Goal: Task Accomplishment & Management: Complete application form

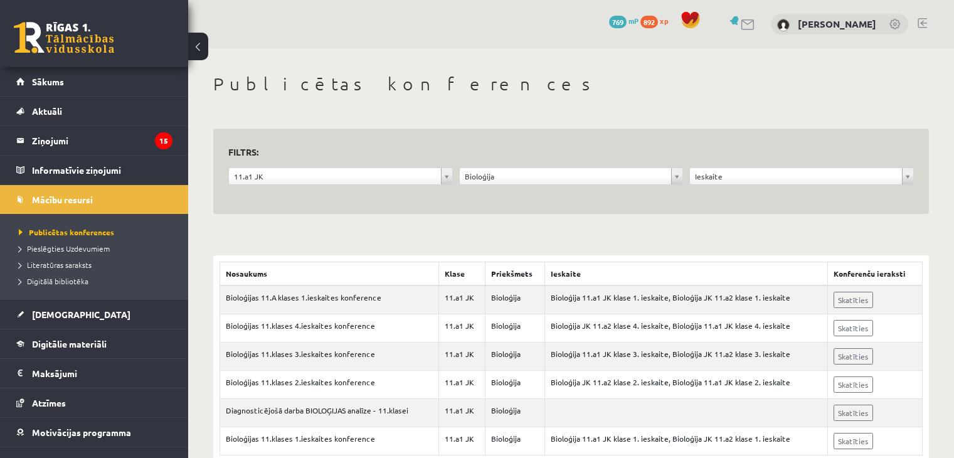
scroll to position [34, 0]
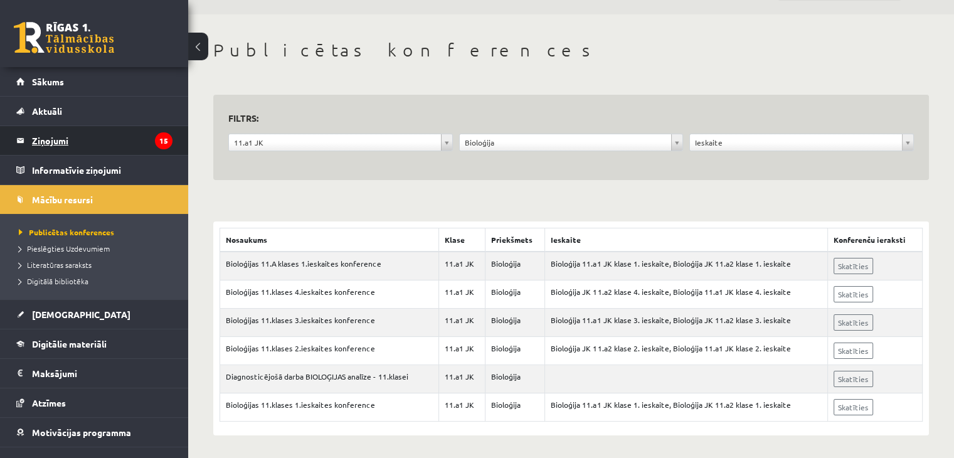
click at [147, 134] on legend "Ziņojumi 15" at bounding box center [102, 140] width 140 height 29
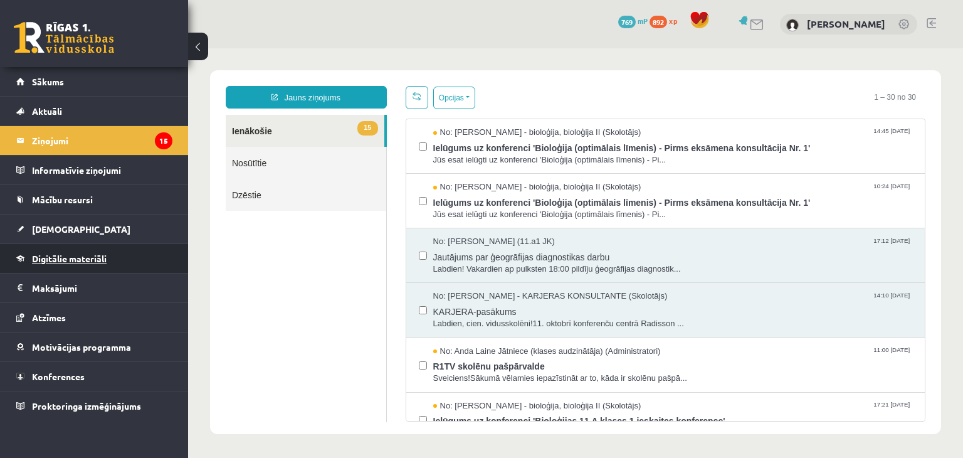
click at [110, 249] on link "Digitālie materiāli" at bounding box center [94, 258] width 156 height 29
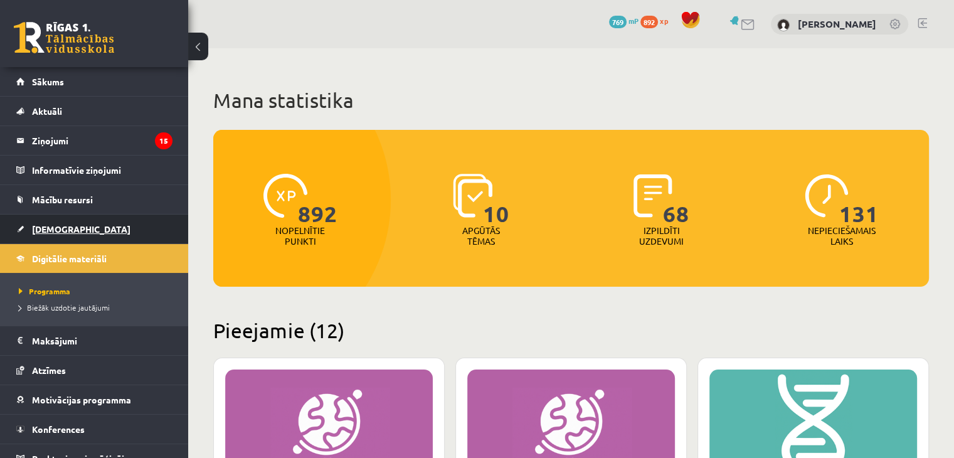
click at [107, 236] on link "[DEMOGRAPHIC_DATA]" at bounding box center [94, 228] width 156 height 29
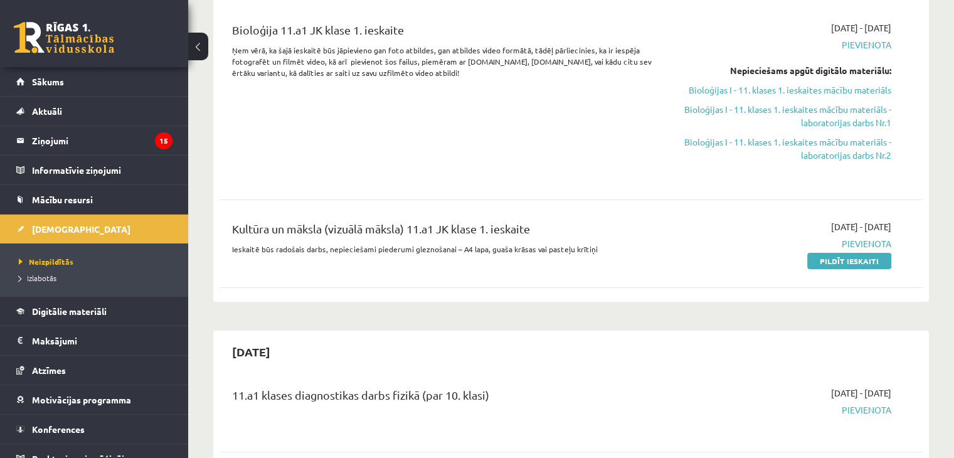
scroll to position [63, 0]
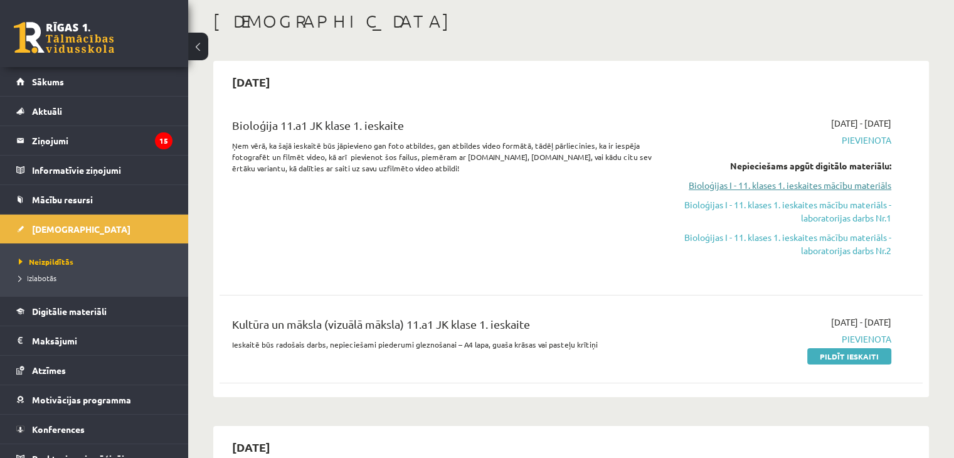
click at [774, 189] on link "Bioloģijas I - 11. klases 1. ieskaites mācību materiāls" at bounding box center [787, 185] width 207 height 13
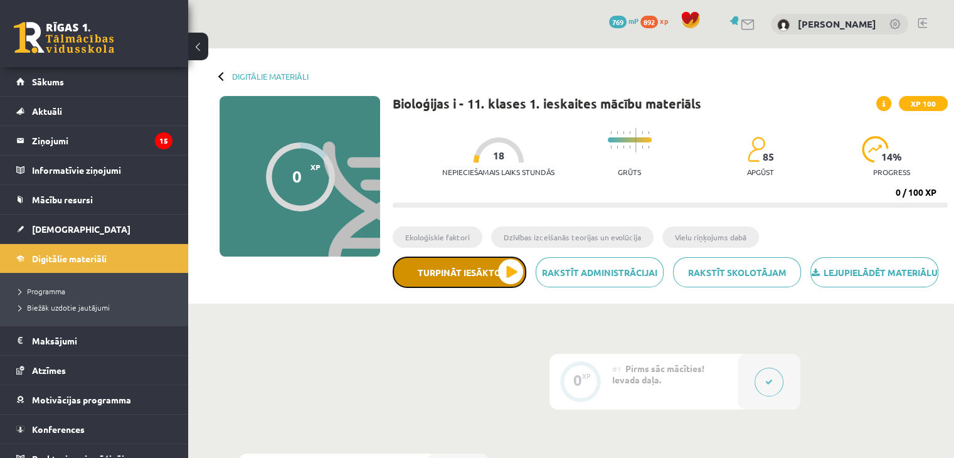
click at [477, 283] on button "Turpināt iesākto" at bounding box center [460, 272] width 134 height 31
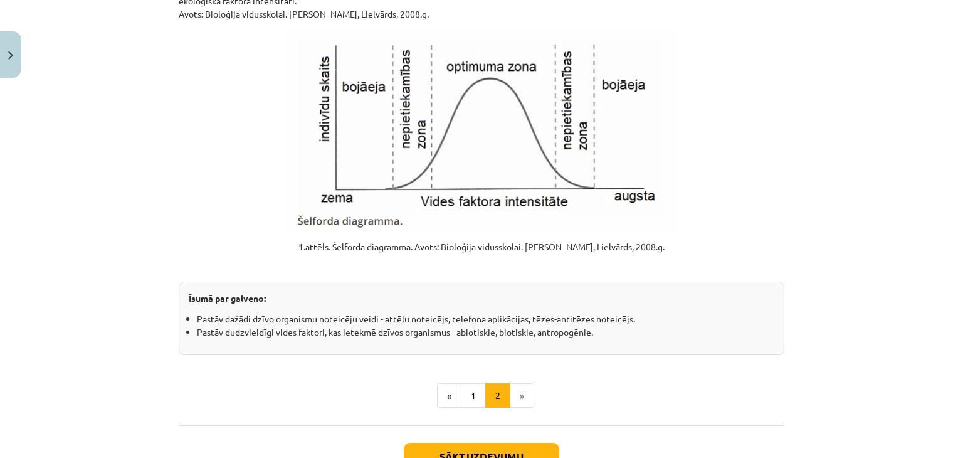
scroll to position [1576, 0]
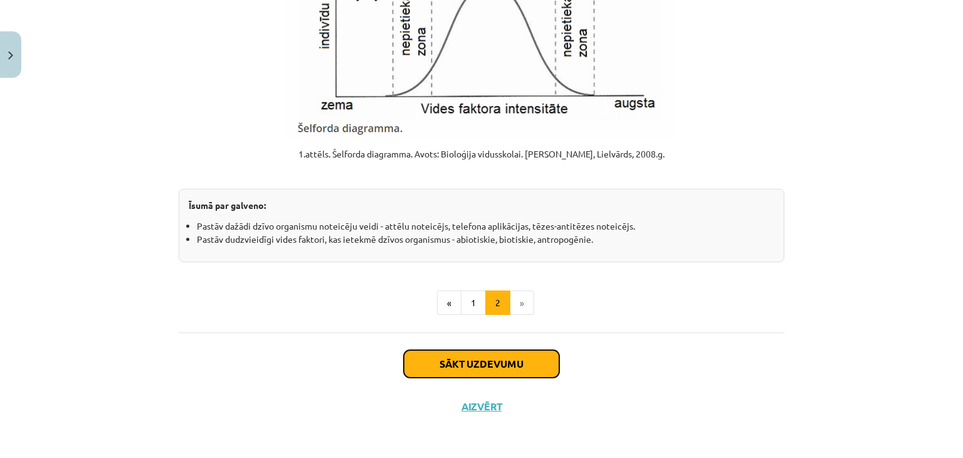
drag, startPoint x: 504, startPoint y: 366, endPoint x: 512, endPoint y: 361, distance: 8.7
click at [509, 366] on button "Sākt uzdevumu" at bounding box center [482, 364] width 156 height 28
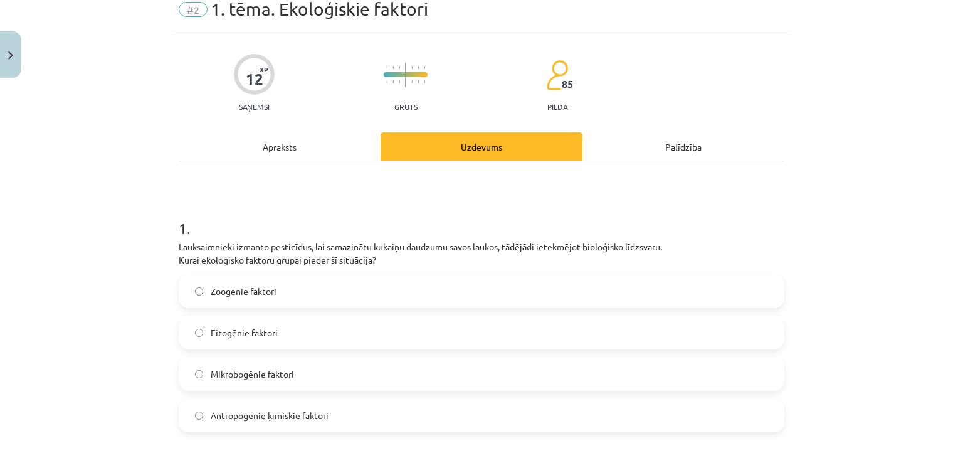
scroll to position [31, 0]
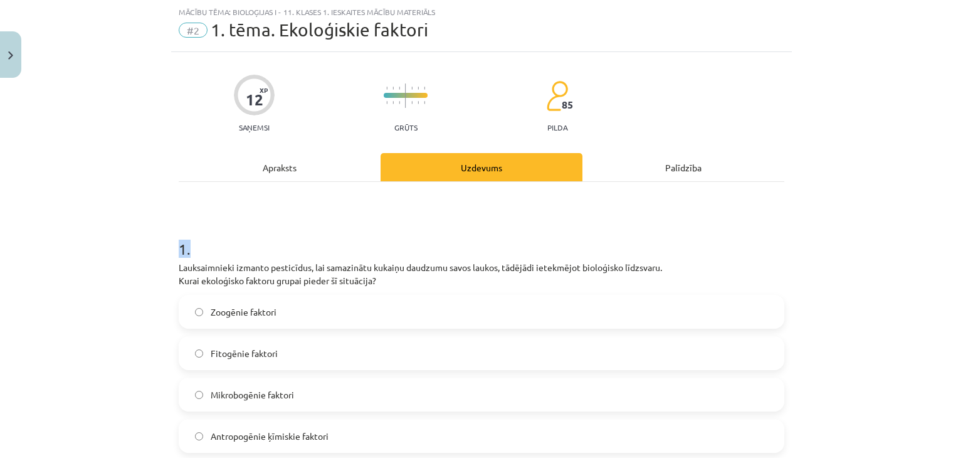
drag, startPoint x: 152, startPoint y: 241, endPoint x: 196, endPoint y: 257, distance: 47.0
click at [196, 257] on div "Mācību tēma: Bioloģijas i - 11. klases 1. ieskaites mācību materiāls #2 1. tēma…" at bounding box center [481, 229] width 963 height 458
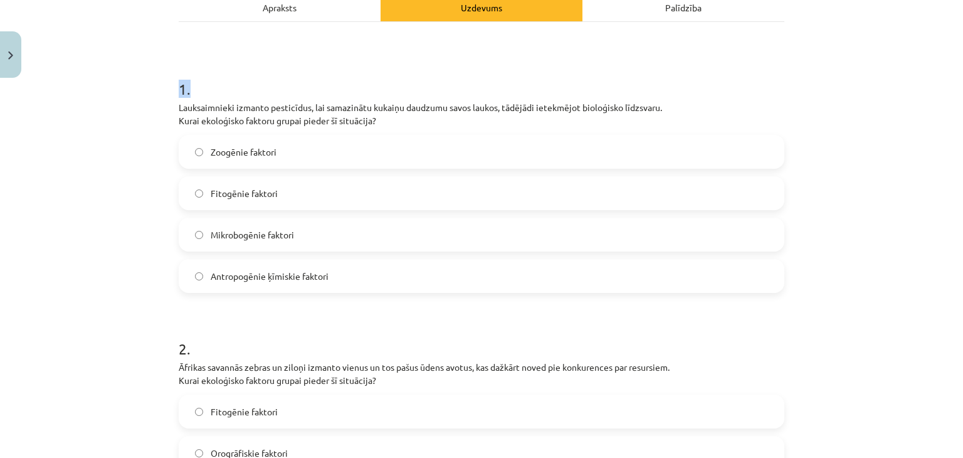
scroll to position [157, 0]
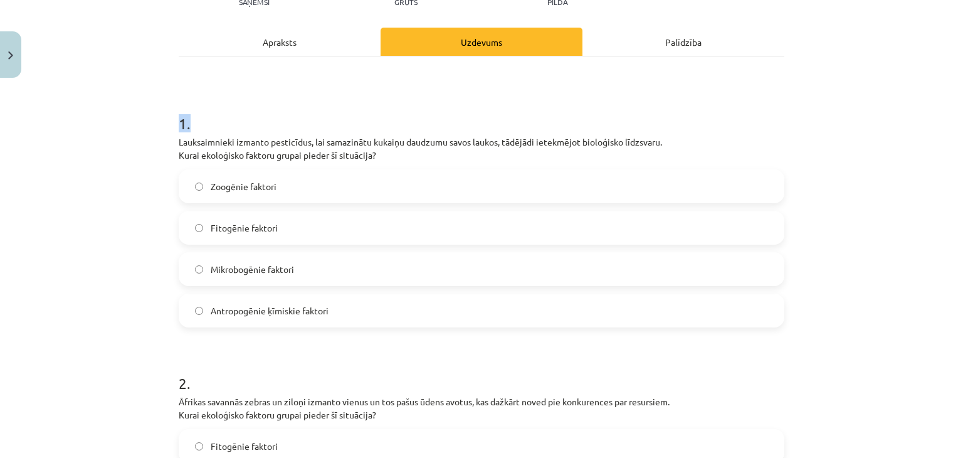
click at [153, 130] on div "Mācību tēma: Bioloģijas i - 11. klases 1. ieskaites mācību materiāls #2 1. tēma…" at bounding box center [481, 229] width 963 height 458
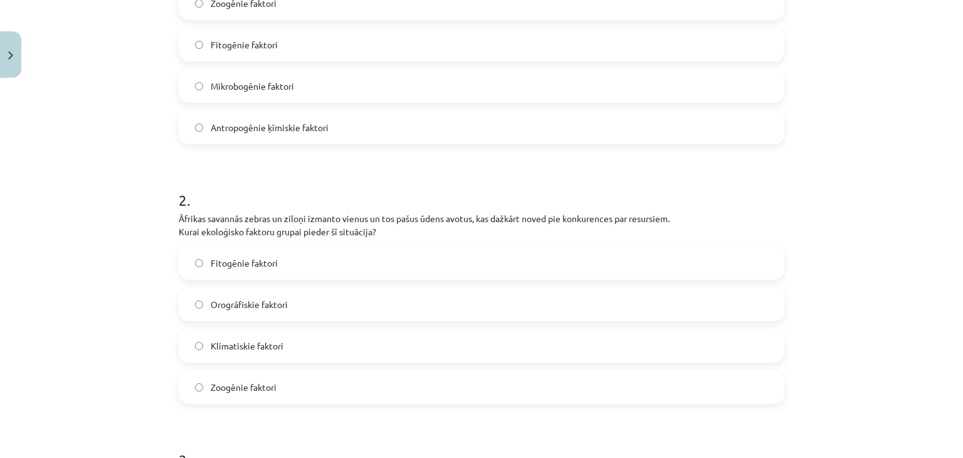
scroll to position [951, 0]
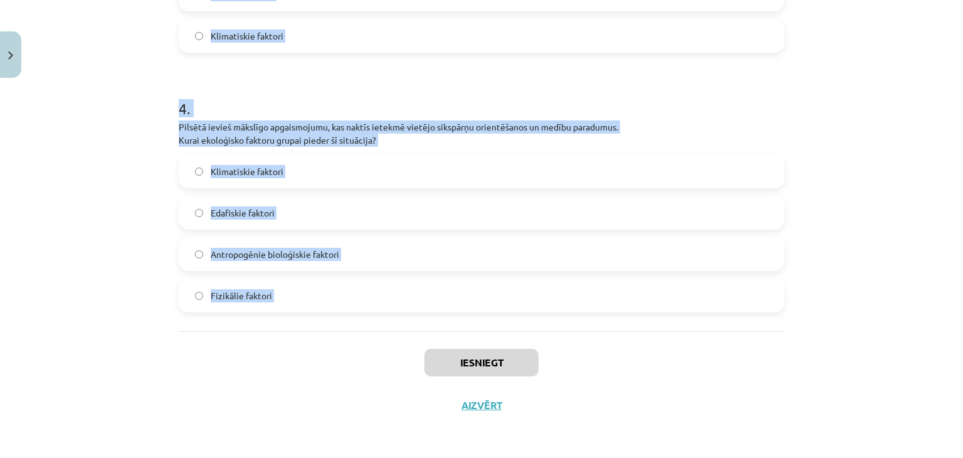
drag, startPoint x: 173, startPoint y: 115, endPoint x: 351, endPoint y: 337, distance: 283.8
copy form "1 . Lauksaimnieki izmanto pesticīdus, lai samazinātu kukaiņu daudzumu savos lau…"
click at [246, 93] on h1 "4 ." at bounding box center [482, 97] width 606 height 39
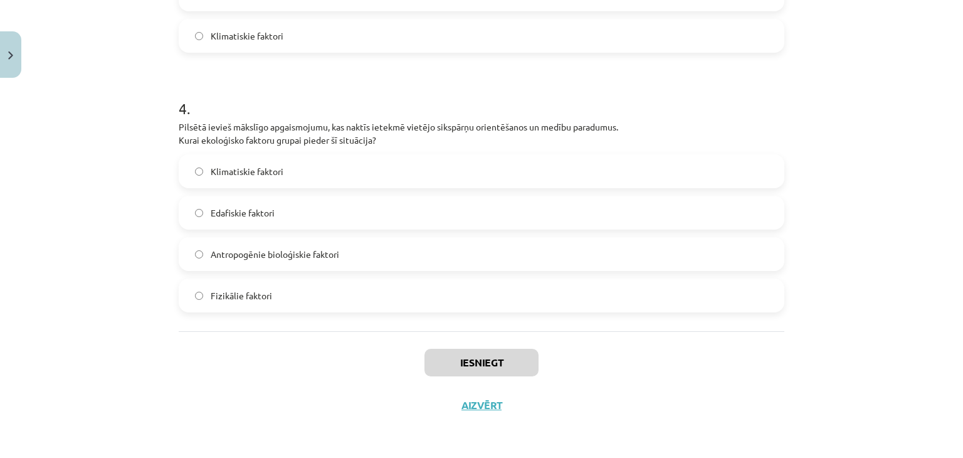
click at [271, 260] on span "Antropogēnie bioloģiskie faktori" at bounding box center [275, 254] width 129 height 13
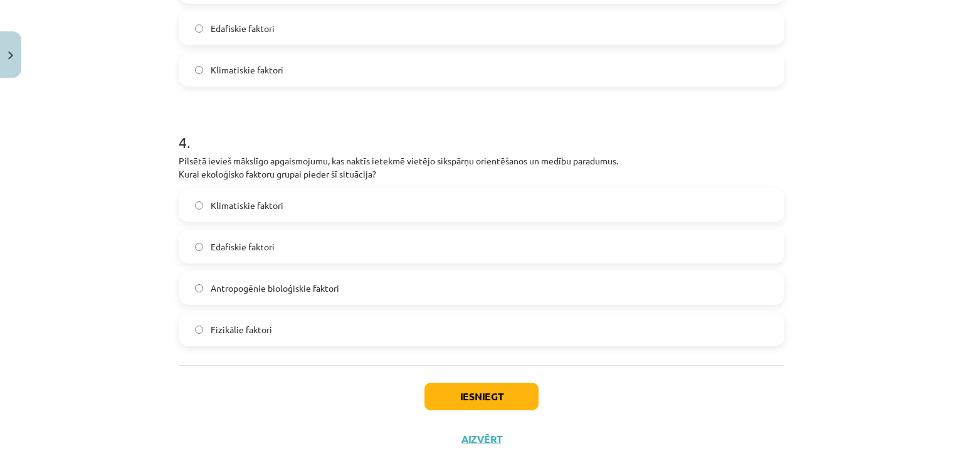
scroll to position [825, 0]
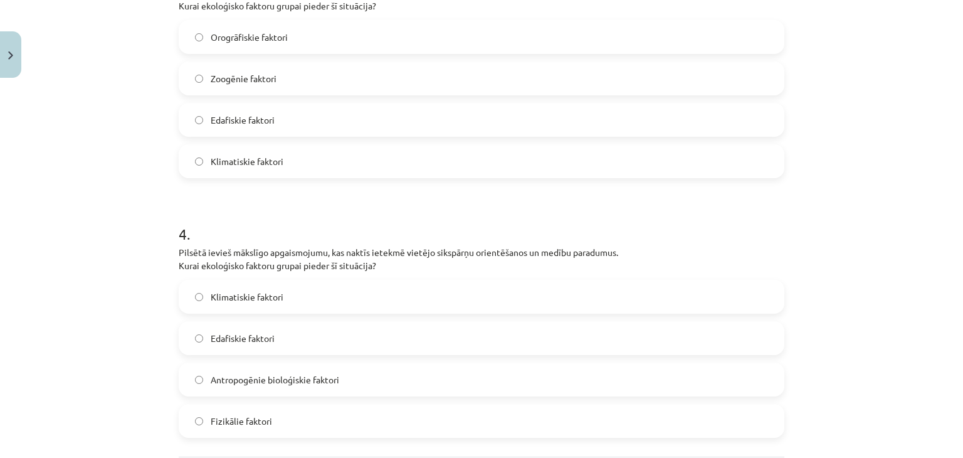
click at [269, 127] on label "Edafiskie faktori" at bounding box center [481, 119] width 603 height 31
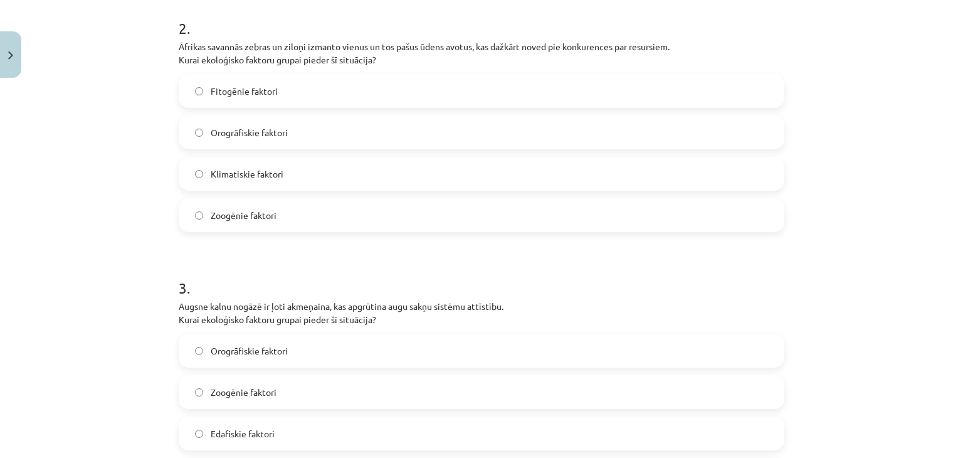
click at [252, 215] on span "Zoogēnie faktori" at bounding box center [244, 215] width 66 height 13
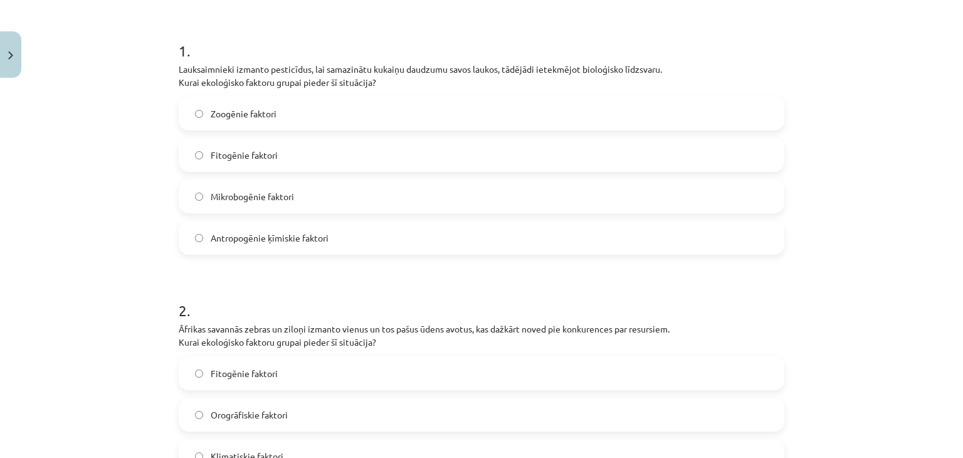
scroll to position [198, 0]
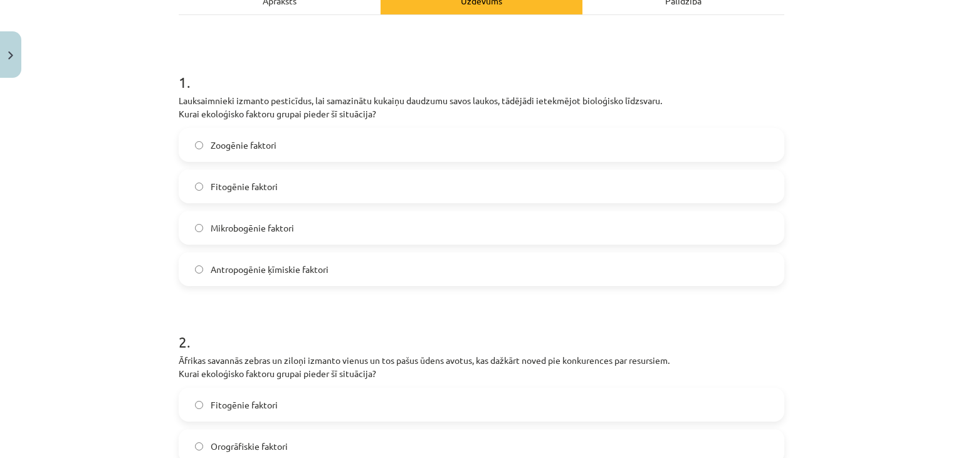
click at [263, 270] on span "Antropogēnie ķīmiskie faktori" at bounding box center [270, 269] width 118 height 13
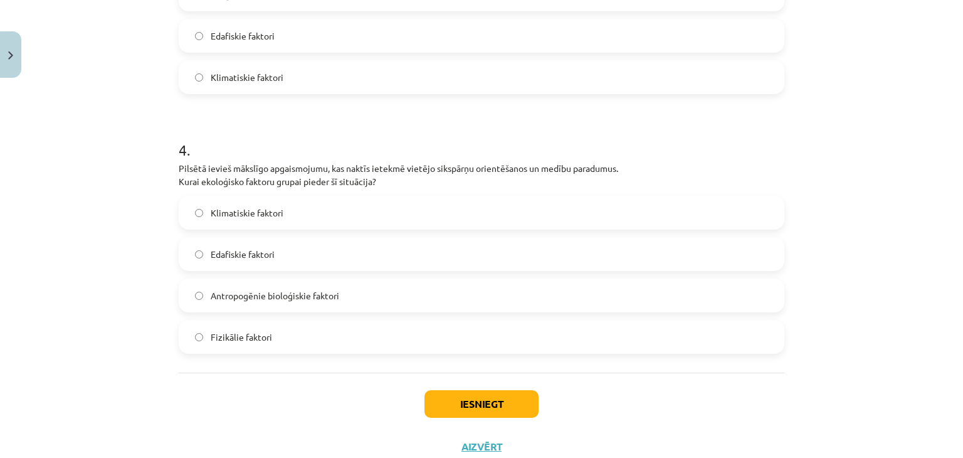
scroll to position [913, 0]
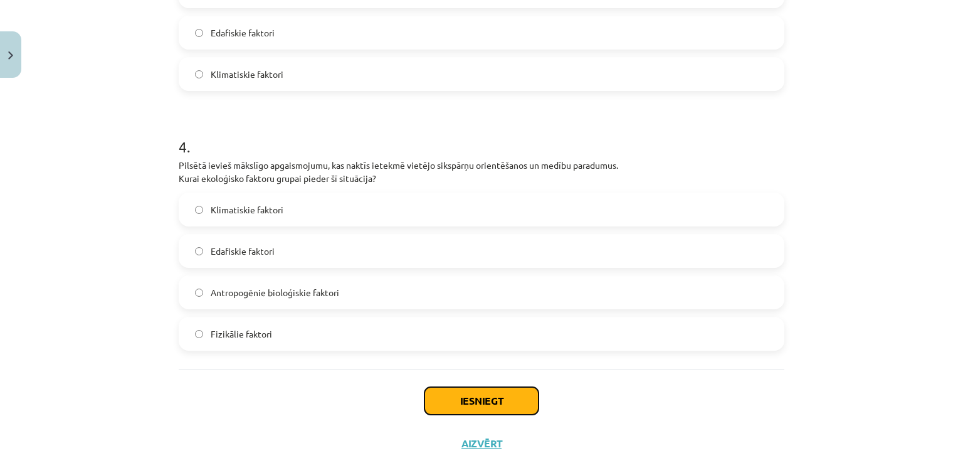
click at [495, 392] on button "Iesniegt" at bounding box center [482, 401] width 114 height 28
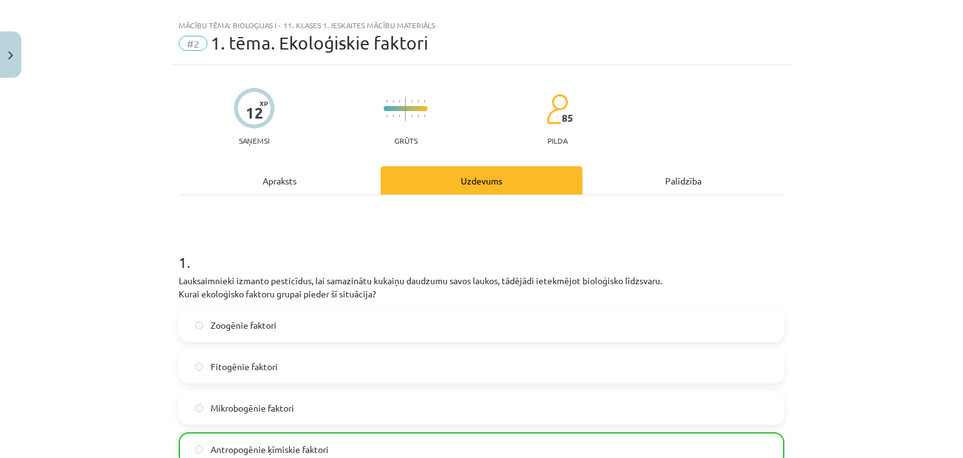
scroll to position [0, 0]
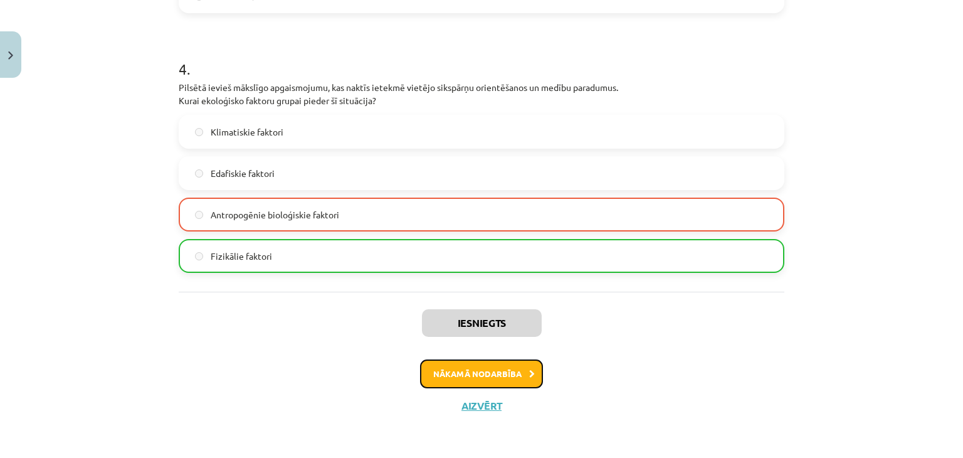
click at [502, 369] on button "Nākamā nodarbība" at bounding box center [481, 373] width 123 height 29
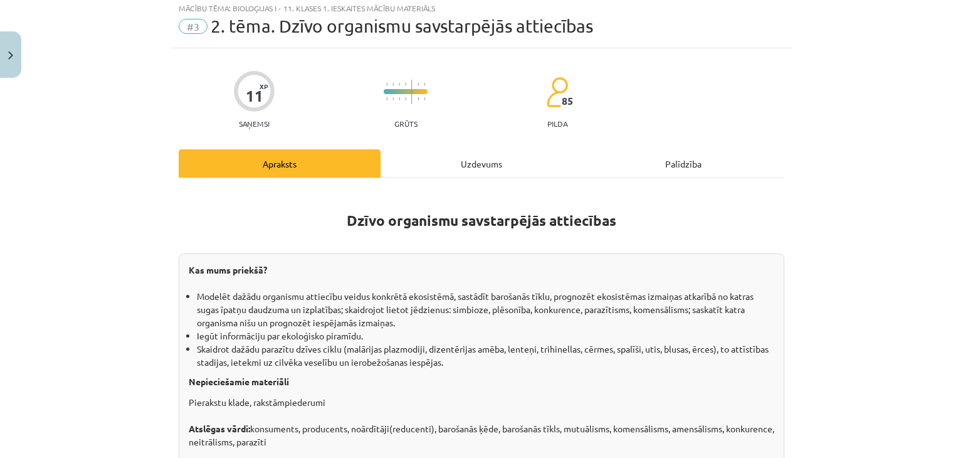
scroll to position [31, 0]
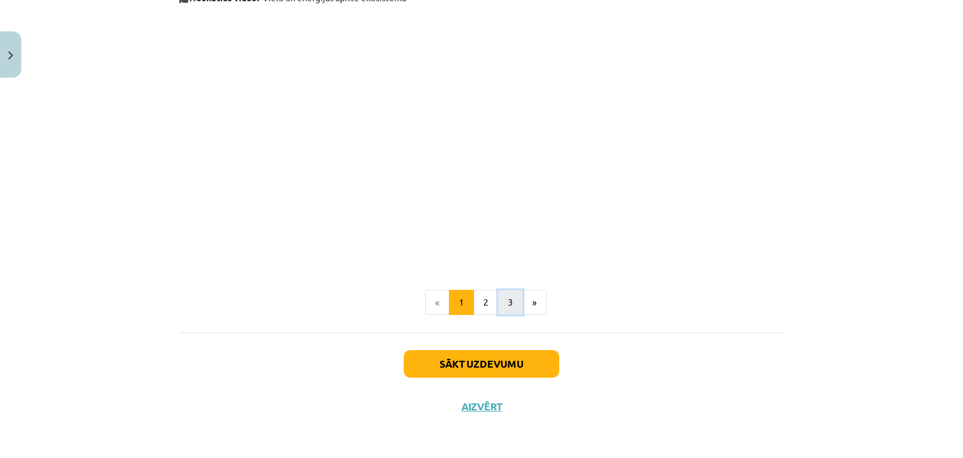
click at [498, 300] on button "3" at bounding box center [510, 302] width 25 height 25
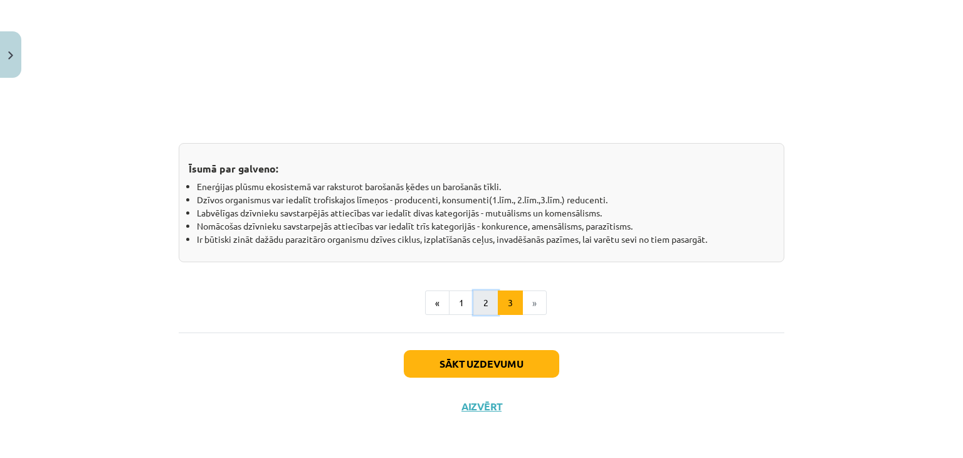
click at [487, 297] on button "2" at bounding box center [486, 302] width 25 height 25
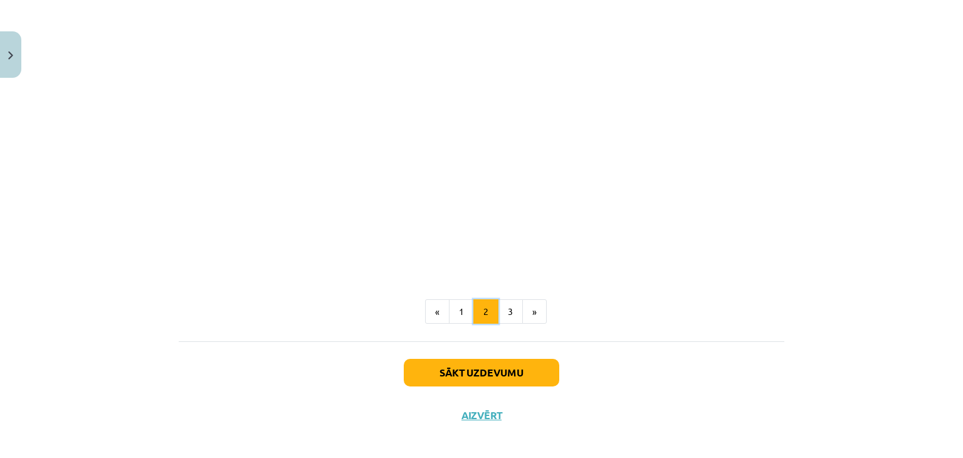
scroll to position [756, 0]
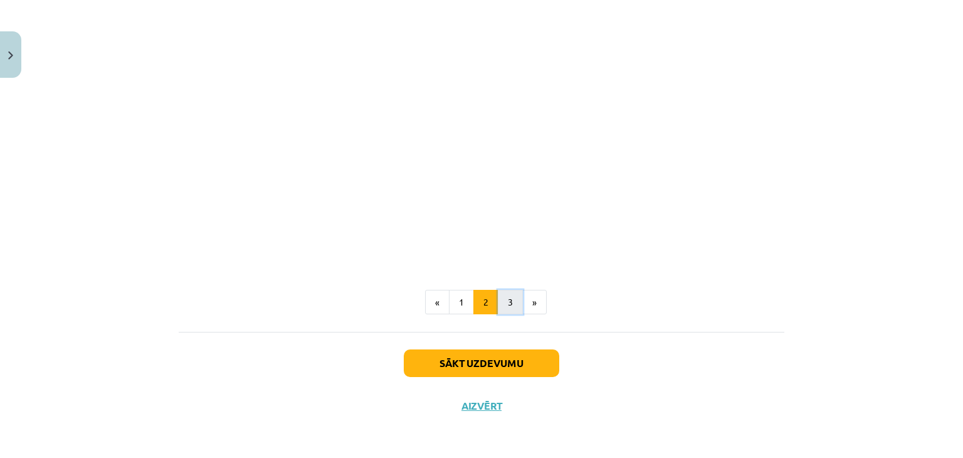
click at [504, 296] on button "3" at bounding box center [510, 302] width 25 height 25
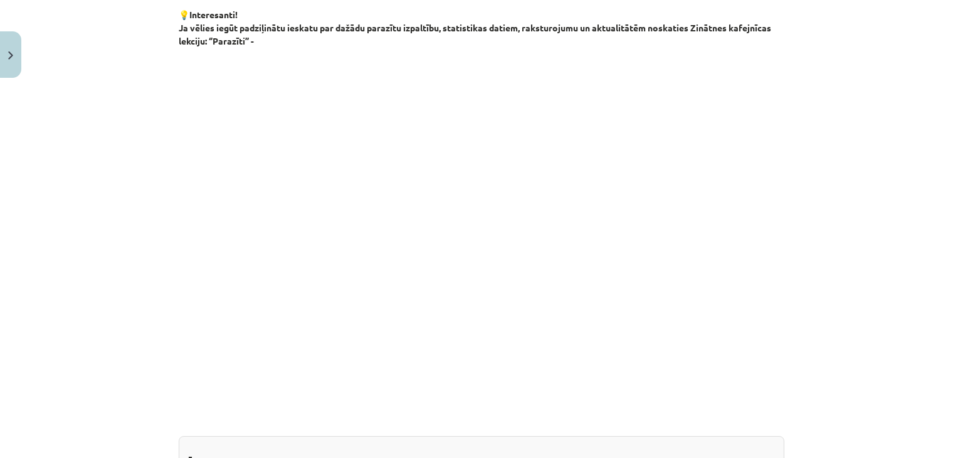
scroll to position [1039, 0]
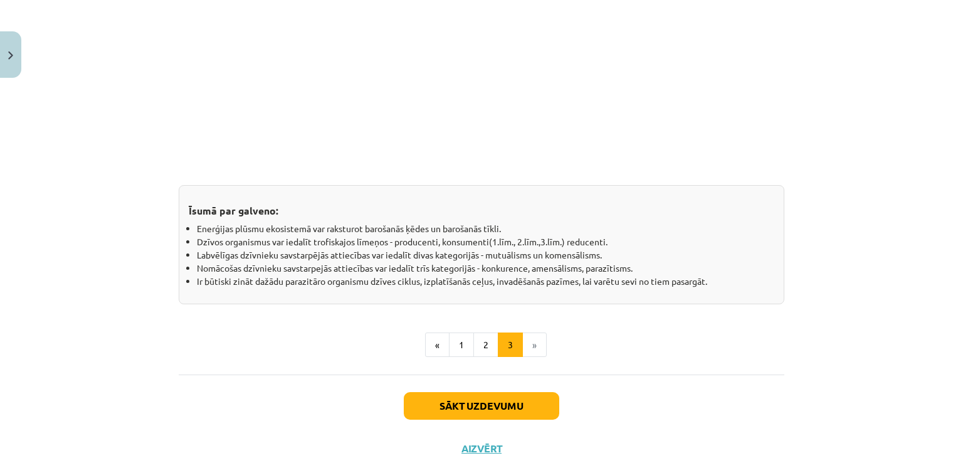
drag, startPoint x: 854, startPoint y: 26, endPoint x: 963, endPoint y: 117, distance: 142.0
click at [963, 94] on div "Mācību tēma: Bioloģijas i - 11. klases 1. ieskaites mācību materiāls #3 2. tēma…" at bounding box center [481, 229] width 963 height 458
click at [497, 395] on button "Sākt uzdevumu" at bounding box center [482, 406] width 156 height 28
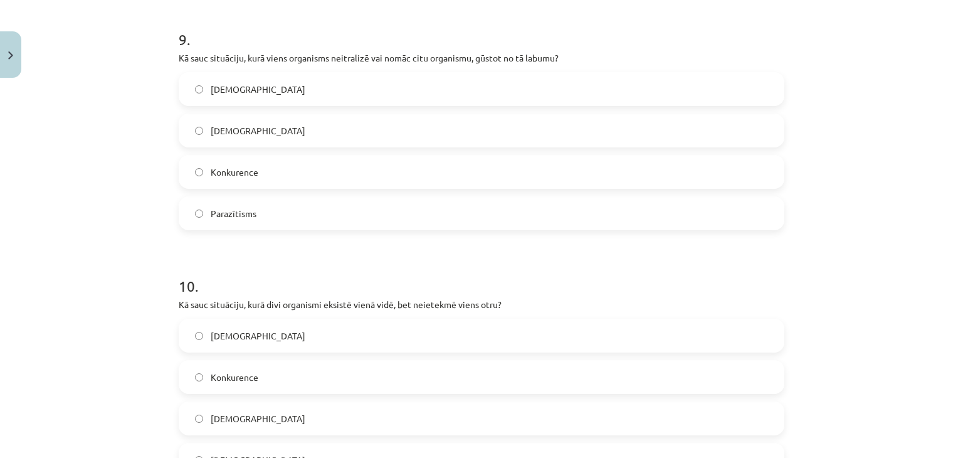
scroll to position [2376, 0]
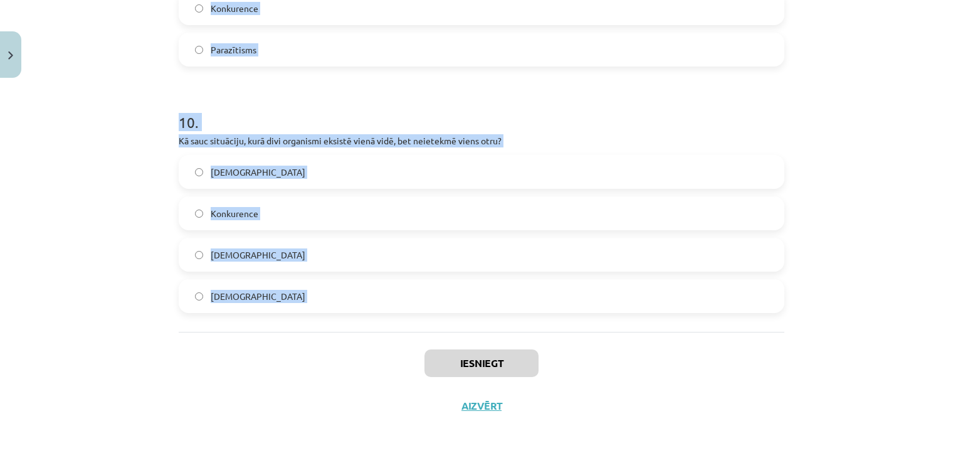
drag, startPoint x: 159, startPoint y: 239, endPoint x: 306, endPoint y: 335, distance: 175.3
click at [306, 335] on div "Mācību tēma: Bioloģijas i - 11. klases 1. ieskaites mācību materiāls #3 2. tēma…" at bounding box center [481, 229] width 963 height 458
copy form "1 . Kā cilvēks visbiežāk inficējas ar cērmi? Kontaktā ar piesārņotu augsni vai …"
click at [191, 357] on div "Iesniegt Aizvērt" at bounding box center [482, 376] width 606 height 88
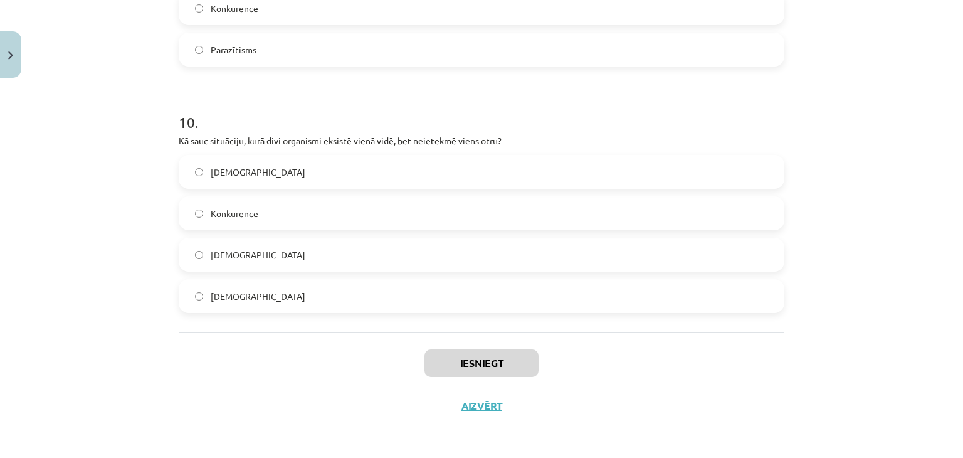
click at [264, 255] on label "Neitrālisms" at bounding box center [481, 254] width 603 height 31
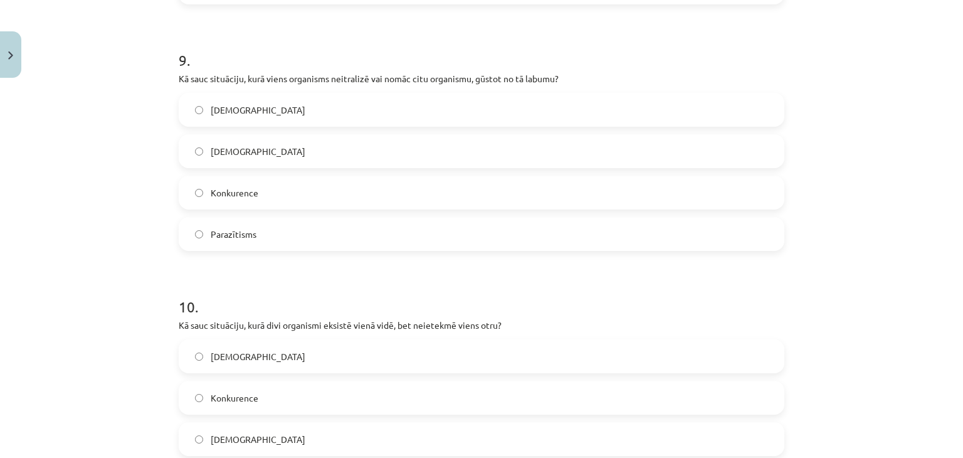
scroll to position [2188, 0]
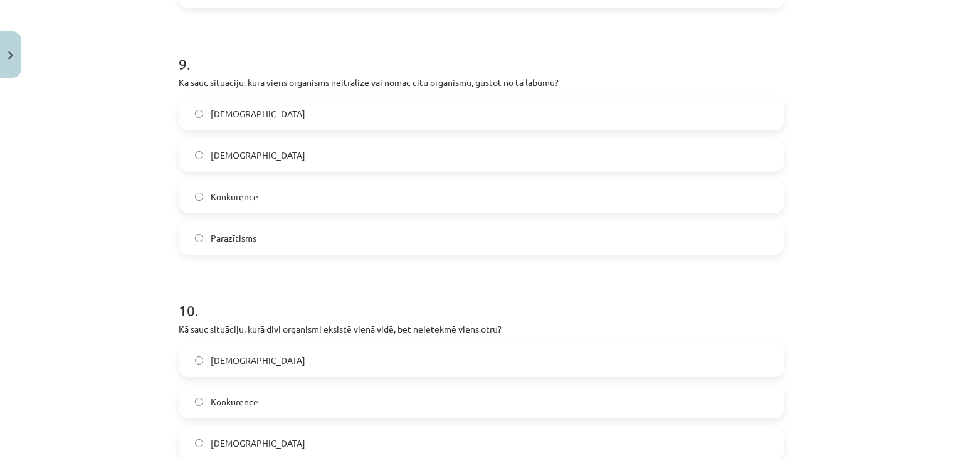
click at [277, 234] on label "Parazītisms" at bounding box center [481, 237] width 603 height 31
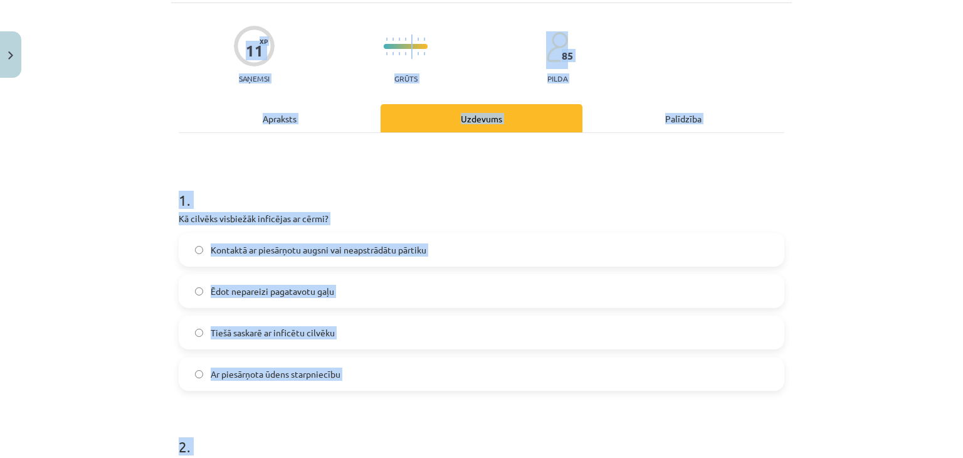
scroll to position [0, 0]
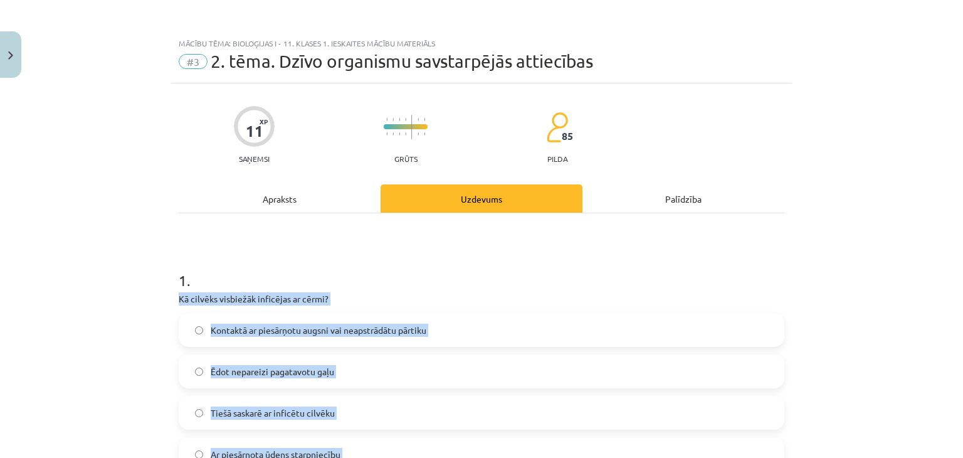
drag, startPoint x: 231, startPoint y: 337, endPoint x: 193, endPoint y: 246, distance: 98.1
copy form "Kā cilvēks visbiežāk inficējas ar cērmi? Kontaktā ar piesārņotu augsni vai neap…"
click at [283, 271] on h1 "1 ." at bounding box center [482, 269] width 606 height 39
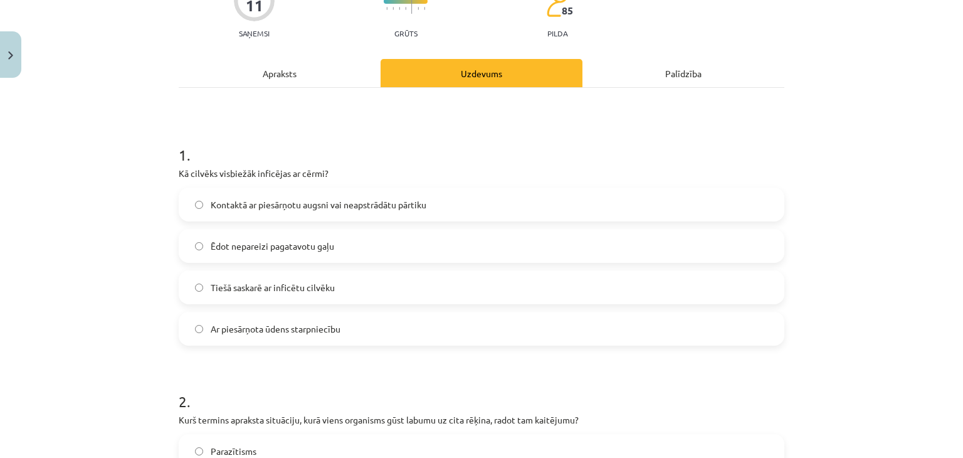
click at [243, 198] on span "Kontaktā ar piesārņotu augsni vai neapstrādātu pārtiku" at bounding box center [319, 204] width 216 height 13
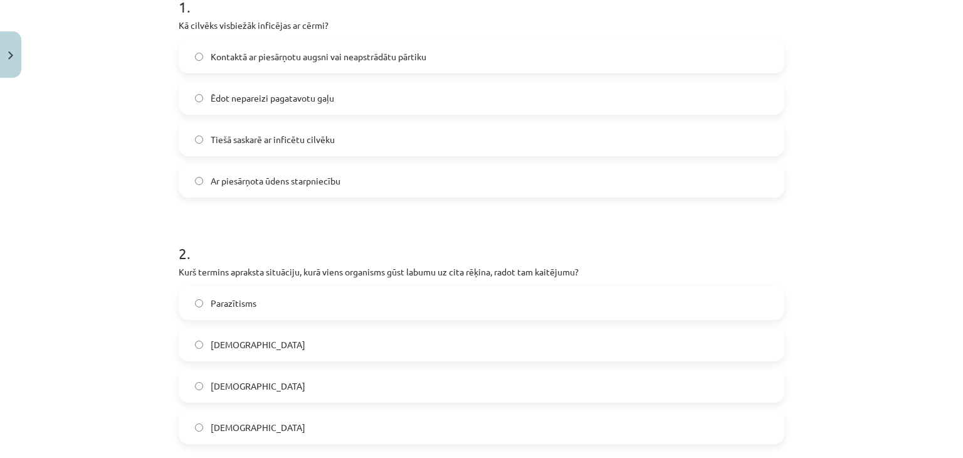
scroll to position [314, 0]
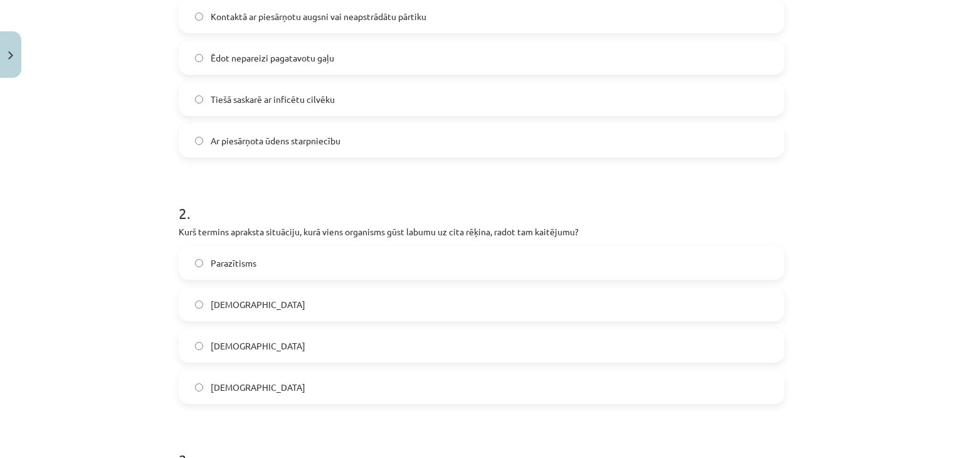
click at [329, 262] on label "Parazītisms" at bounding box center [481, 262] width 603 height 31
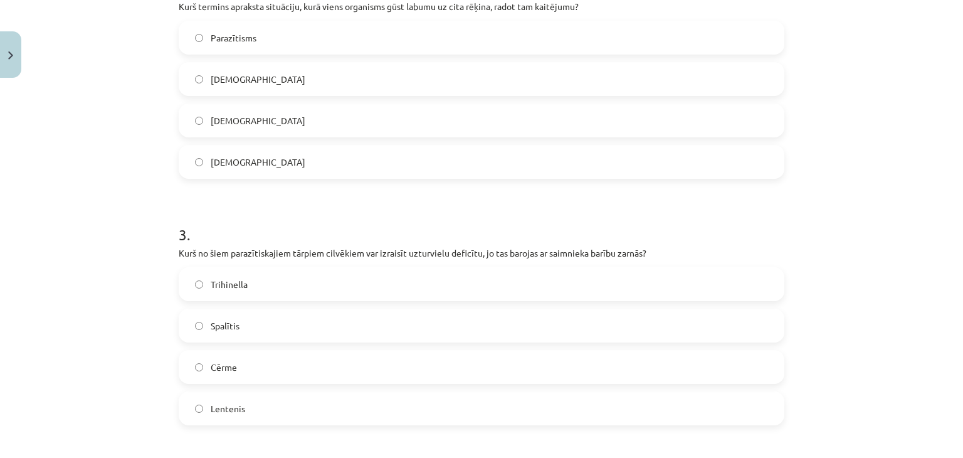
scroll to position [690, 0]
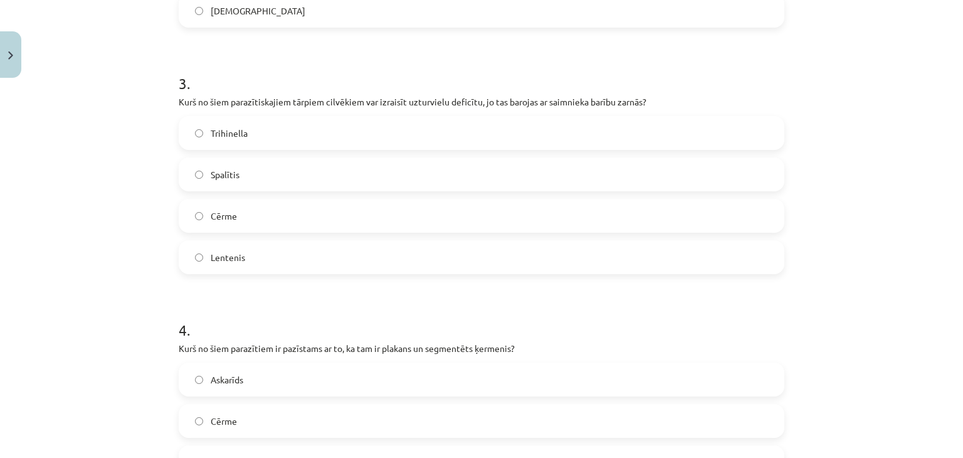
click at [238, 259] on span "Lentenis" at bounding box center [228, 257] width 34 height 13
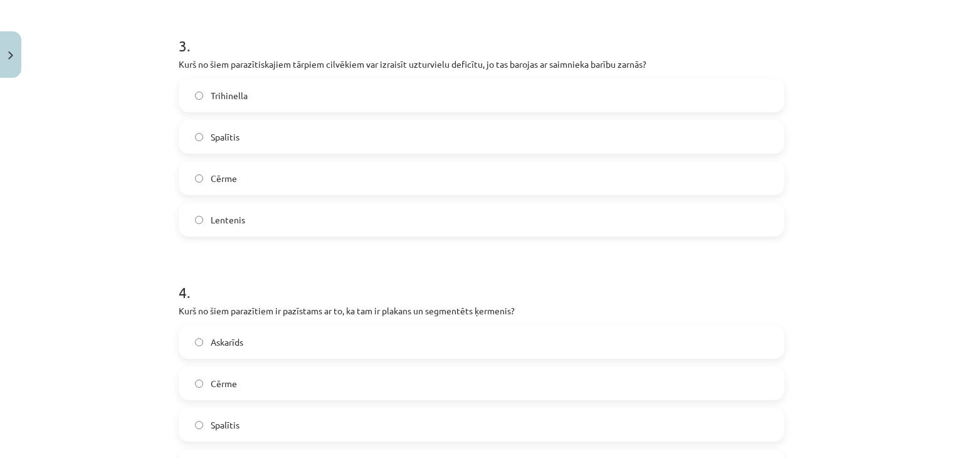
scroll to position [878, 0]
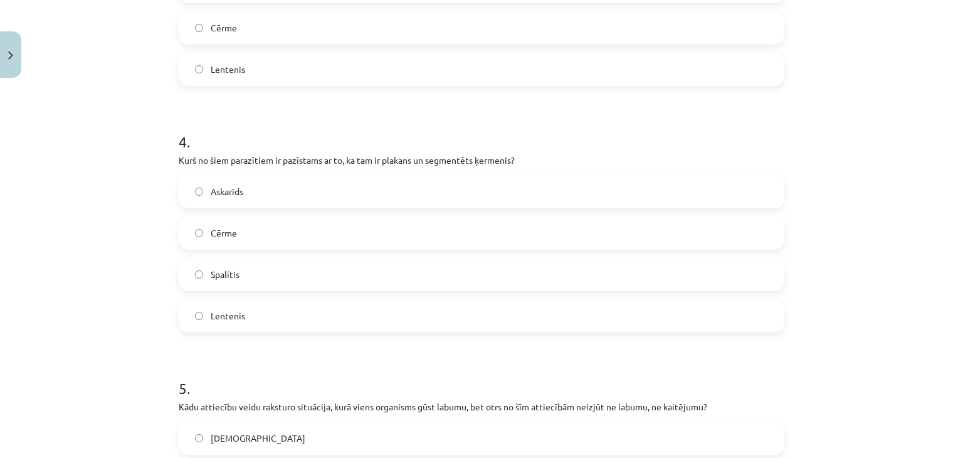
click at [228, 325] on label "Lentenis" at bounding box center [481, 315] width 603 height 31
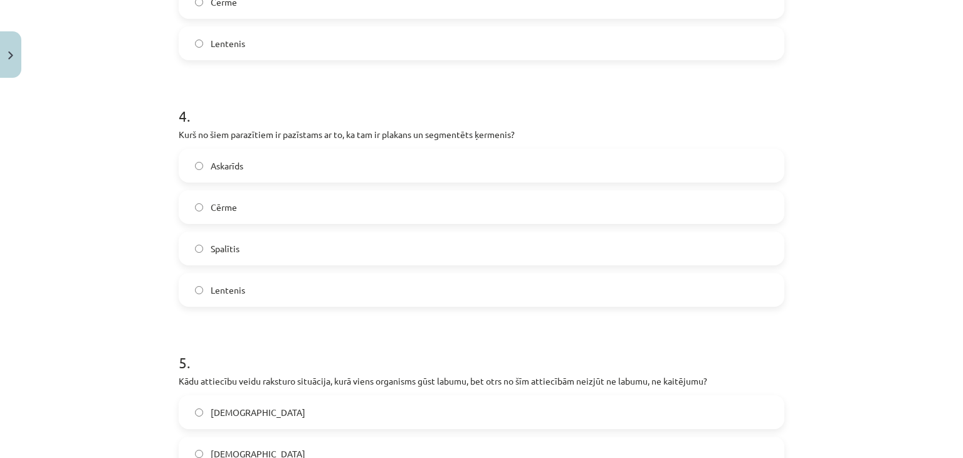
scroll to position [1004, 0]
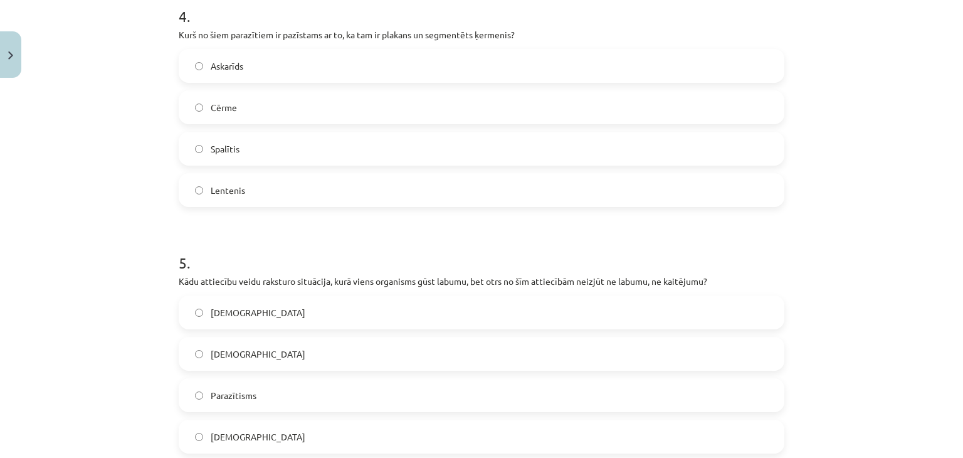
click at [249, 344] on label "Komensālisms" at bounding box center [481, 353] width 603 height 31
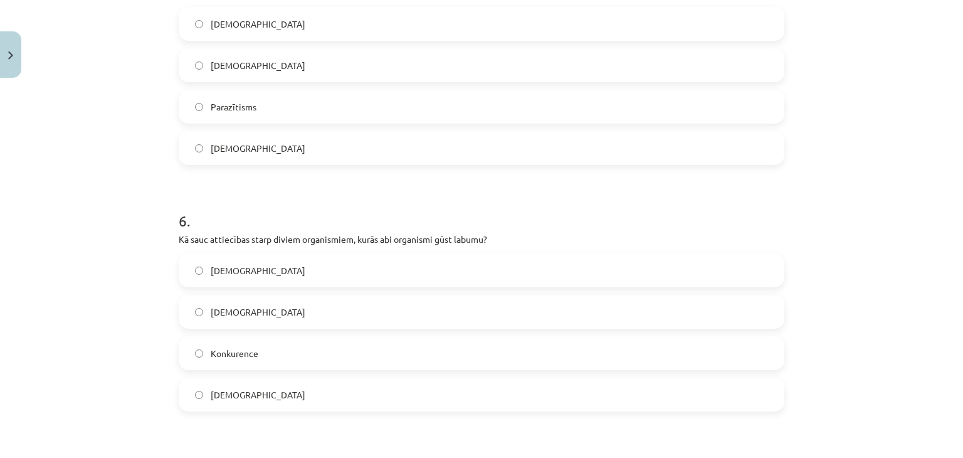
scroll to position [1317, 0]
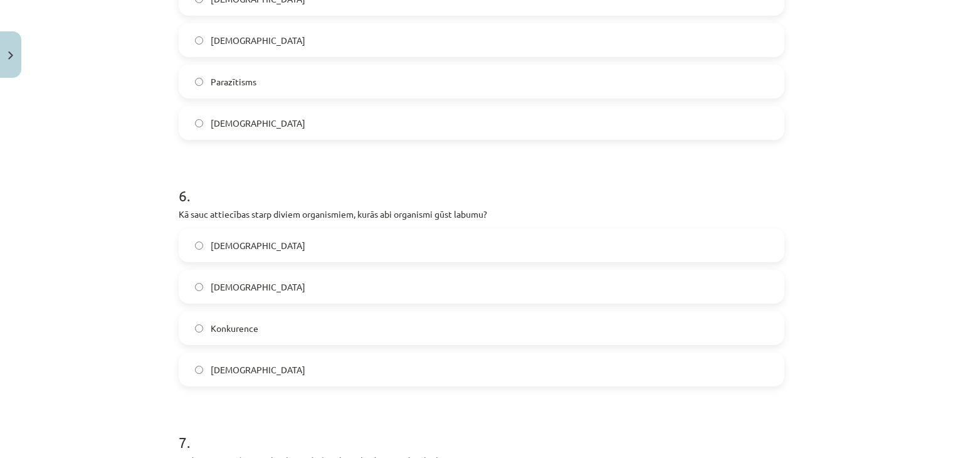
click at [212, 277] on label "Mutuālisms" at bounding box center [481, 286] width 603 height 31
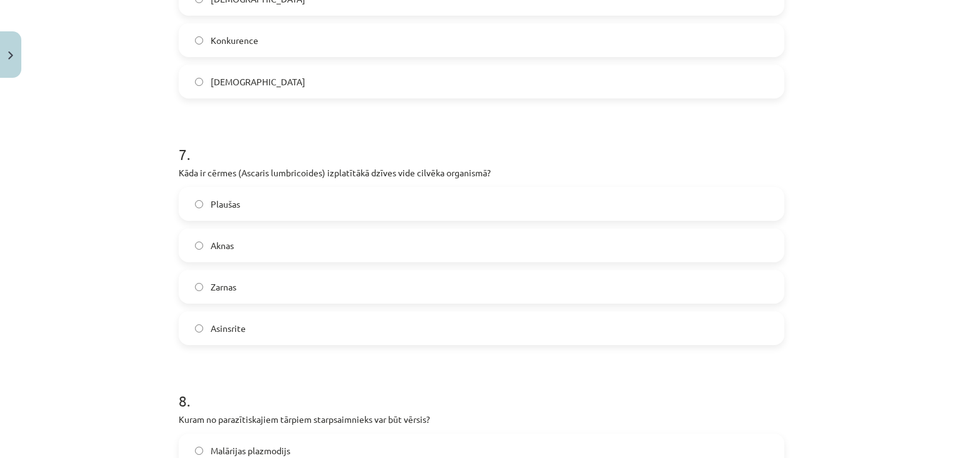
scroll to position [1631, 0]
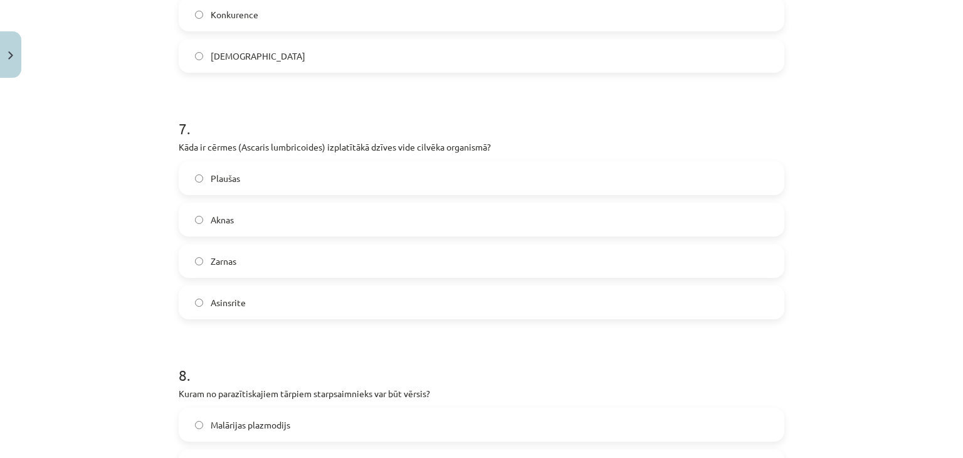
click at [223, 275] on div "Zarnas" at bounding box center [482, 261] width 606 height 34
click at [233, 262] on label "Zarnas" at bounding box center [481, 260] width 603 height 31
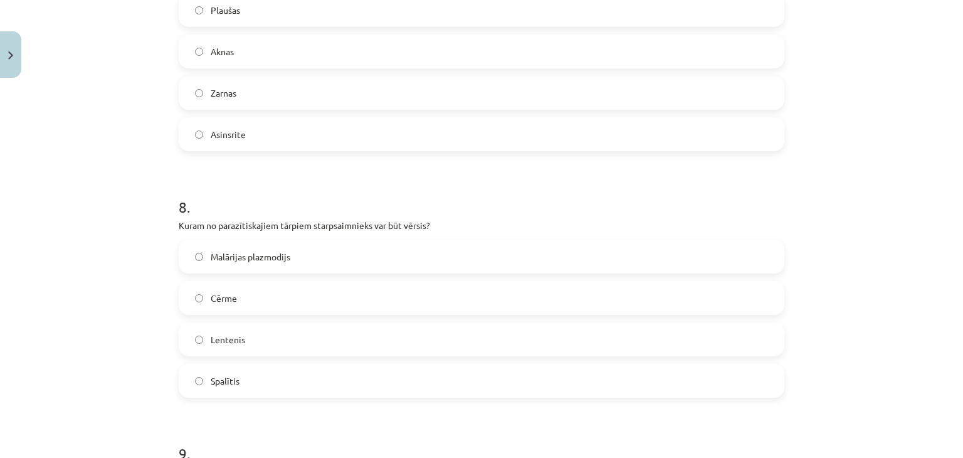
scroll to position [1819, 0]
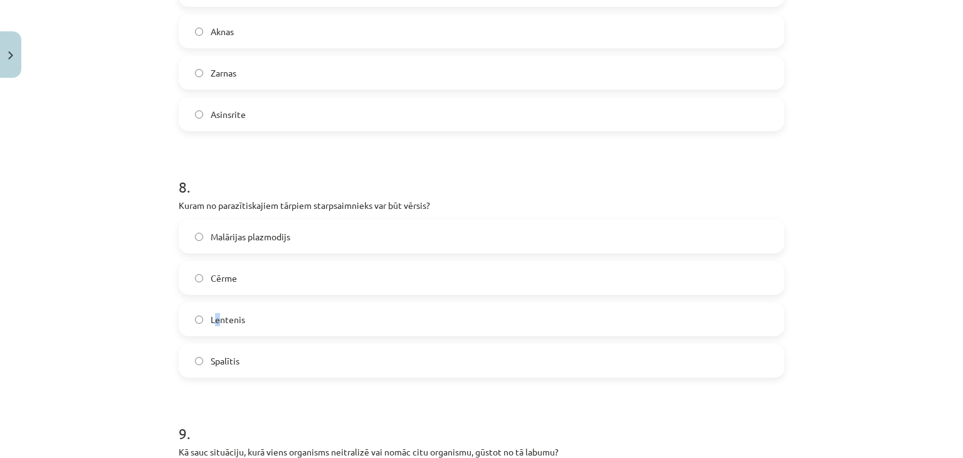
drag, startPoint x: 211, startPoint y: 321, endPoint x: 218, endPoint y: 315, distance: 9.4
click at [213, 320] on span "Lentenis" at bounding box center [228, 319] width 34 height 13
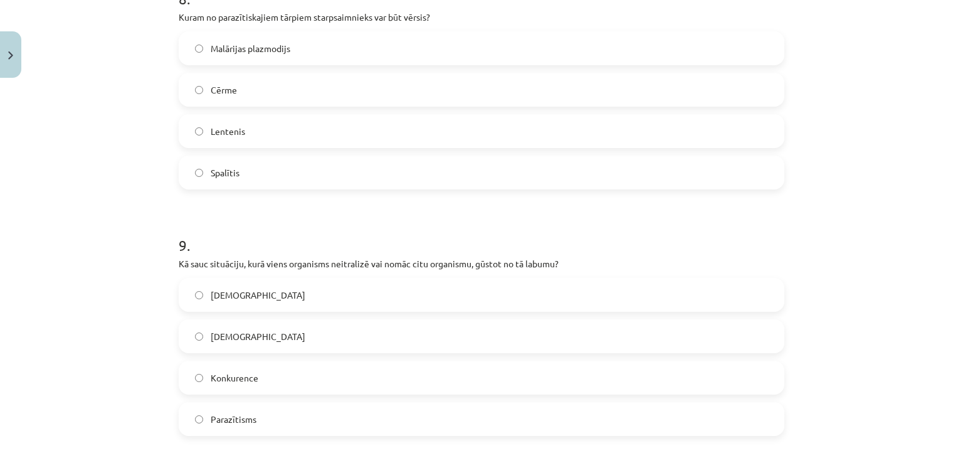
click at [238, 135] on span "Lentenis" at bounding box center [228, 131] width 34 height 13
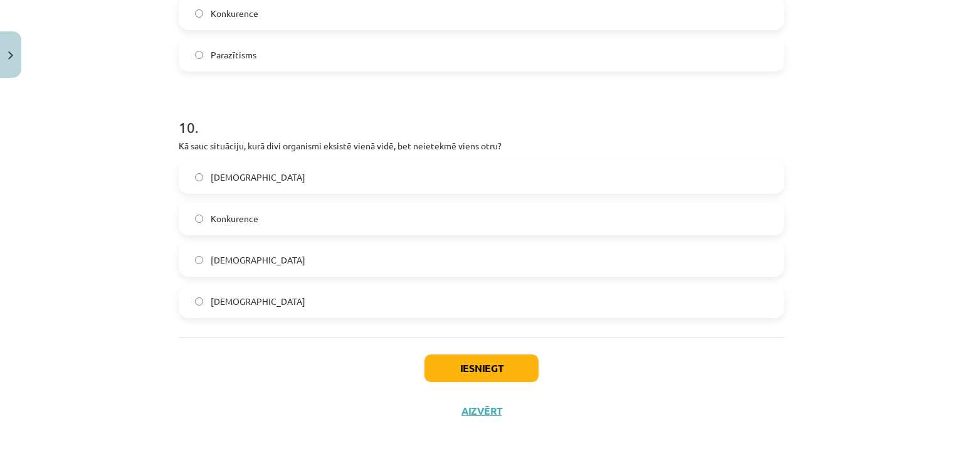
scroll to position [2376, 0]
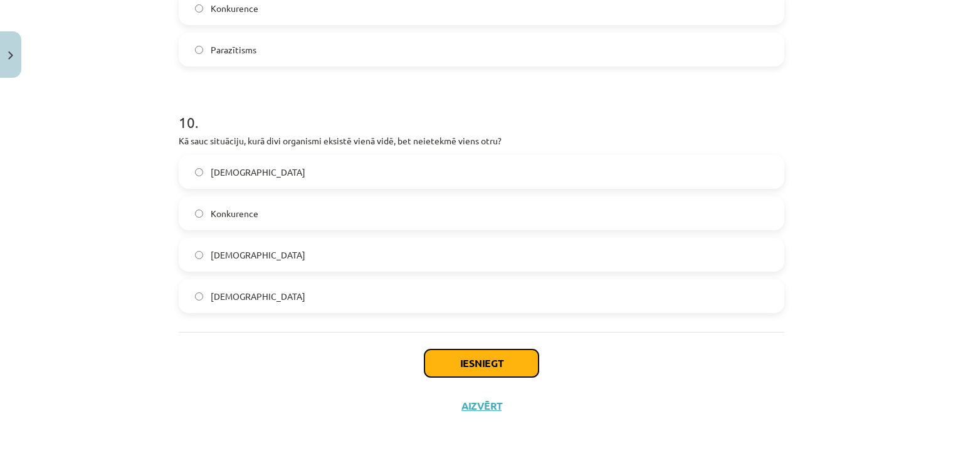
click at [468, 366] on button "Iesniegt" at bounding box center [482, 363] width 114 height 28
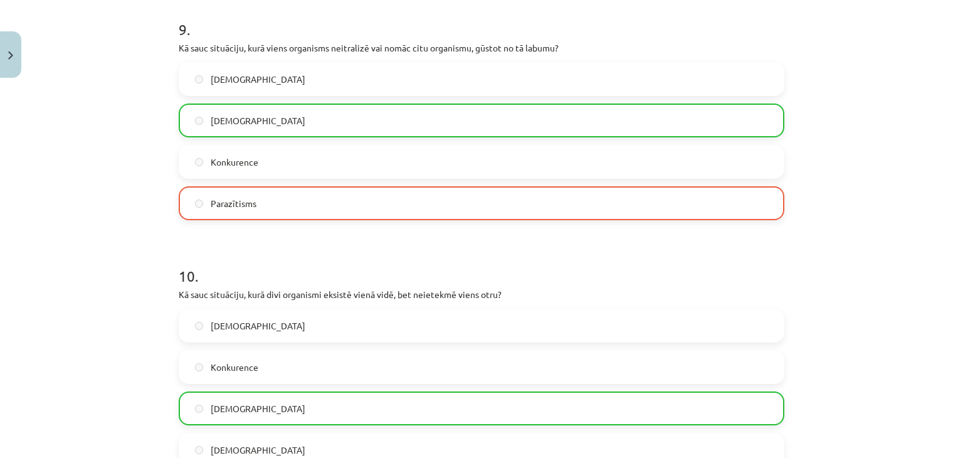
scroll to position [2416, 0]
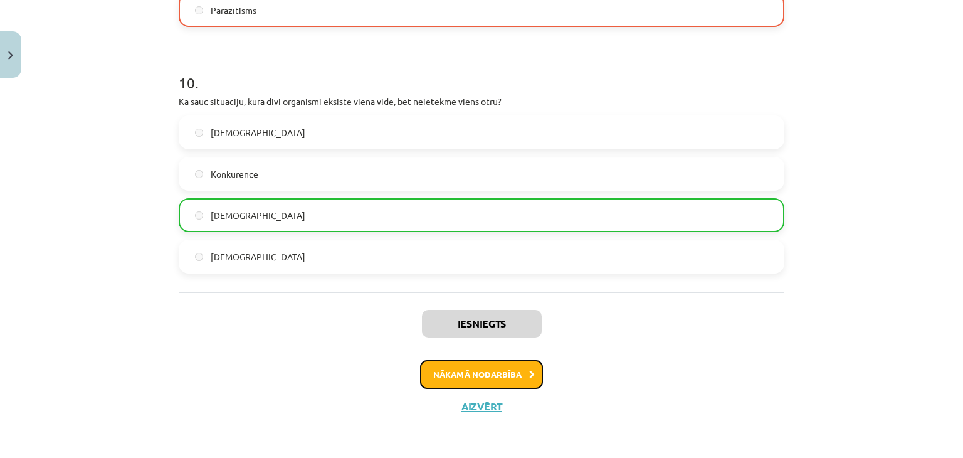
click at [489, 366] on button "Nākamā nodarbība" at bounding box center [481, 374] width 123 height 29
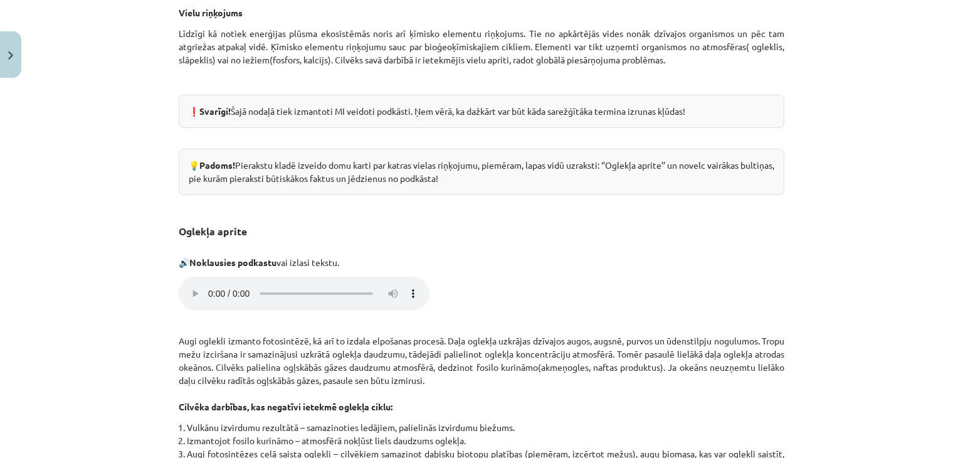
scroll to position [533, 0]
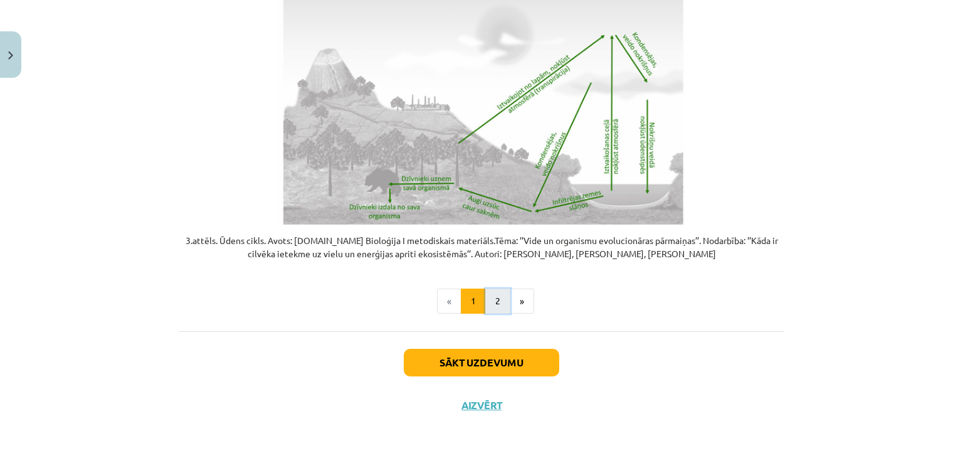
click at [485, 300] on button "2" at bounding box center [497, 301] width 25 height 25
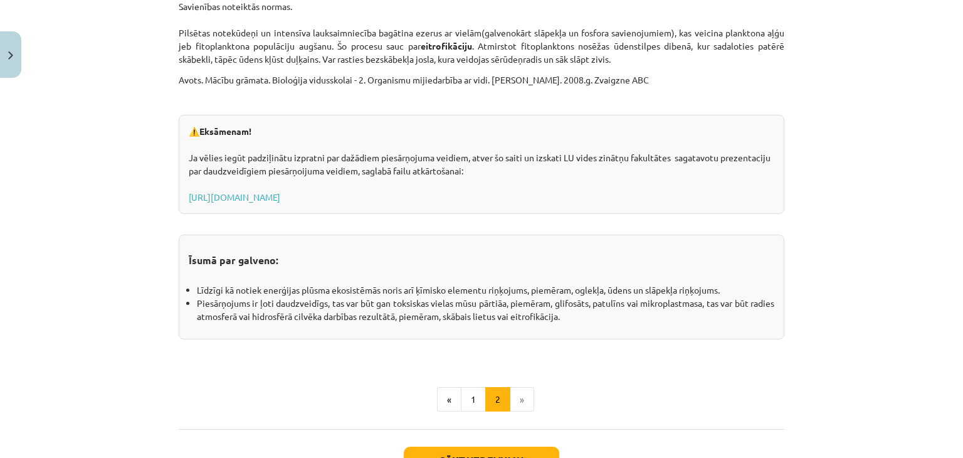
scroll to position [2062, 0]
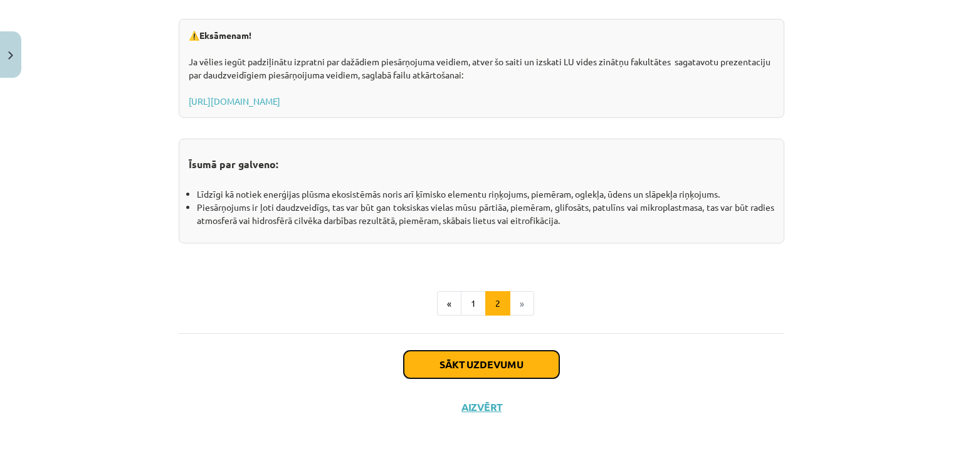
click at [489, 351] on button "Sākt uzdevumu" at bounding box center [482, 365] width 156 height 28
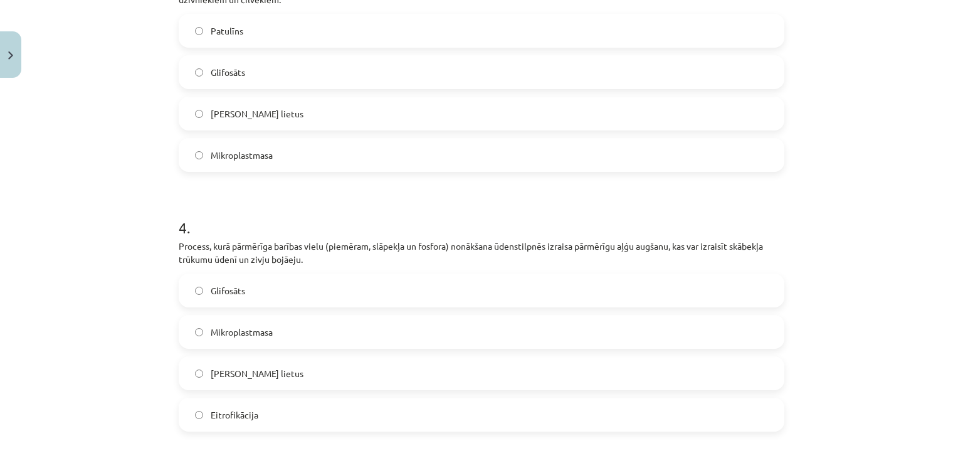
scroll to position [1197, 0]
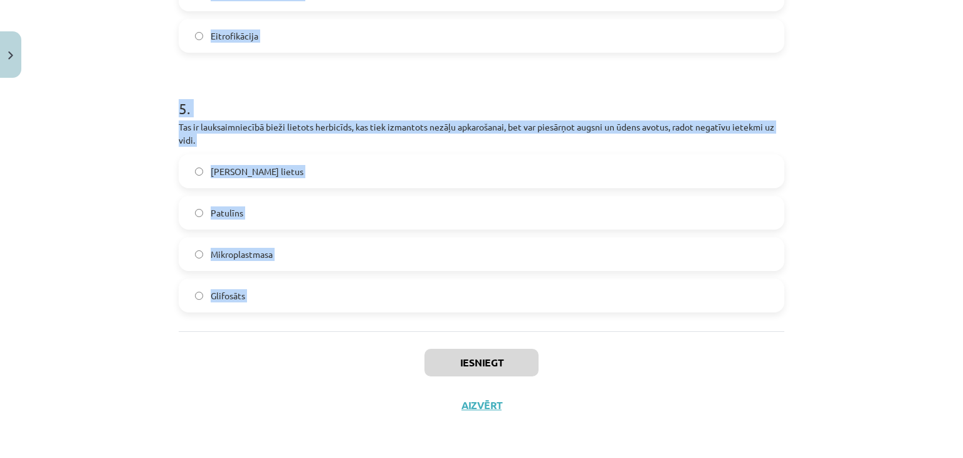
drag, startPoint x: 161, startPoint y: 240, endPoint x: 317, endPoint y: 346, distance: 189.6
click at [317, 346] on div "Mācību tēma: Bioloģijas i - 11. klases 1. ieskaites mācību materiāls #4 3. tēma…" at bounding box center [481, 229] width 963 height 458
copy form "1 . Atmosfēras piesārņojuma rezultātā izveidojies nokrišņu veids, kas satur sēr…"
click at [206, 309] on label "Glifosāts" at bounding box center [481, 295] width 603 height 31
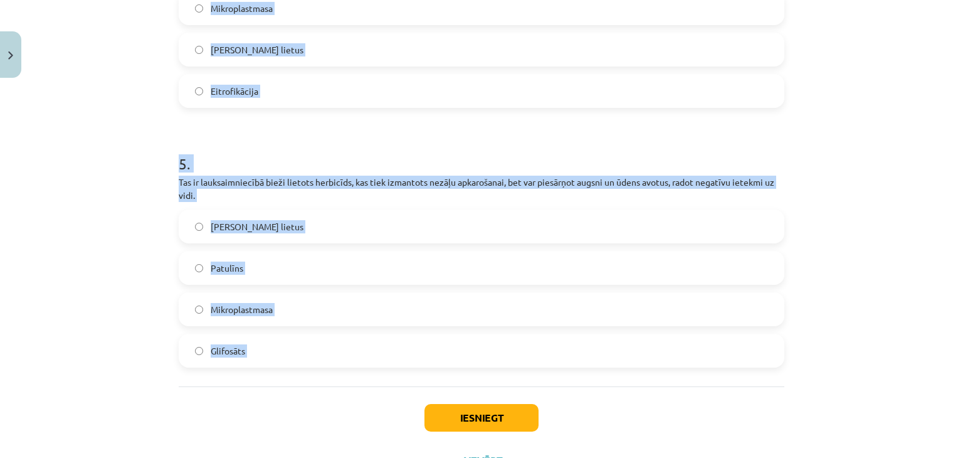
scroll to position [946, 0]
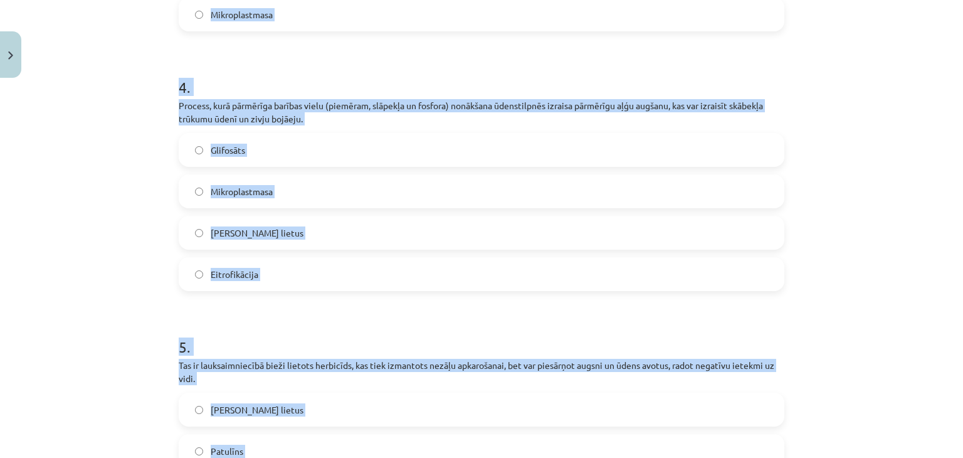
click at [230, 281] on span "Eitrofikācija" at bounding box center [235, 274] width 48 height 13
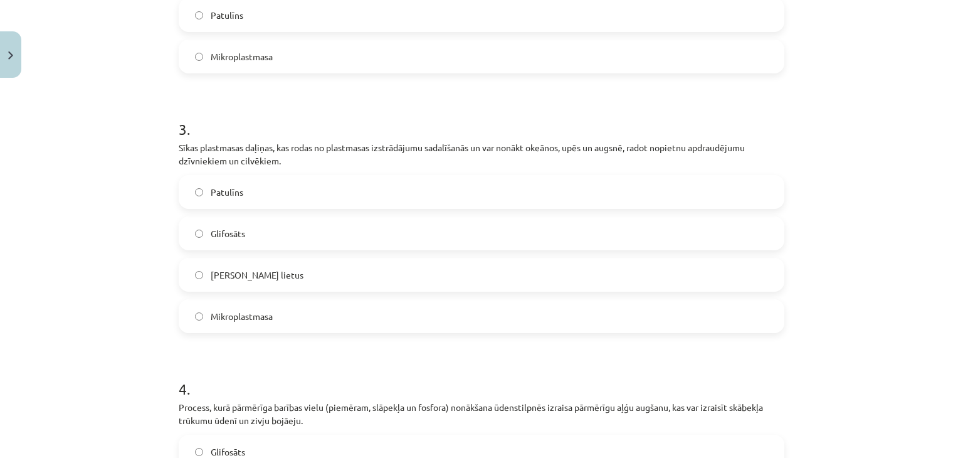
scroll to position [507, 0]
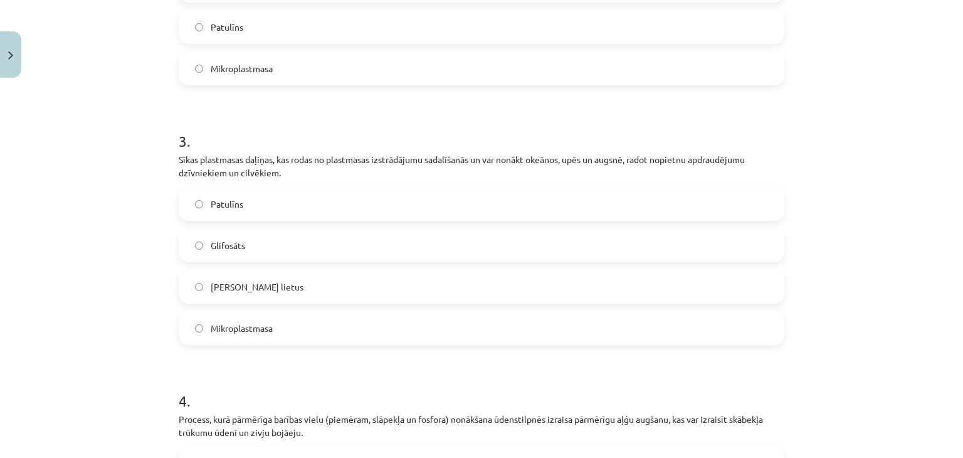
click at [211, 335] on span "Mikroplastmasa" at bounding box center [242, 328] width 62 height 13
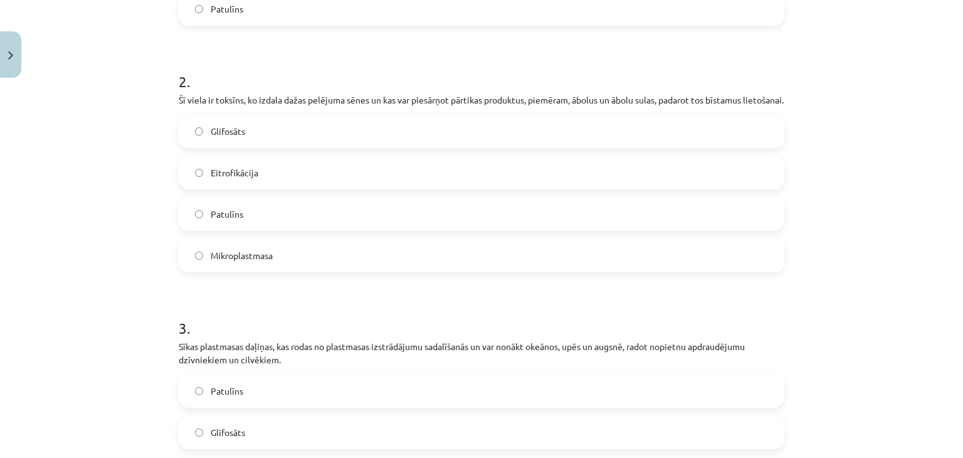
scroll to position [444, 0]
click at [247, 231] on label "Patulīns" at bounding box center [481, 214] width 603 height 31
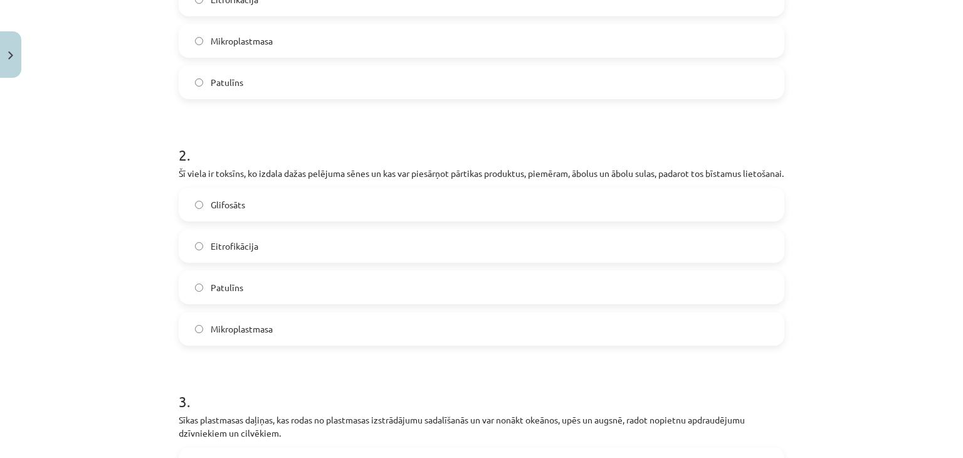
scroll to position [193, 0]
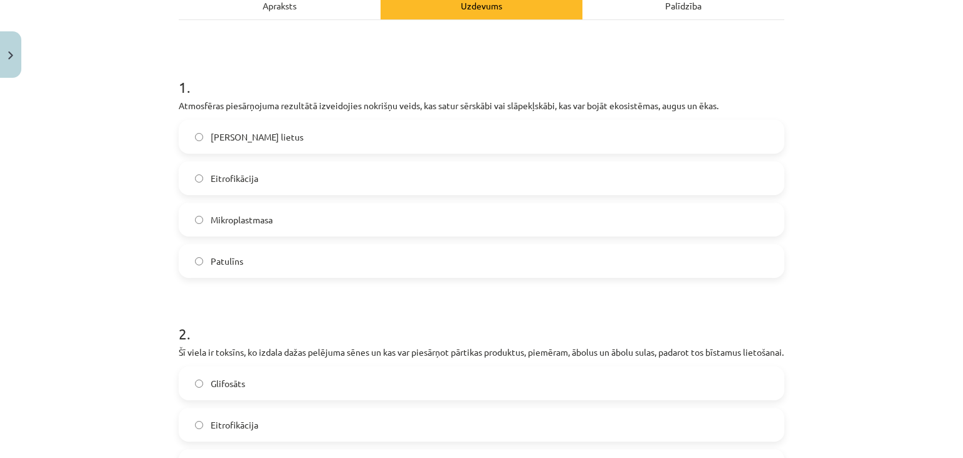
click at [262, 124] on label "Skābais lietus" at bounding box center [481, 136] width 603 height 31
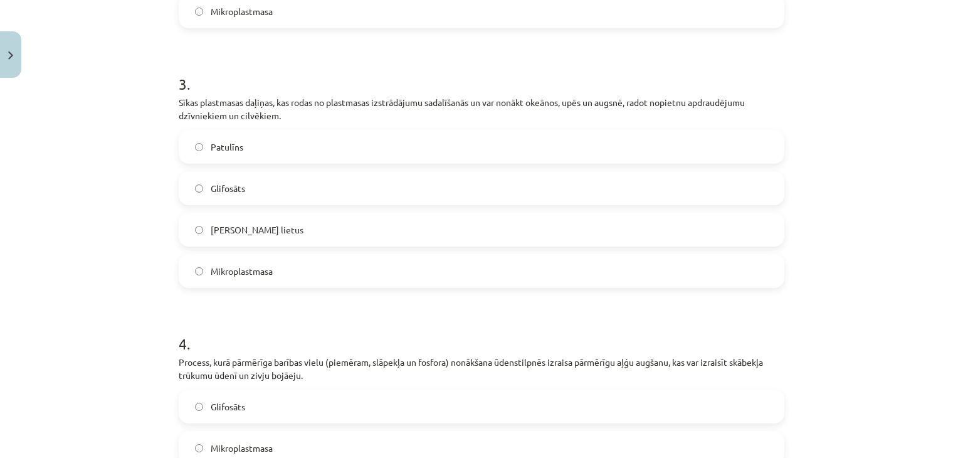
scroll to position [1197, 0]
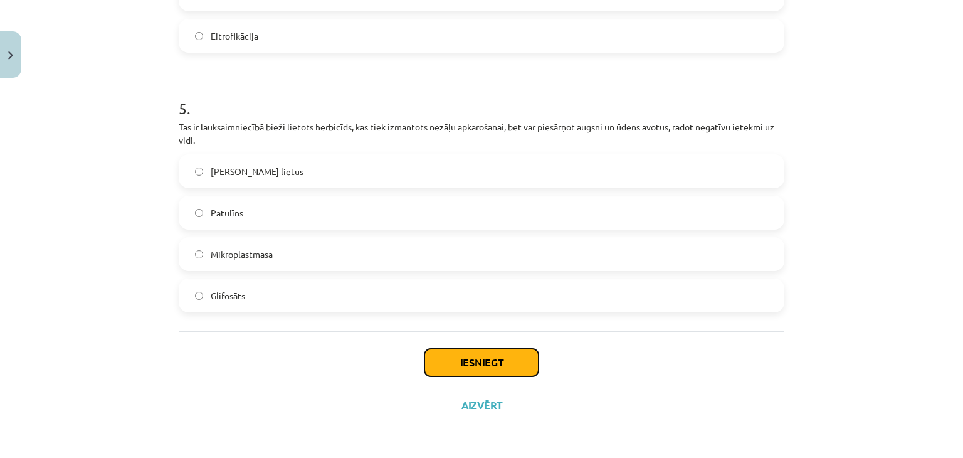
click at [502, 373] on button "Iesniegt" at bounding box center [482, 363] width 114 height 28
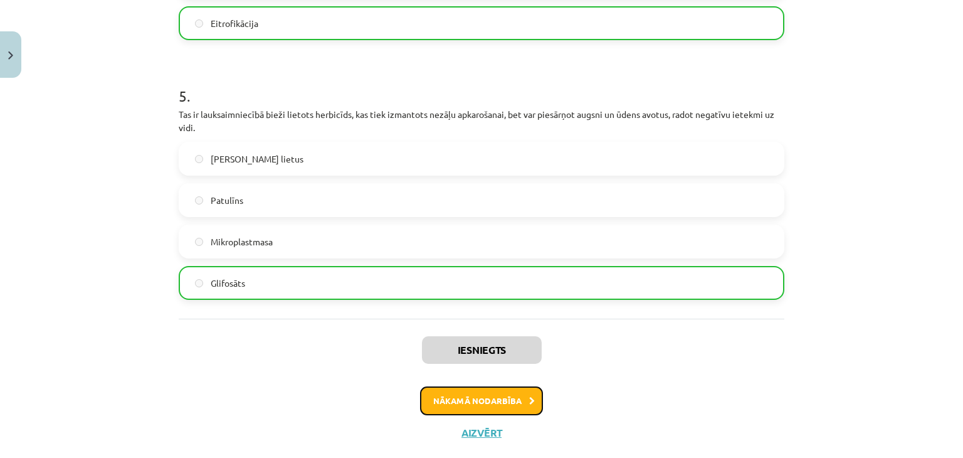
click at [496, 404] on button "Nākamā nodarbība" at bounding box center [481, 400] width 123 height 29
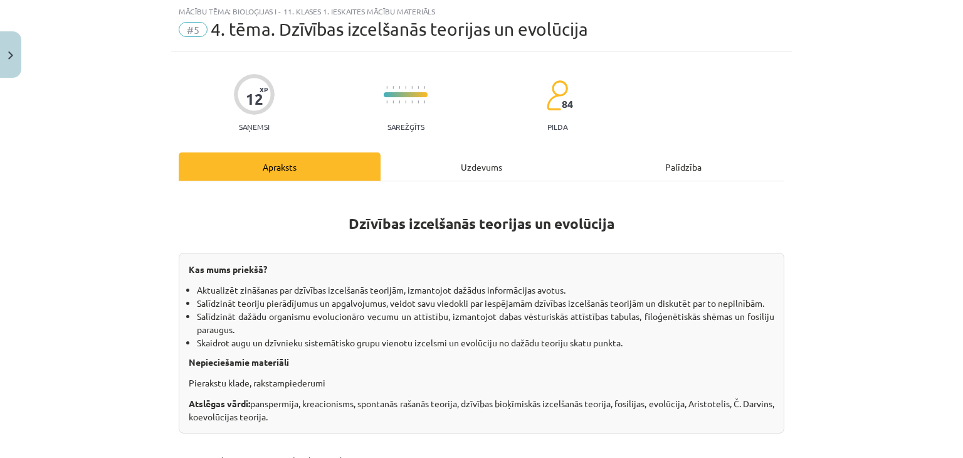
scroll to position [31, 0]
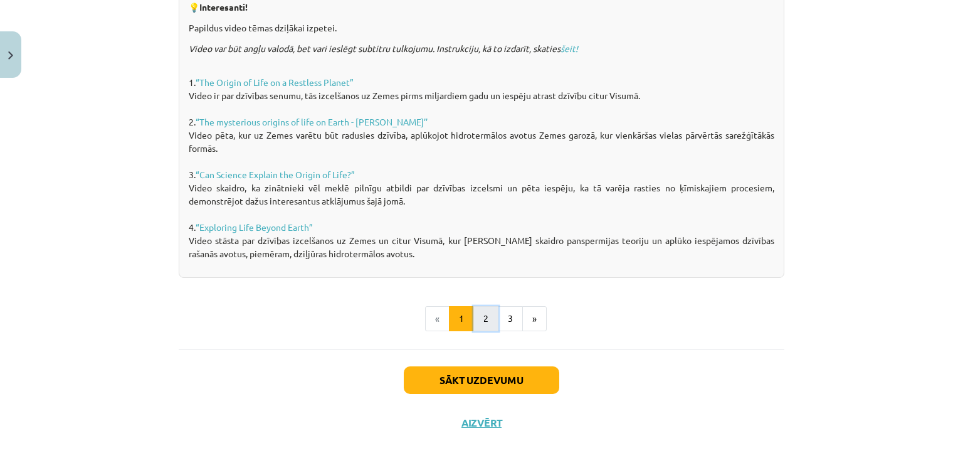
click at [481, 317] on button "2" at bounding box center [486, 318] width 25 height 25
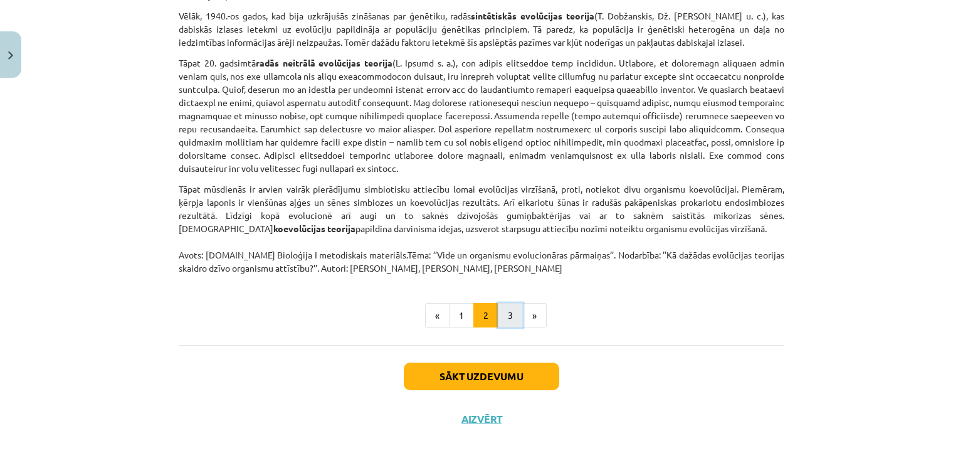
click at [498, 307] on button "3" at bounding box center [510, 315] width 25 height 25
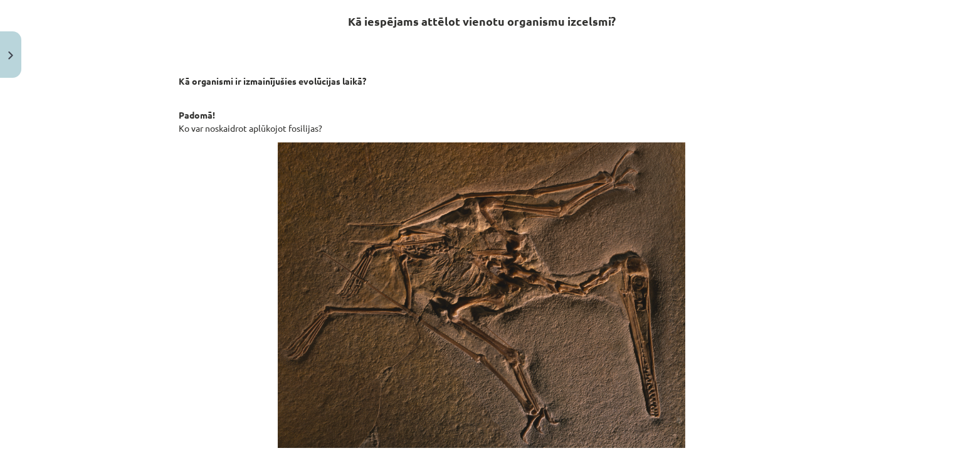
scroll to position [224, 0]
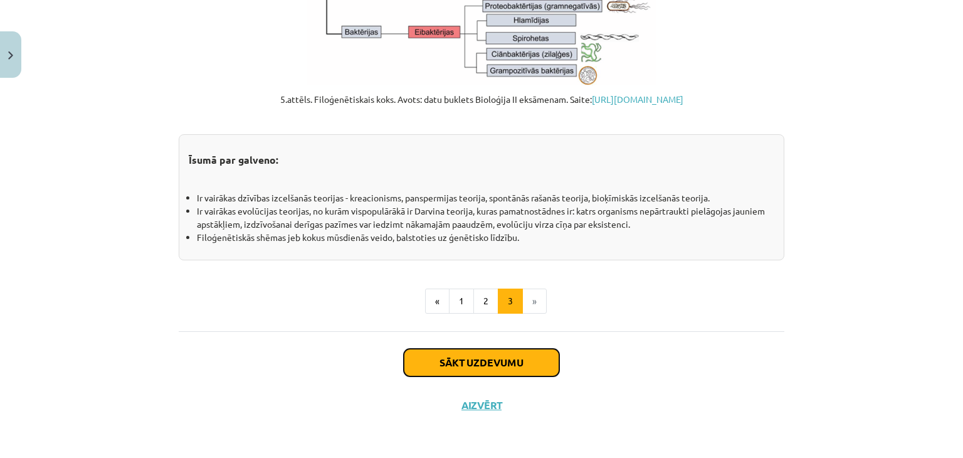
click at [469, 365] on button "Sākt uzdevumu" at bounding box center [482, 363] width 156 height 28
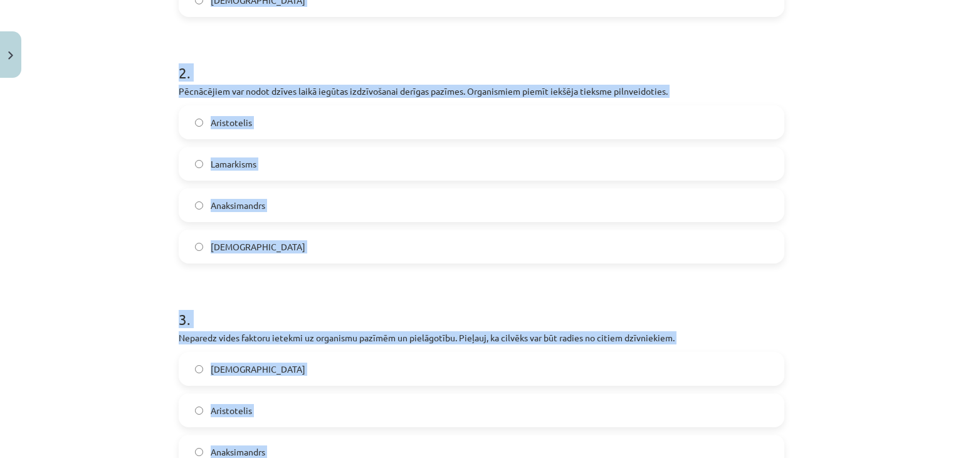
scroll to position [652, 0]
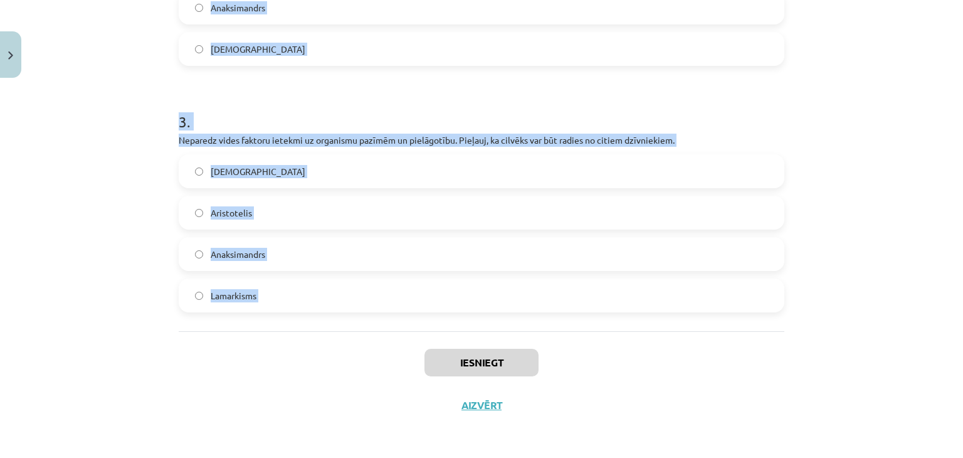
drag, startPoint x: 142, startPoint y: 237, endPoint x: 253, endPoint y: 339, distance: 151.4
click at [253, 339] on div "Mācību tēma: Bioloģijas i - 11. klases 1. ieskaites mācību materiāls #5 4. tēma…" at bounding box center [481, 229] width 963 height 458
copy form "1 . Videi labāk pielāgotie indivīdi rada vairāk pēcnācējus, kas pārmanto izdzīv…"
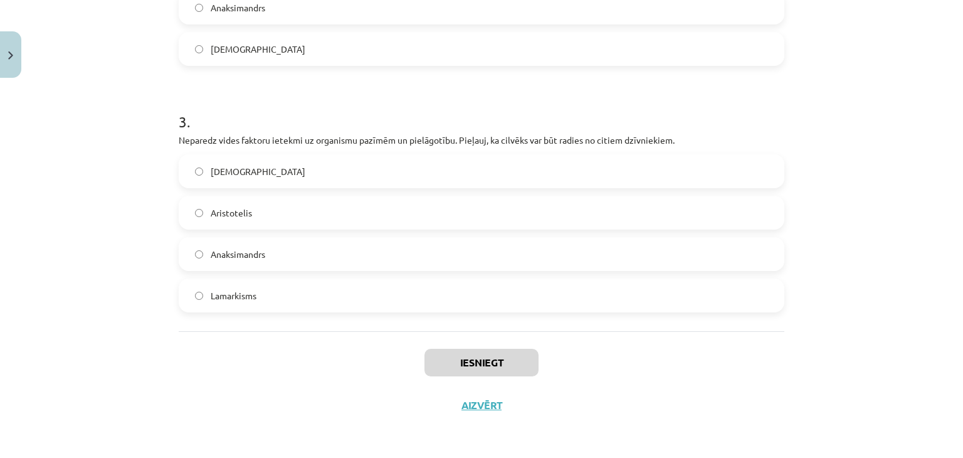
drag, startPoint x: 189, startPoint y: 387, endPoint x: 218, endPoint y: 342, distance: 53.6
click at [189, 387] on div "Iesniegt Aizvērt" at bounding box center [482, 375] width 606 height 88
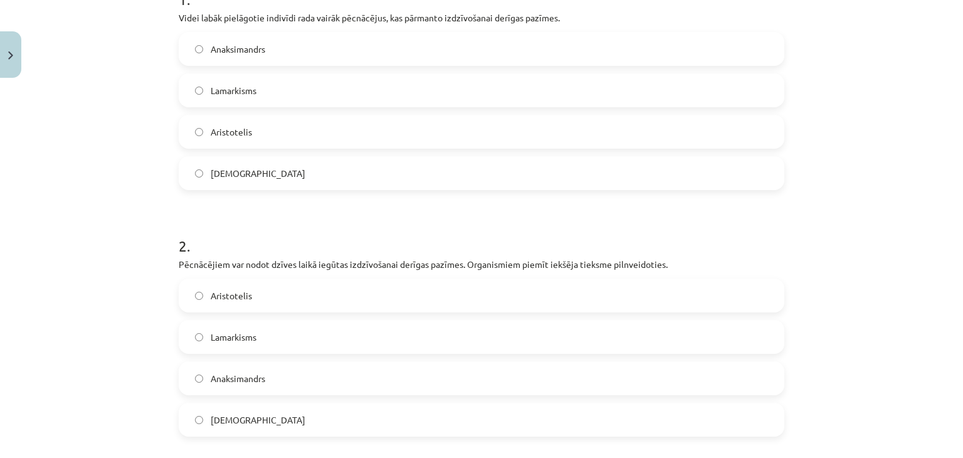
scroll to position [275, 0]
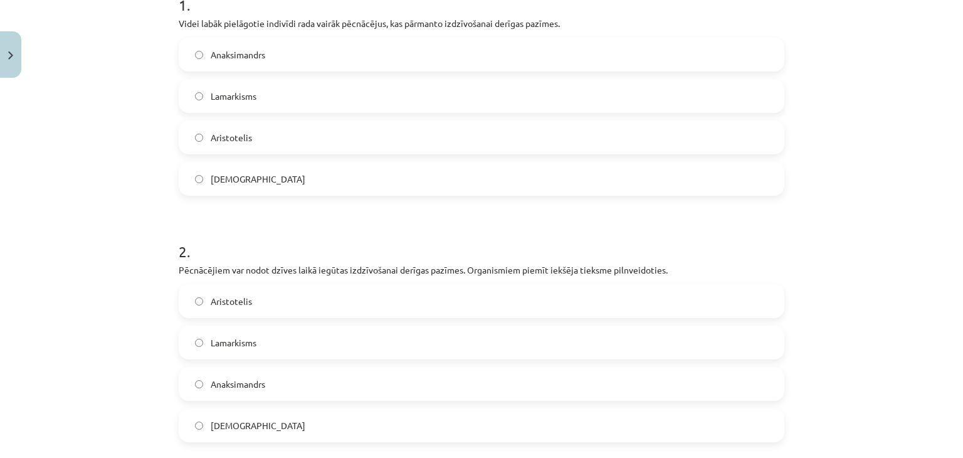
click at [223, 186] on label "Darvinisms" at bounding box center [481, 178] width 603 height 31
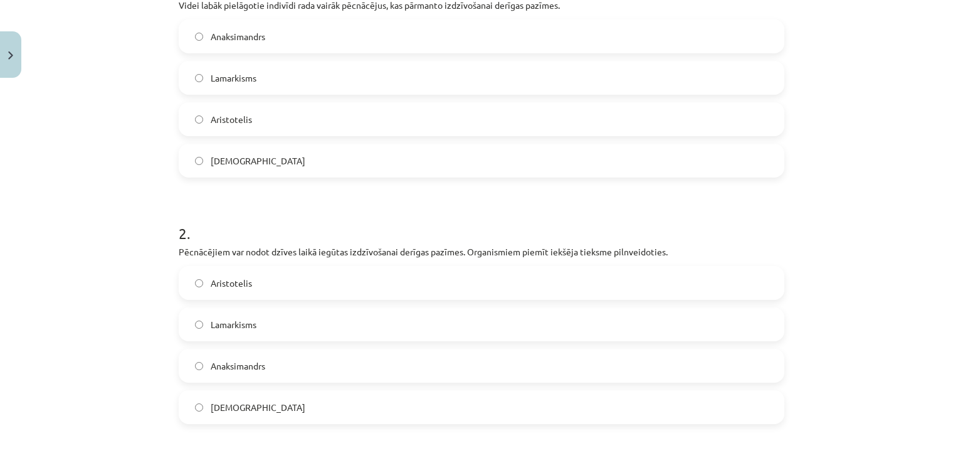
scroll to position [338, 0]
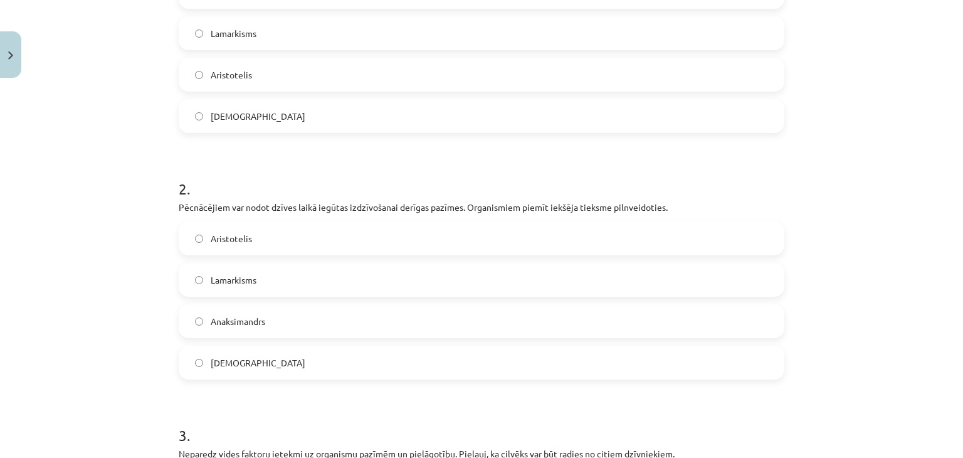
click at [261, 277] on label "Lamarkisms" at bounding box center [481, 279] width 603 height 31
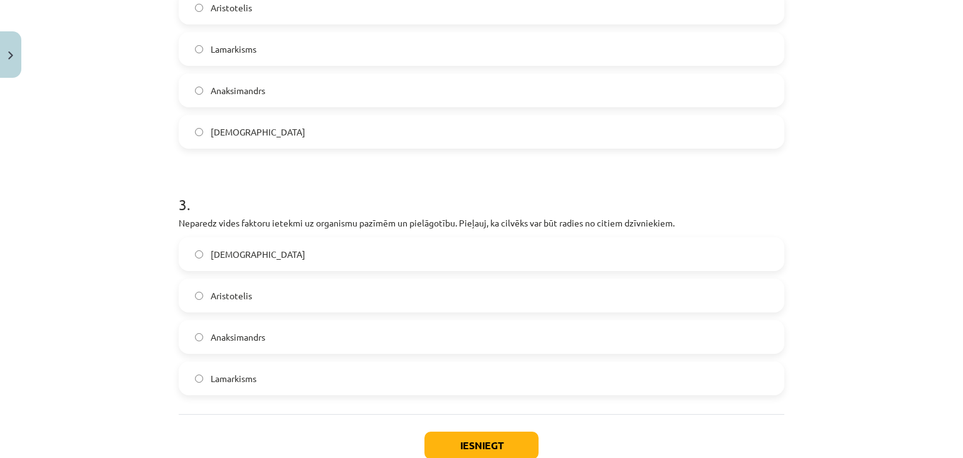
scroll to position [589, 0]
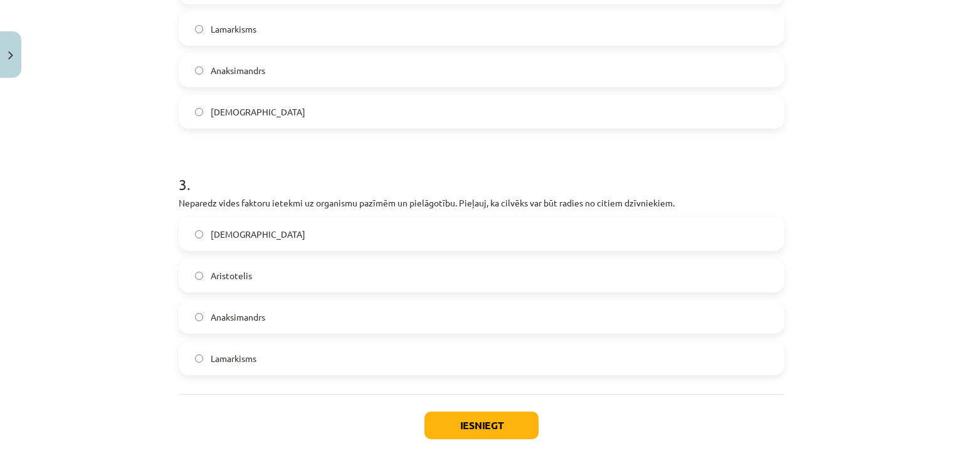
click at [272, 317] on label "Anaksimandrs" at bounding box center [481, 316] width 603 height 31
click at [511, 428] on button "Iesniegt" at bounding box center [482, 425] width 114 height 28
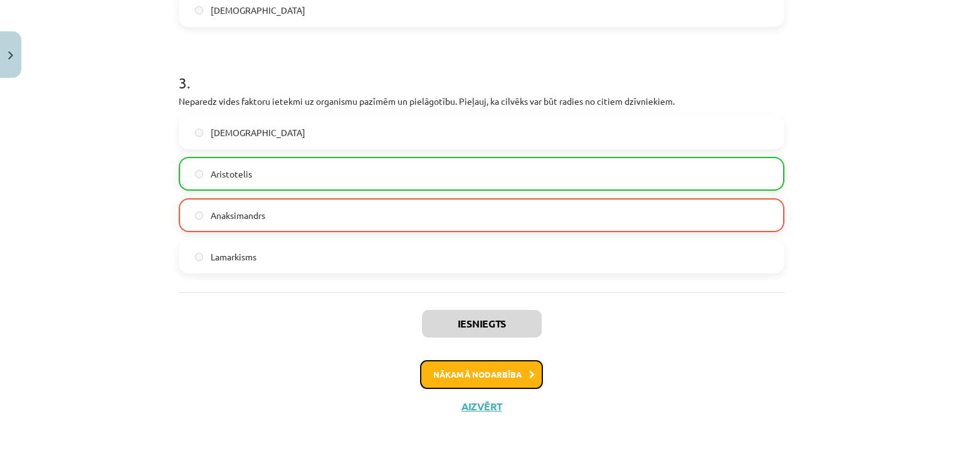
click at [469, 378] on button "Nākamā nodarbība" at bounding box center [481, 374] width 123 height 29
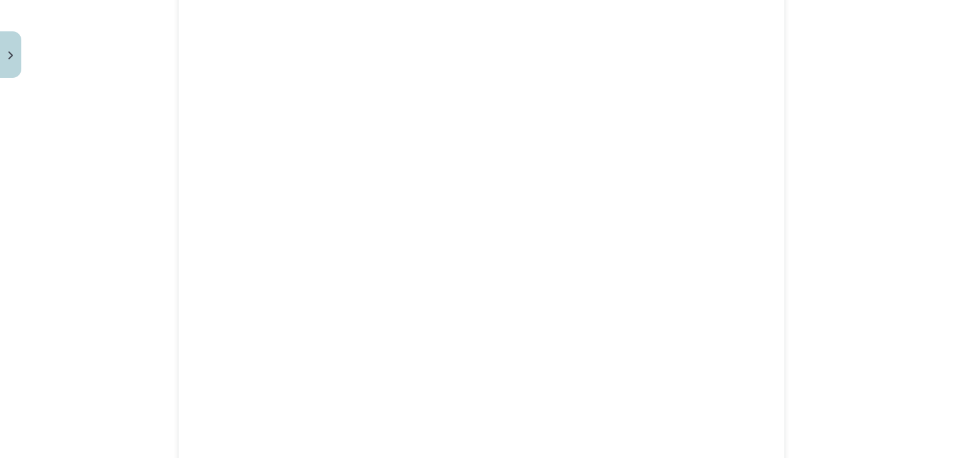
scroll to position [470, 0]
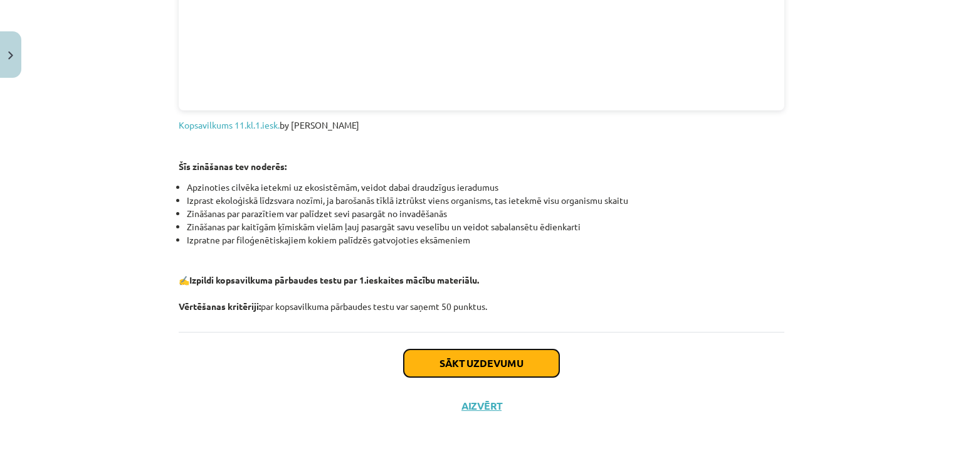
click at [532, 372] on button "Sākt uzdevumu" at bounding box center [482, 363] width 156 height 28
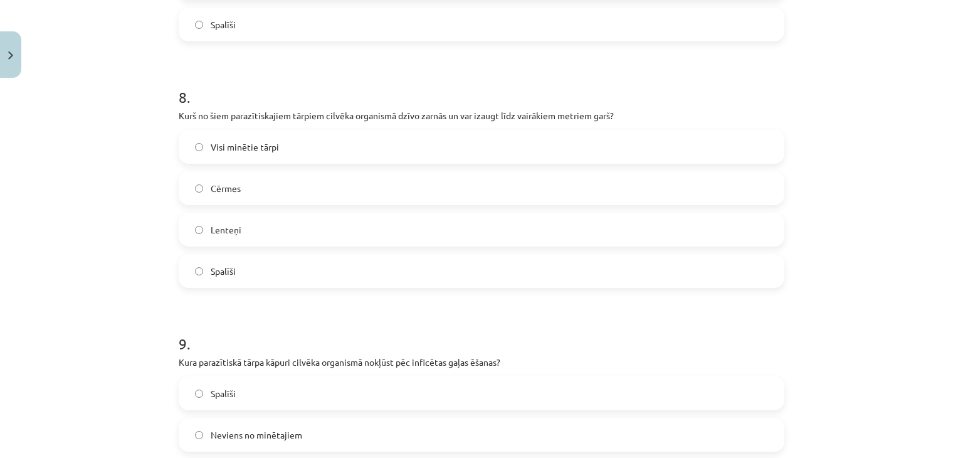
scroll to position [2489, 0]
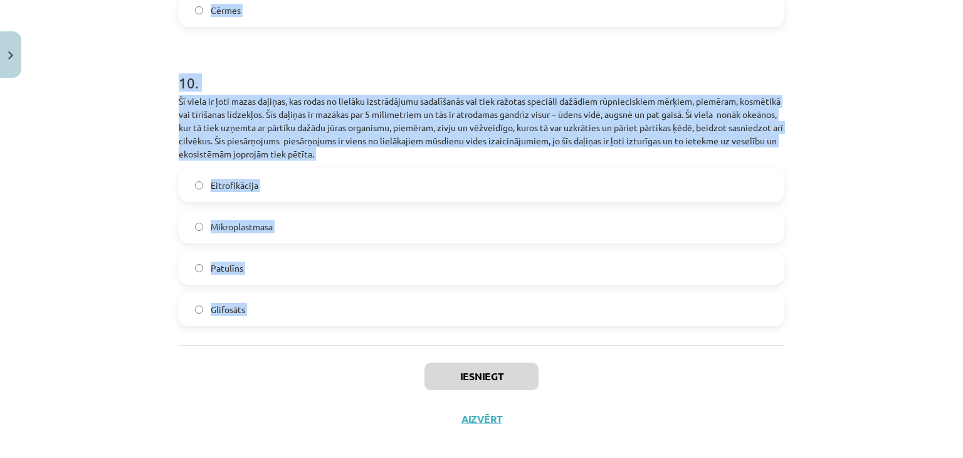
drag, startPoint x: 133, startPoint y: 230, endPoint x: 289, endPoint y: 337, distance: 189.1
click at [289, 337] on div "Mācību tēma: Bioloģijas i - 11. klases 1. ieskaites mācību materiāls #6 Noslēgu…" at bounding box center [481, 229] width 963 height 458
copy form "1 . Vasaras laikā Kristīnes ģimene devās uz pludmali. Kad viņi ieradās, saule j…"
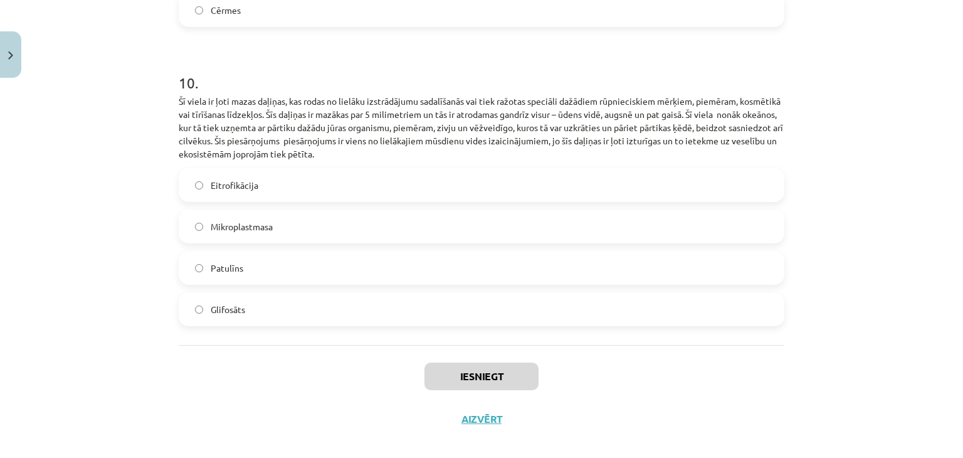
click at [922, 342] on div "Mācību tēma: Bioloģijas i - 11. klases 1. ieskaites mācību materiāls #6 Noslēgu…" at bounding box center [481, 229] width 963 height 458
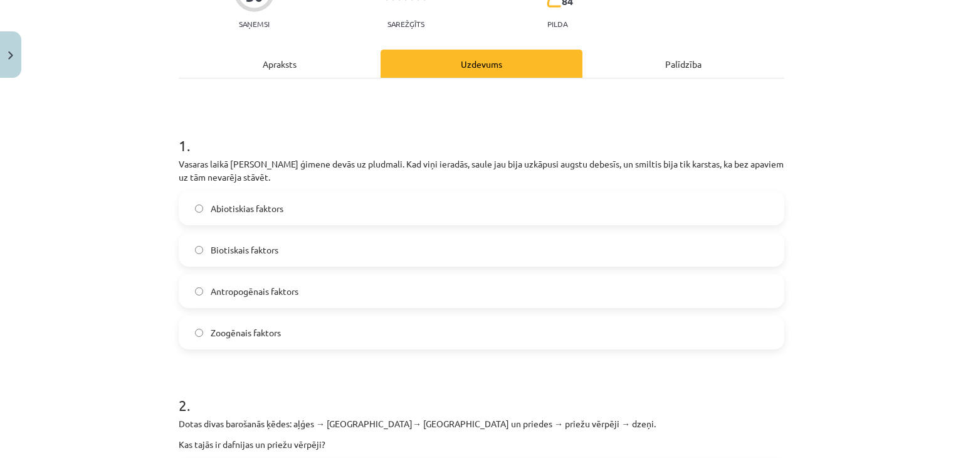
scroll to position [57, 0]
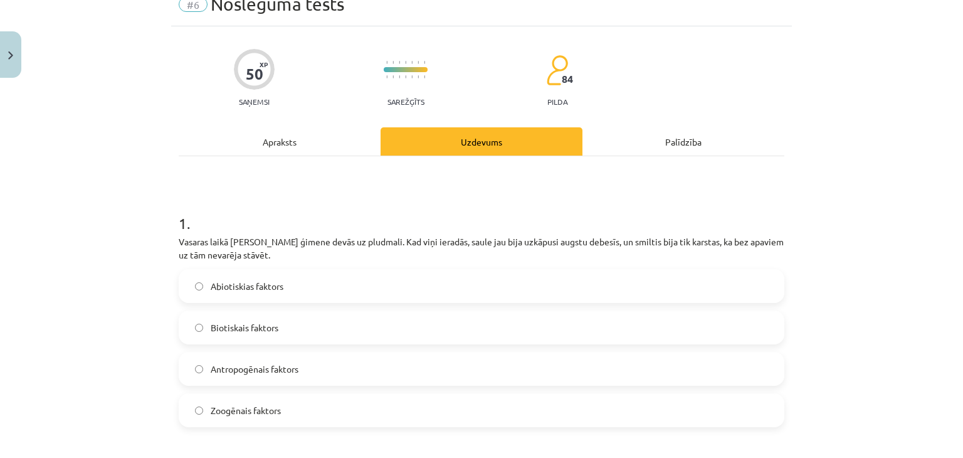
click at [444, 278] on label "Abiotiskias faktors" at bounding box center [481, 285] width 603 height 31
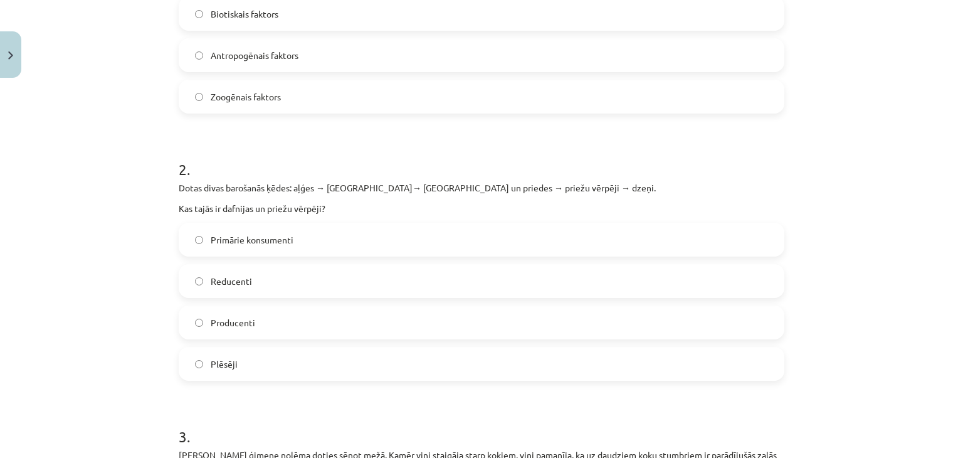
click at [294, 249] on label "Primārie konsumenti" at bounding box center [481, 239] width 603 height 31
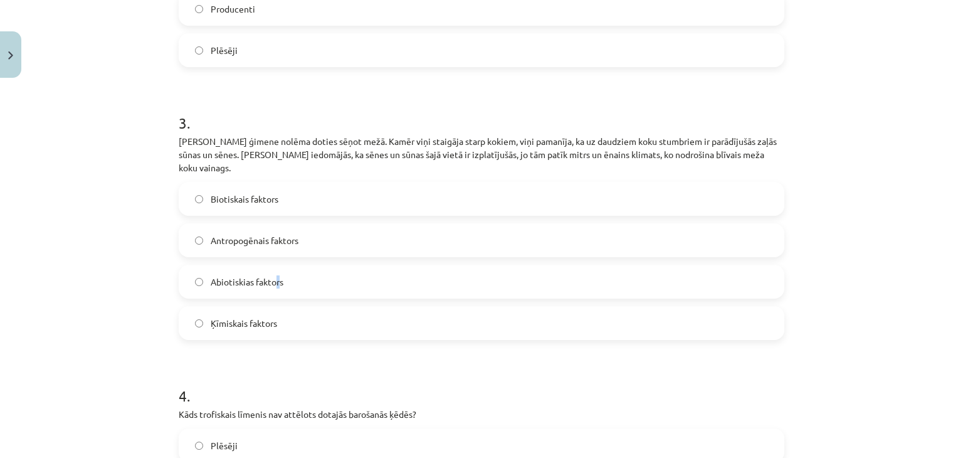
click at [273, 279] on label "Abiotiskias faktors" at bounding box center [481, 281] width 603 height 31
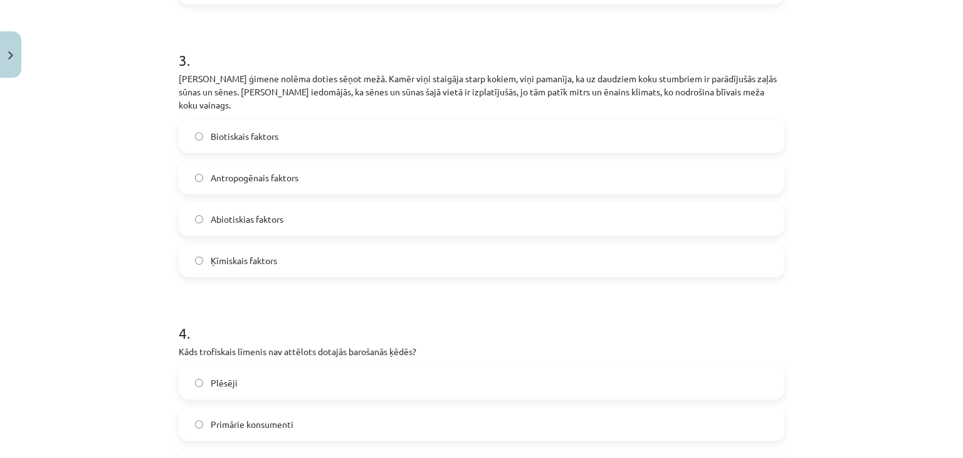
click at [306, 215] on label "Abiotiskias faktors" at bounding box center [481, 218] width 603 height 31
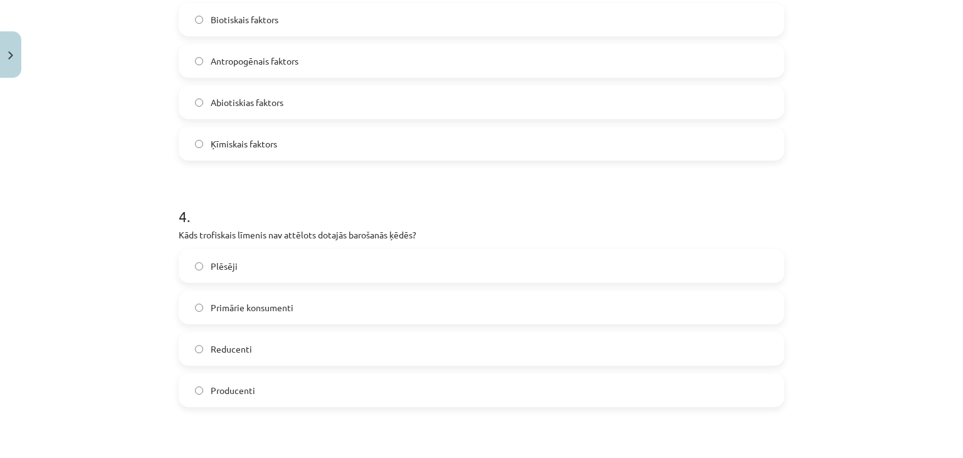
scroll to position [872, 0]
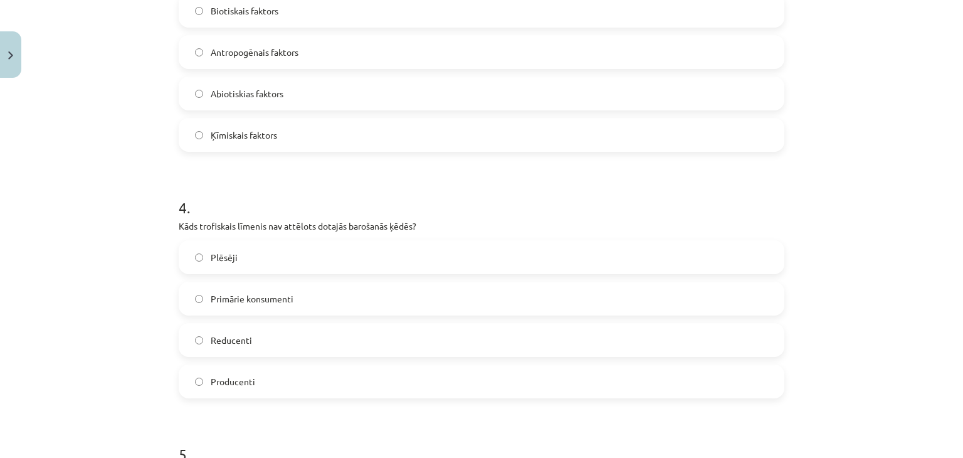
click at [267, 332] on label "Reducenti" at bounding box center [481, 339] width 603 height 31
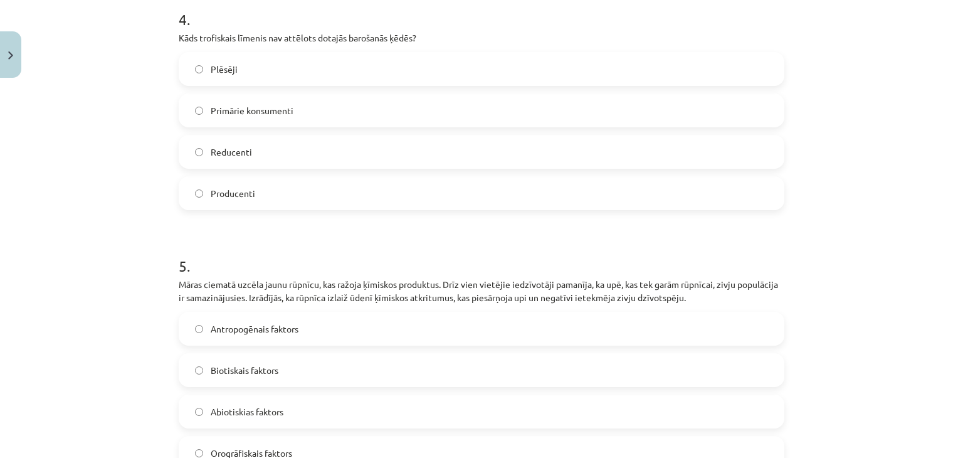
click at [326, 313] on label "Antropogēnais faktors" at bounding box center [481, 328] width 603 height 31
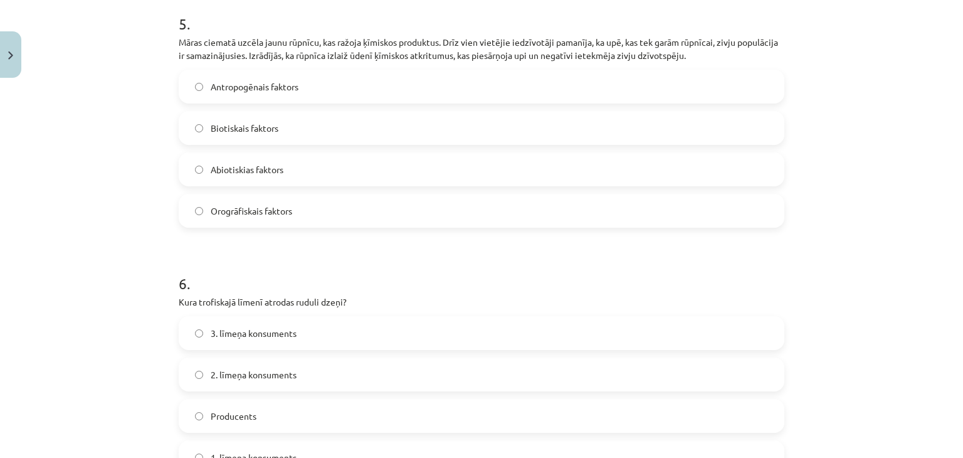
scroll to position [1311, 0]
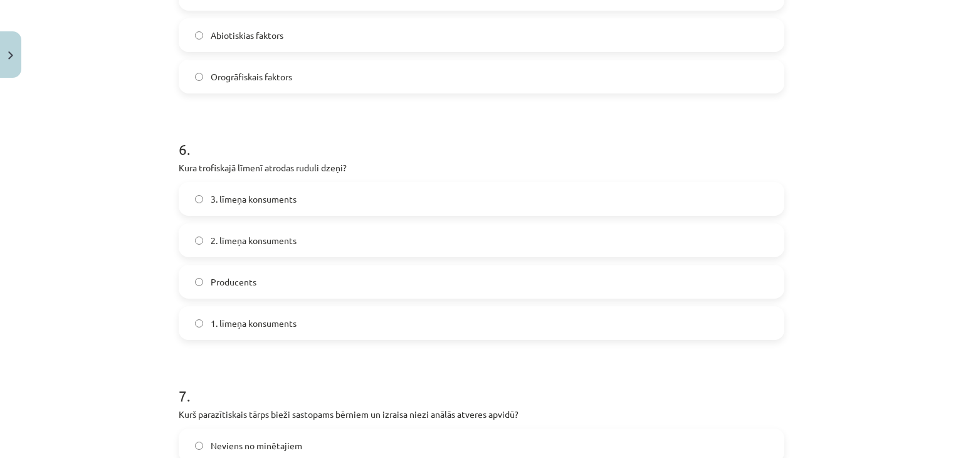
click at [259, 193] on span "3. līmeņa konsuments" at bounding box center [254, 199] width 86 height 13
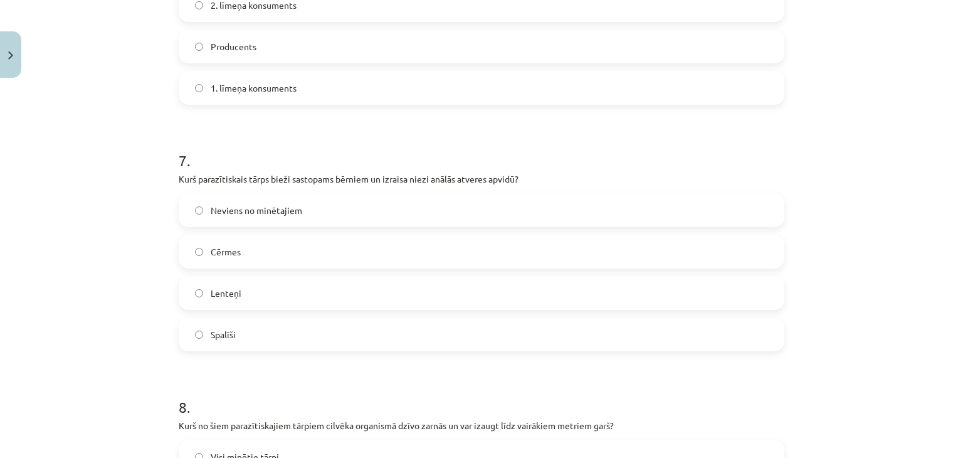
scroll to position [1688, 0]
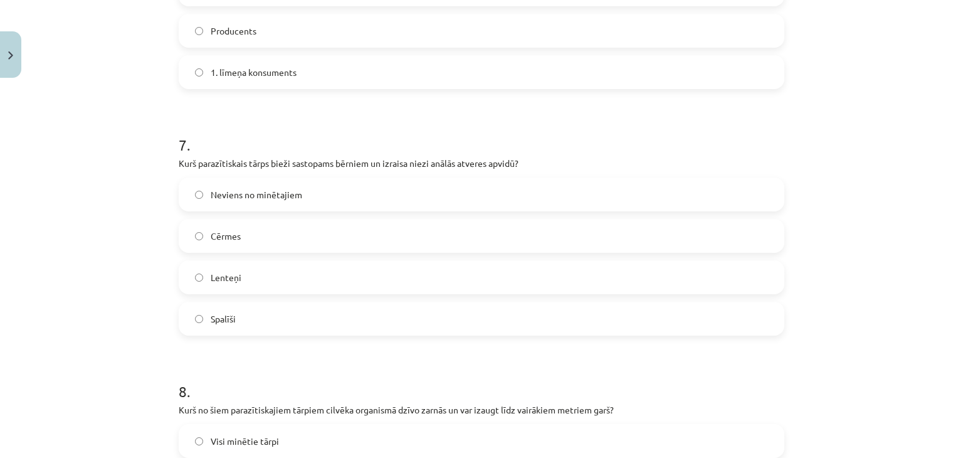
click at [260, 303] on label "Spalīši" at bounding box center [481, 318] width 603 height 31
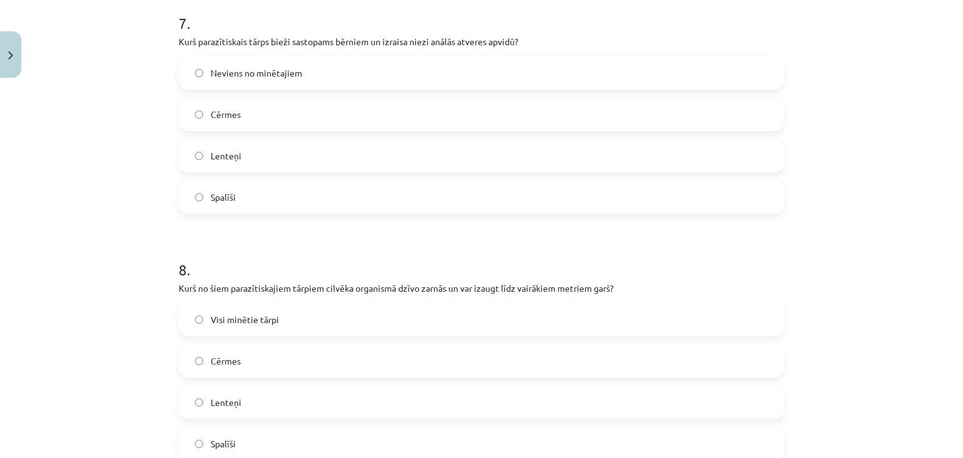
scroll to position [1813, 0]
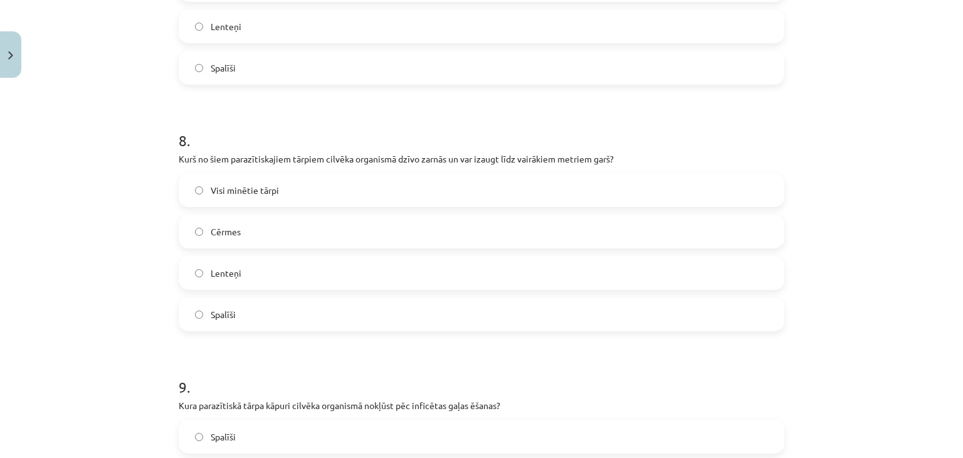
click at [237, 257] on label "Lenteņi" at bounding box center [481, 272] width 603 height 31
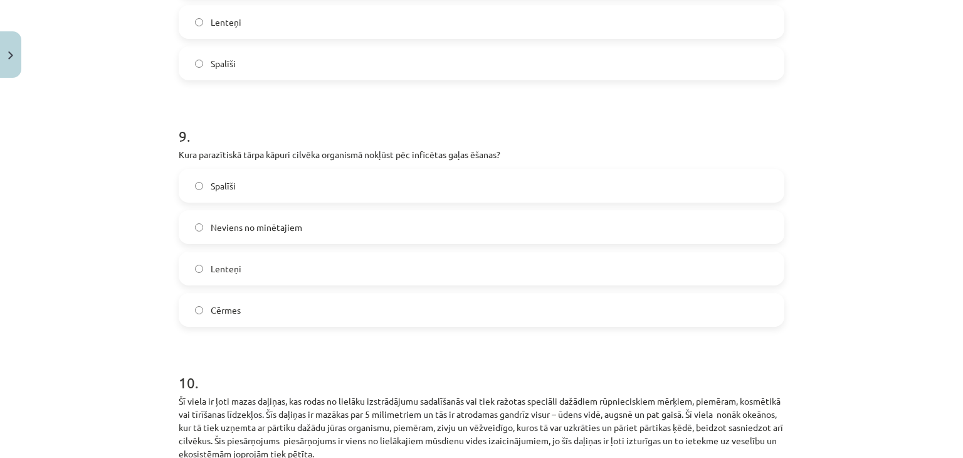
click at [258, 253] on label "Lenteņi" at bounding box center [481, 268] width 603 height 31
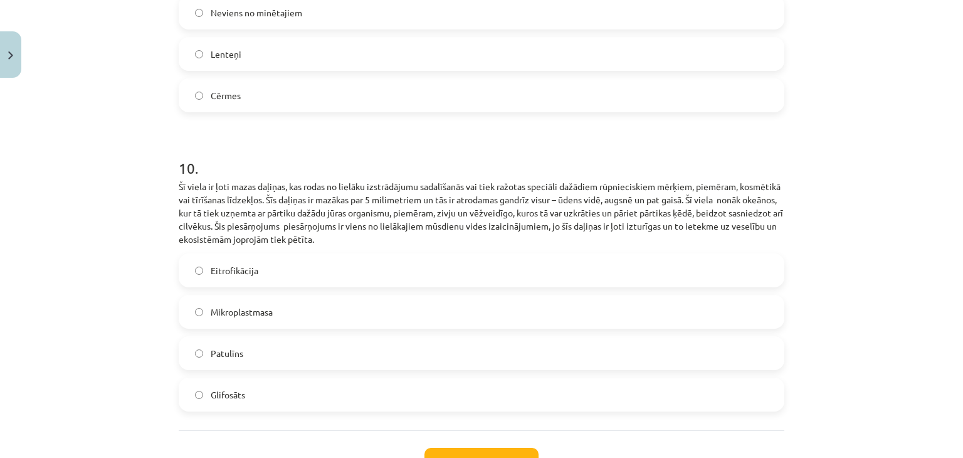
scroll to position [2489, 0]
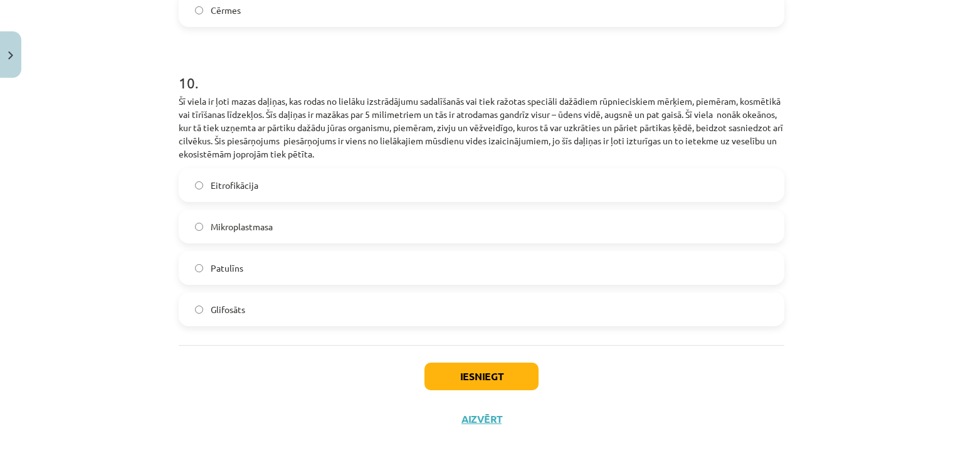
click at [309, 211] on label "Mikroplastmasa" at bounding box center [481, 226] width 603 height 31
click at [511, 371] on button "Iesniegt" at bounding box center [482, 377] width 114 height 28
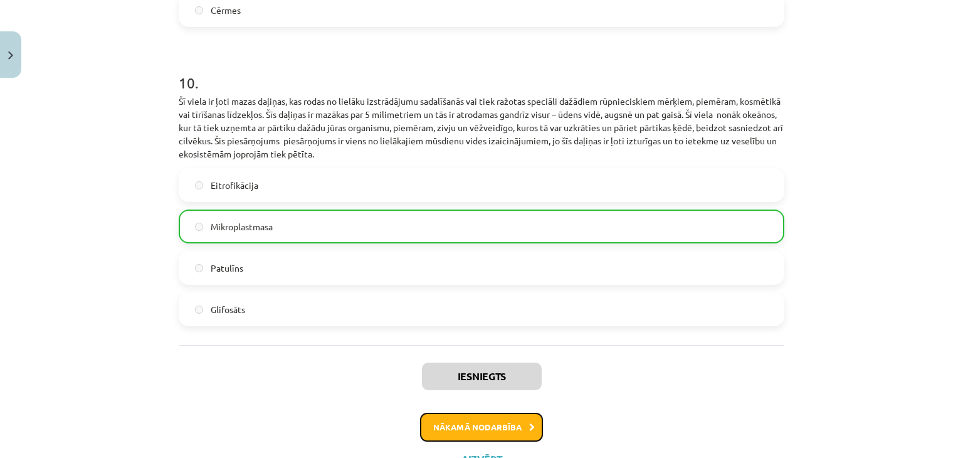
click at [474, 413] on button "Nākamā nodarbība" at bounding box center [481, 427] width 123 height 29
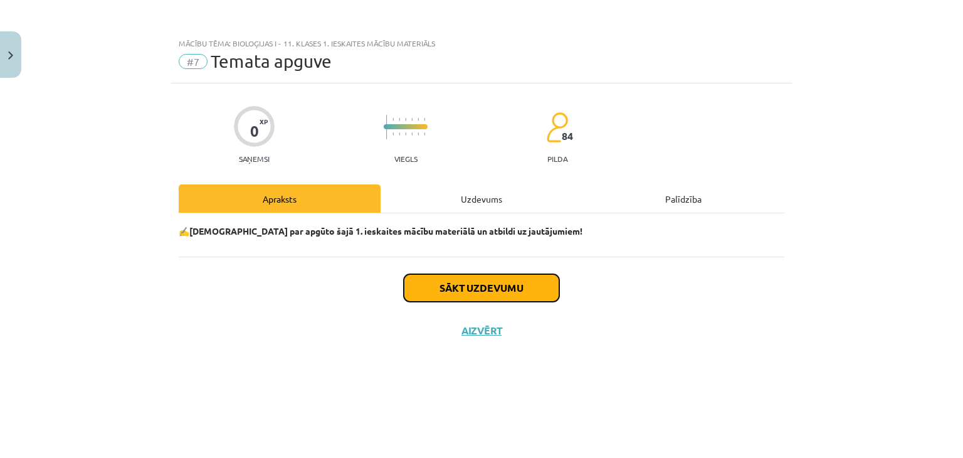
click at [448, 289] on button "Sākt uzdevumu" at bounding box center [482, 288] width 156 height 28
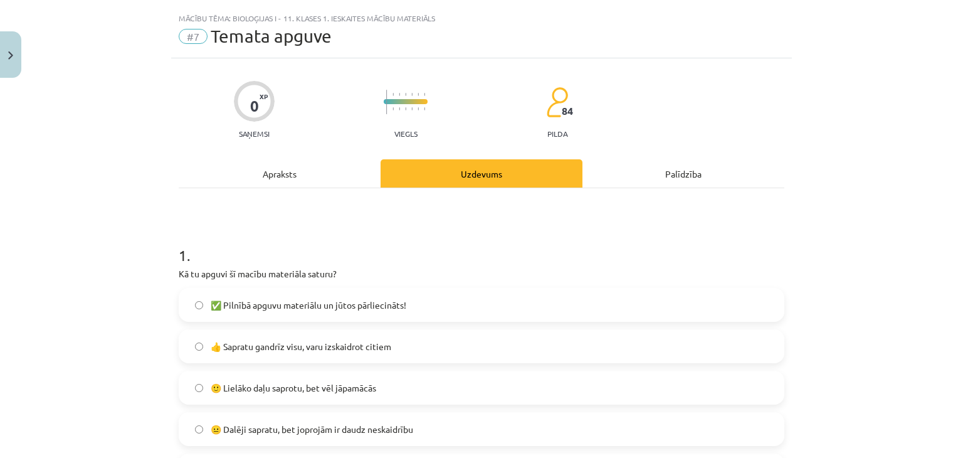
scroll to position [125, 0]
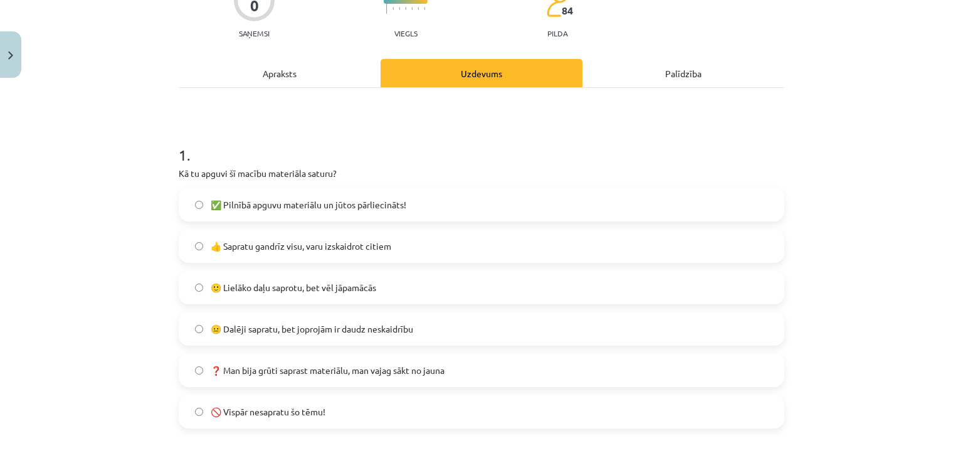
click at [366, 253] on label "👍 Sapratu gandrīz visu, varu izskaidrot citiem" at bounding box center [481, 245] width 603 height 31
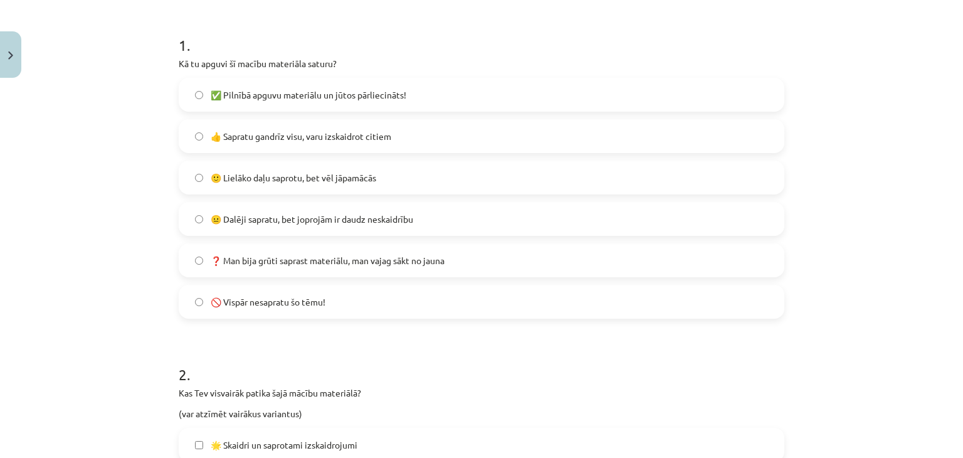
scroll to position [251, 0]
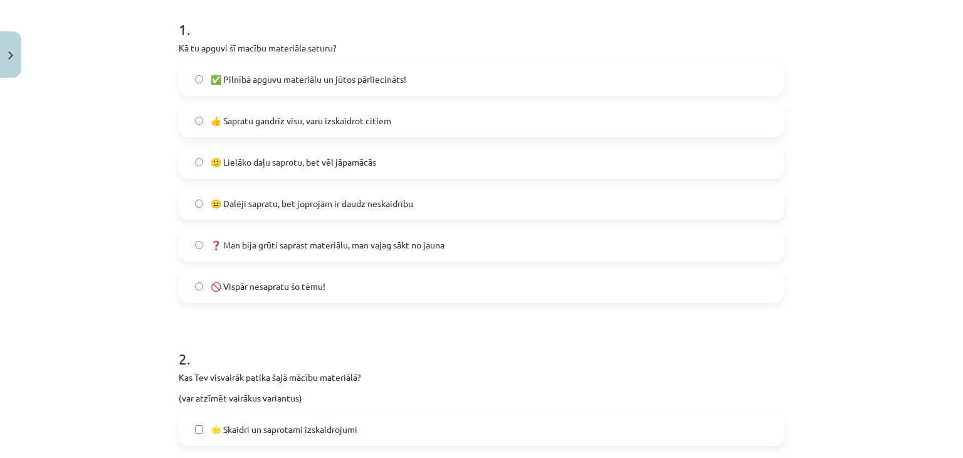
click at [383, 161] on label "🙂 Lielāko daļu saprotu, bet vēl jāpamācās" at bounding box center [481, 161] width 603 height 31
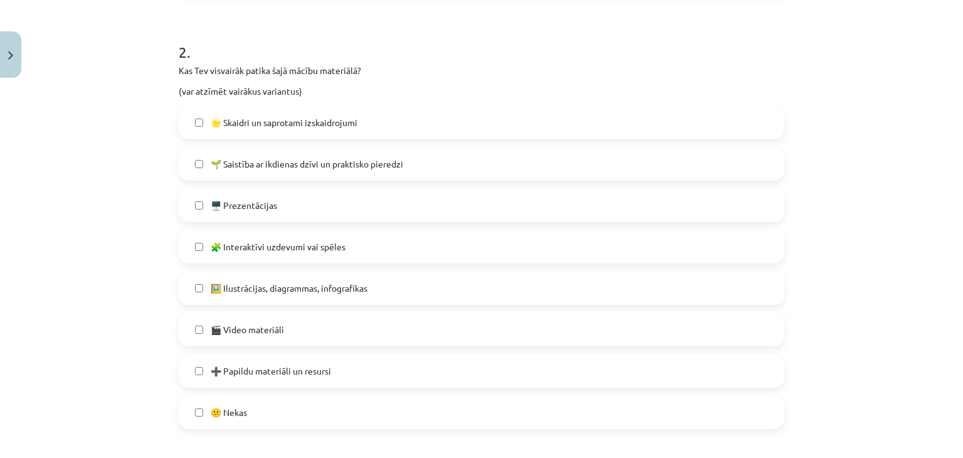
scroll to position [564, 0]
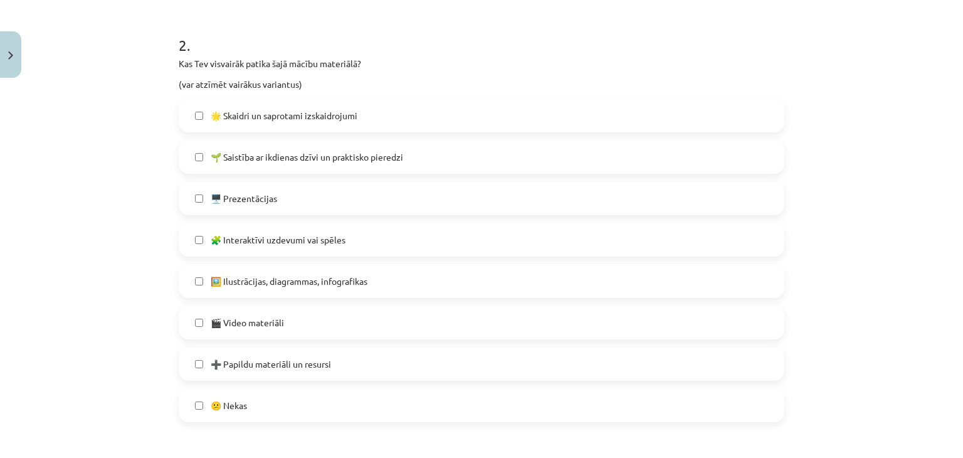
click at [368, 114] on label "🌟 Skaidri un saprotami izskaidrojumi" at bounding box center [481, 115] width 603 height 31
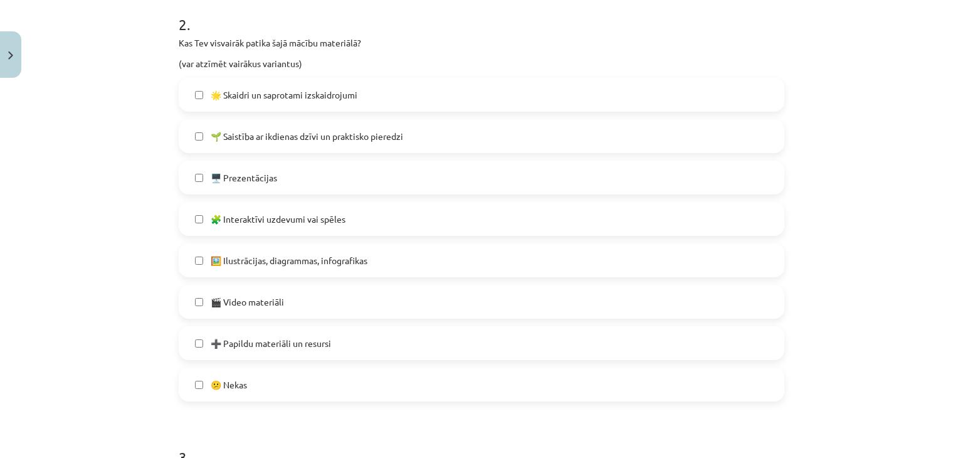
scroll to position [627, 0]
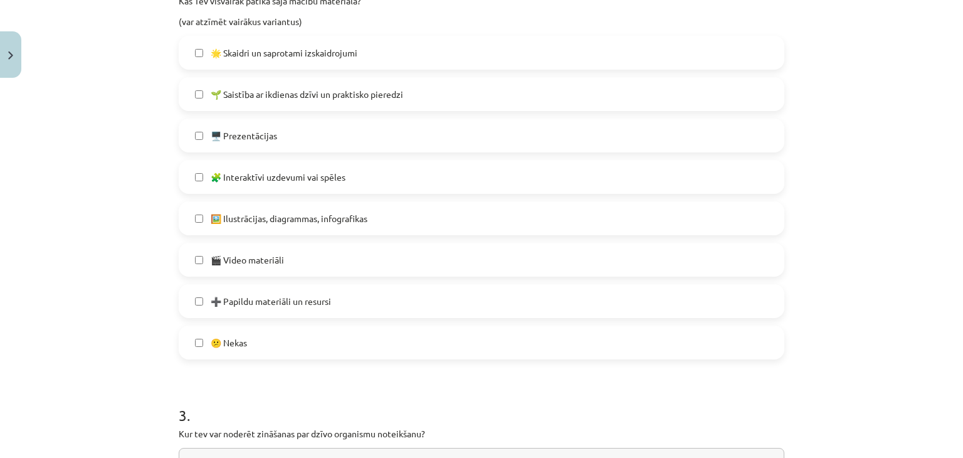
click at [355, 145] on label "🖥️ Prezentācijas" at bounding box center [481, 135] width 603 height 31
click at [276, 210] on label "🖼️ Ilustrācijas, diagrammas, infografikas" at bounding box center [481, 218] width 603 height 31
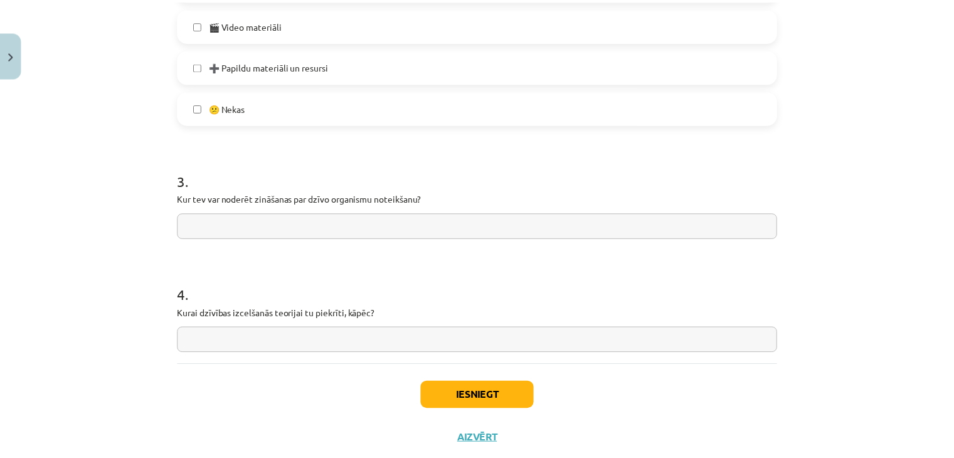
scroll to position [878, 0]
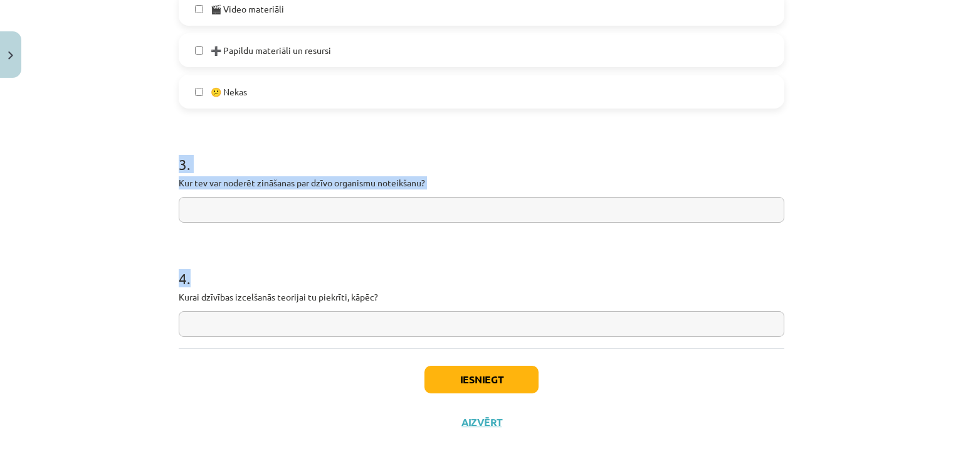
drag, startPoint x: 165, startPoint y: 157, endPoint x: 411, endPoint y: 324, distance: 296.8
click at [411, 324] on div "Mācību tēma: Bioloģijas i - 11. klases 1. ieskaites mācību materiāls #7 Temata …" at bounding box center [481, 229] width 963 height 458
copy form "3 . Kur tev var noderēt zināšanas par dzīvo organismu noteikšanu? 4 ."
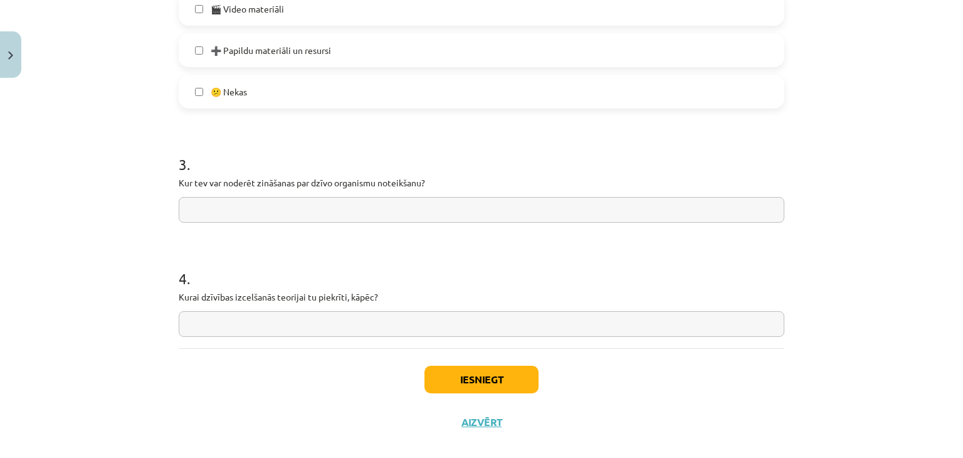
click at [373, 201] on input "text" at bounding box center [482, 210] width 606 height 26
paste input "**********"
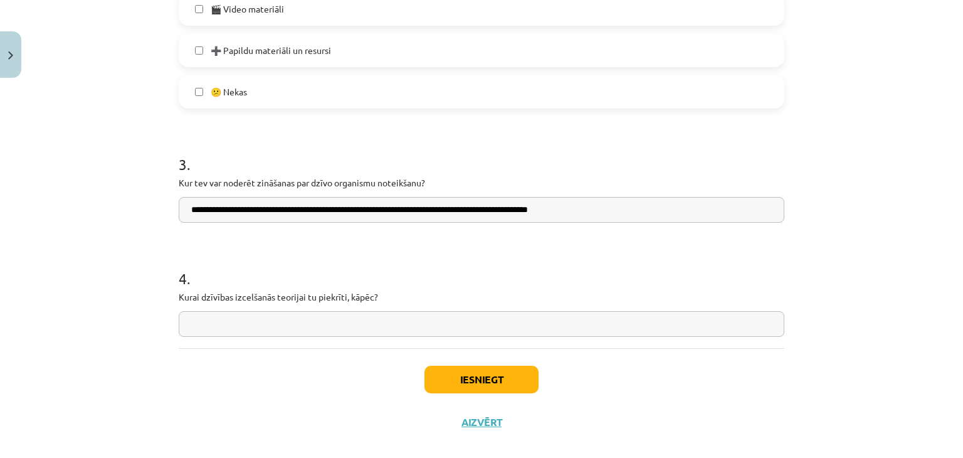
drag, startPoint x: 407, startPoint y: 211, endPoint x: 399, endPoint y: 209, distance: 8.4
click at [399, 209] on input "**********" at bounding box center [482, 210] width 606 height 26
type input "**********"
click at [328, 329] on input "text" at bounding box center [482, 324] width 606 height 26
paste input "**********"
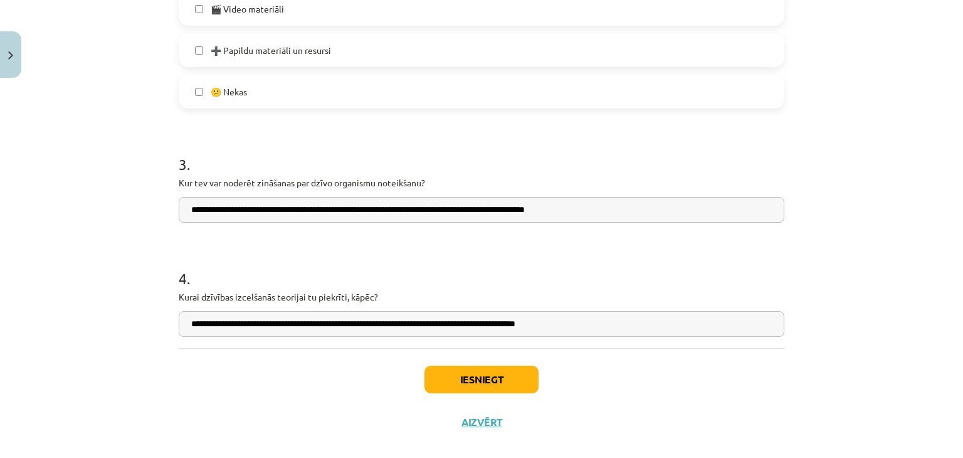
type input "**********"
click at [485, 373] on button "Iesniegt" at bounding box center [482, 380] width 114 height 28
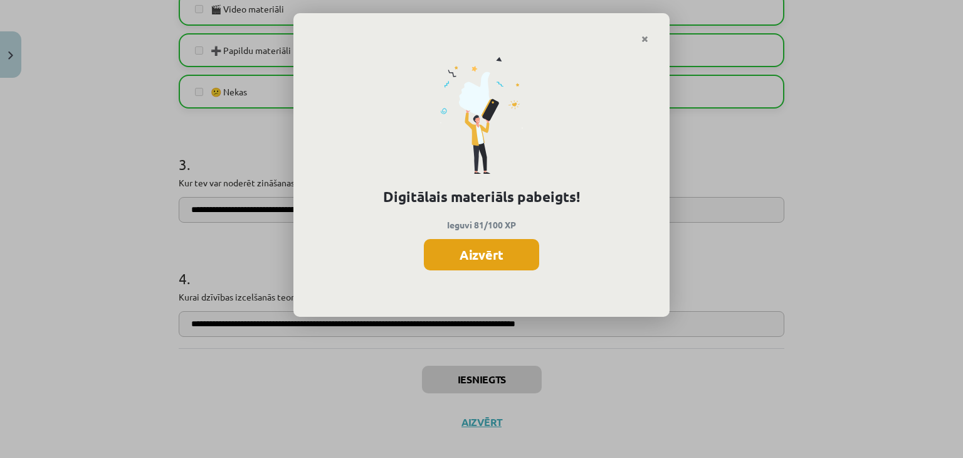
click at [503, 260] on button "Aizvērt" at bounding box center [481, 254] width 115 height 31
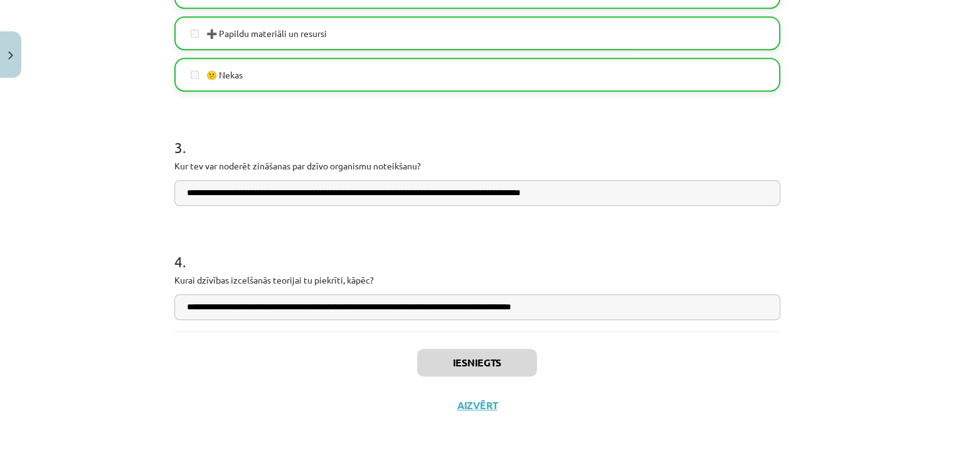
scroll to position [251, 0]
click at [13, 56] on img "Close" at bounding box center [10, 55] width 5 height 8
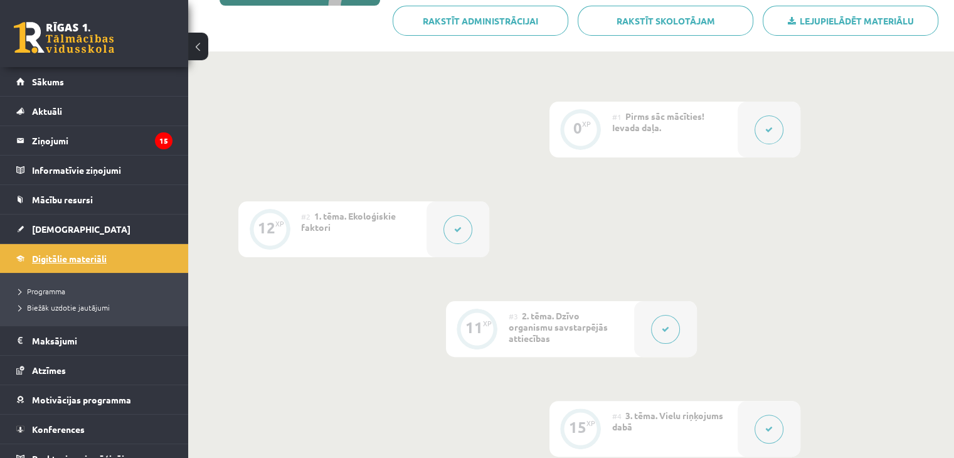
click at [90, 262] on span "Digitālie materiāli" at bounding box center [69, 258] width 75 height 11
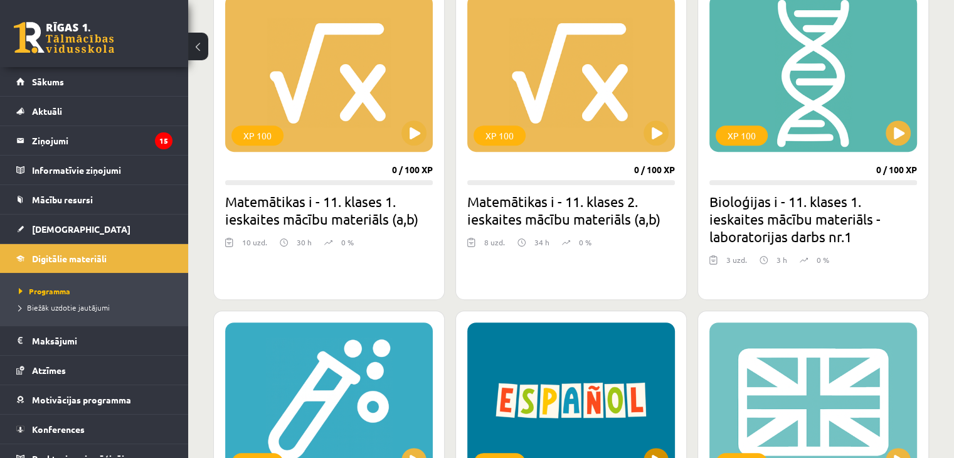
scroll to position [690, 0]
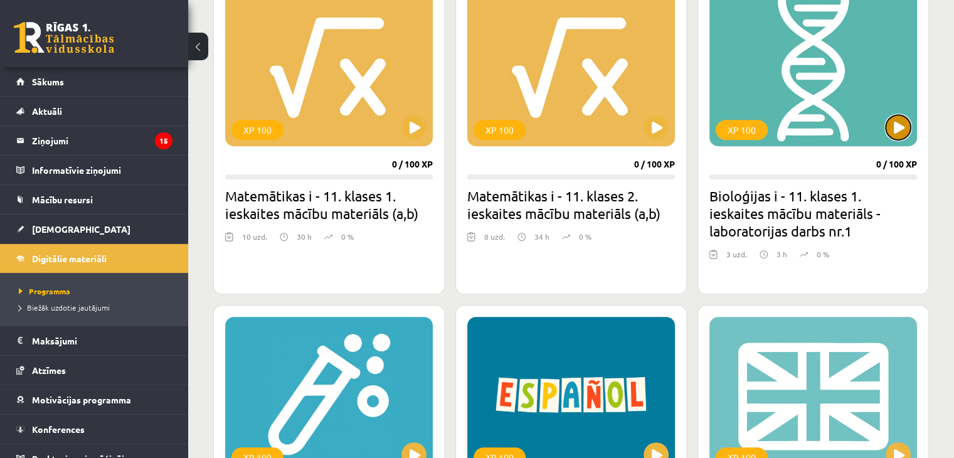
click at [896, 129] on button at bounding box center [898, 127] width 25 height 25
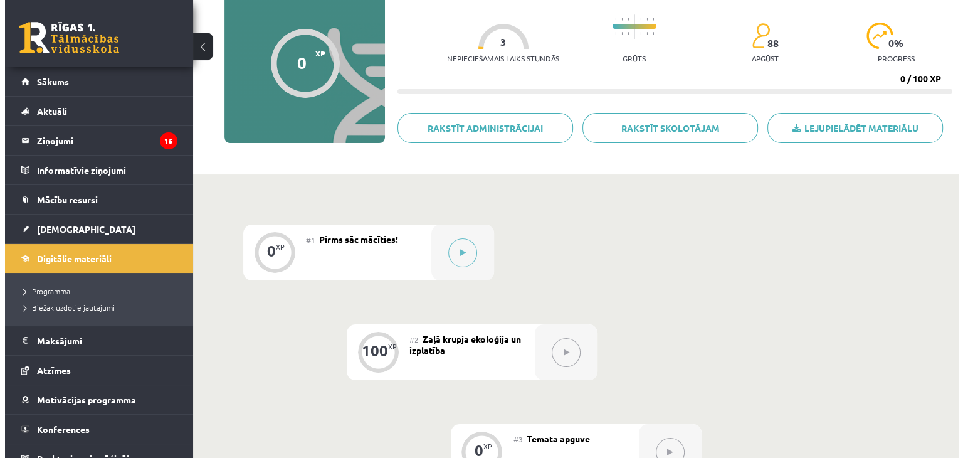
scroll to position [125, 0]
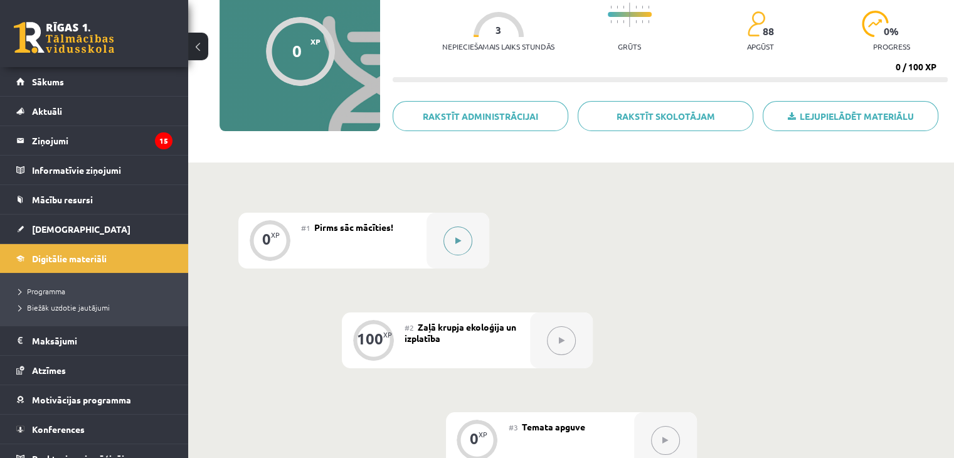
click at [461, 244] on button at bounding box center [457, 240] width 29 height 29
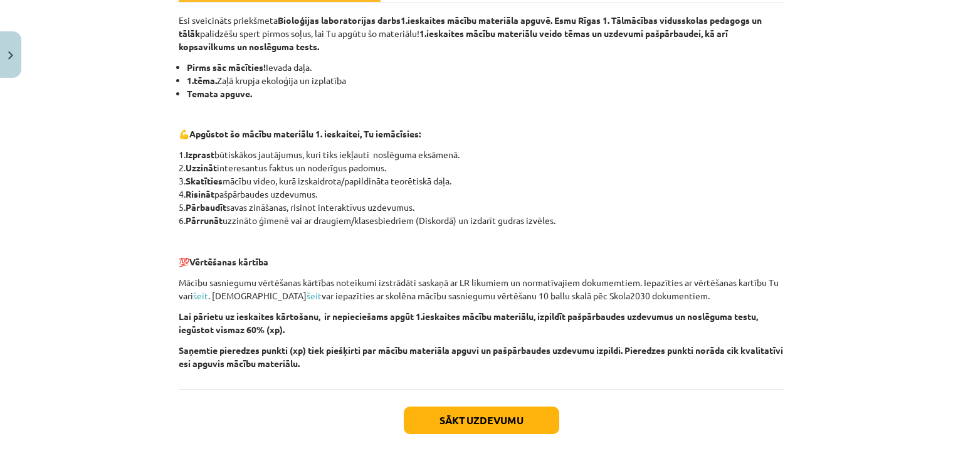
scroll to position [268, 0]
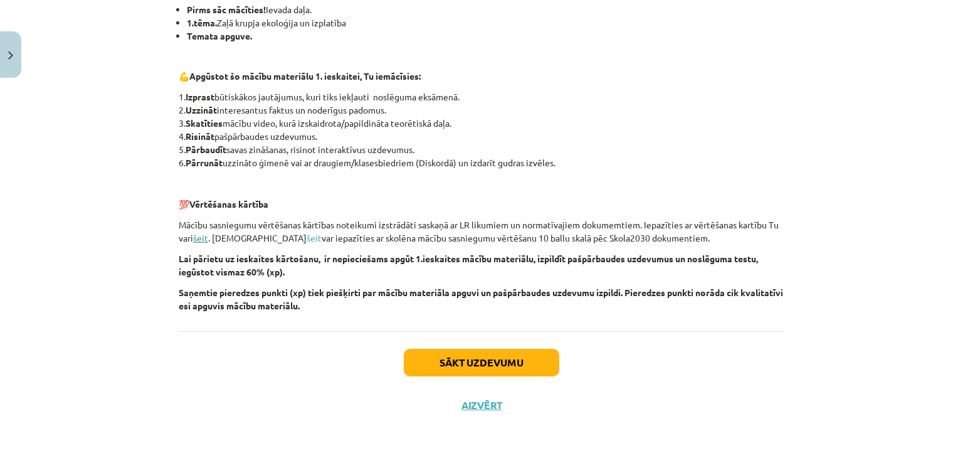
click at [202, 241] on link "šeit" at bounding box center [200, 237] width 15 height 11
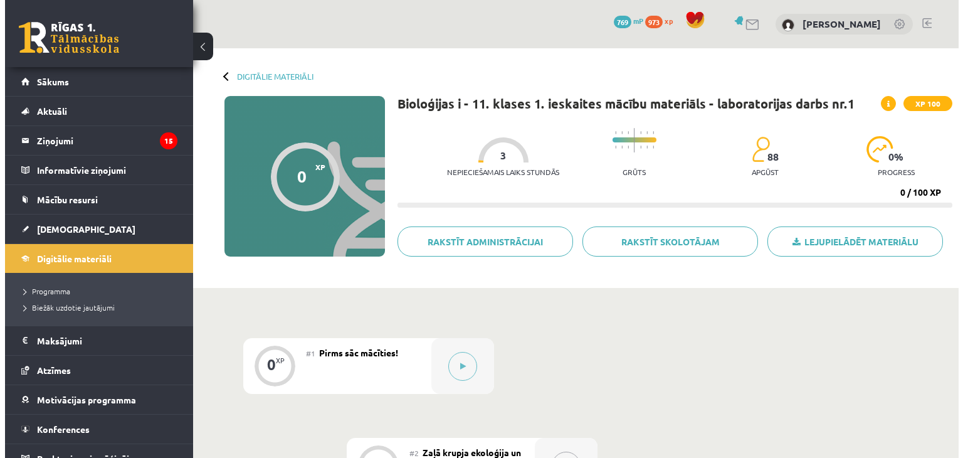
scroll to position [125, 0]
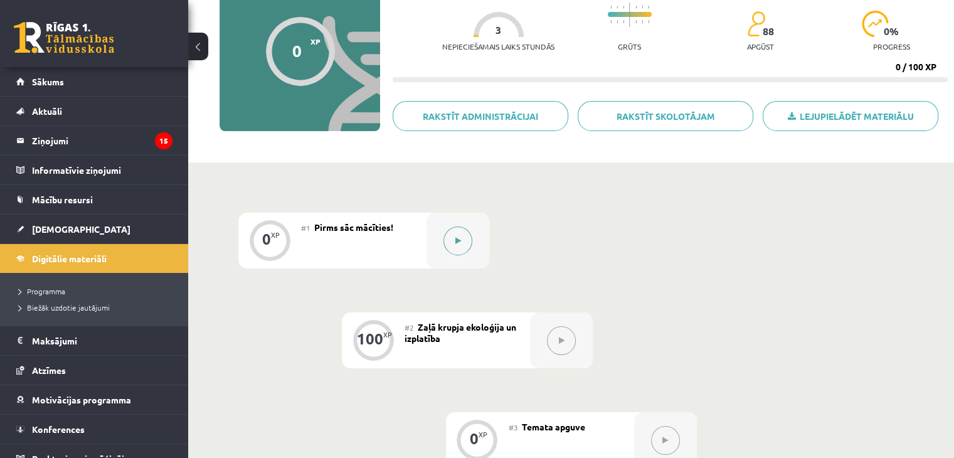
click at [469, 239] on button at bounding box center [457, 240] width 29 height 29
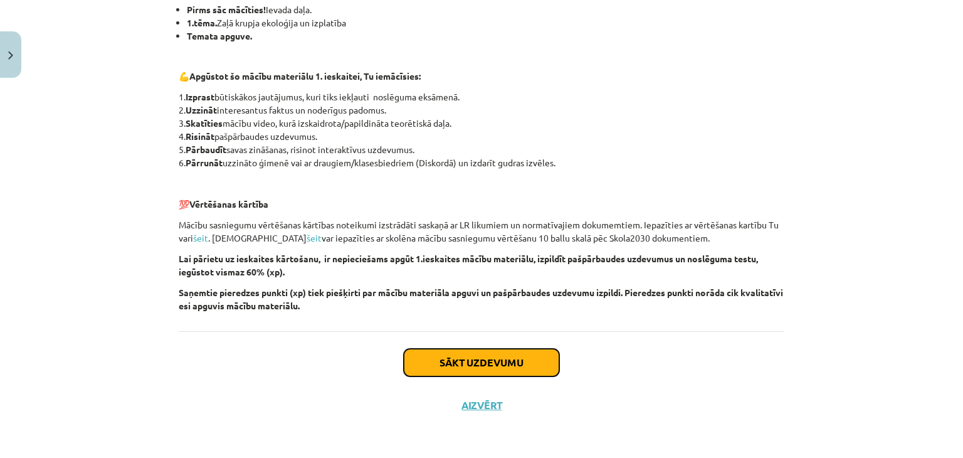
click at [495, 364] on button "Sākt uzdevumu" at bounding box center [482, 363] width 156 height 28
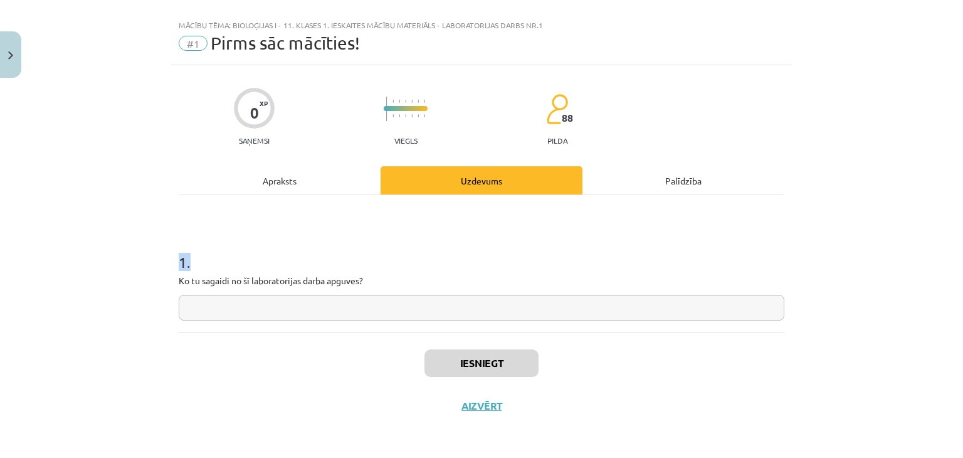
drag, startPoint x: 161, startPoint y: 265, endPoint x: 379, endPoint y: 295, distance: 219.7
click at [379, 295] on div "Mācību tēma: Bioloģijas i - 11. klases 1. ieskaites mācību materiāls - laborato…" at bounding box center [481, 229] width 963 height 458
copy h1 "1 ."
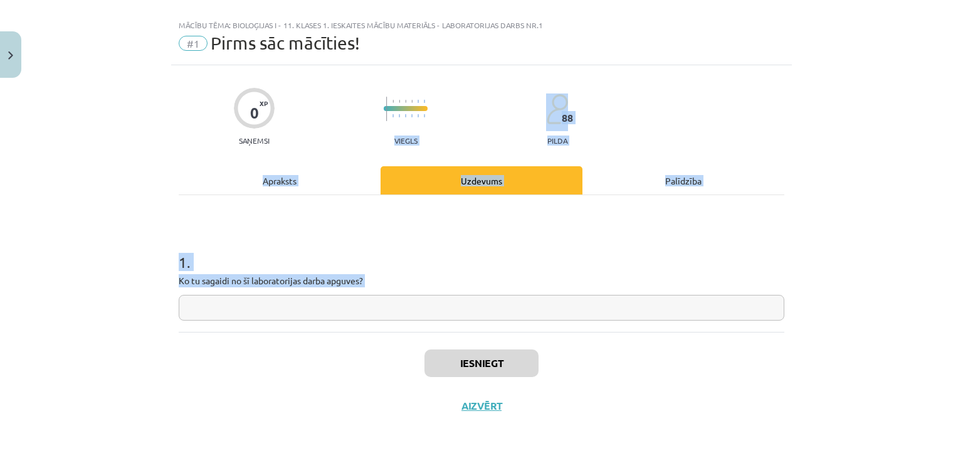
drag, startPoint x: 336, startPoint y: 331, endPoint x: 446, endPoint y: 55, distance: 297.0
click at [444, 55] on div "Mācību tēma: Bioloģijas i - 11. klases 1. ieskaites mācību materiāls - laborato…" at bounding box center [481, 229] width 963 height 458
click at [290, 176] on div "Apraksts" at bounding box center [280, 180] width 202 height 28
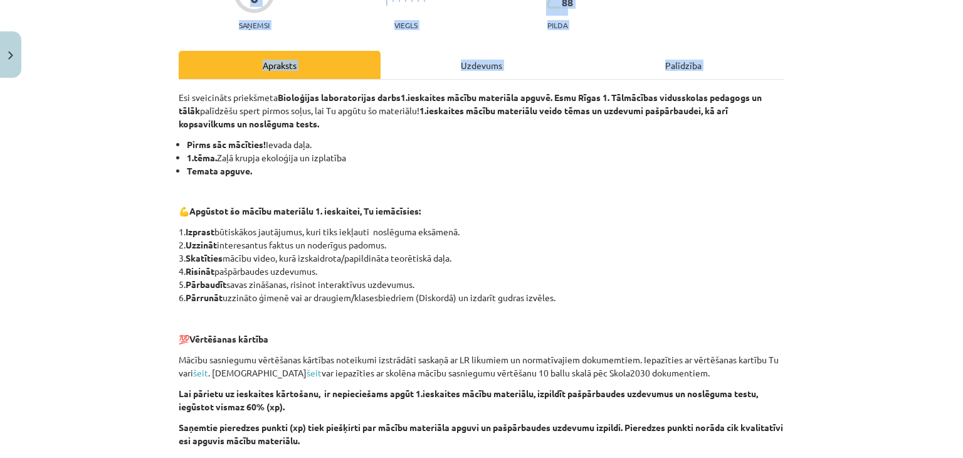
scroll to position [268, 0]
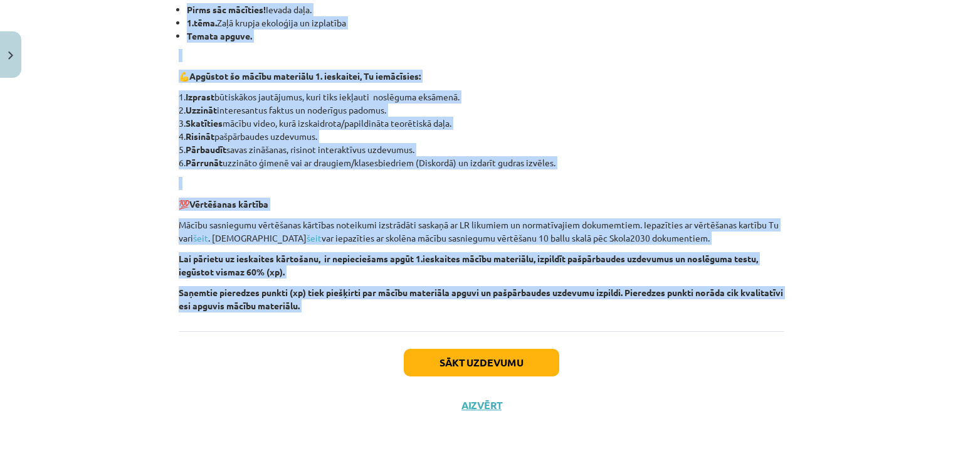
drag, startPoint x: 165, startPoint y: 226, endPoint x: 375, endPoint y: 336, distance: 236.8
click at [375, 336] on div "Mācību tēma: Bioloģijas i - 11. klases 1. ieskaites mācību materiāls - laborato…" at bounding box center [481, 229] width 963 height 458
copy div "Esi sveicināts priekšmeta Bioloģijas laboratorijas darbs 1.ieskaites mācību mat…"
click at [440, 368] on button "Sākt uzdevumu" at bounding box center [482, 363] width 156 height 28
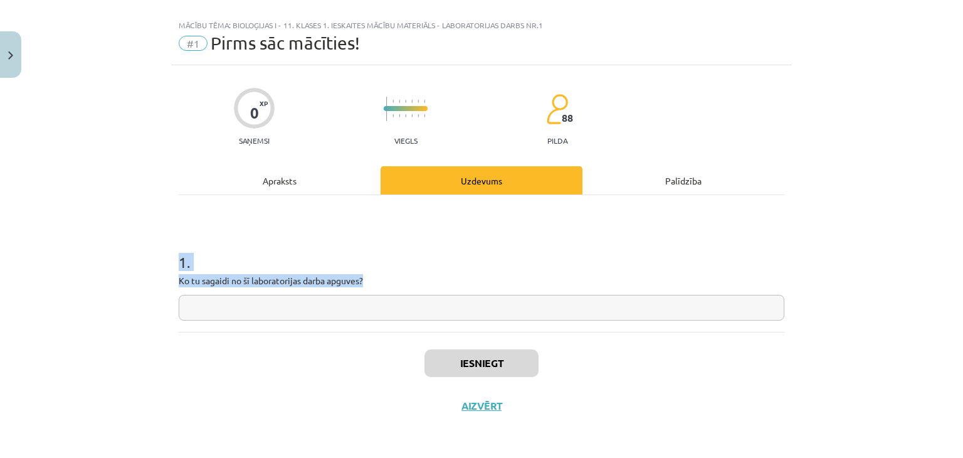
copy div "Esi sveicināts priekšmeta Bioloģijas laboratorijas darbs 1.ieskaites mācību mat…"
click at [309, 317] on input "text" at bounding box center [482, 308] width 606 height 26
click at [305, 317] on input "text" at bounding box center [482, 308] width 606 height 26
paste input "**********"
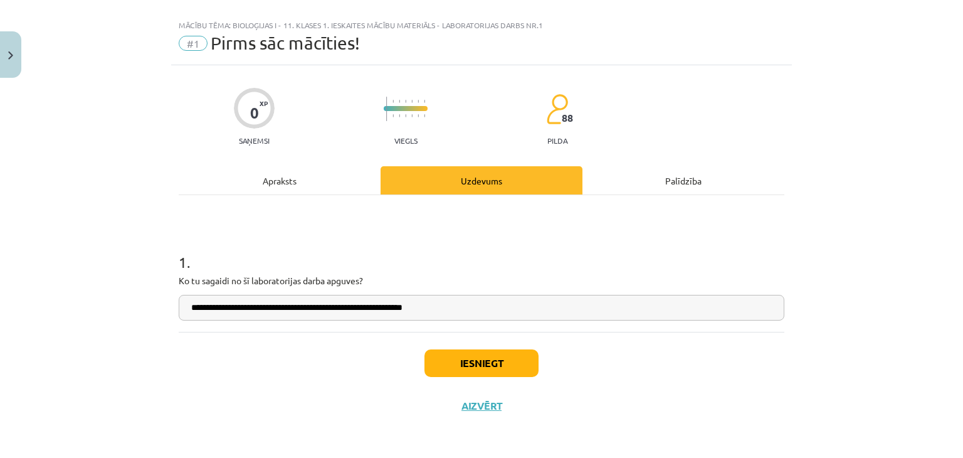
type input "**********"
click at [484, 368] on button "Iesniegt" at bounding box center [482, 363] width 114 height 28
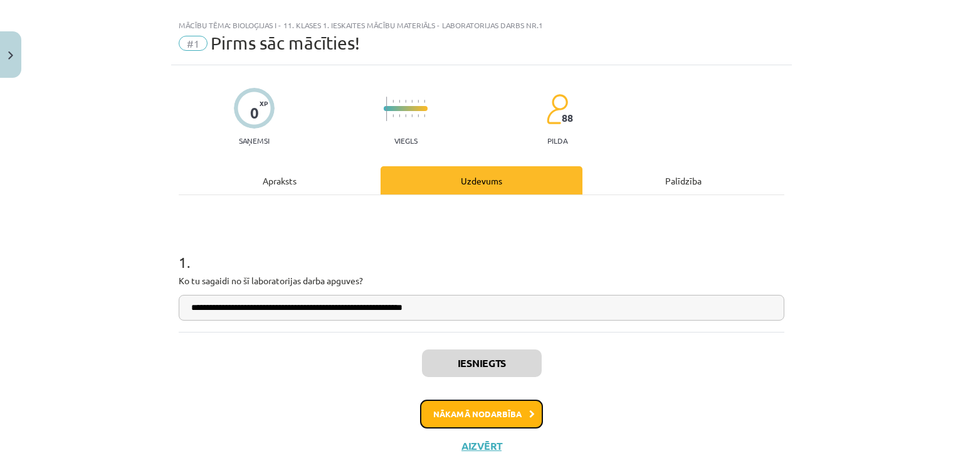
click at [518, 417] on button "Nākamā nodarbība" at bounding box center [481, 414] width 123 height 29
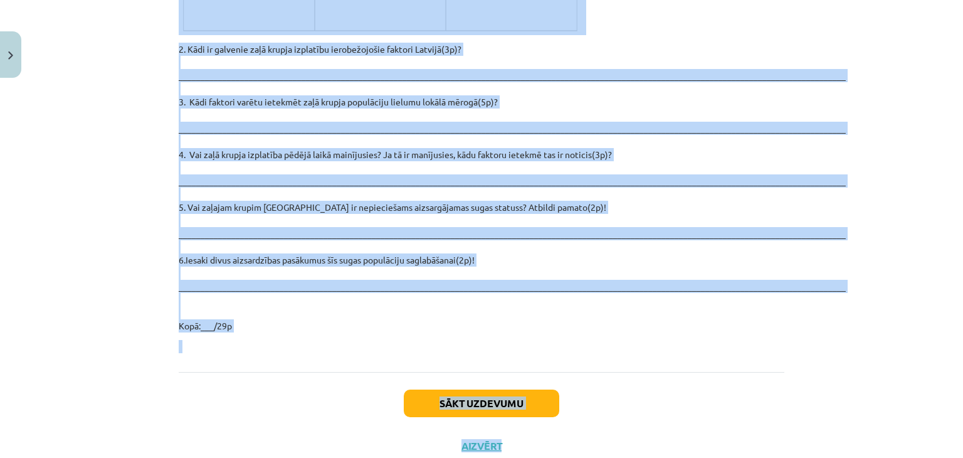
scroll to position [1784, 0]
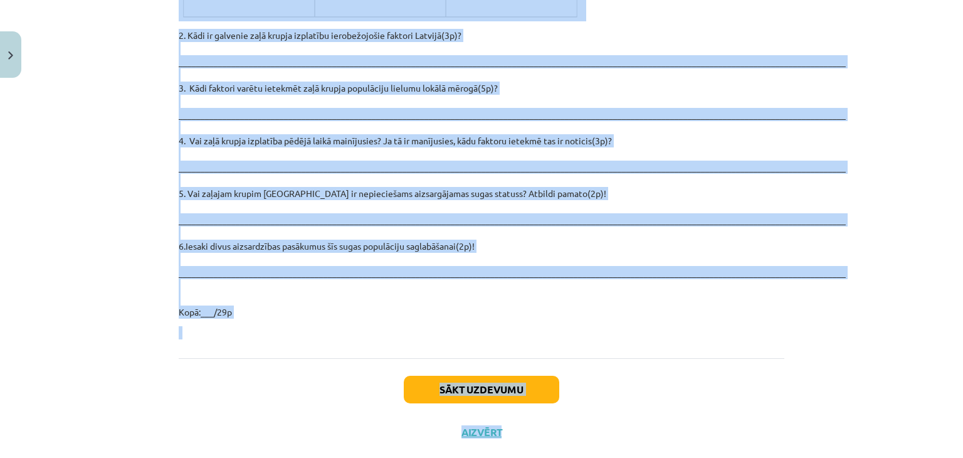
drag, startPoint x: 396, startPoint y: 196, endPoint x: 423, endPoint y: 285, distance: 92.9
copy div "Zaļais krupis Iepazīsties ar tekstu par zaļo krupi! Klasifikācija Chordata – ho…"
click at [392, 287] on p "2. Kādi ir galvenie zaļā krupja izplatību ierobežojošie faktori Latvijā(3p)? __…" at bounding box center [482, 174] width 606 height 290
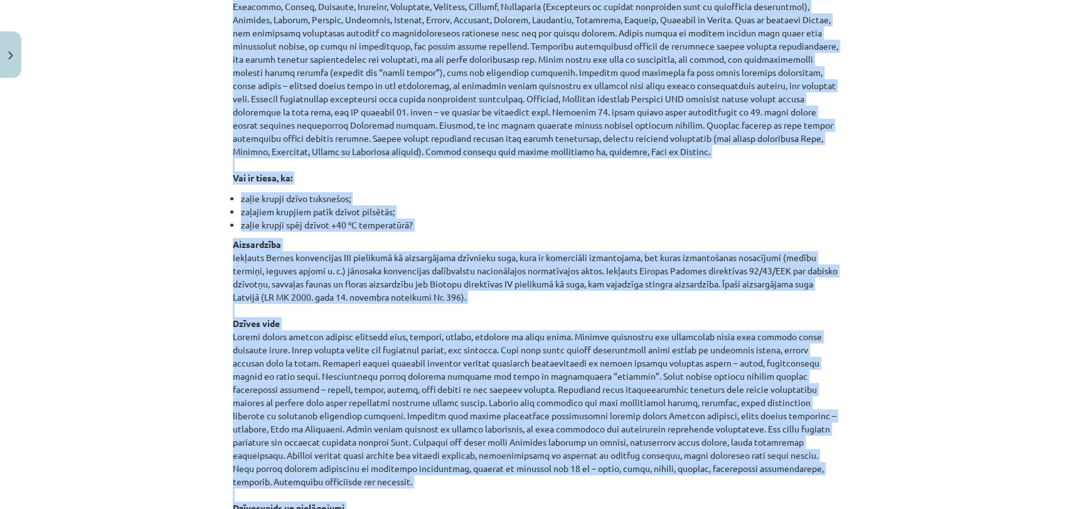
scroll to position [0, 0]
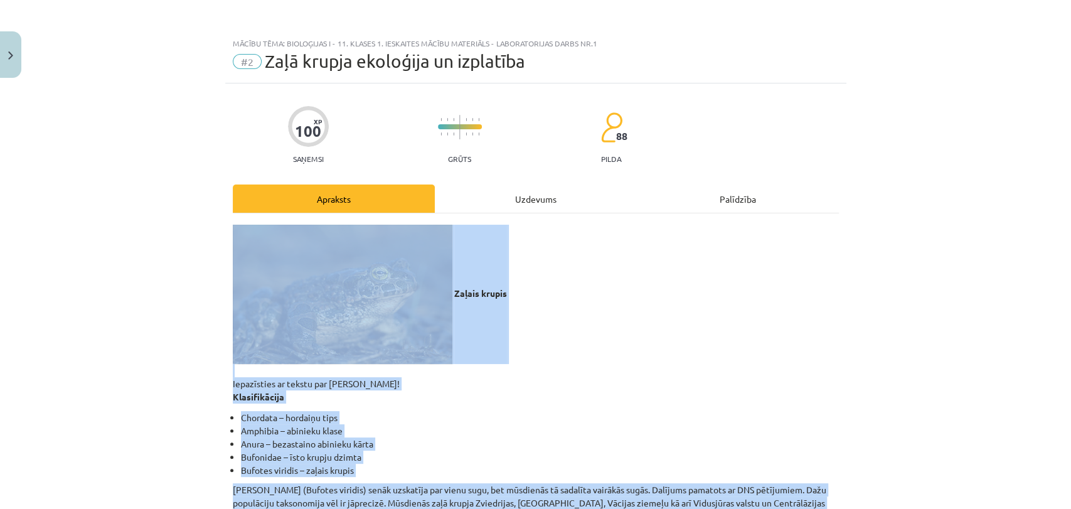
drag, startPoint x: 527, startPoint y: 219, endPoint x: 187, endPoint y: 284, distance: 346.8
click at [187, 284] on div "Mācību tēma: Bioloģijas i - 11. klases 1. ieskaites mācību materiāls - laborato…" at bounding box center [535, 254] width 1071 height 509
copy div "Zaļais krupis Iepazīsties ar tekstu par zaļo krupi! Klasifikācija Chordata – ho…"
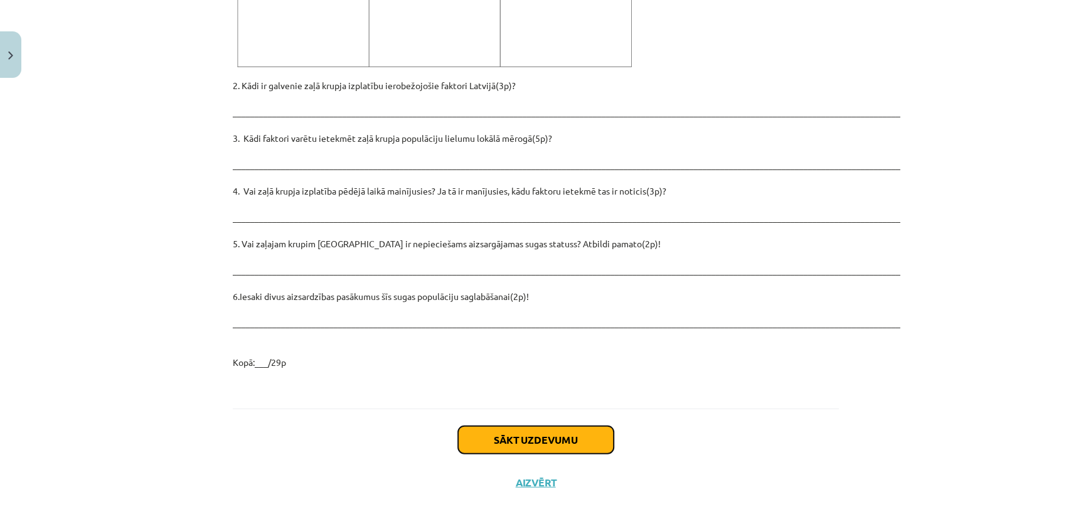
click at [544, 426] on button "Sākt uzdevumu" at bounding box center [536, 440] width 156 height 28
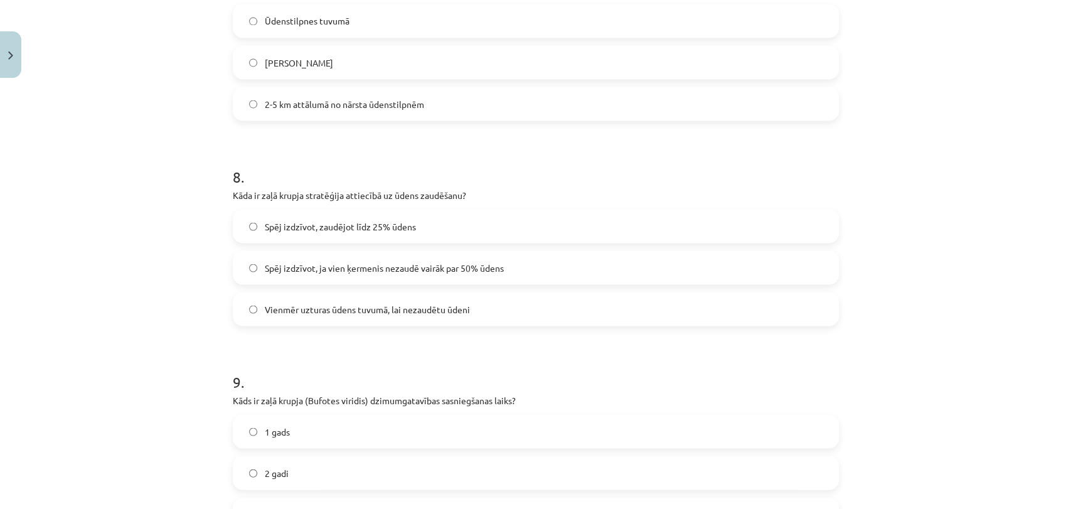
scroll to position [1912, 0]
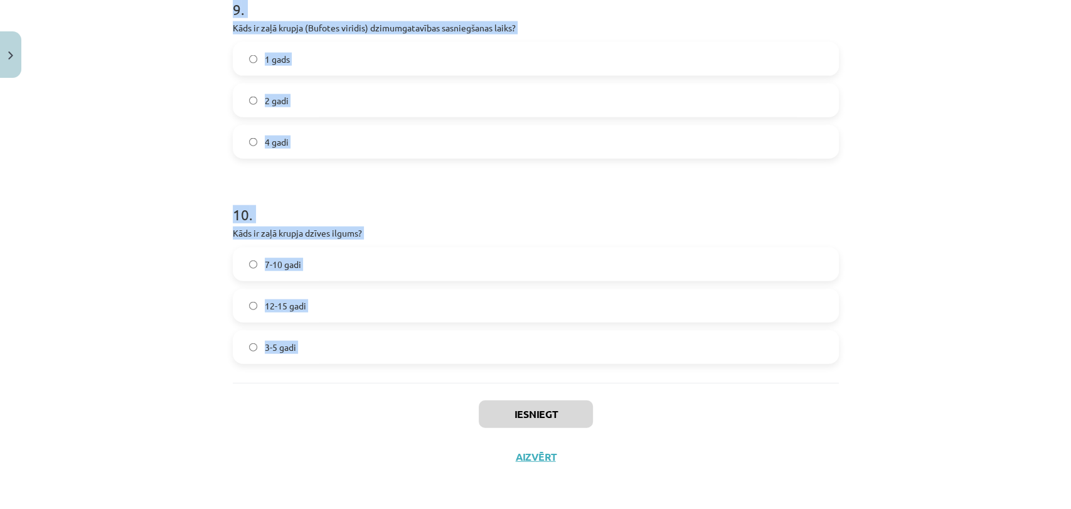
drag, startPoint x: 231, startPoint y: 253, endPoint x: 391, endPoint y: 405, distance: 220.9
click at [391, 405] on div "Mācību tēma: Bioloģijas i - 11. klases 1. ieskaites mācību materiāls - laborato…" at bounding box center [535, 254] width 1071 height 509
copy form "1 . Kādās ūdenstilpnēs zaļais krupis visbiežāk nārsto? Dziļos ezeros Straujās u…"
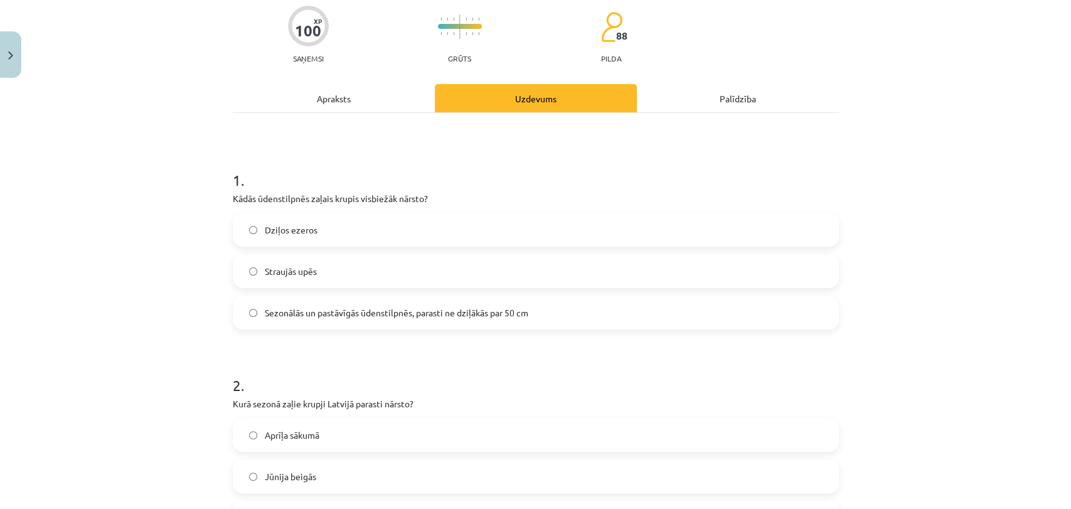
click at [324, 324] on label "Sezonālās un pastāvīgās ūdenstilpnēs, parasti ne dziļākās par 50 cm" at bounding box center [535, 312] width 603 height 31
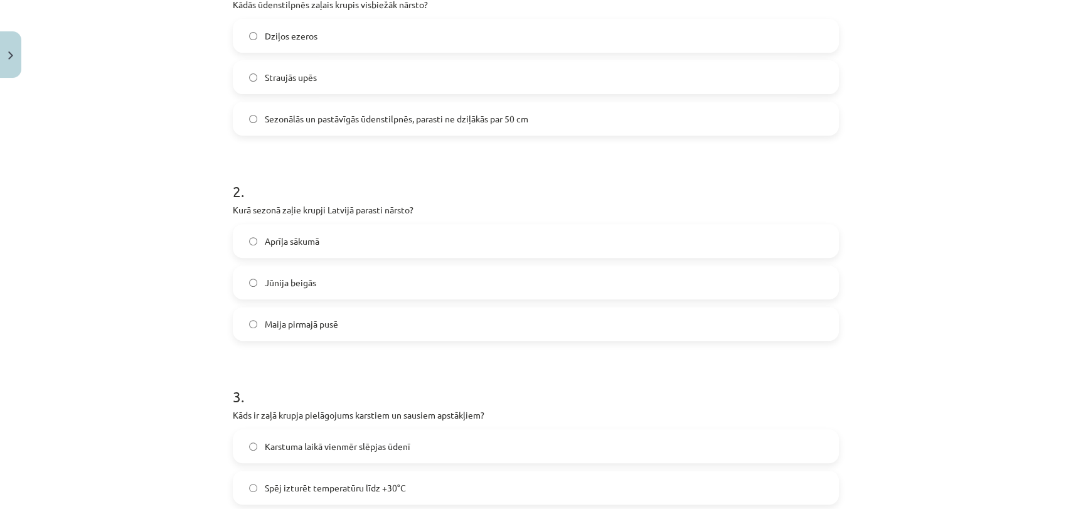
scroll to position [309, 0]
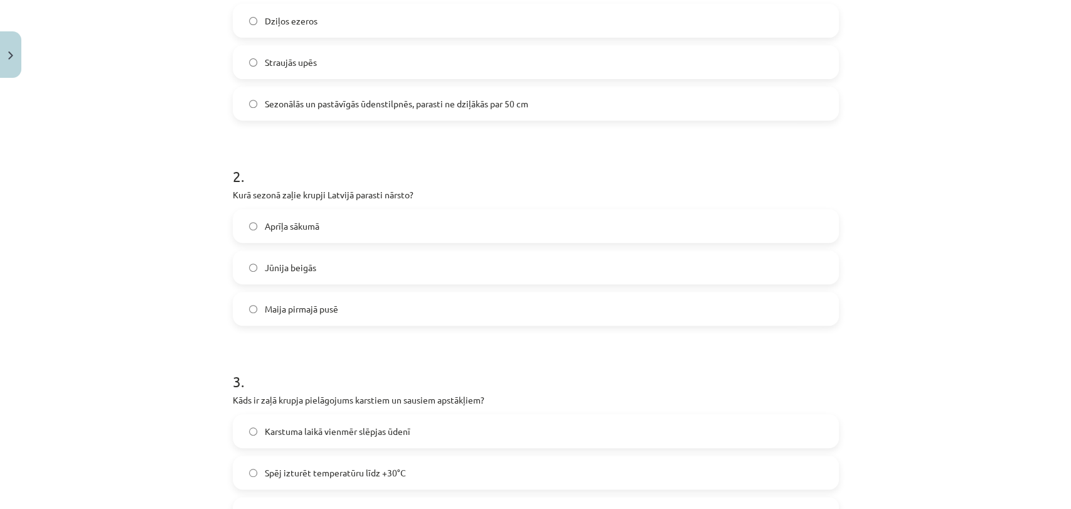
click at [301, 300] on label "Maija pirmajā pusē" at bounding box center [535, 308] width 603 height 31
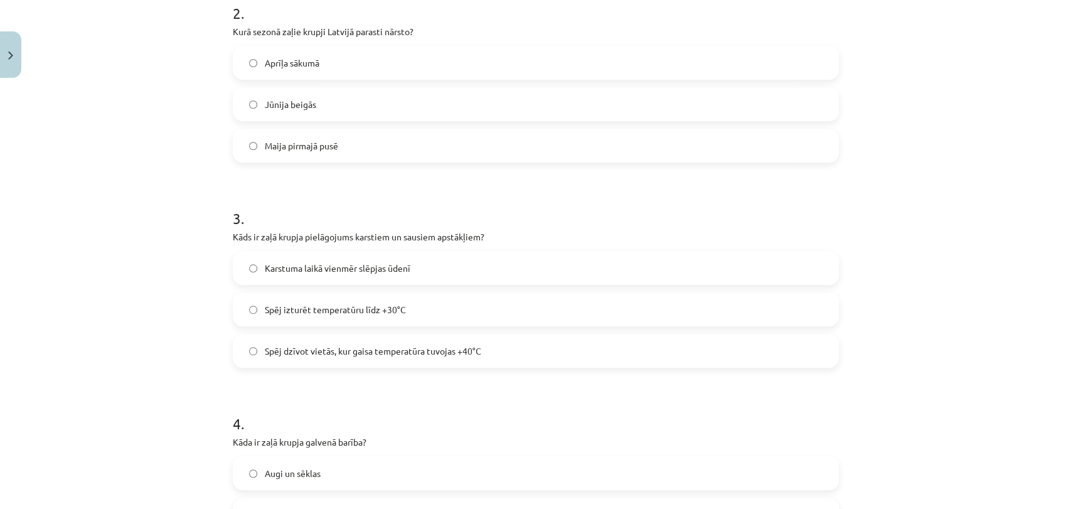
scroll to position [518, 0]
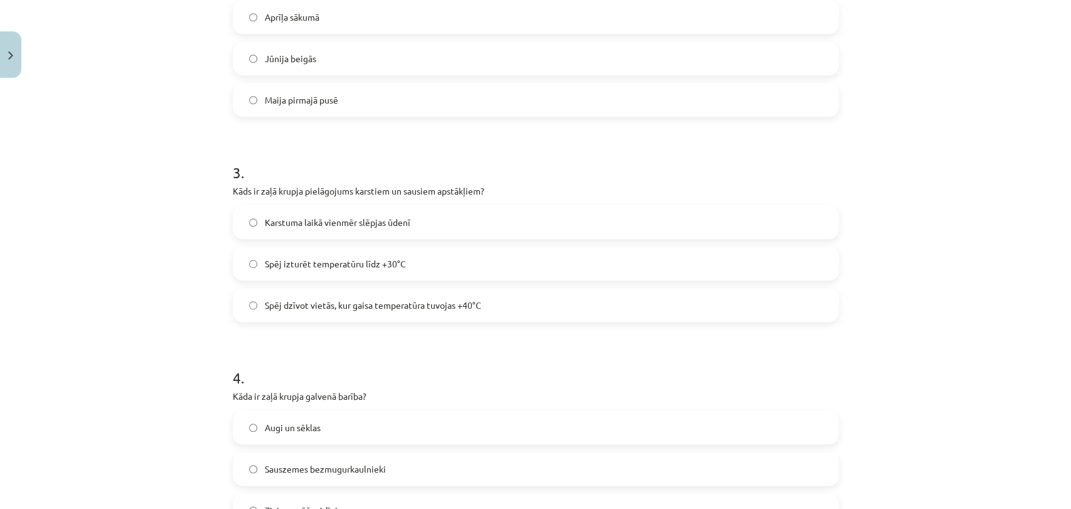
click at [317, 270] on label "Spēj izturēt temperatūru līdz +30°C" at bounding box center [535, 263] width 603 height 31
click at [321, 304] on span "Spēj dzīvot vietās, kur gaisa temperatūra tuvojas +40°C" at bounding box center [373, 305] width 216 height 13
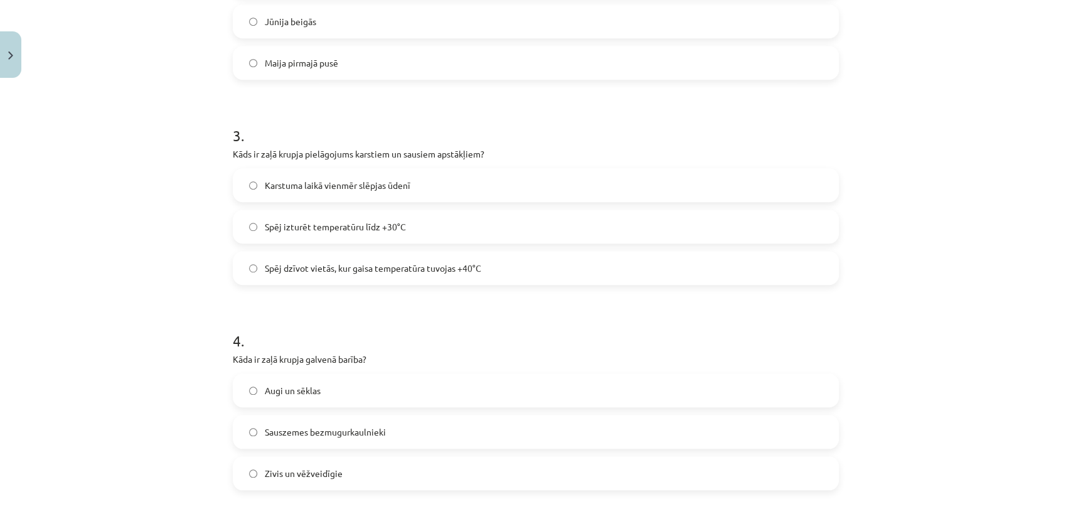
scroll to position [728, 0]
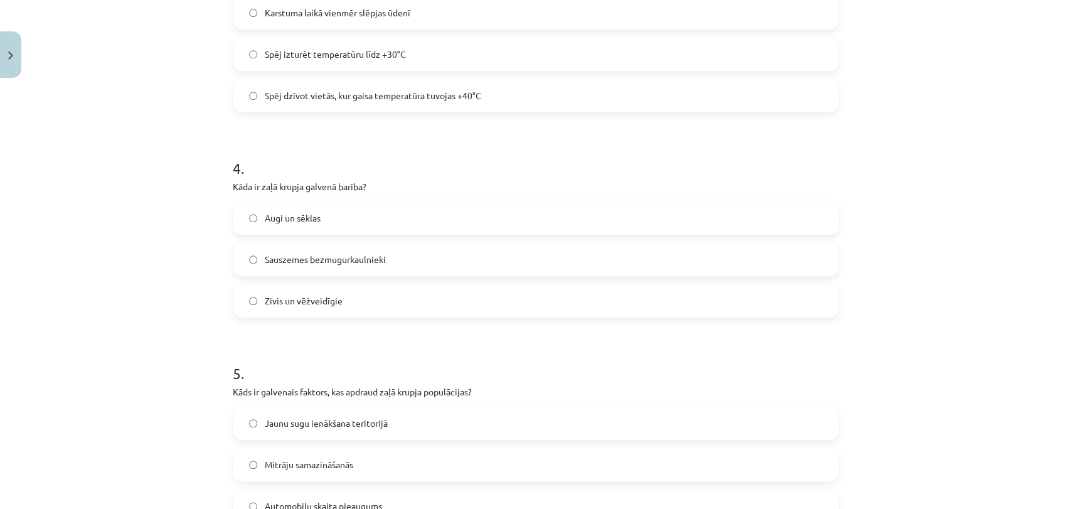
click at [352, 262] on span "Sauszemes bezmugurkaulnieki" at bounding box center [325, 259] width 121 height 13
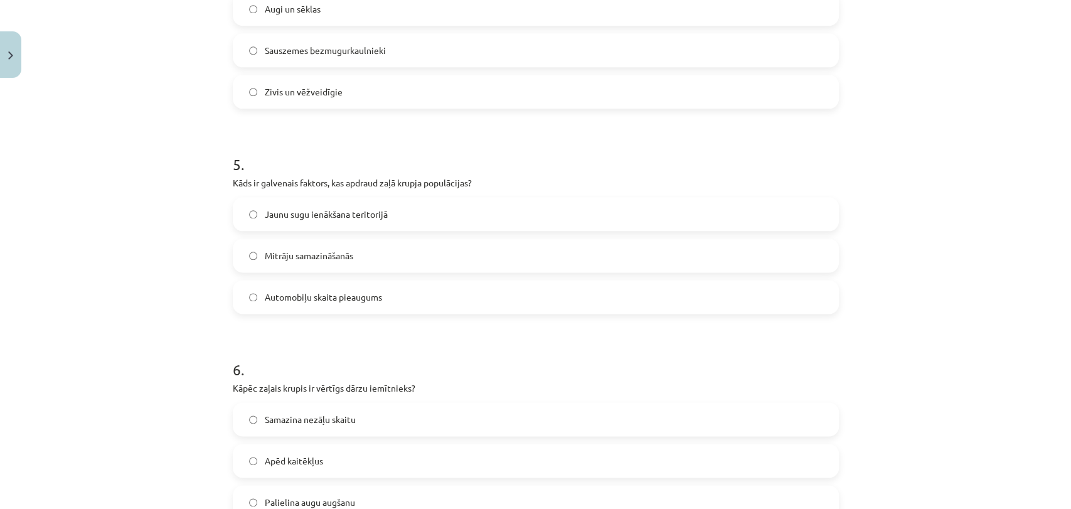
click at [334, 253] on span "Mitrāju samazināšanās" at bounding box center [309, 255] width 88 height 13
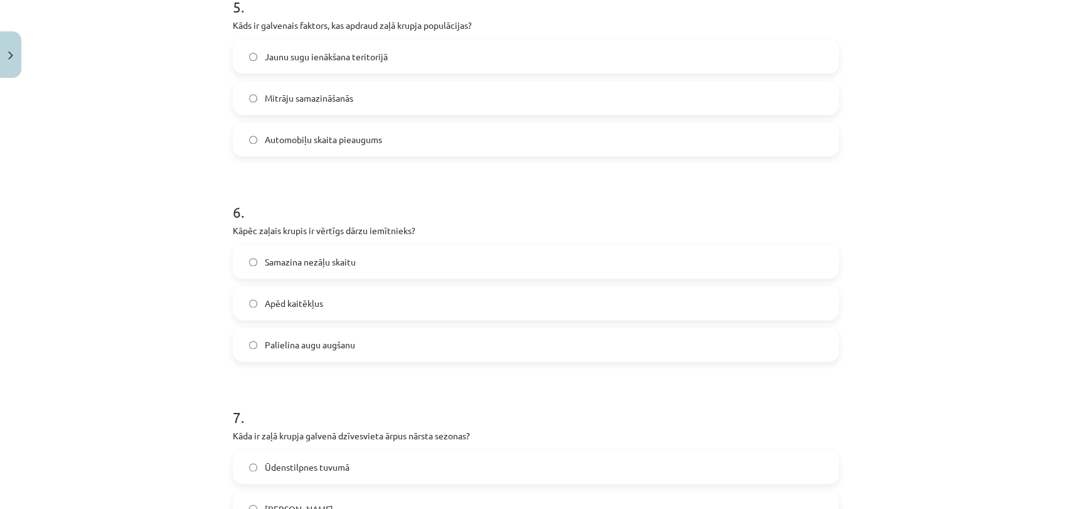
scroll to position [1145, 0]
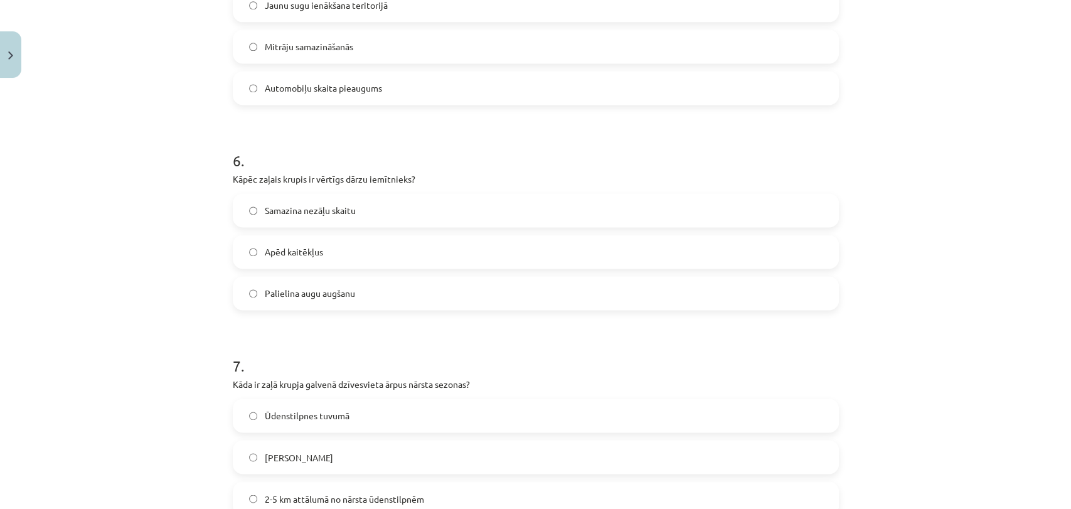
click at [294, 257] on span "Apēd kaitēkļus" at bounding box center [294, 251] width 58 height 13
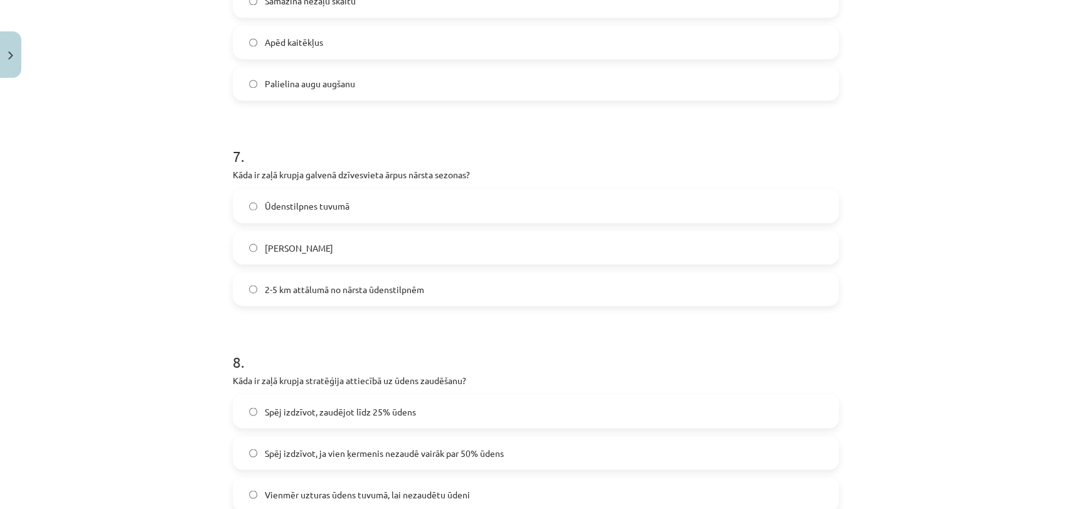
click at [311, 289] on span "2-5 km attālumā no nārsta ūdenstilpnēm" at bounding box center [344, 288] width 159 height 13
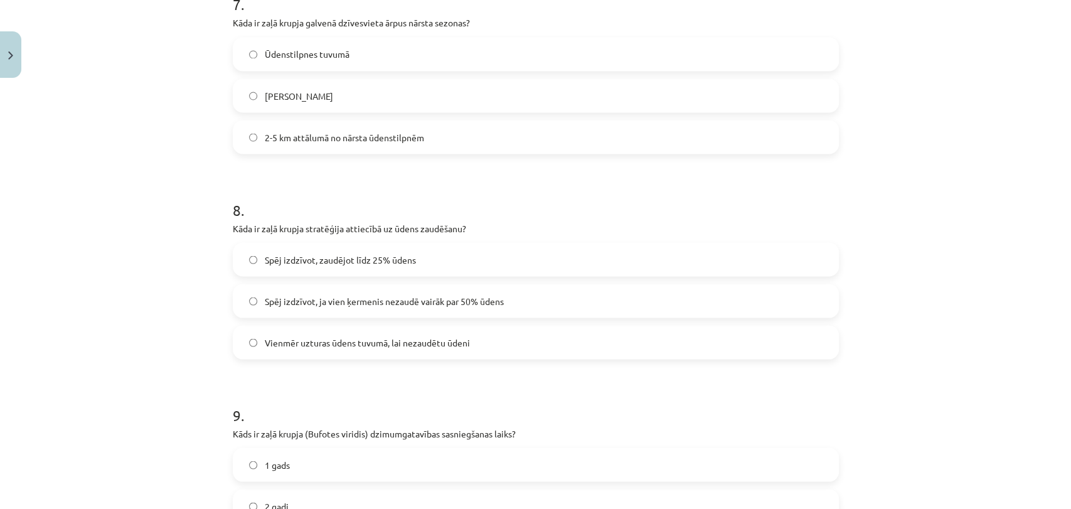
scroll to position [1564, 0]
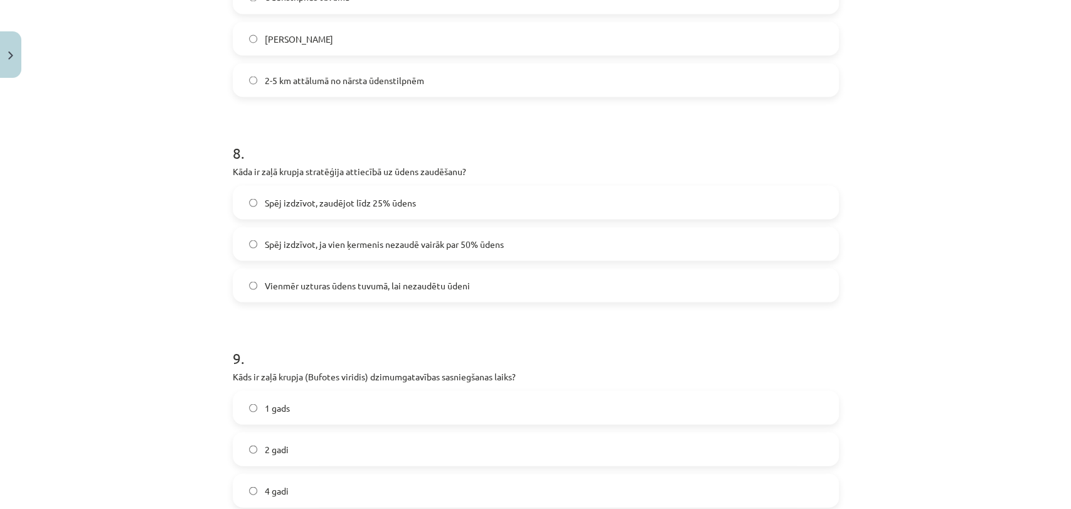
click at [287, 242] on span "Spēj izdzīvot, ja vien ķermenis nezaudē vairāk par 50% ūdens" at bounding box center [384, 243] width 239 height 13
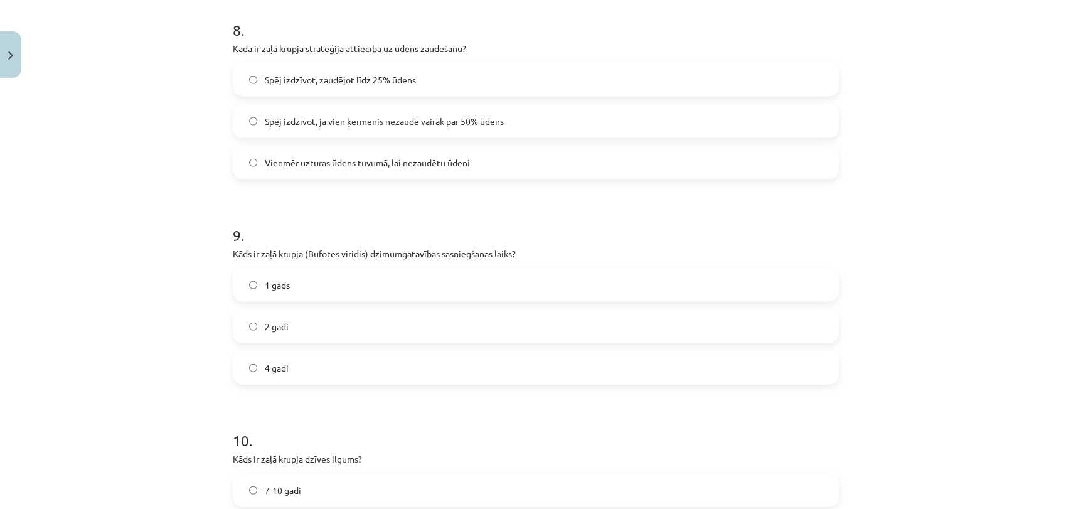
scroll to position [1703, 0]
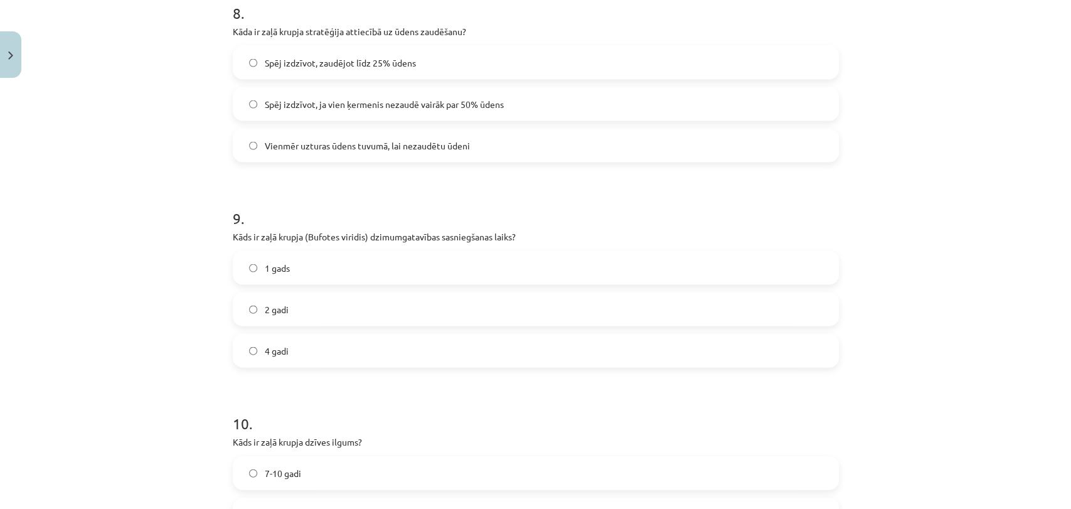
click at [277, 63] on span "Spēj izdzīvot, zaudējot līdz 25% ūdens" at bounding box center [340, 62] width 151 height 13
click at [272, 95] on label "Spēj izdzīvot, ja vien ķermenis nezaudē vairāk par 50% ūdens" at bounding box center [535, 103] width 603 height 31
click at [282, 347] on span "4 gadi" at bounding box center [277, 350] width 24 height 13
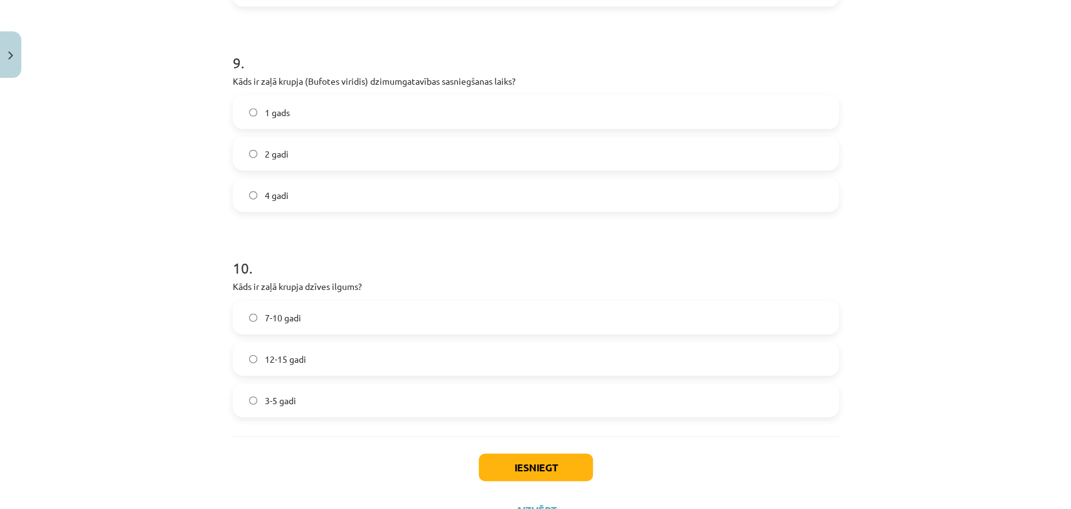
scroll to position [1912, 0]
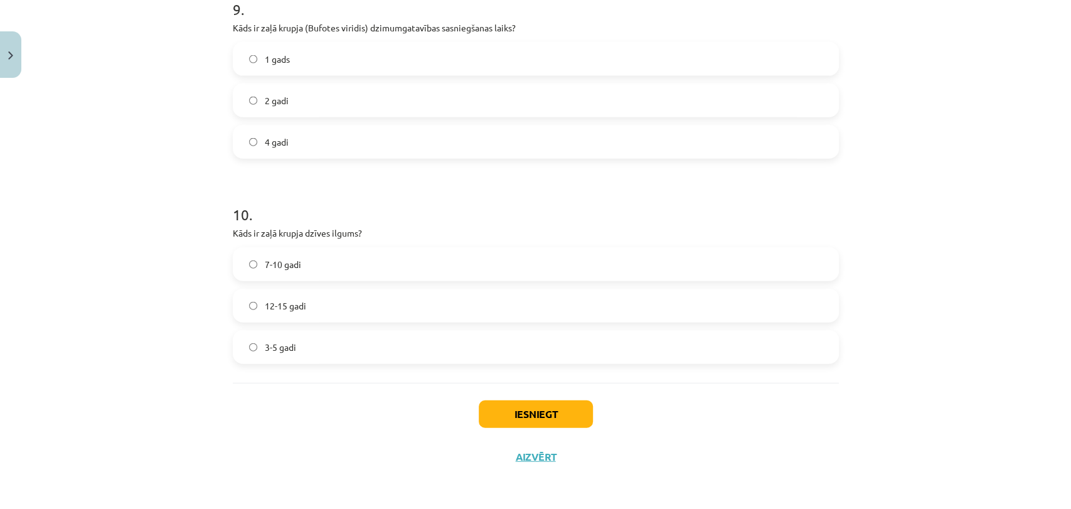
drag, startPoint x: 286, startPoint y: 261, endPoint x: 301, endPoint y: 285, distance: 28.2
click at [286, 261] on span "7-10 gadi" at bounding box center [283, 264] width 36 height 13
click at [503, 416] on button "Iesniegt" at bounding box center [536, 414] width 114 height 28
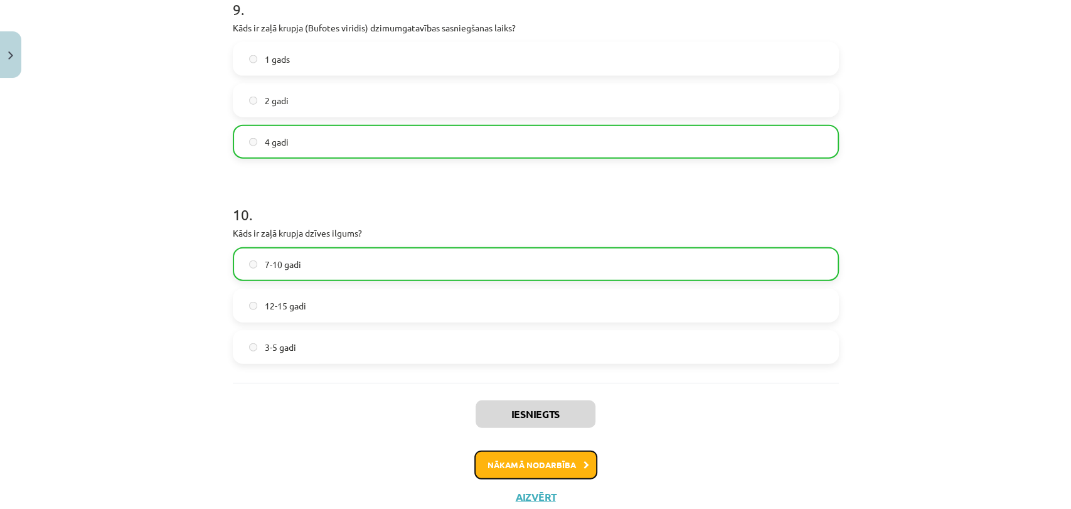
click at [538, 457] on button "Nākamā nodarbība" at bounding box center [535, 464] width 123 height 29
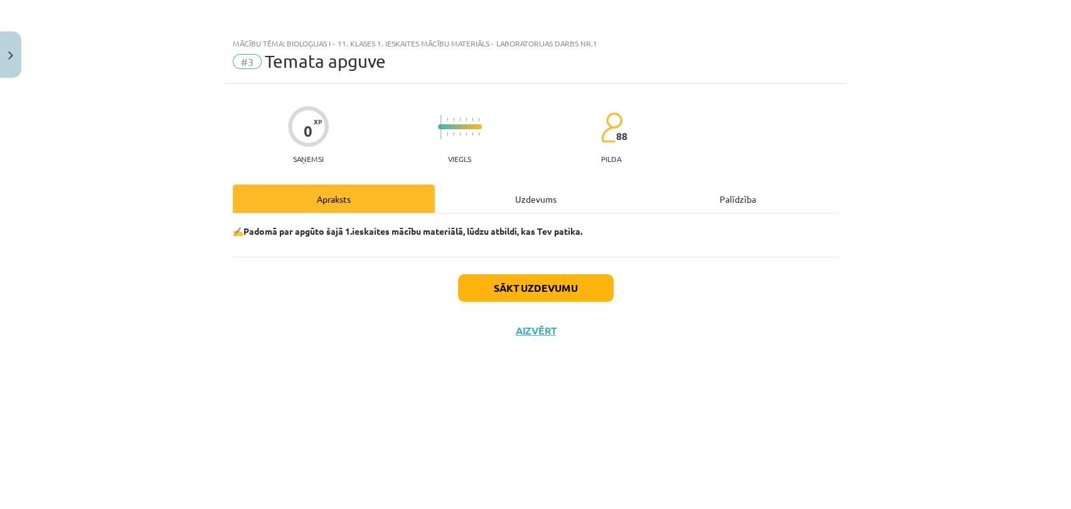
scroll to position [0, 0]
click at [538, 299] on button "Sākt uzdevumu" at bounding box center [536, 288] width 156 height 28
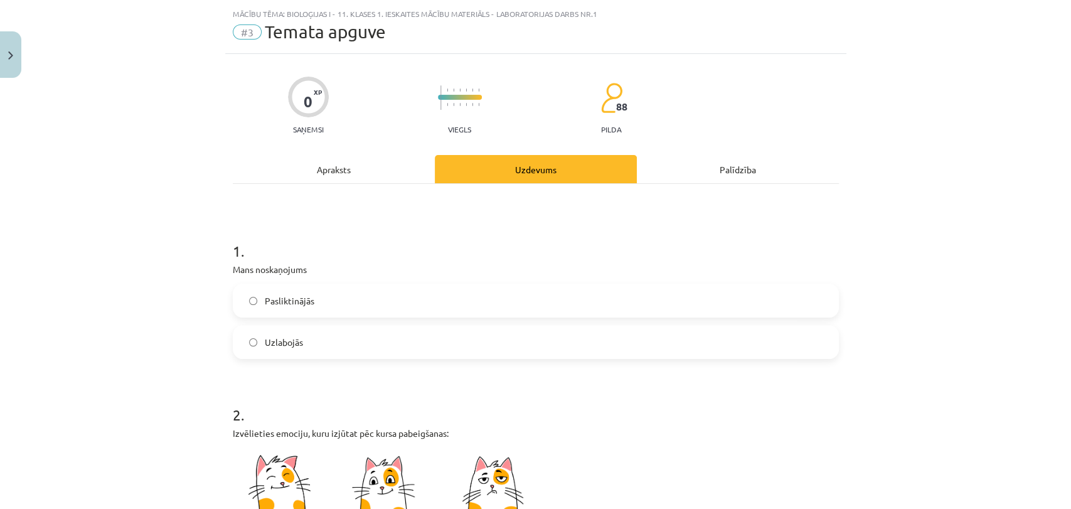
scroll to position [139, 0]
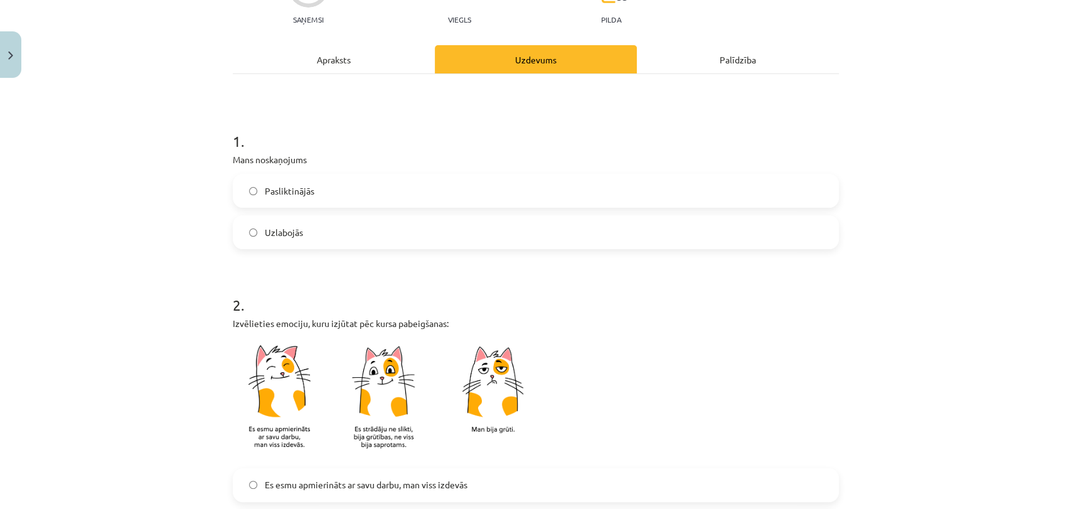
click at [305, 229] on label "Uzlabojās" at bounding box center [535, 231] width 603 height 31
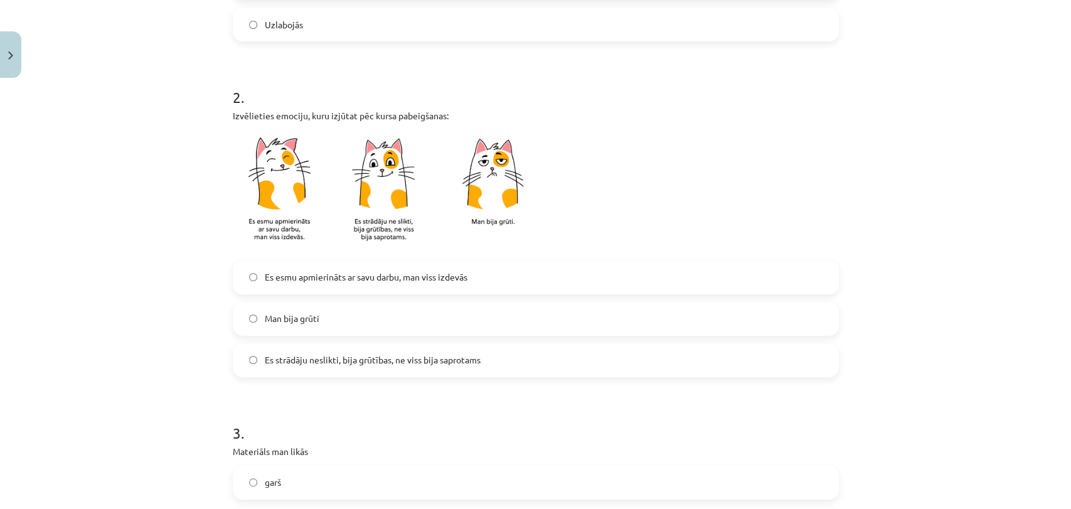
scroll to position [348, 0]
click at [401, 269] on span "Es esmu apmierināts ar savu darbu, man viss izdevās" at bounding box center [366, 275] width 203 height 13
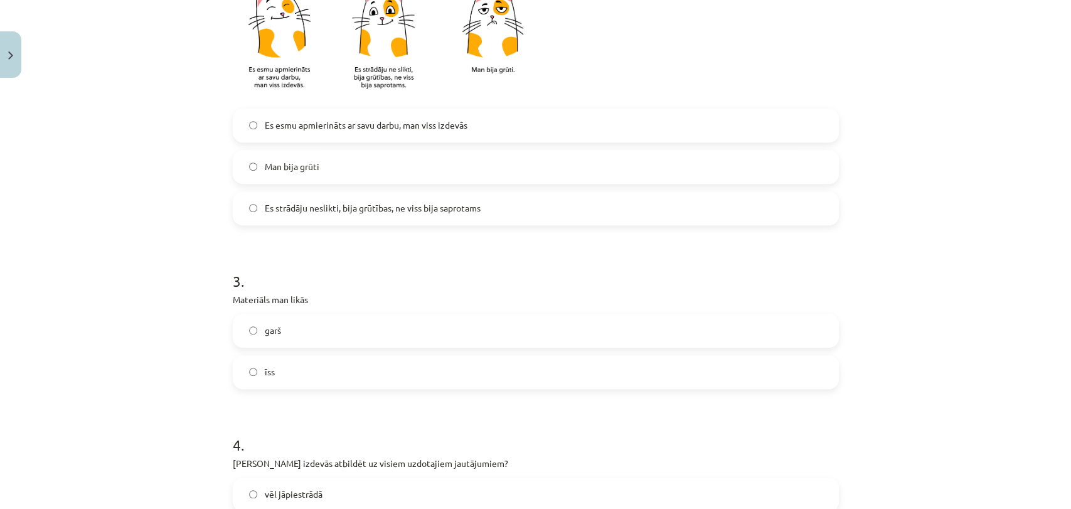
scroll to position [557, 0]
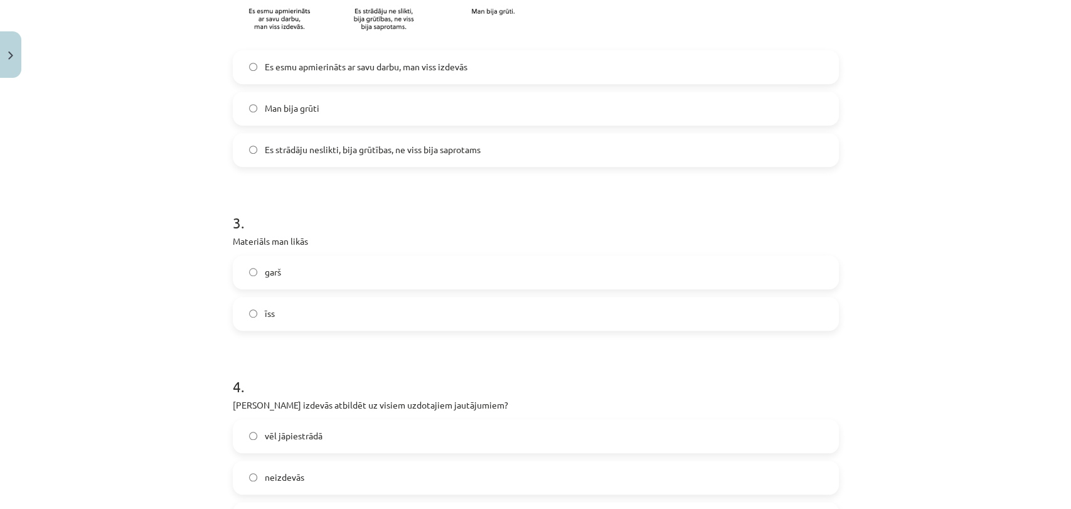
click at [330, 312] on label "īss" at bounding box center [535, 313] width 603 height 31
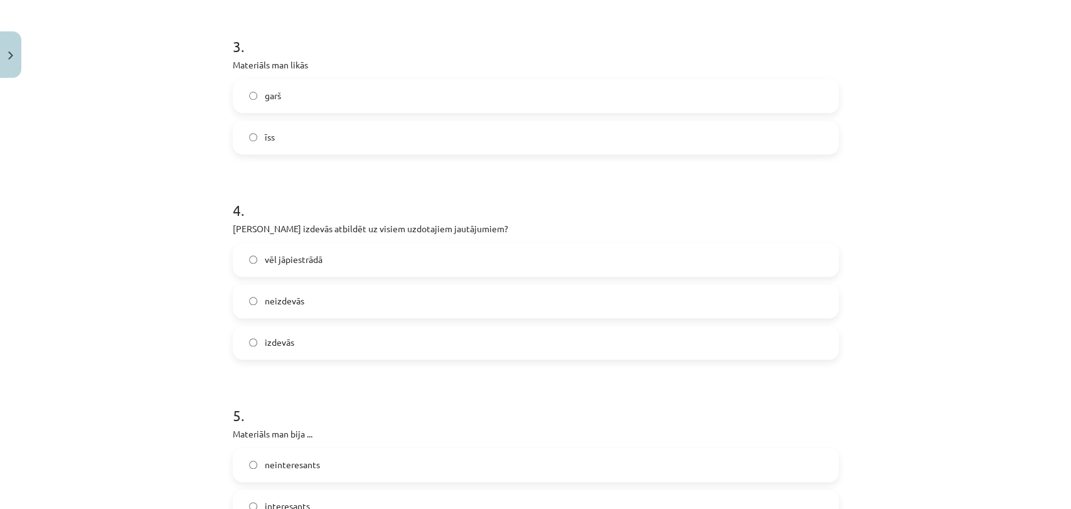
scroll to position [766, 0]
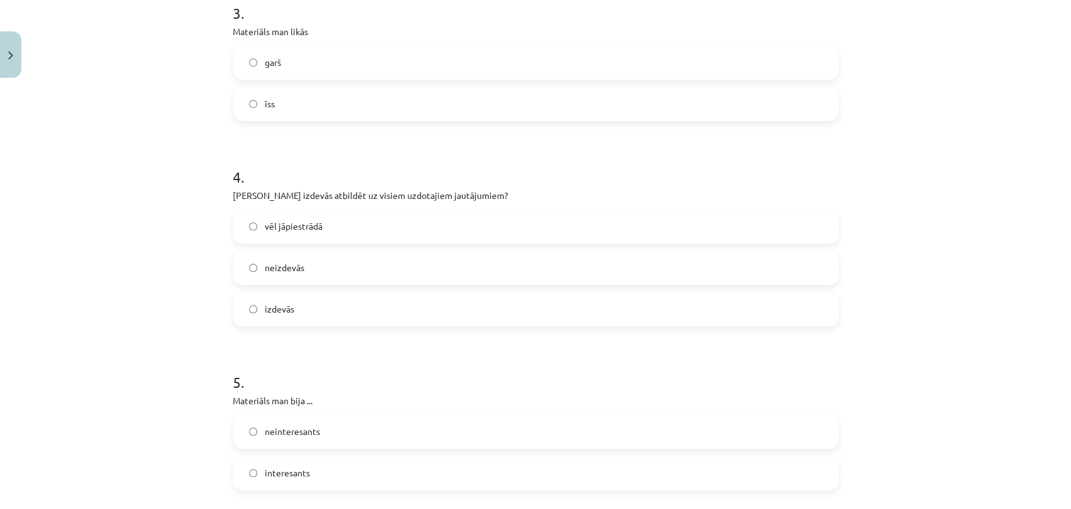
click at [319, 312] on label "izdevās" at bounding box center [535, 309] width 603 height 31
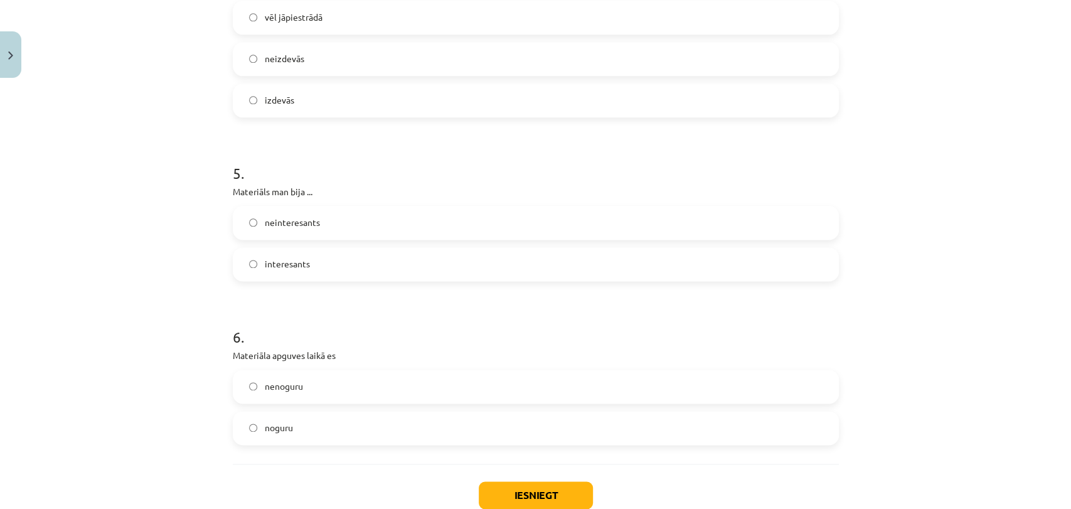
click at [336, 252] on label "interesants" at bounding box center [535, 263] width 603 height 31
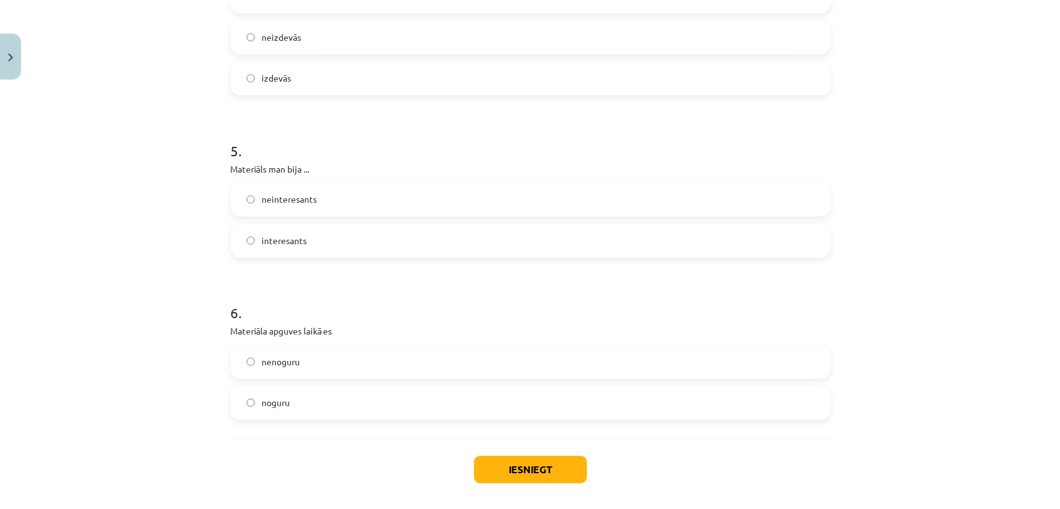
scroll to position [1056, 0]
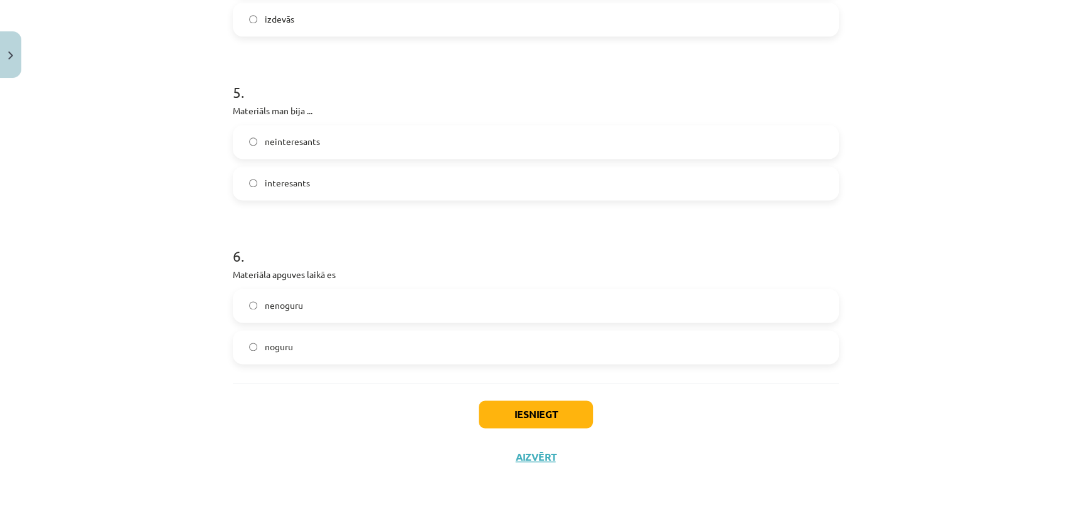
click at [323, 347] on label "noguru" at bounding box center [535, 346] width 603 height 31
click at [357, 302] on label "nenoguru" at bounding box center [535, 305] width 603 height 31
click at [539, 426] on button "Iesniegt" at bounding box center [536, 414] width 114 height 28
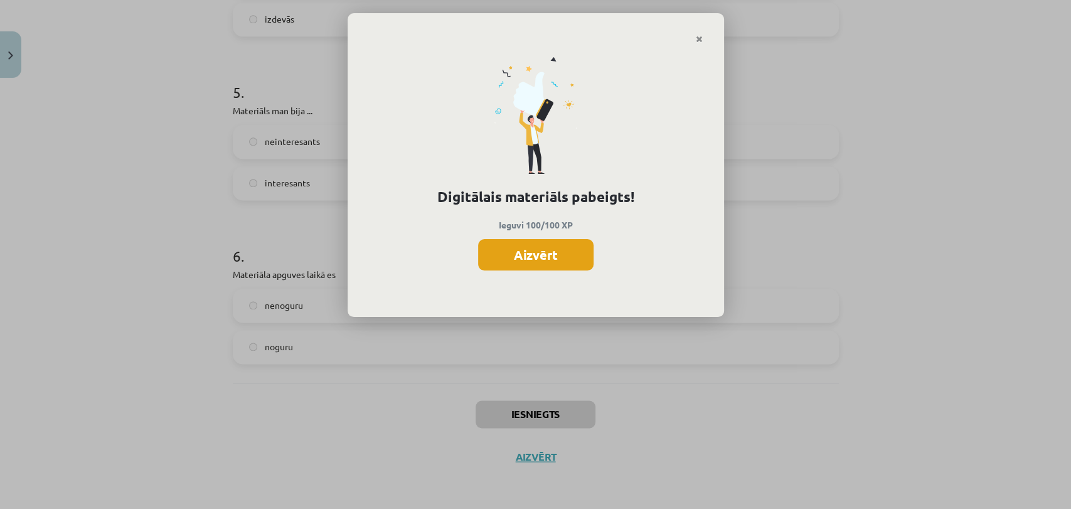
click at [541, 258] on button "Aizvērt" at bounding box center [535, 254] width 115 height 31
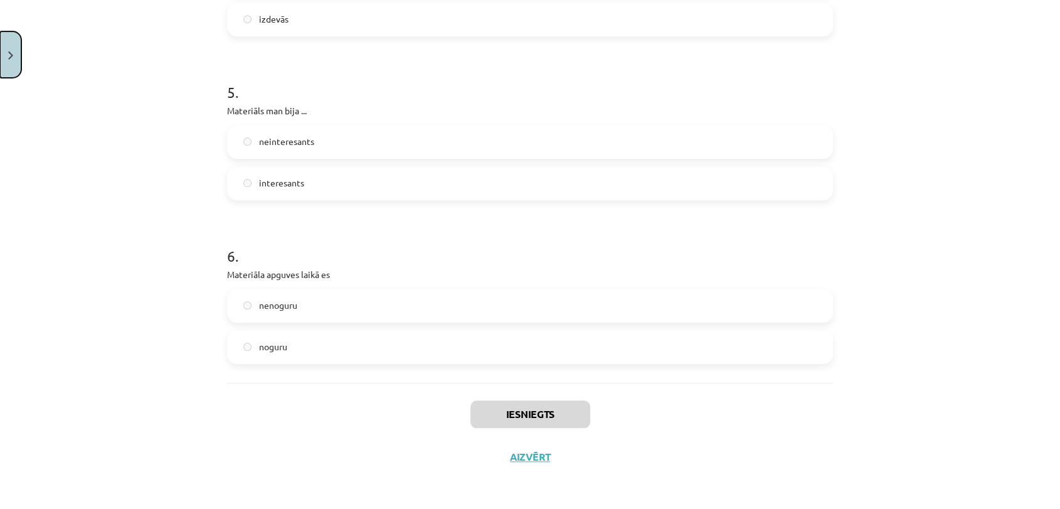
click at [16, 40] on button "Close" at bounding box center [10, 54] width 21 height 46
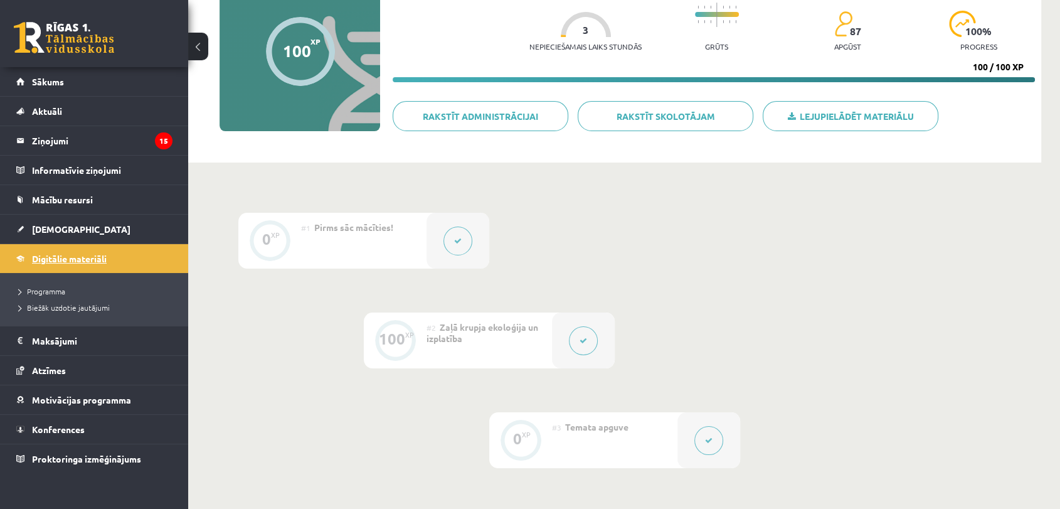
click at [78, 254] on span "Digitālie materiāli" at bounding box center [69, 258] width 75 height 11
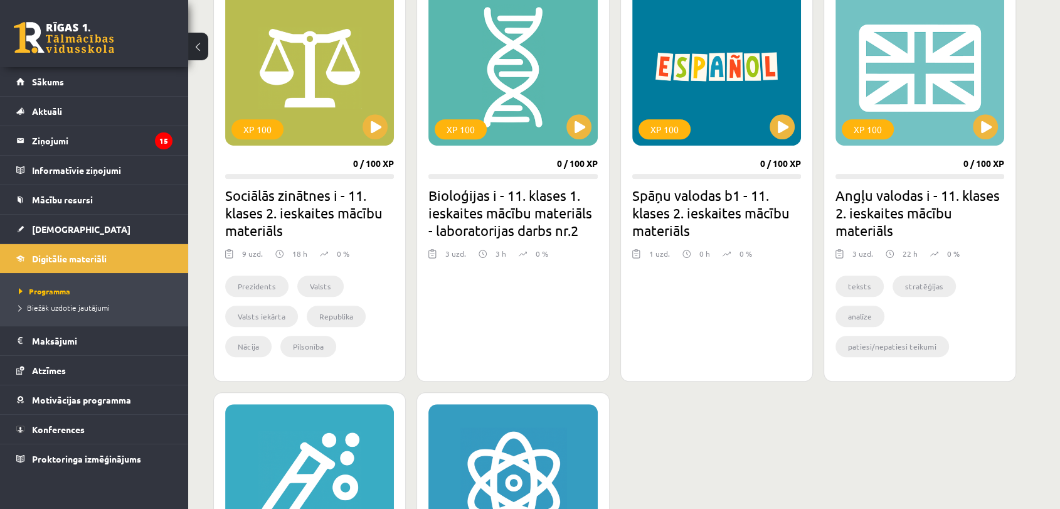
scroll to position [697, 0]
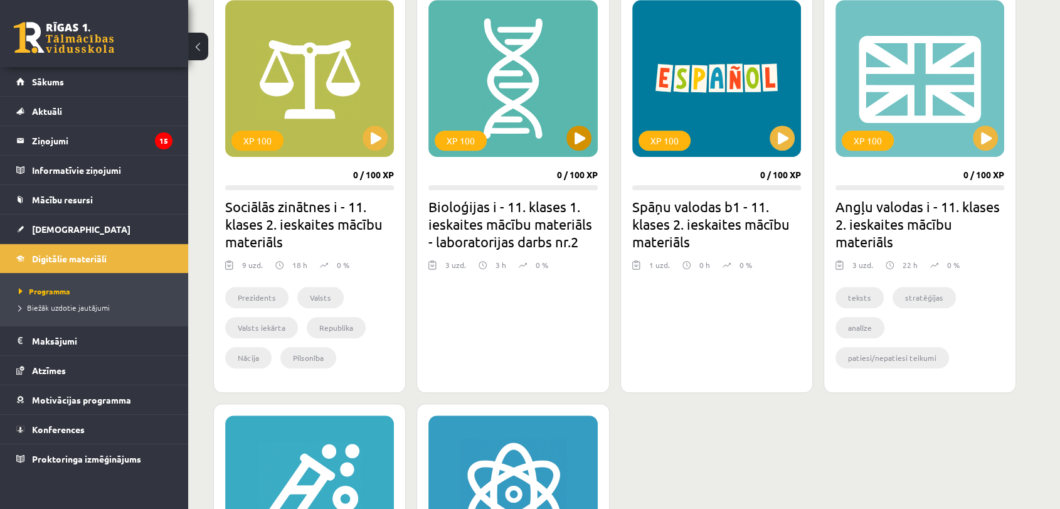
click at [566, 147] on div "XP 100" at bounding box center [512, 78] width 169 height 157
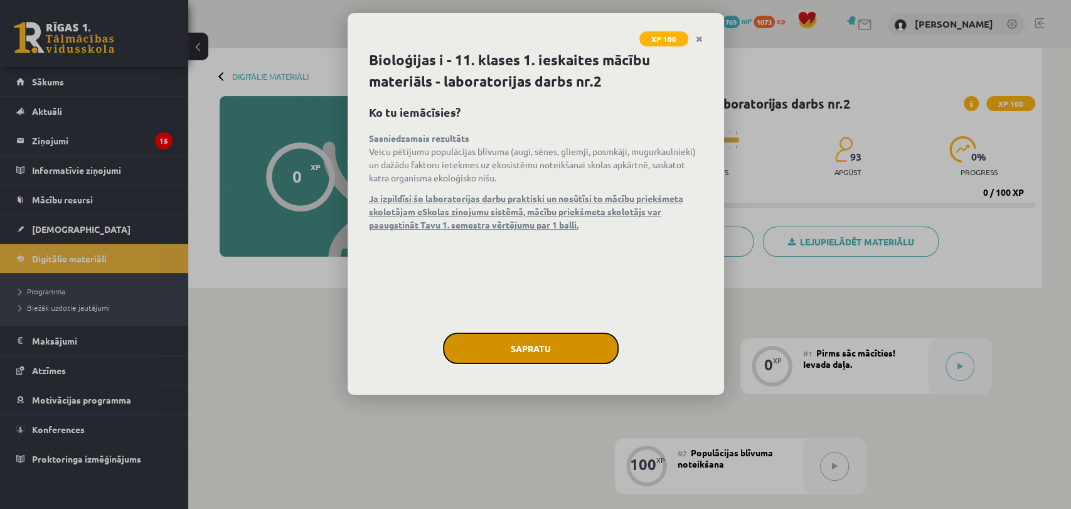
click at [514, 347] on button "Sapratu" at bounding box center [531, 347] width 176 height 31
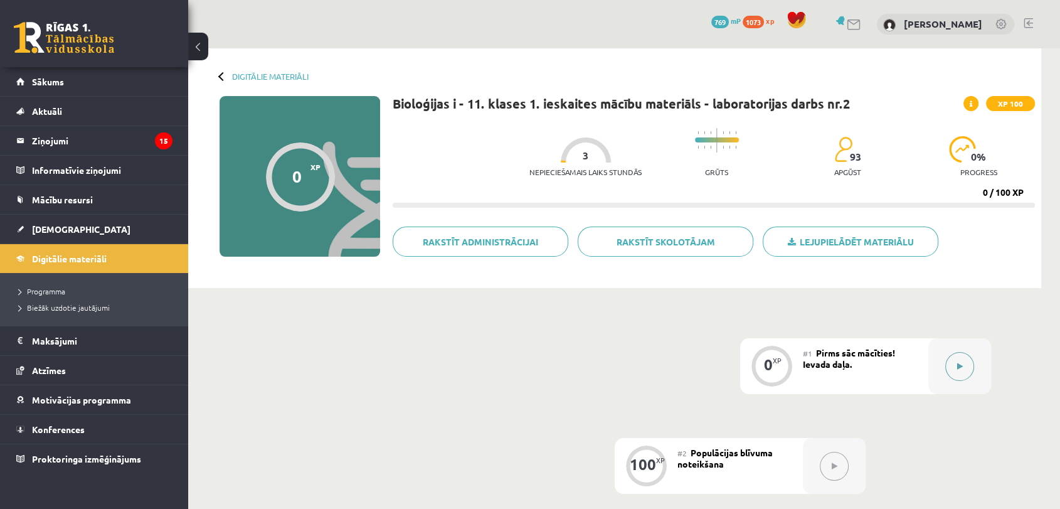
click at [946, 373] on div at bounding box center [959, 366] width 63 height 56
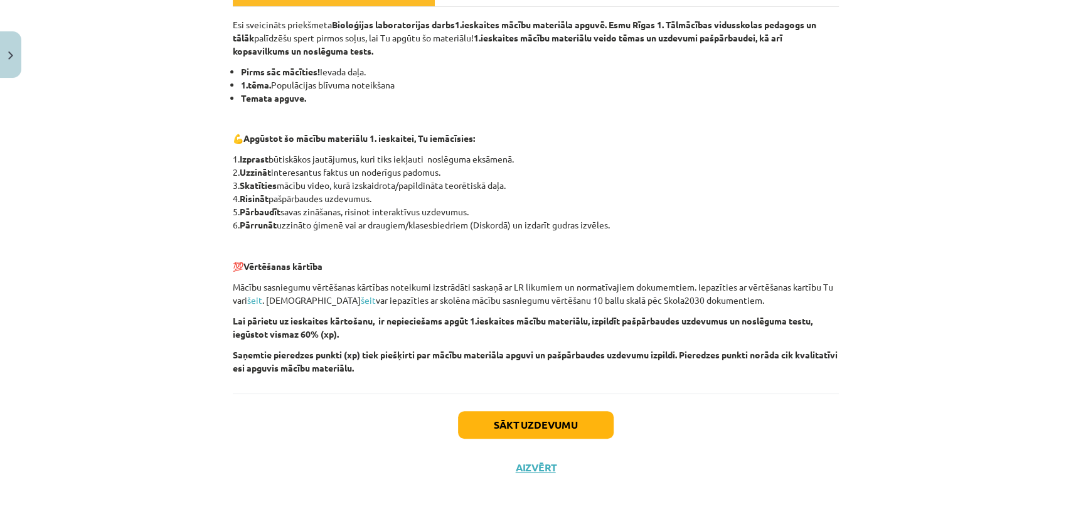
scroll to position [217, 0]
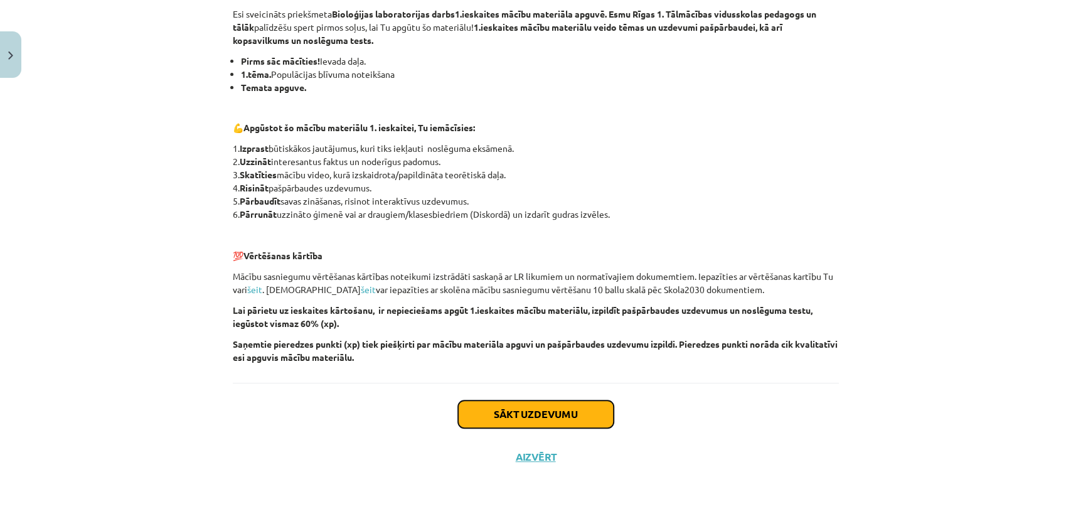
click at [509, 423] on button "Sākt uzdevumu" at bounding box center [536, 414] width 156 height 28
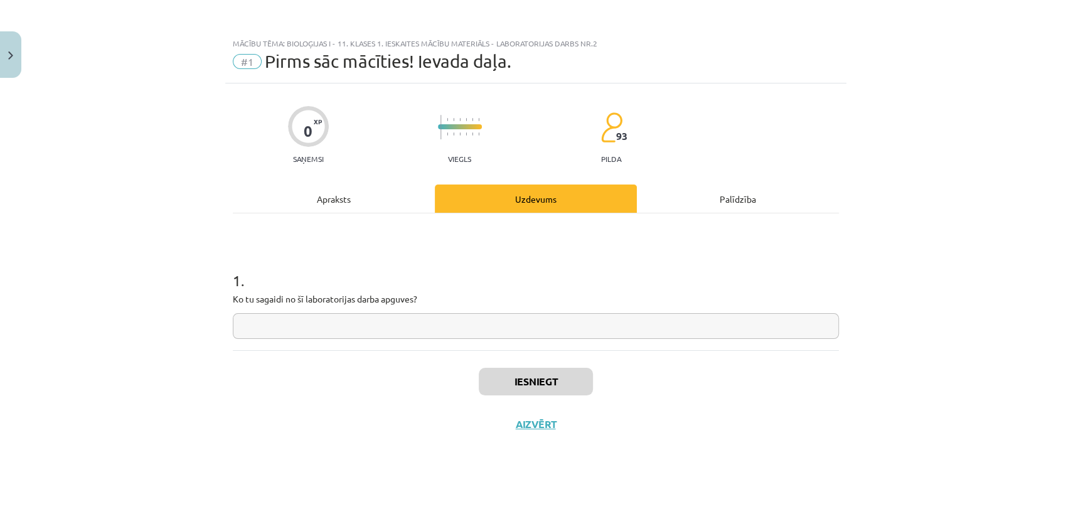
click at [369, 201] on div "Apraksts" at bounding box center [334, 198] width 202 height 28
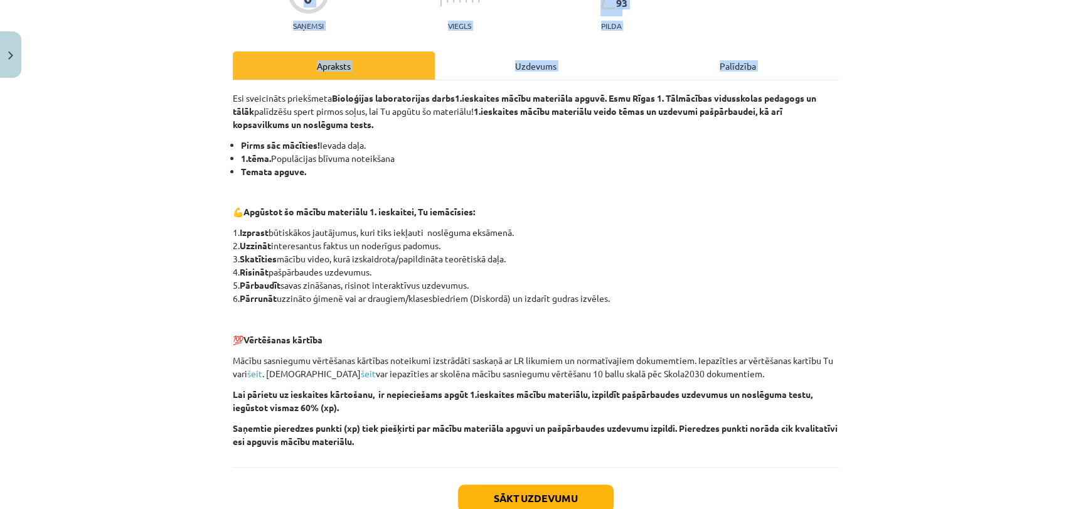
scroll to position [217, 0]
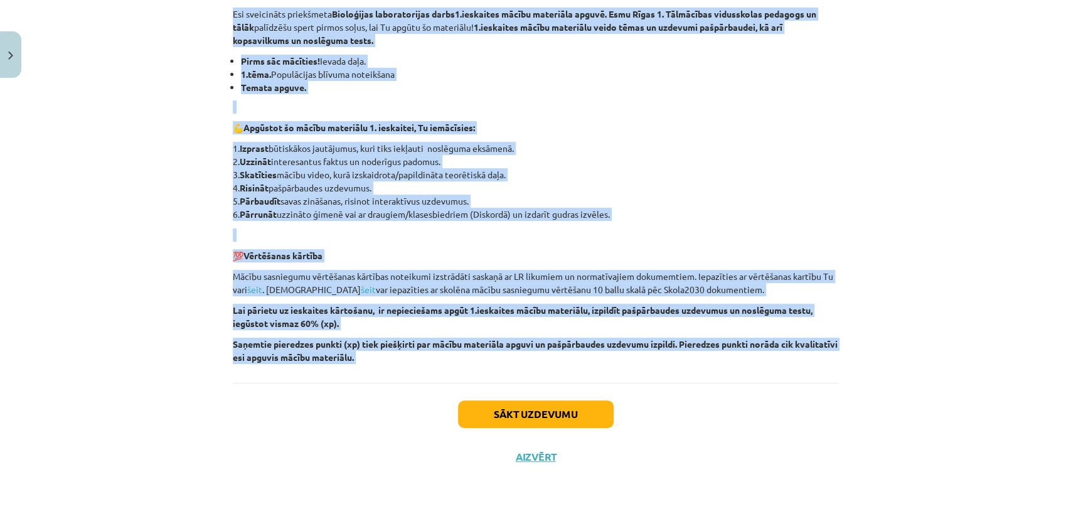
drag, startPoint x: 211, startPoint y: 232, endPoint x: 453, endPoint y: 383, distance: 285.6
click at [453, 383] on div "Mācību tēma: Bioloģijas i - 11. klases 1. ieskaites mācību materiāls - laborato…" at bounding box center [535, 254] width 1071 height 509
copy div "Esi sveicināts priekšmeta Bioloģijas laboratorijas darbs 1.ieskaites mācību mat…"
click at [538, 401] on button "Sākt uzdevumu" at bounding box center [536, 414] width 156 height 28
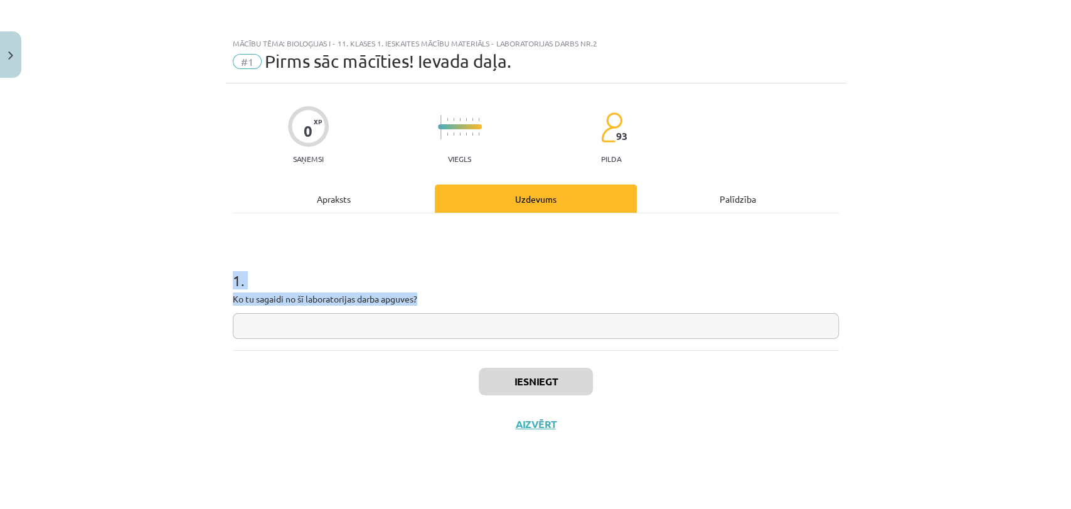
scroll to position [0, 0]
click at [356, 205] on div "Apraksts" at bounding box center [334, 198] width 202 height 28
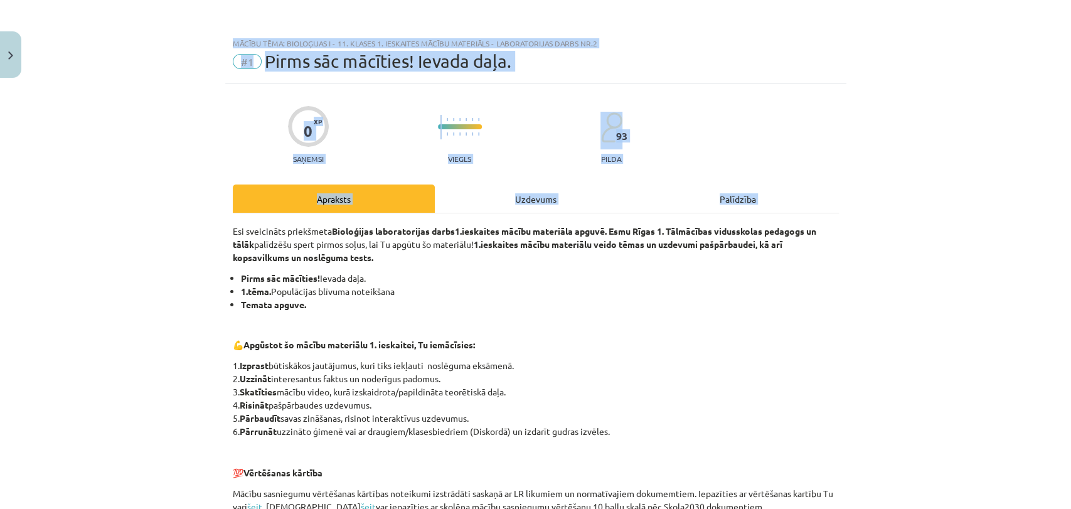
scroll to position [217, 0]
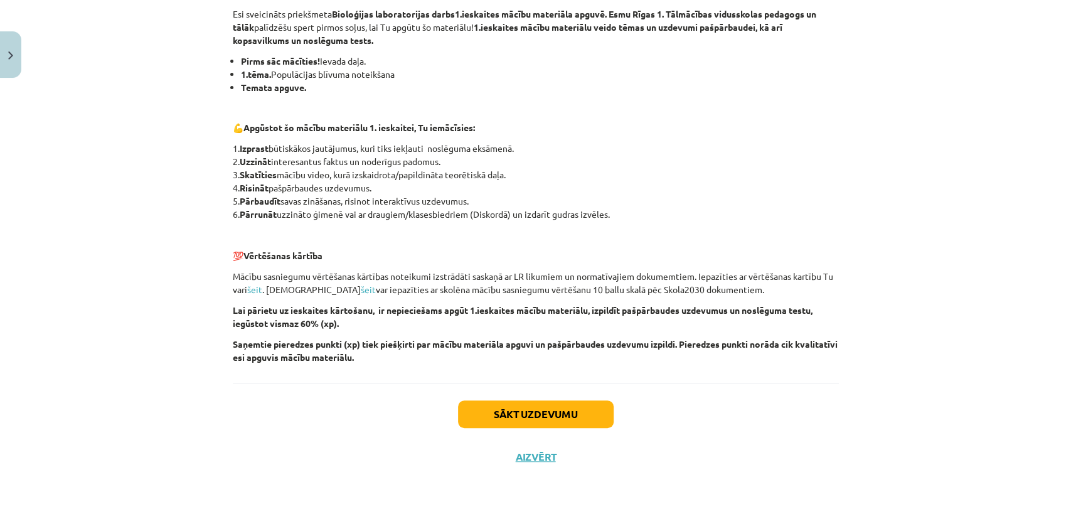
drag, startPoint x: 200, startPoint y: 215, endPoint x: 423, endPoint y: 378, distance: 276.1
click at [423, 378] on div "Mācību tēma: Bioloģijas i - 11. klases 1. ieskaites mācību materiāls - laborato…" at bounding box center [535, 254] width 1071 height 509
copy div "Esi sveicināts priekšmeta Bioloģijas laboratorijas darbs 1.ieskaites mācību mat…"
click at [542, 424] on button "Sākt uzdevumu" at bounding box center [536, 414] width 156 height 28
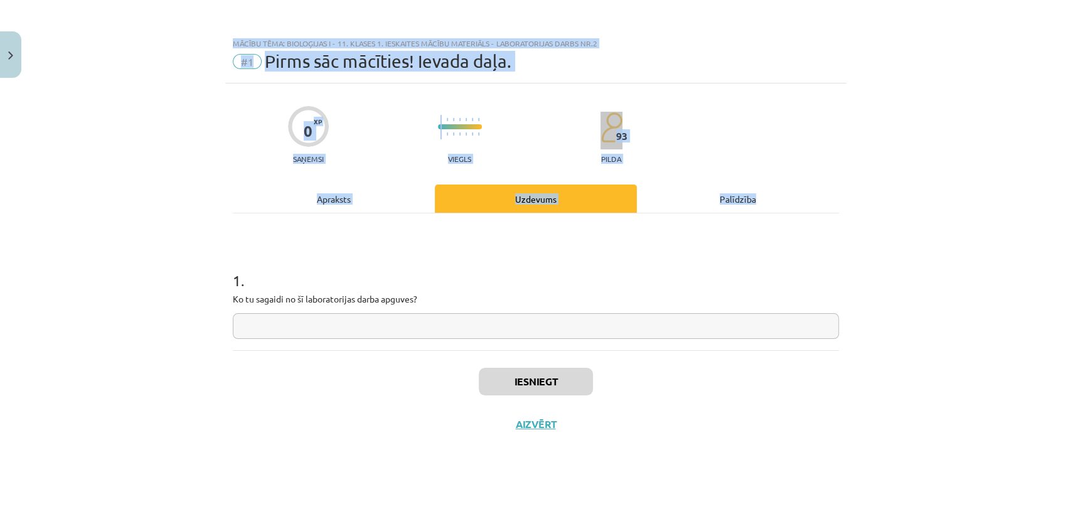
scroll to position [0, 0]
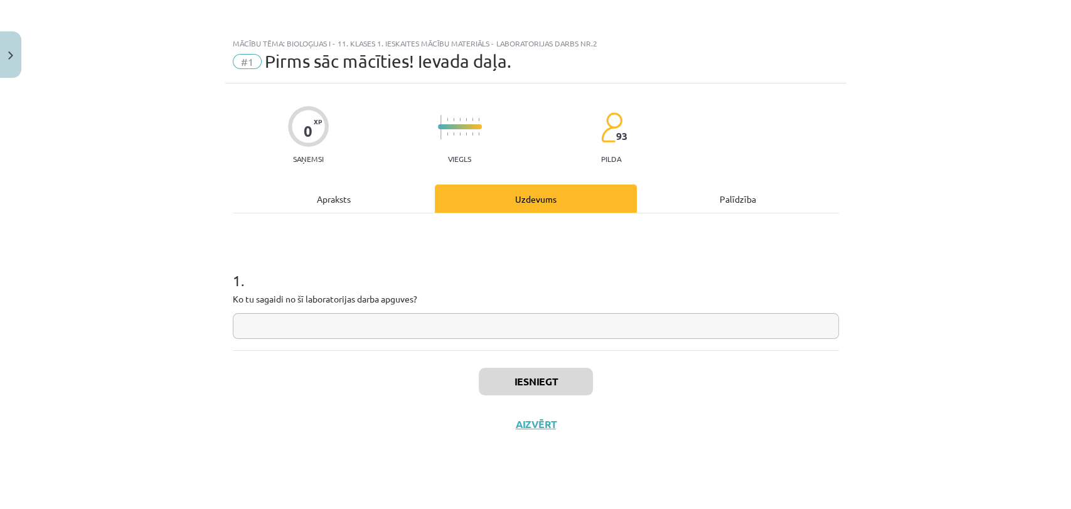
click at [316, 338] on div "1 . Ko tu sagaidi no šī laboratorijas darba apguves?" at bounding box center [536, 281] width 606 height 137
click at [319, 317] on input "text" at bounding box center [536, 326] width 606 height 26
paste input "**********"
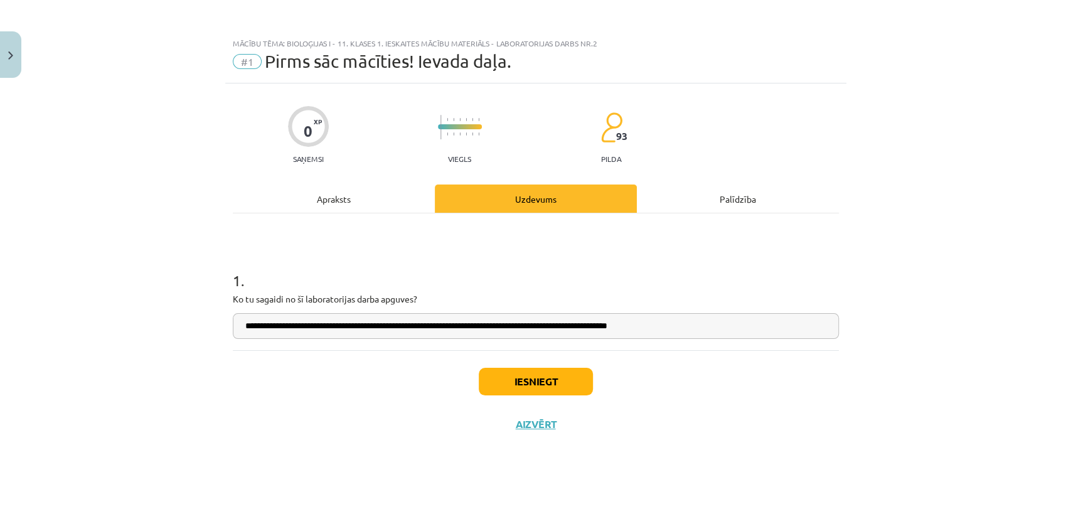
drag, startPoint x: 712, startPoint y: 326, endPoint x: 596, endPoint y: 323, distance: 116.1
click at [596, 323] on input "**********" at bounding box center [536, 326] width 606 height 26
click at [575, 320] on input "**********" at bounding box center [536, 326] width 606 height 26
click at [577, 322] on input "**********" at bounding box center [536, 326] width 606 height 26
click at [442, 320] on input "**********" at bounding box center [536, 326] width 606 height 26
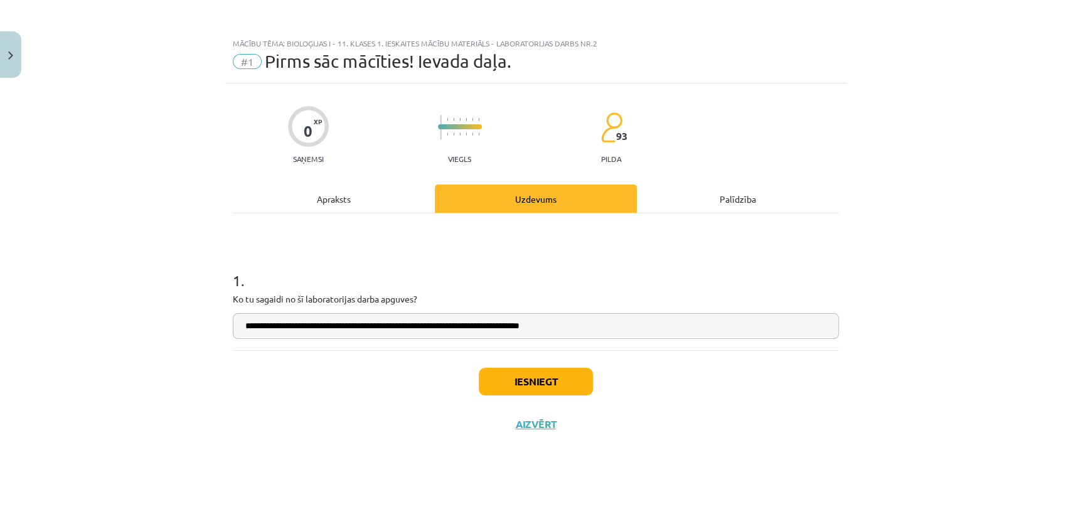
click at [317, 323] on input "**********" at bounding box center [536, 326] width 606 height 26
type input "**********"
click at [503, 383] on button "Iesniegt" at bounding box center [536, 382] width 114 height 28
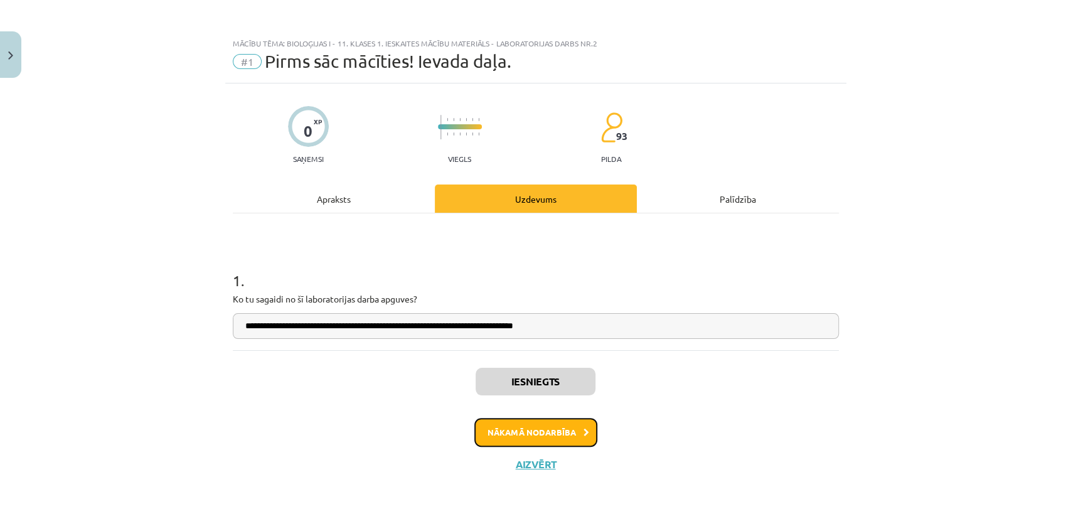
click at [526, 433] on button "Nākamā nodarbība" at bounding box center [535, 432] width 123 height 29
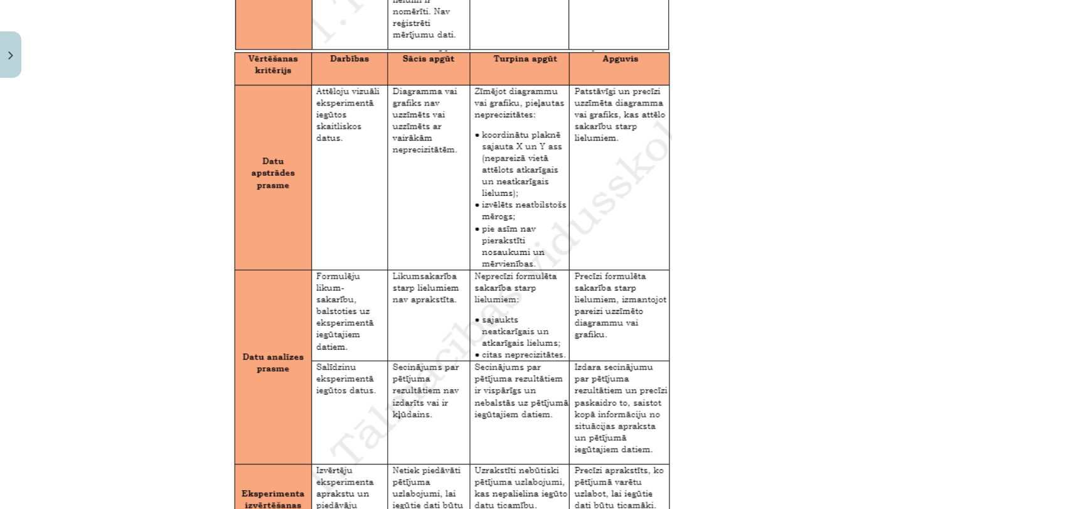
scroll to position [2028, 0]
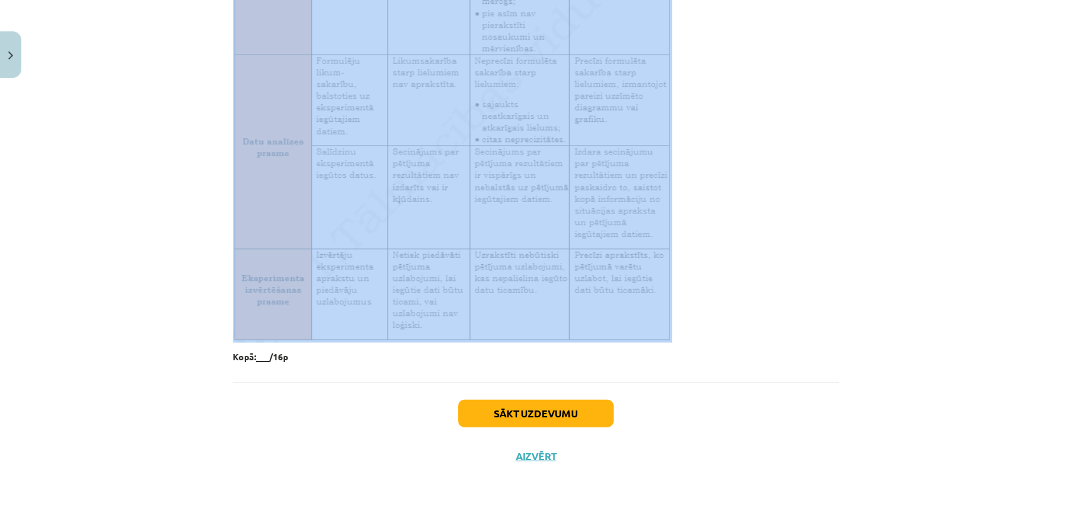
drag, startPoint x: 216, startPoint y: 227, endPoint x: 497, endPoint y: 157, distance: 289.0
click at [497, 157] on div "Mācību tēma: Bioloģijas i - 11. klases 1. ieskaites mācību materiāls - laborato…" at bounding box center [535, 254] width 1071 height 509
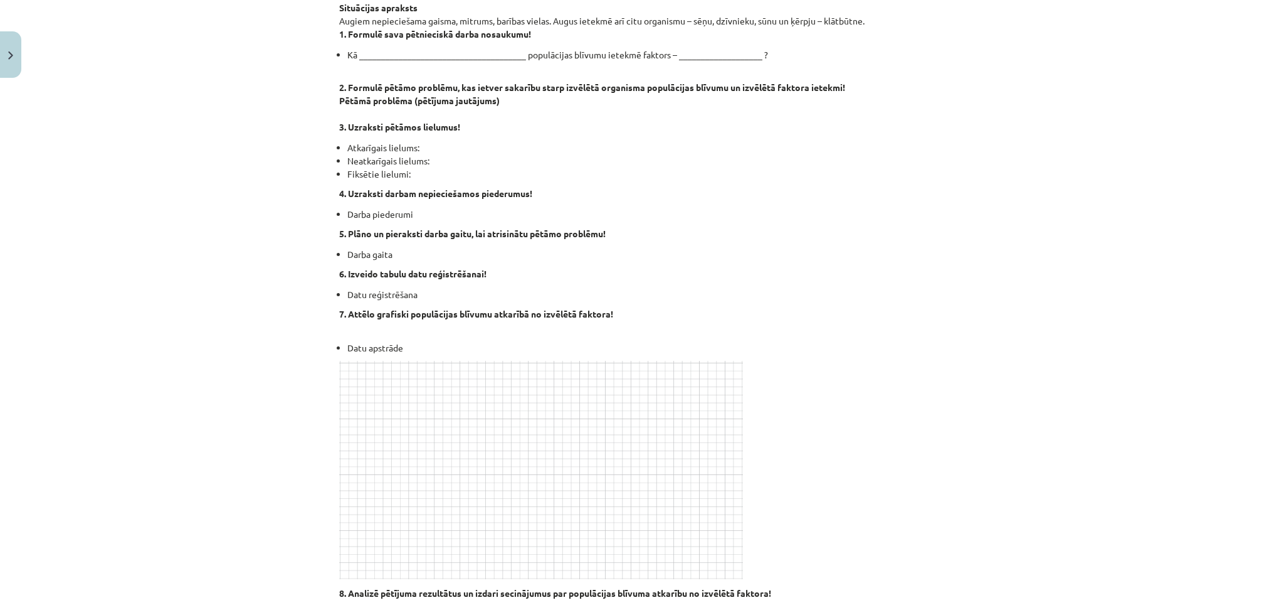
scroll to position [167, 0]
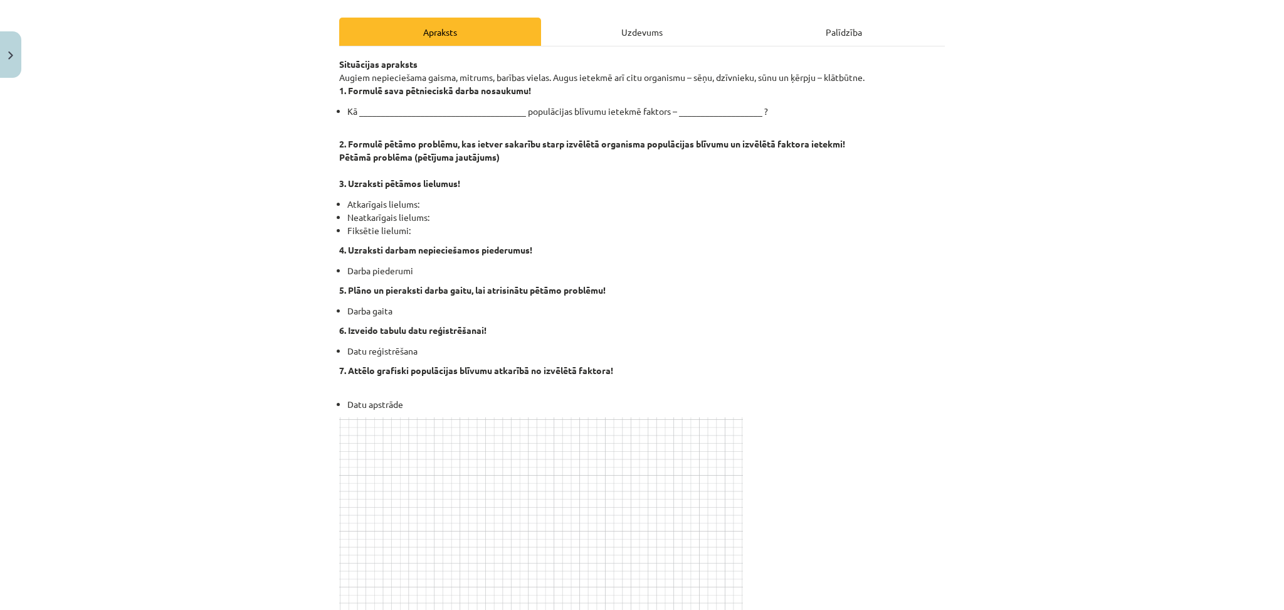
click at [1070, 300] on div "Mācību tēma: Bioloģijas i - 11. klases 1. ieskaites mācību materiāls - laborato…" at bounding box center [642, 305] width 1284 height 610
click at [1070, 157] on div "Mācību tēma: Bioloģijas i - 11. klases 1. ieskaites mācību materiāls - laborato…" at bounding box center [642, 305] width 1284 height 610
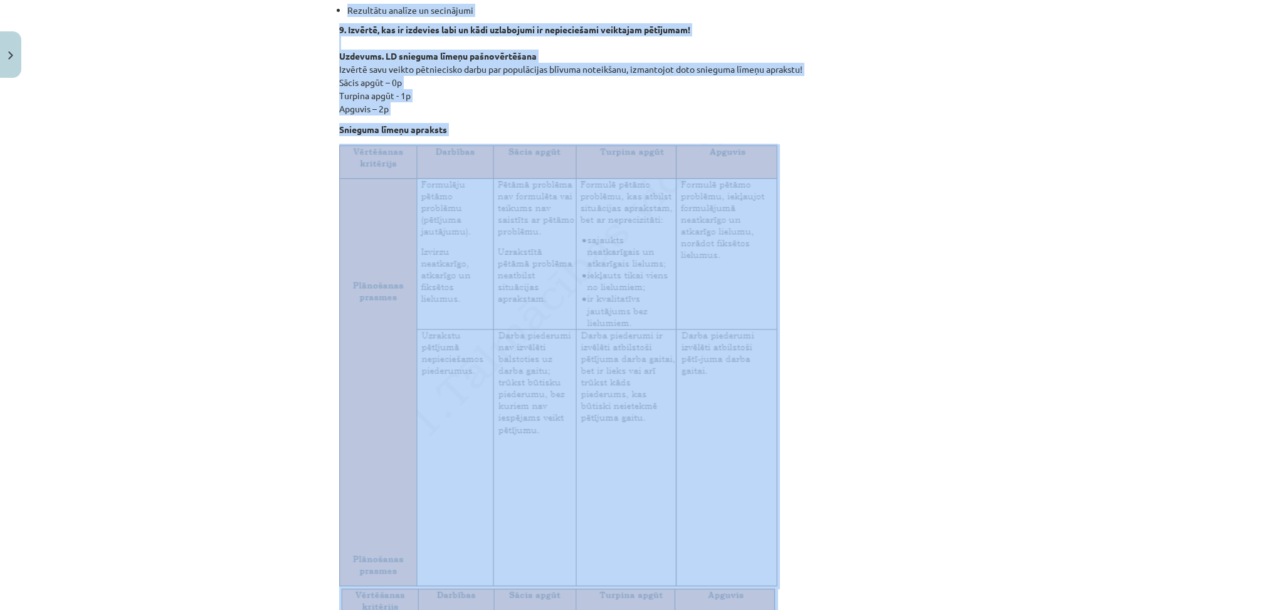
scroll to position [849, 0]
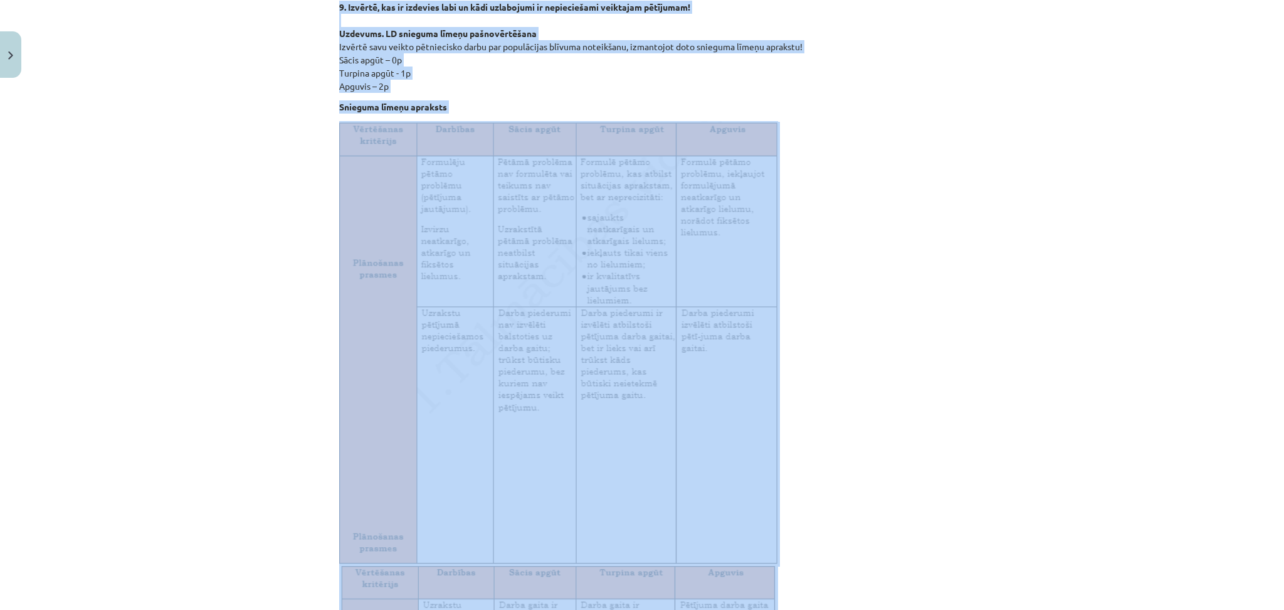
drag, startPoint x: 333, startPoint y: 64, endPoint x: 590, endPoint y: 87, distance: 258.1
click at [590, 87] on div "100 XP Saņemsi Grūts 93 pilda Apraksts Uzdevums Palīdzība Situācijas apraksts A…" at bounding box center [642, 445] width 621 height 2422
copy div "Situācijas apraksts Augiem nepieciešama gaisma, mitrums, barības vielas. Augus …"
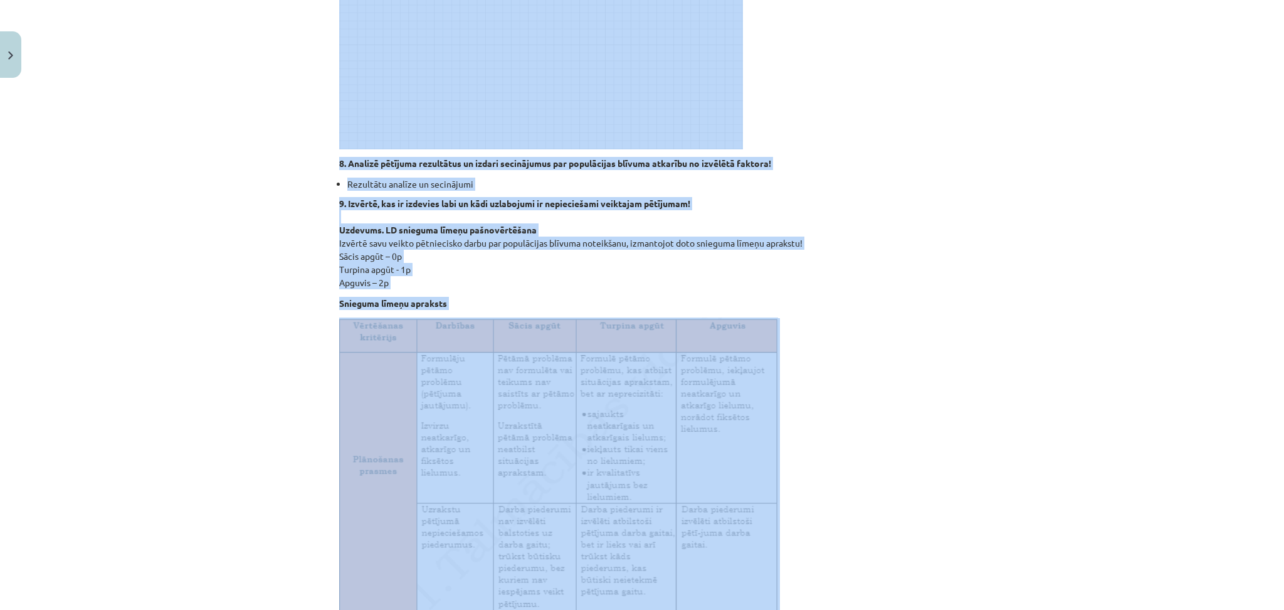
scroll to position [598, 0]
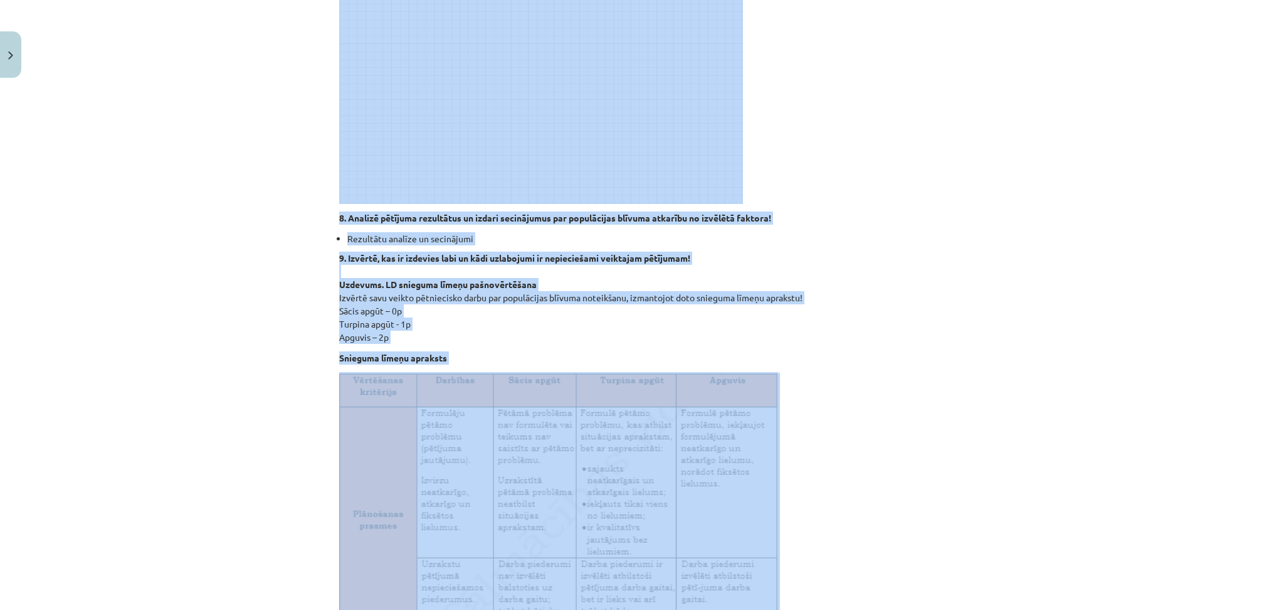
copy div "Situācijas apraksts Augiem nepieciešama gaisma, mitrums, barības vielas. Augus …"
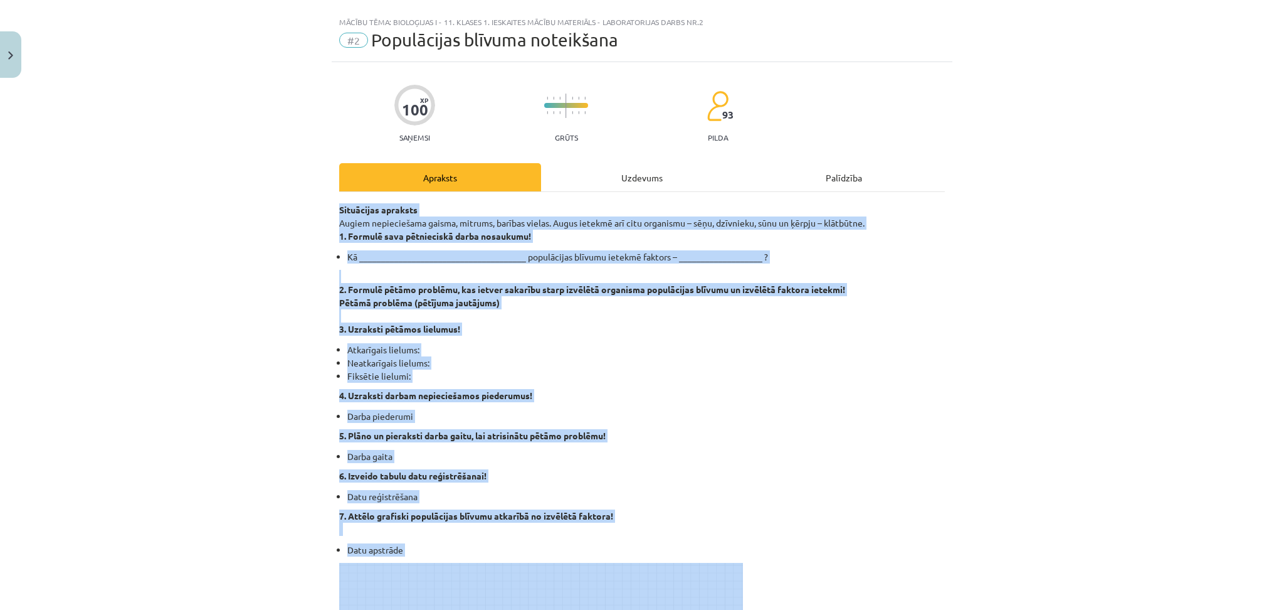
scroll to position [0, 0]
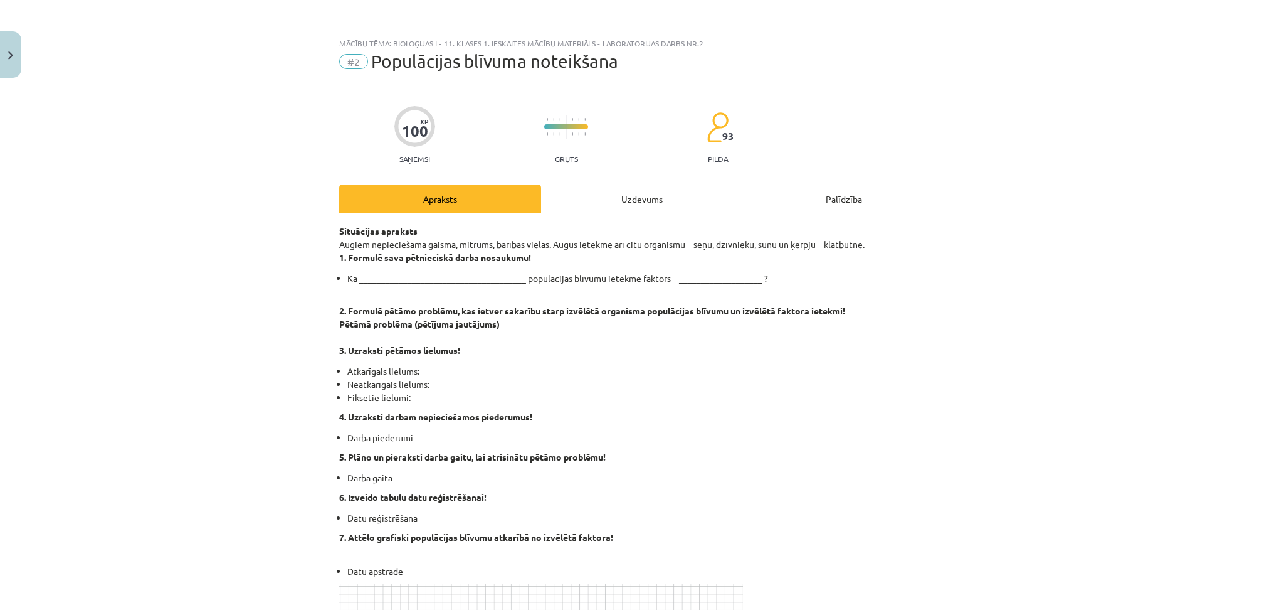
click at [589, 202] on div "Uzdevums" at bounding box center [642, 198] width 202 height 28
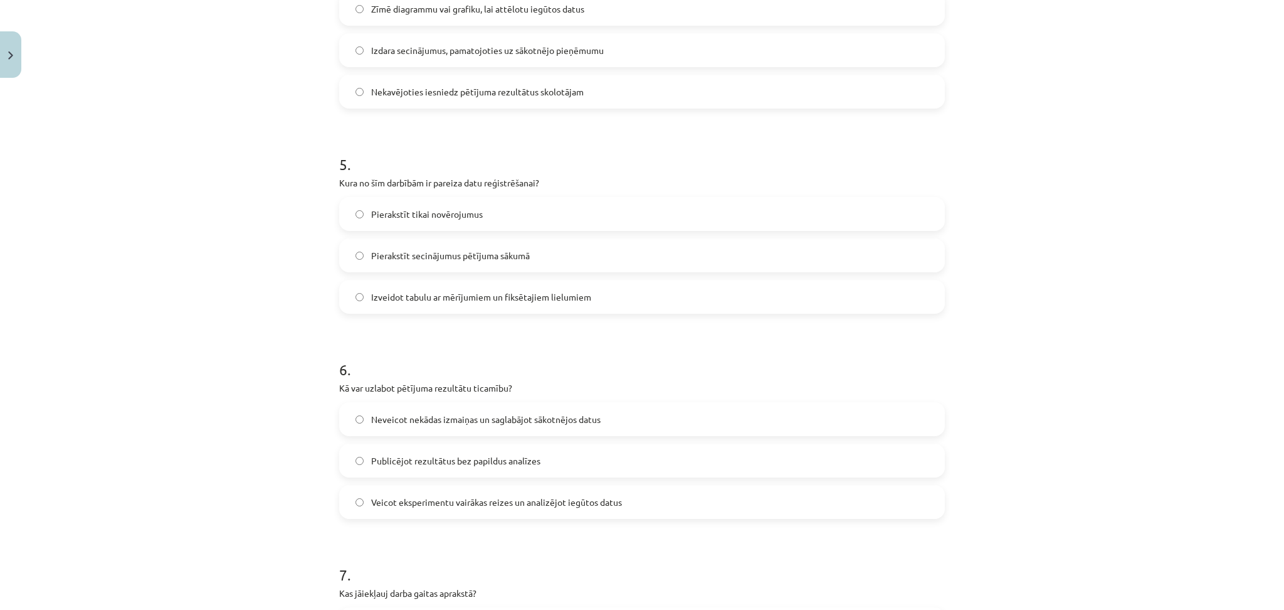
scroll to position [1811, 0]
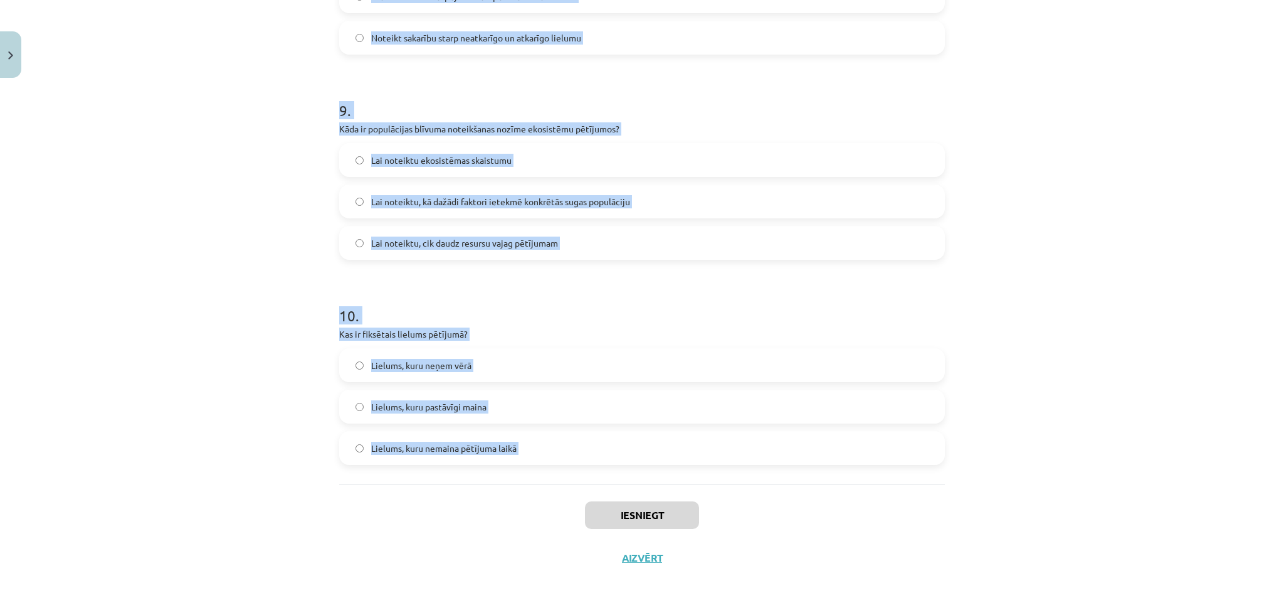
drag, startPoint x: 314, startPoint y: 237, endPoint x: 499, endPoint y: 483, distance: 307.7
click at [502, 490] on div "Mācību tēma: Bioloģijas i - 11. klases 1. ieskaites mācību materiāls - laborato…" at bounding box center [642, 305] width 1284 height 610
copy form "1 . Kāda veida tabula jāizveido datu reģistrēšanai? Tabula, kurā iekļauti tikai…"
click at [1070, 294] on div "Mācību tēma: Bioloģijas i - 11. klases 1. ieskaites mācību materiāls - laborato…" at bounding box center [642, 305] width 1284 height 610
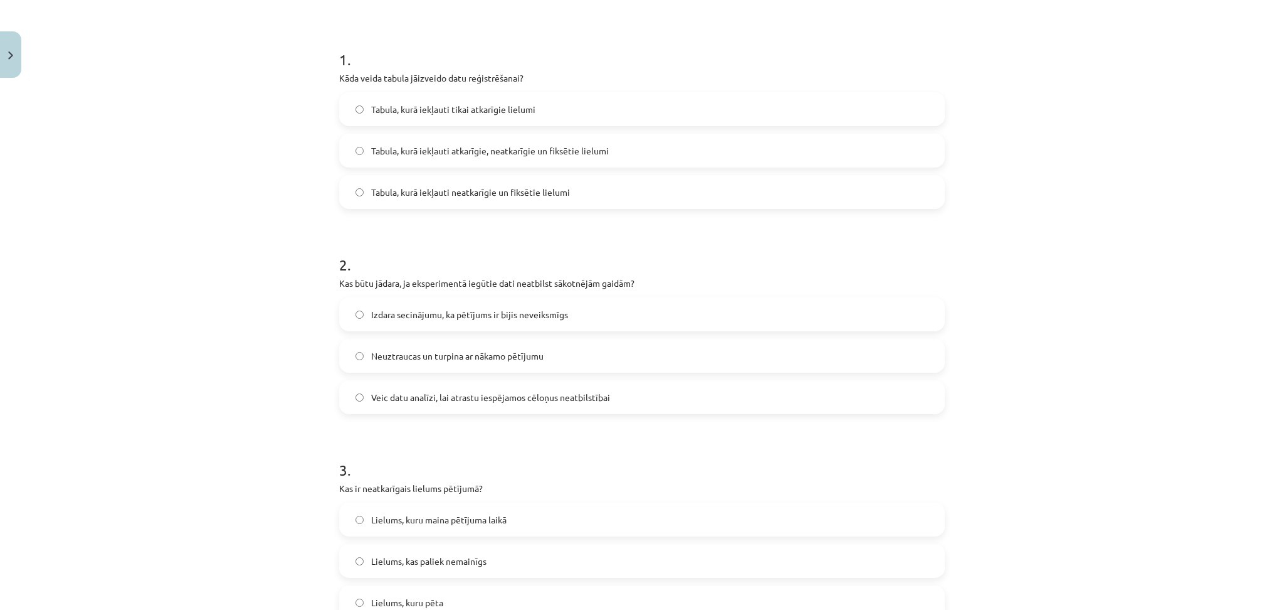
scroll to position [138, 0]
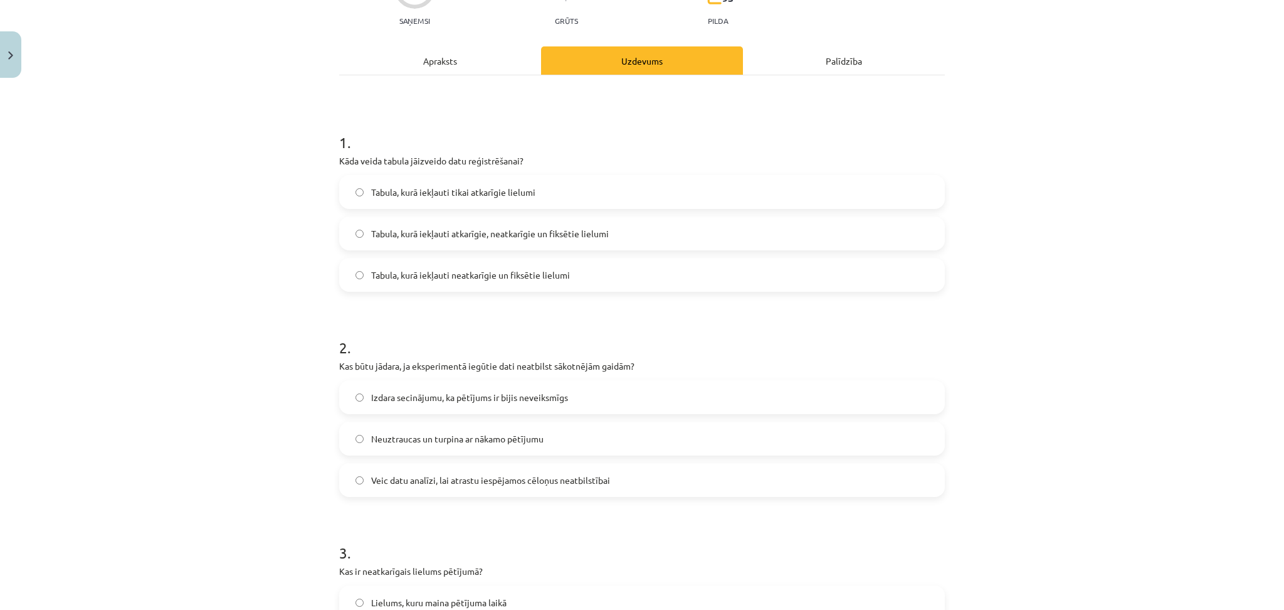
click at [458, 228] on span "Tabula, kurā iekļauti atkarīgie, neatkarīgie un fiksētie lielumi" at bounding box center [490, 233] width 238 height 13
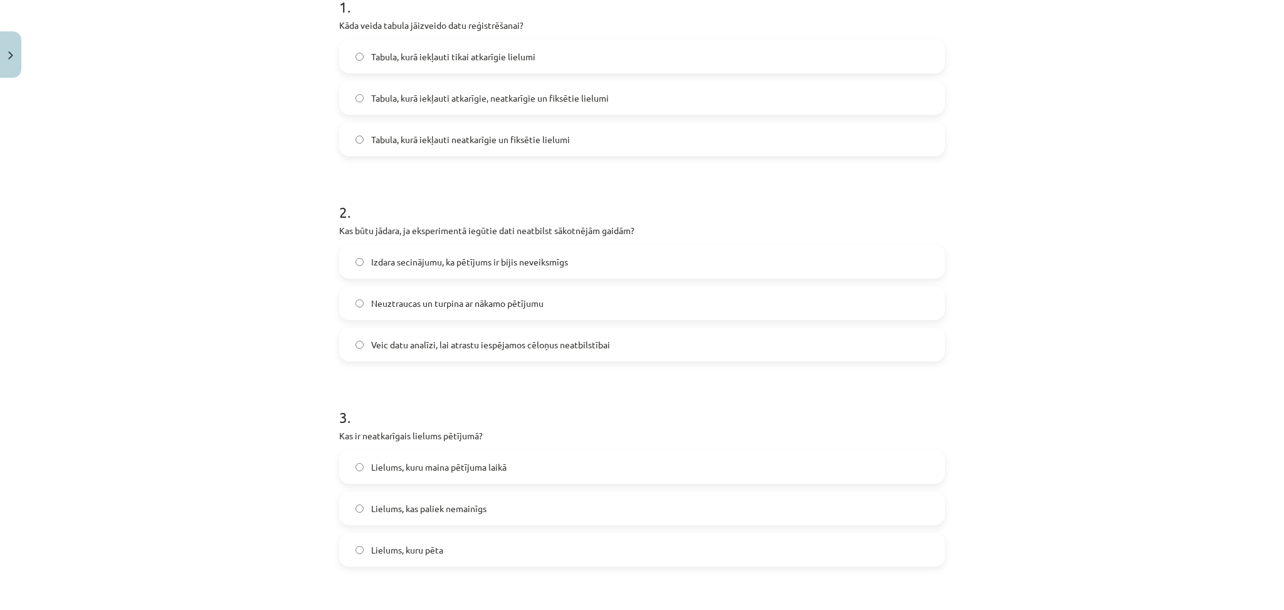
scroll to position [305, 0]
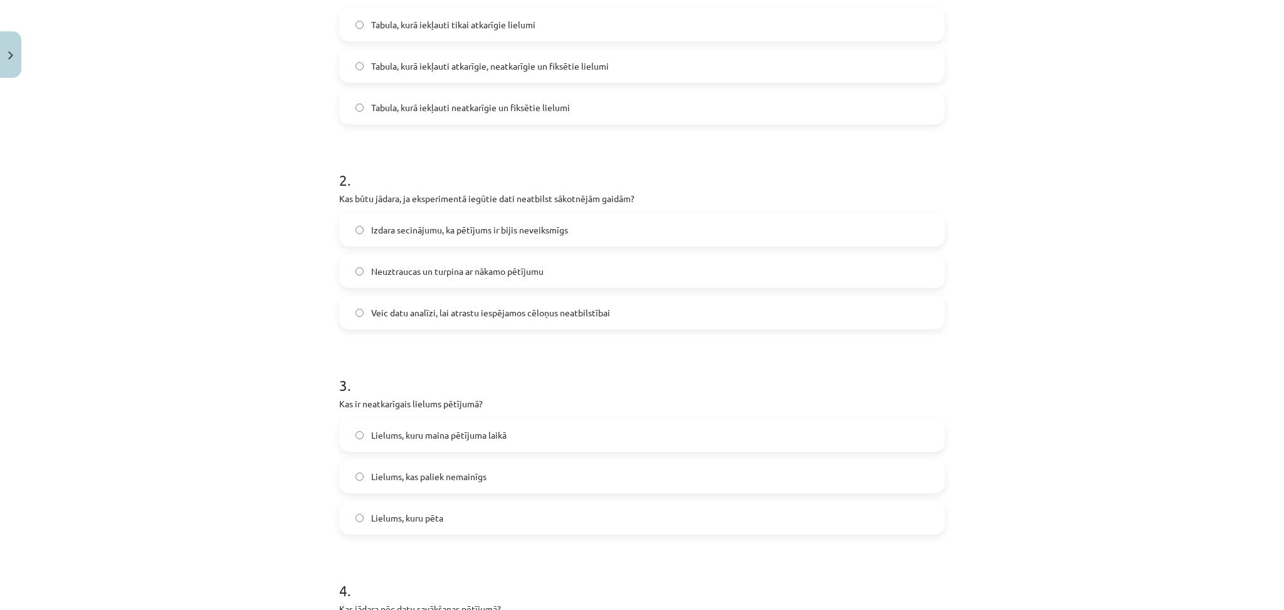
click at [443, 317] on span "Veic datu analīzi, lai atrastu iespējamos cēloņus neatbilstībai" at bounding box center [490, 312] width 239 height 13
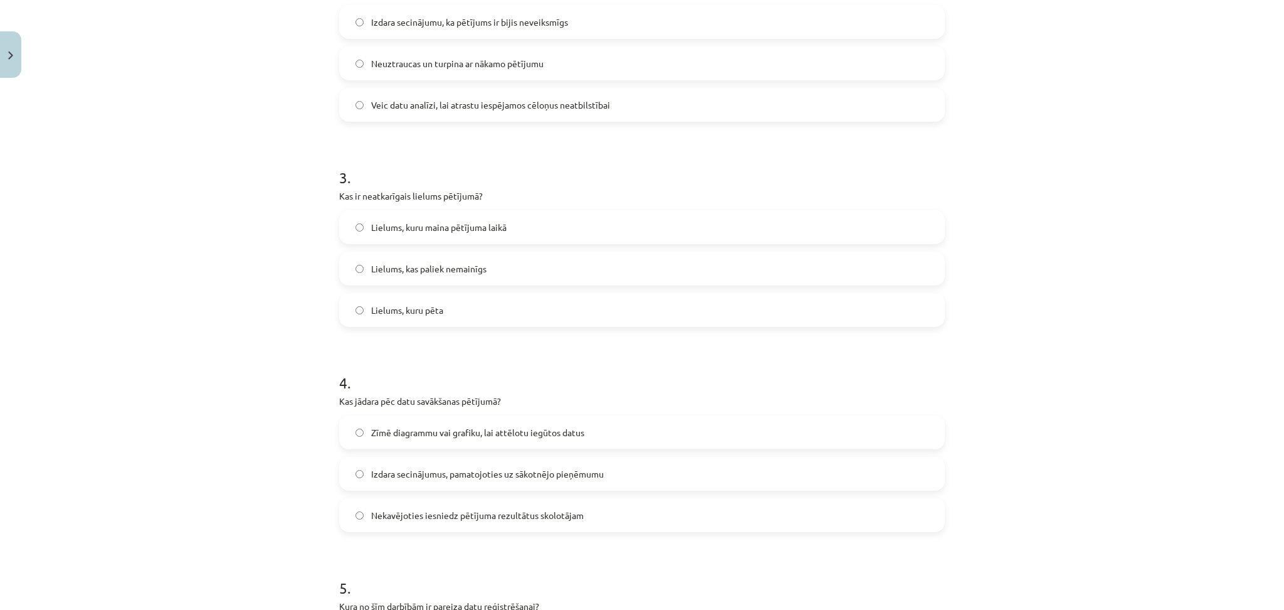
scroll to position [556, 0]
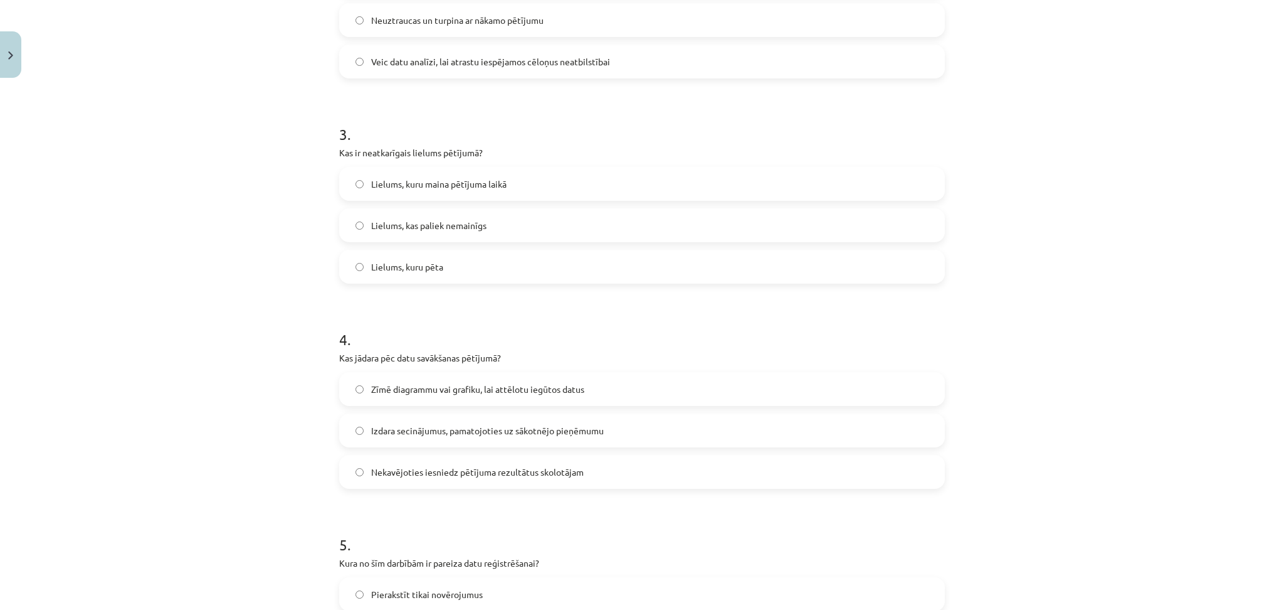
click at [435, 190] on label "Lielums, kuru maina pētījuma laikā" at bounding box center [642, 183] width 603 height 31
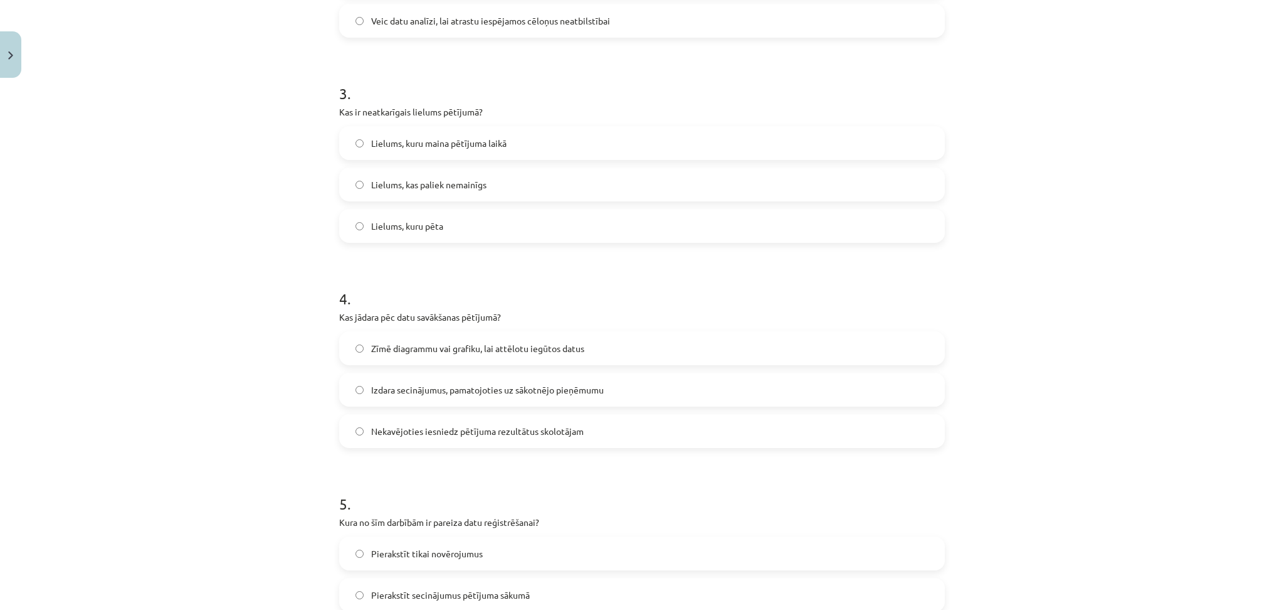
scroll to position [724, 0]
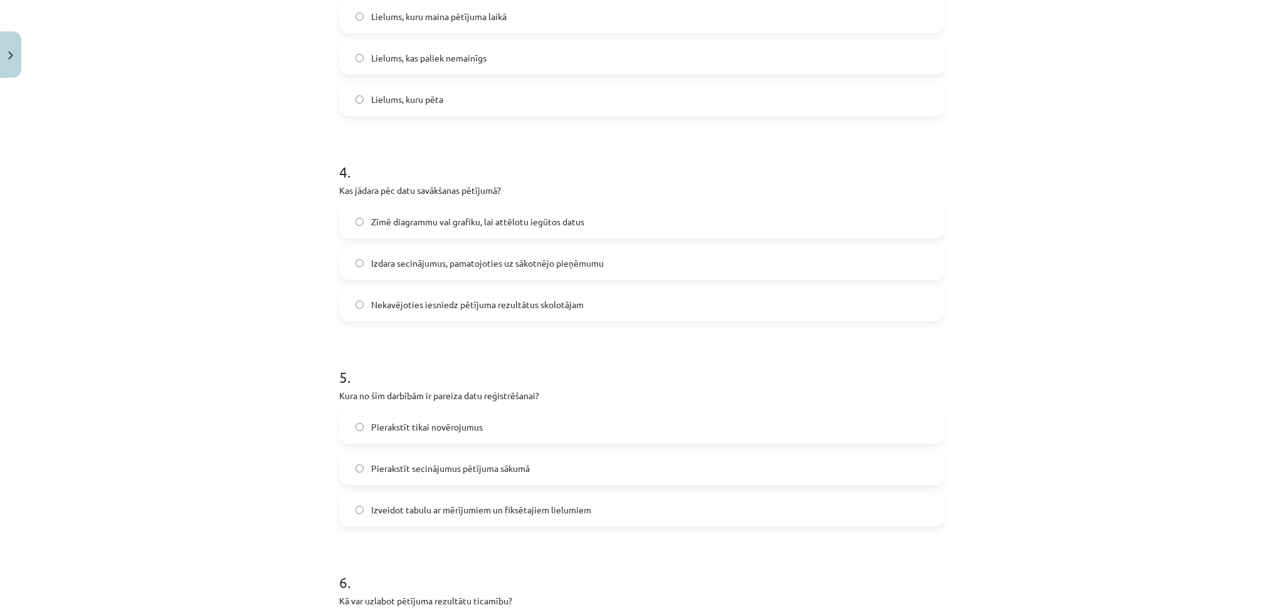
click at [426, 221] on span "Zīmē diagrammu vai grafiku, lai attēlotu iegūtos datus" at bounding box center [477, 221] width 213 height 13
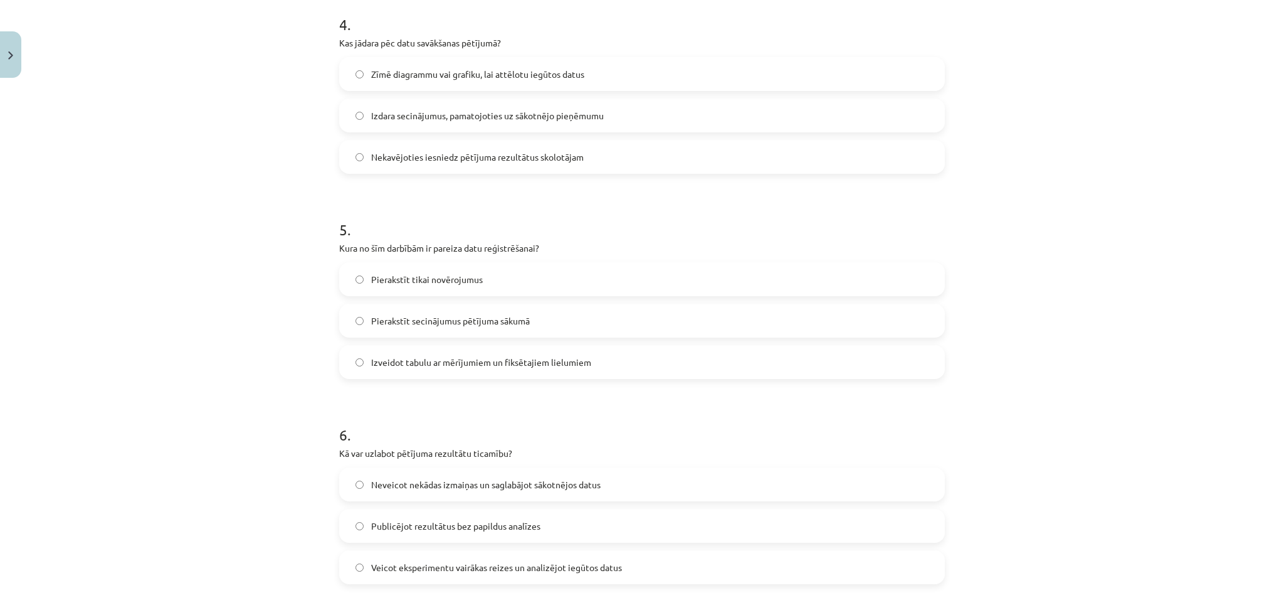
scroll to position [891, 0]
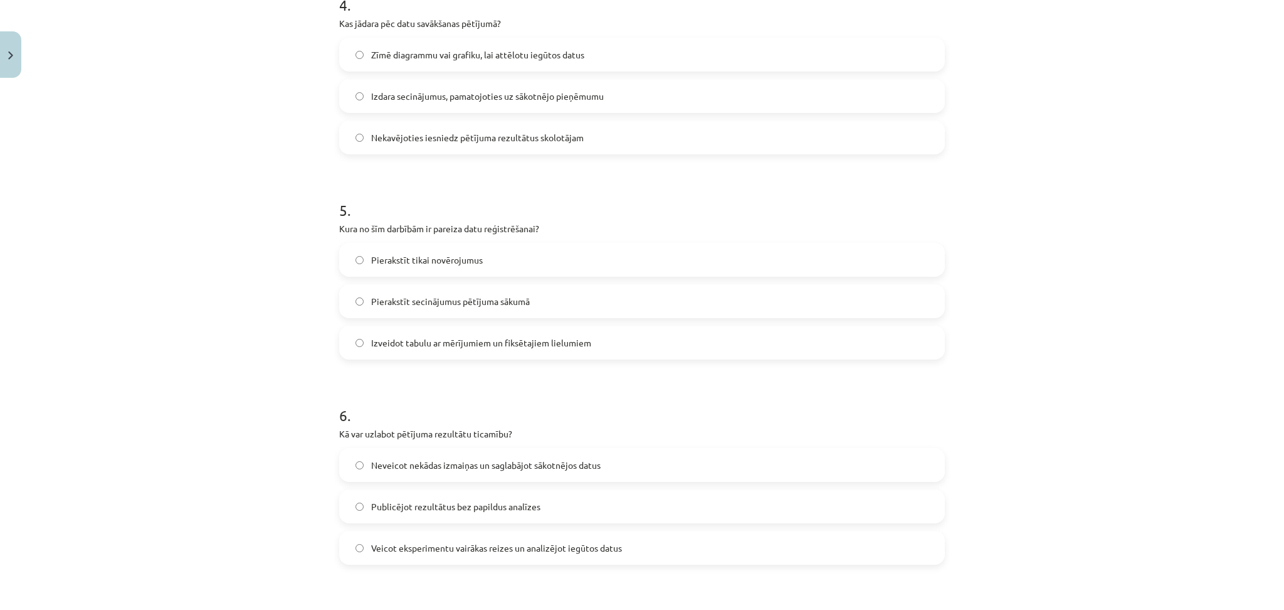
click at [462, 337] on span "Izveidot tabulu ar mērījumiem un fiksētajiem lielumiem" at bounding box center [481, 342] width 220 height 13
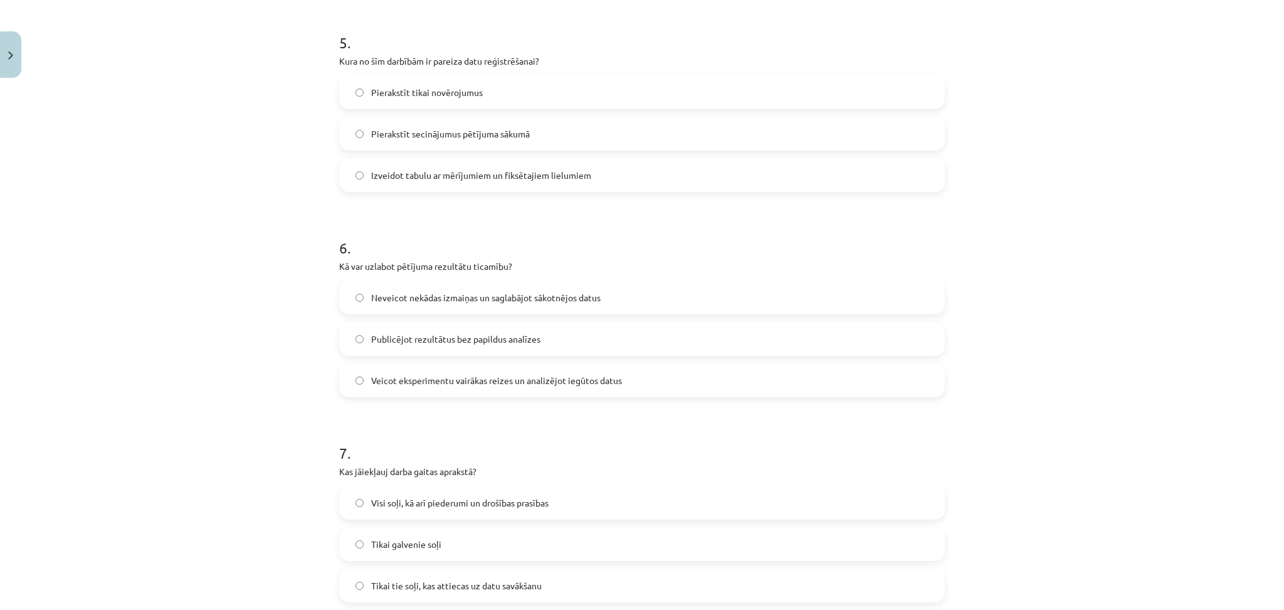
drag, startPoint x: 483, startPoint y: 376, endPoint x: 494, endPoint y: 374, distance: 10.7
click at [483, 376] on span "Veicot eksperimentu vairākas reizes un analizējot iegūtos datus" at bounding box center [496, 380] width 251 height 13
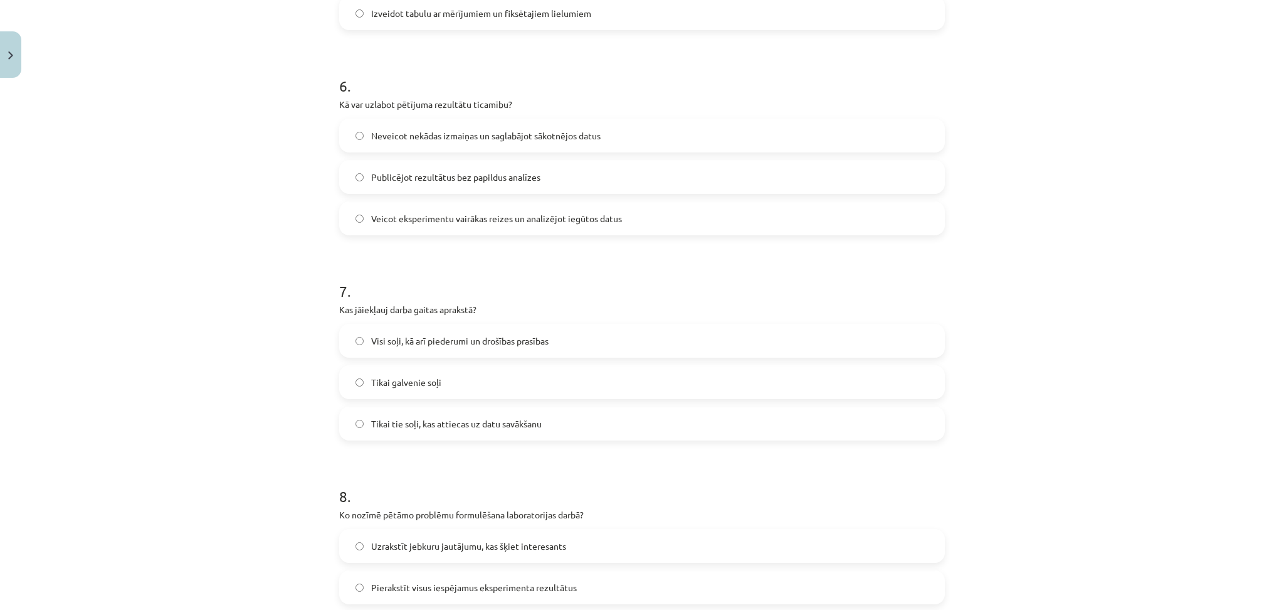
scroll to position [1309, 0]
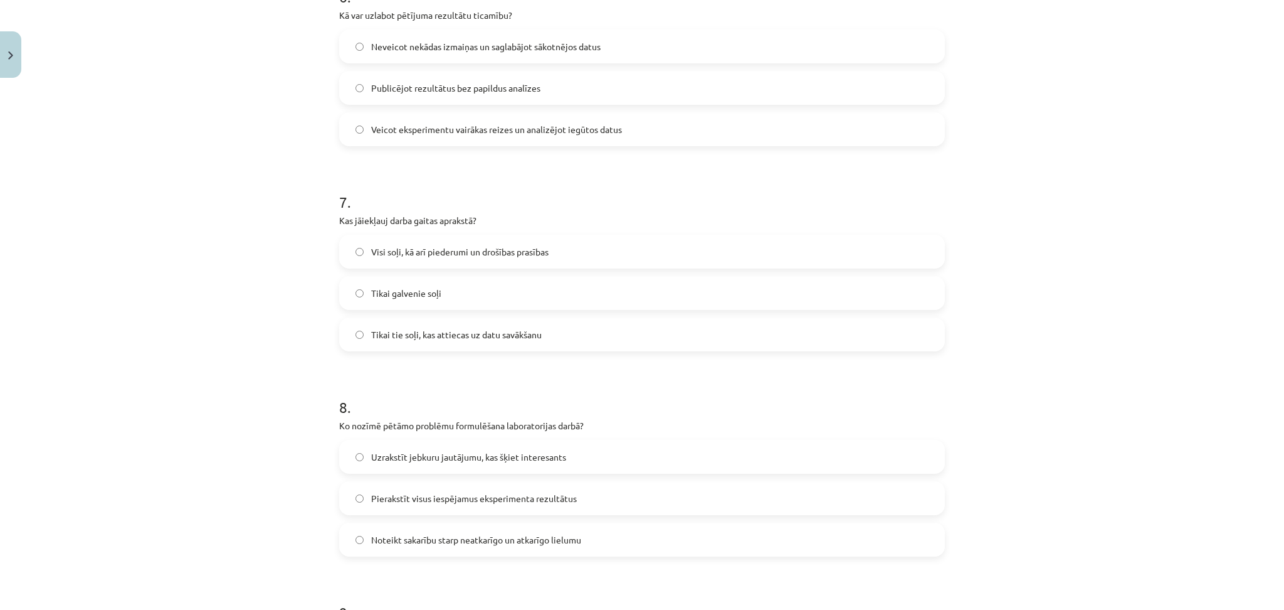
click at [470, 243] on label "Visi soļi, kā arī piederumi un drošības prasības" at bounding box center [642, 251] width 603 height 31
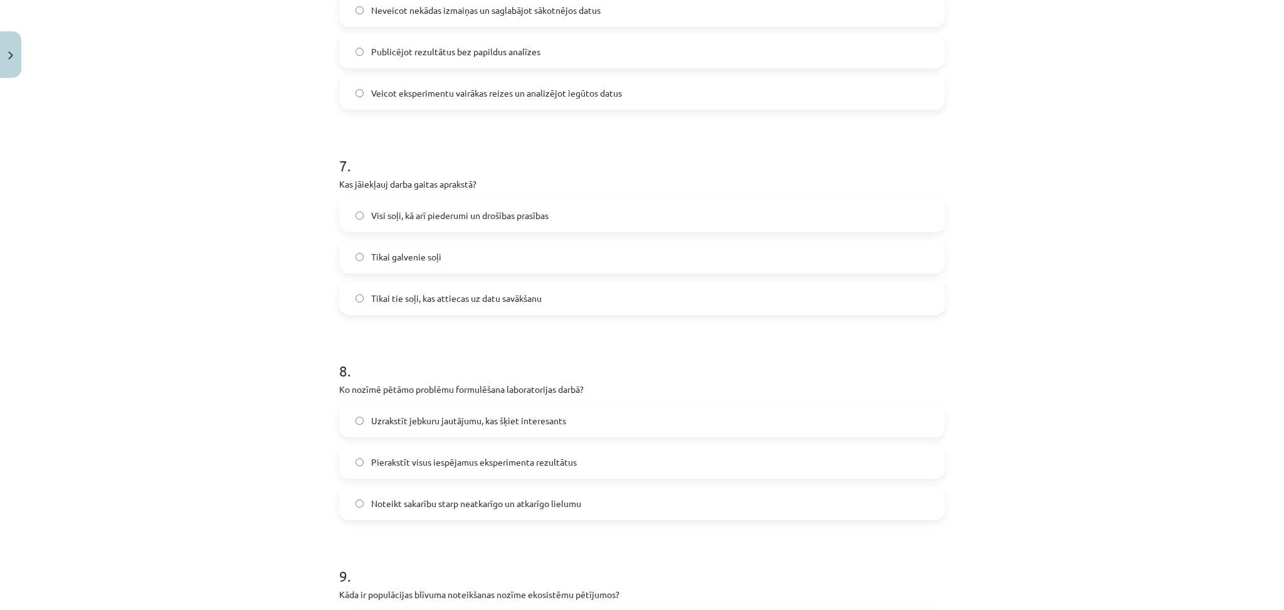
scroll to position [1560, 0]
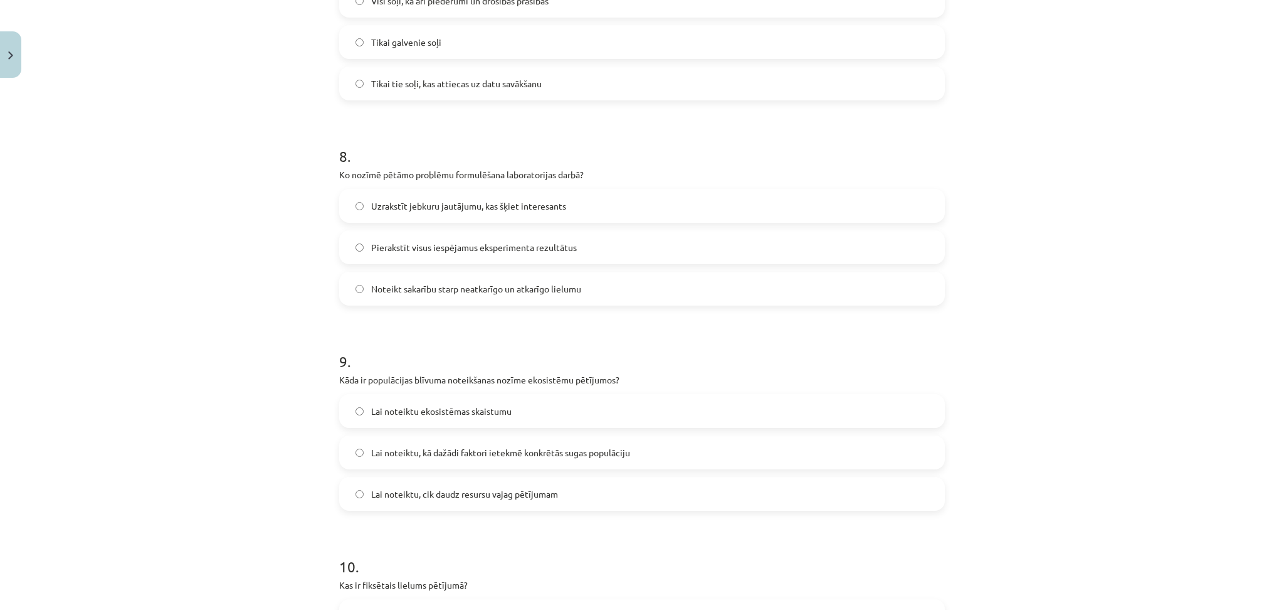
click at [463, 289] on span "Noteikt sakarību starp neatkarīgo un atkarīgo lielumu" at bounding box center [476, 288] width 210 height 13
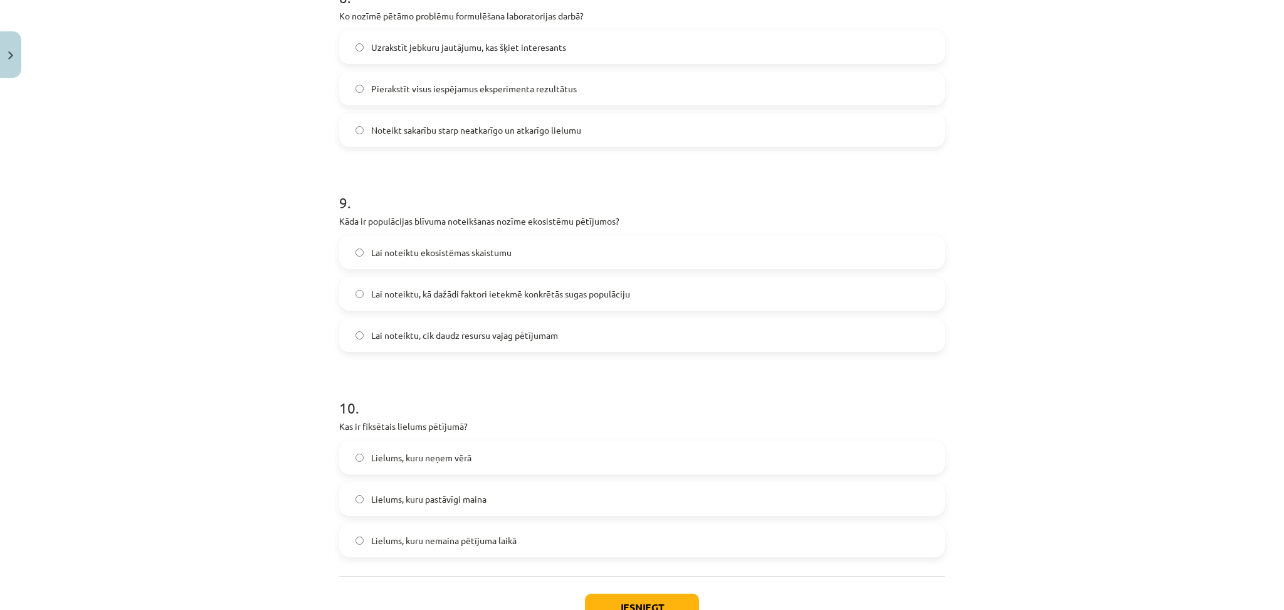
scroll to position [1727, 0]
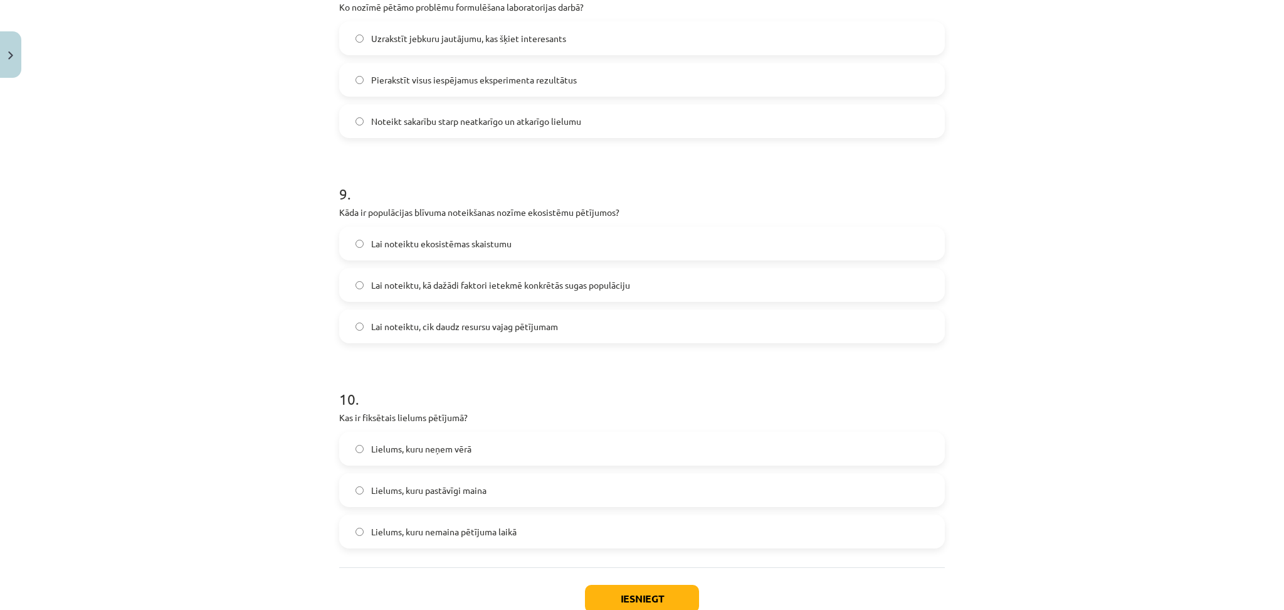
click at [448, 294] on label "Lai noteiktu, kā dažādi faktori ietekmē konkrētās sugas populāciju" at bounding box center [642, 284] width 603 height 31
click at [497, 508] on label "Lielums, kuru nemaina pētījuma laikā" at bounding box center [642, 531] width 603 height 31
click at [631, 508] on button "Iesniegt" at bounding box center [642, 599] width 114 height 28
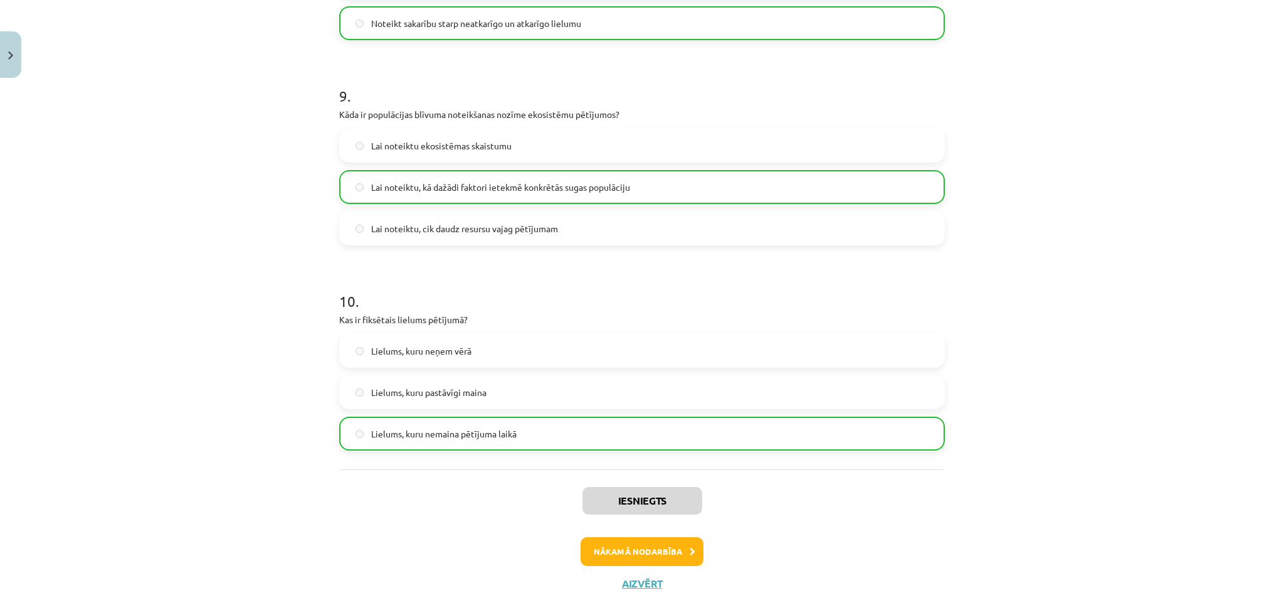
scroll to position [1851, 0]
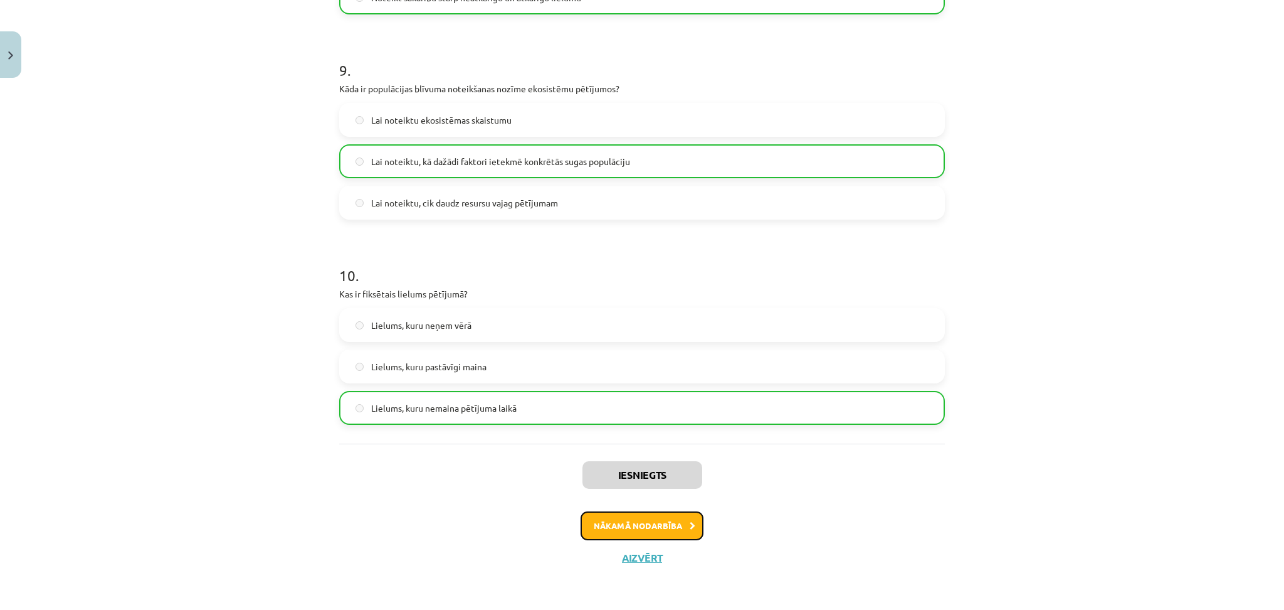
click at [640, 508] on button "Nākamā nodarbība" at bounding box center [642, 525] width 123 height 29
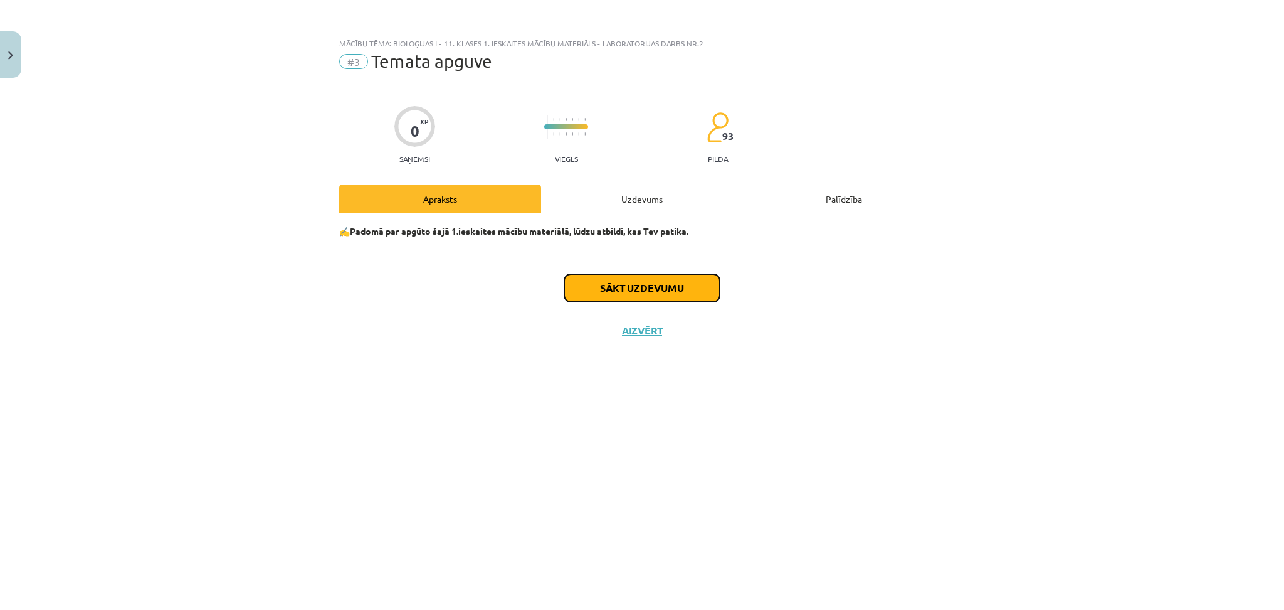
click at [640, 284] on button "Sākt uzdevumu" at bounding box center [642, 288] width 156 height 28
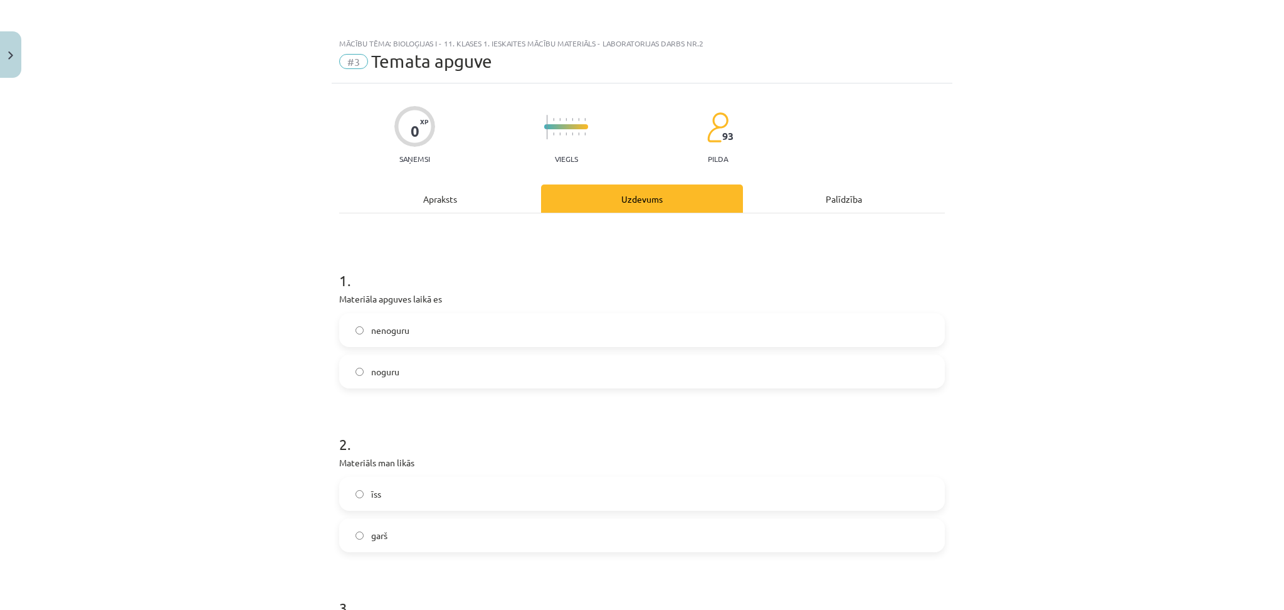
click at [456, 341] on label "nenoguru" at bounding box center [642, 329] width 603 height 31
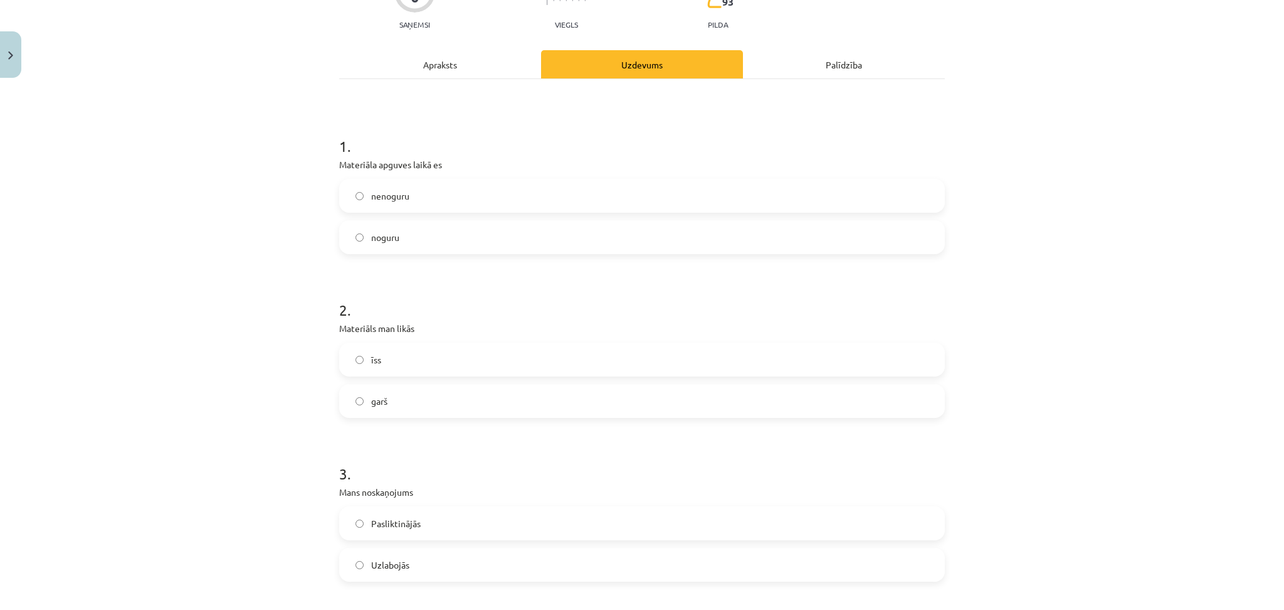
scroll to position [167, 0]
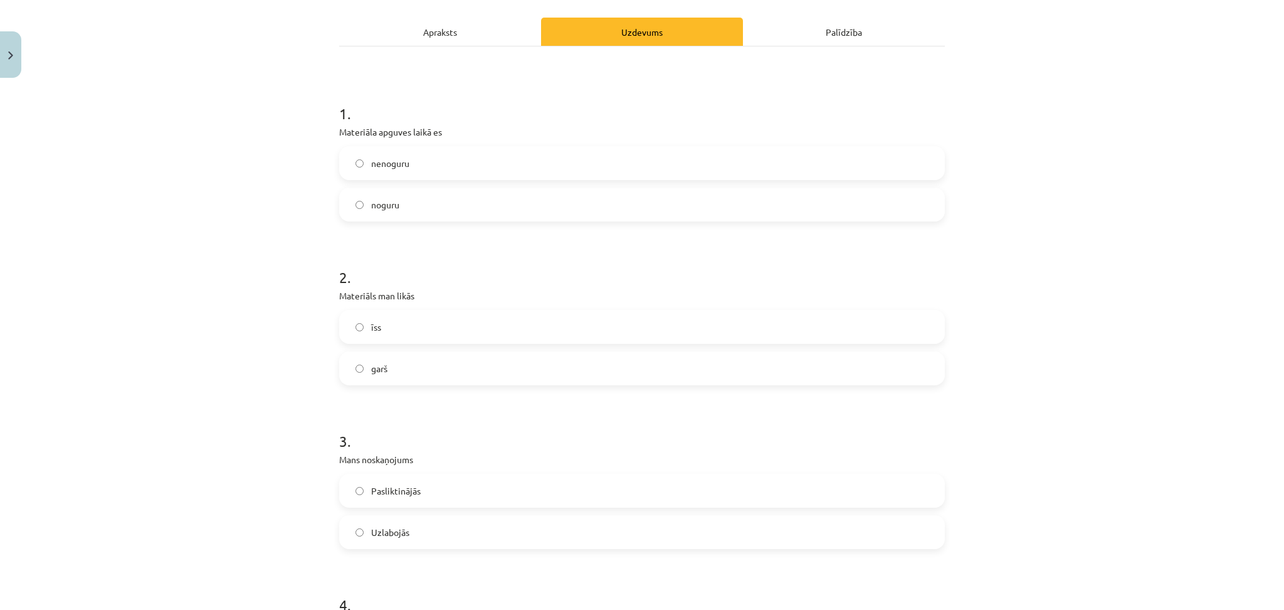
click at [462, 341] on label "īss" at bounding box center [642, 326] width 603 height 31
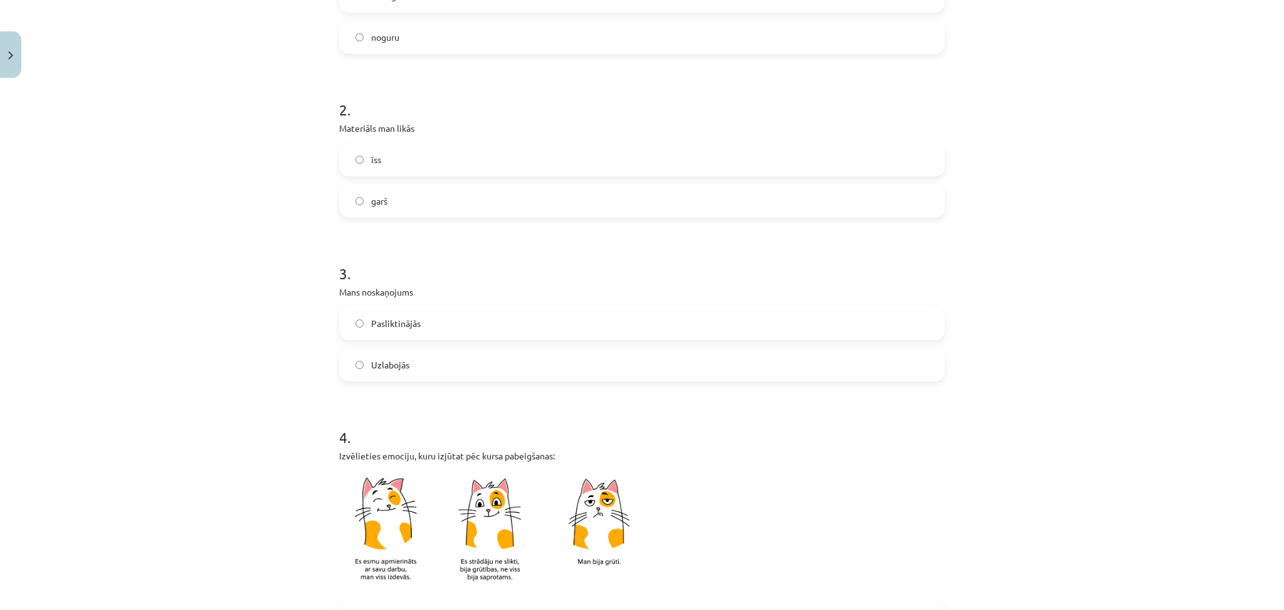
click at [464, 368] on label "Uzlabojās" at bounding box center [642, 364] width 603 height 31
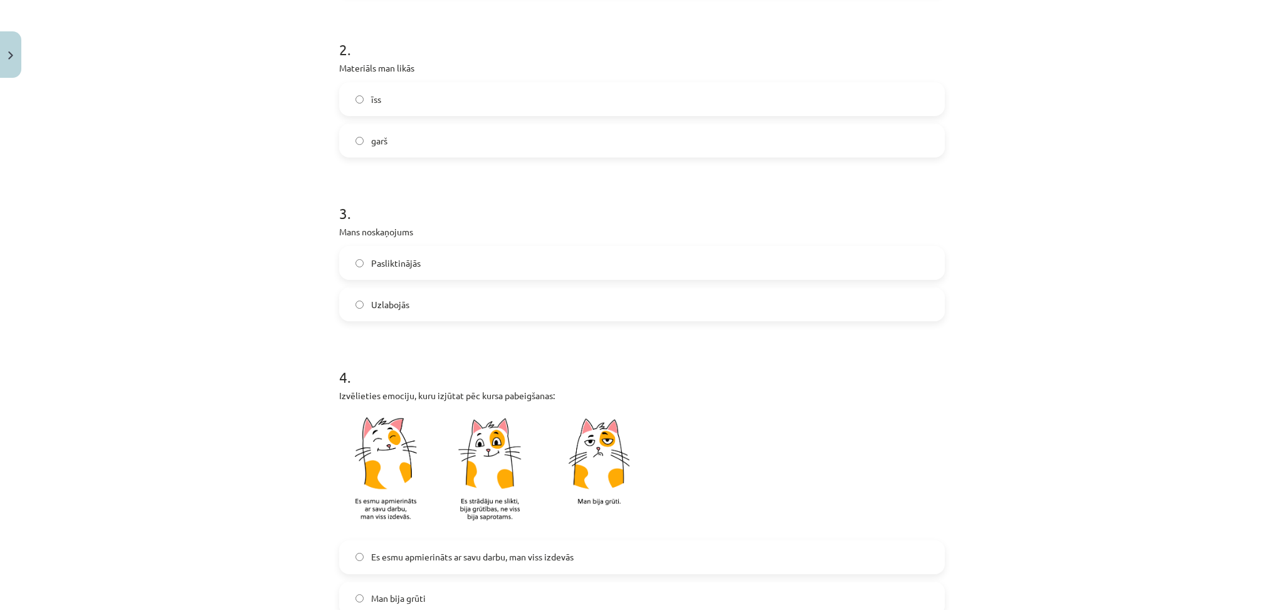
scroll to position [585, 0]
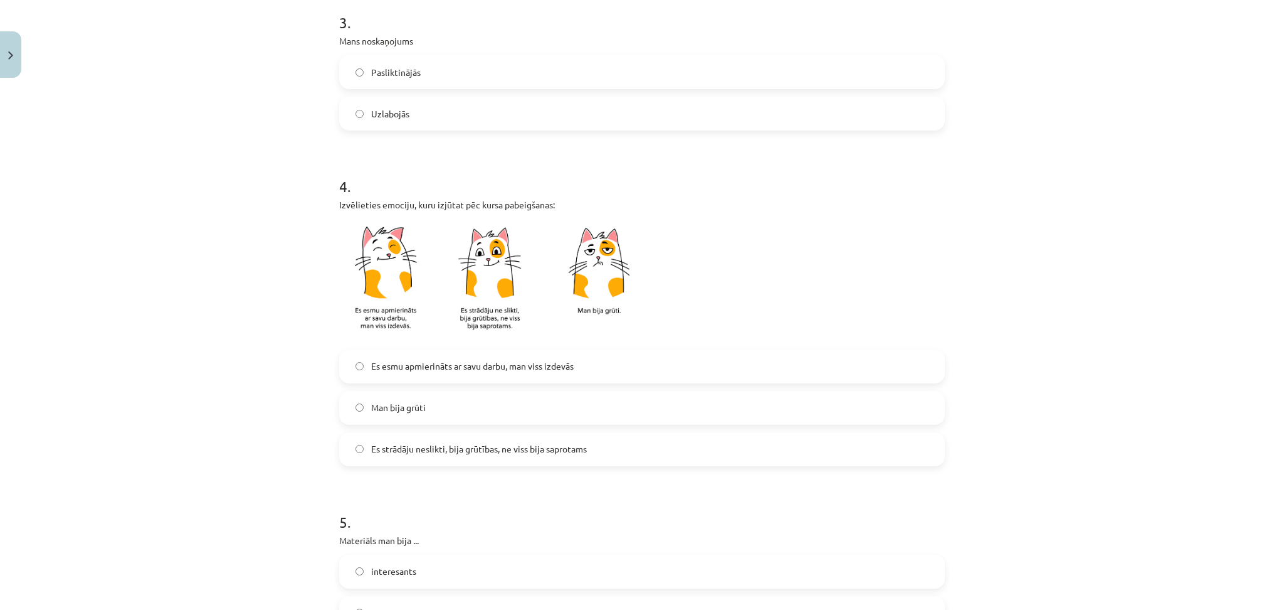
click at [514, 368] on span "Es esmu apmierināts ar savu darbu, man viss izdevās" at bounding box center [472, 365] width 203 height 13
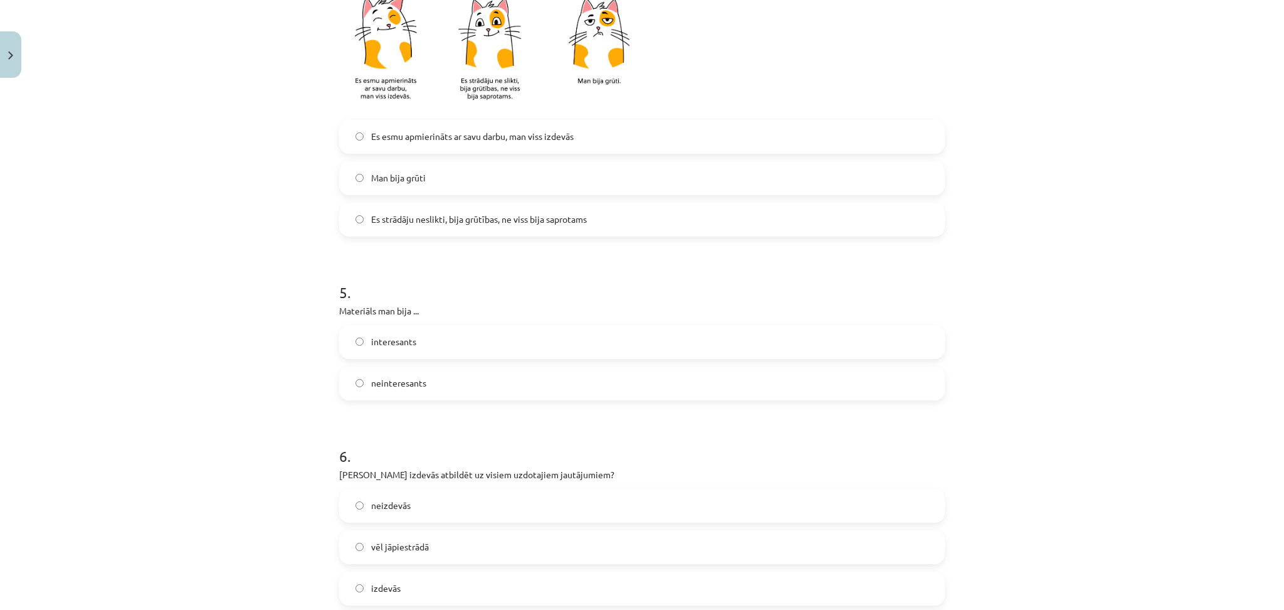
scroll to position [836, 0]
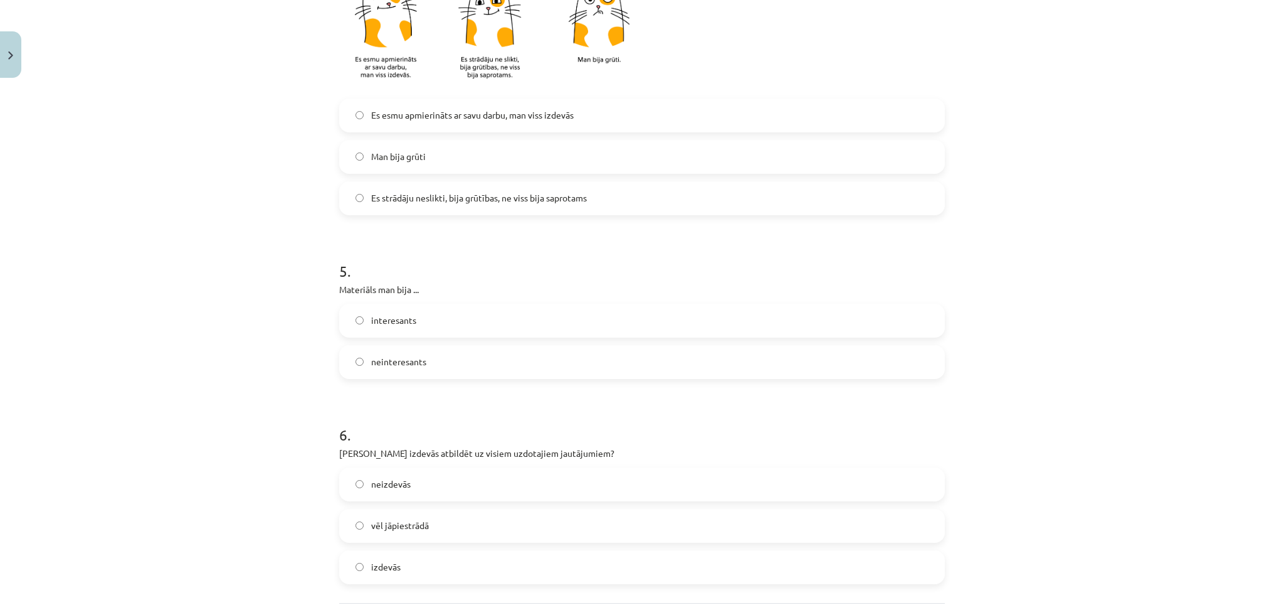
click at [514, 336] on div "interesants" at bounding box center [642, 321] width 606 height 34
click at [547, 336] on label "interesants" at bounding box center [642, 320] width 603 height 31
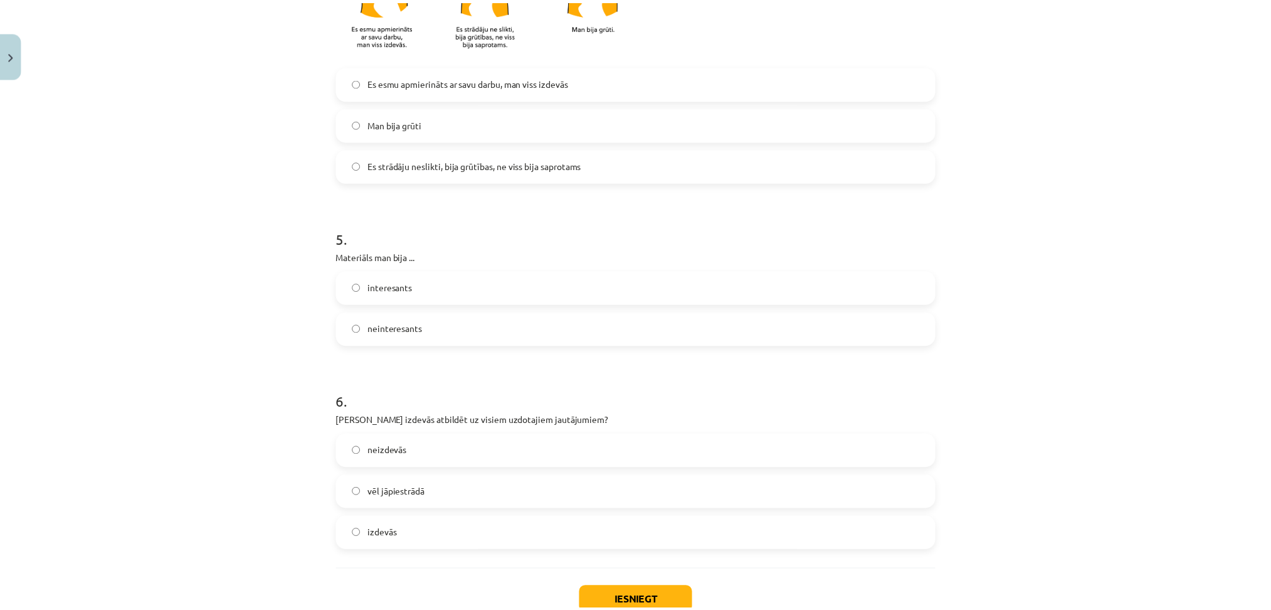
scroll to position [955, 0]
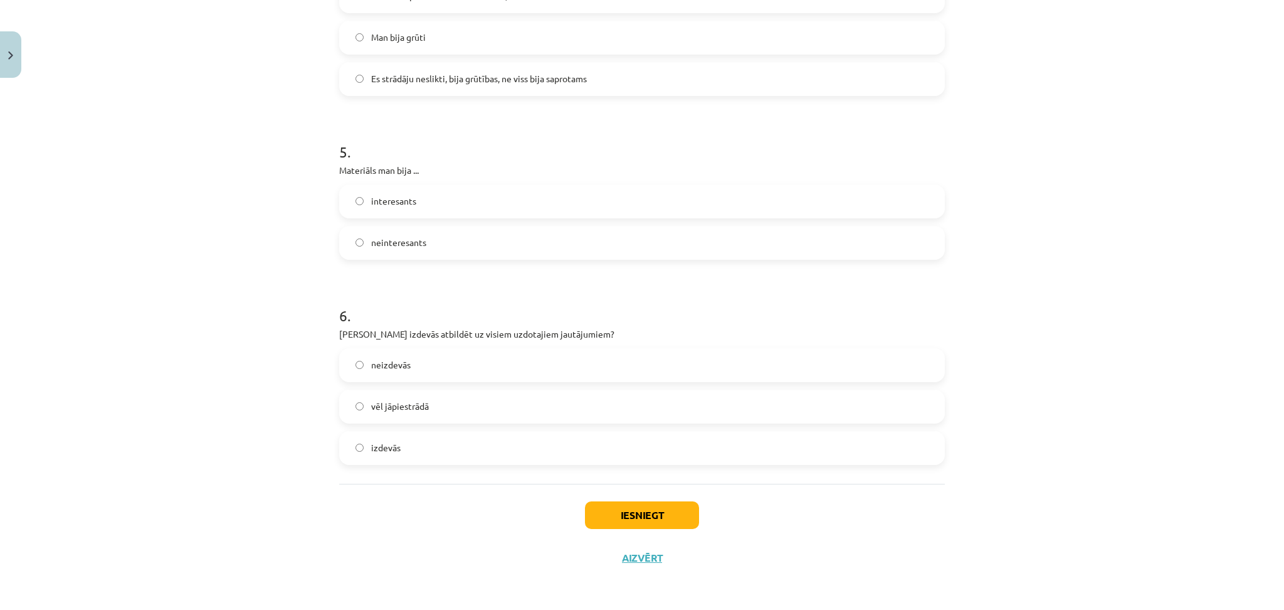
click at [463, 443] on label "izdevās" at bounding box center [642, 447] width 603 height 31
click at [659, 508] on button "Iesniegt" at bounding box center [642, 515] width 114 height 28
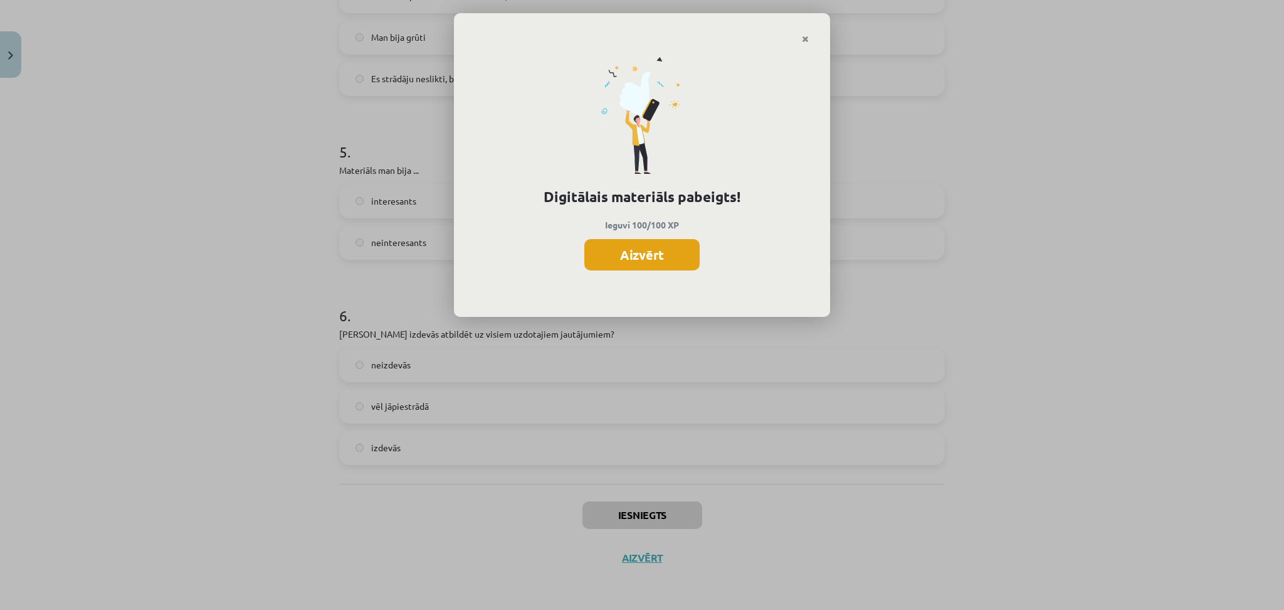
click at [615, 263] on button "Aizvērt" at bounding box center [642, 254] width 115 height 31
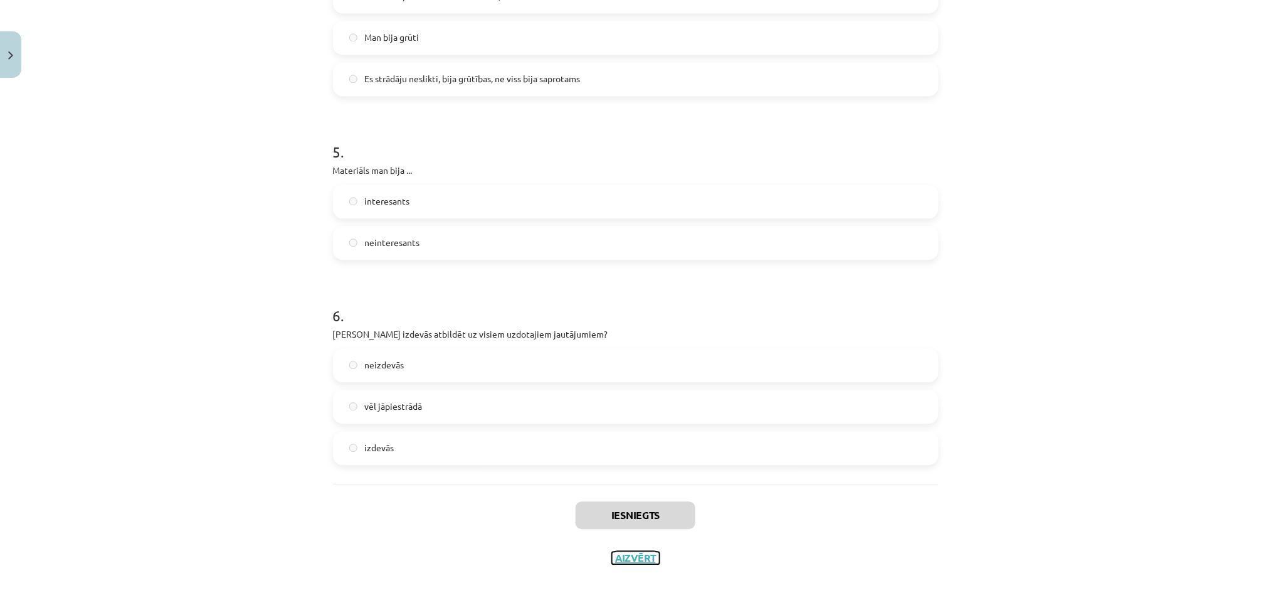
click at [624, 508] on button "Aizvērt" at bounding box center [636, 557] width 48 height 13
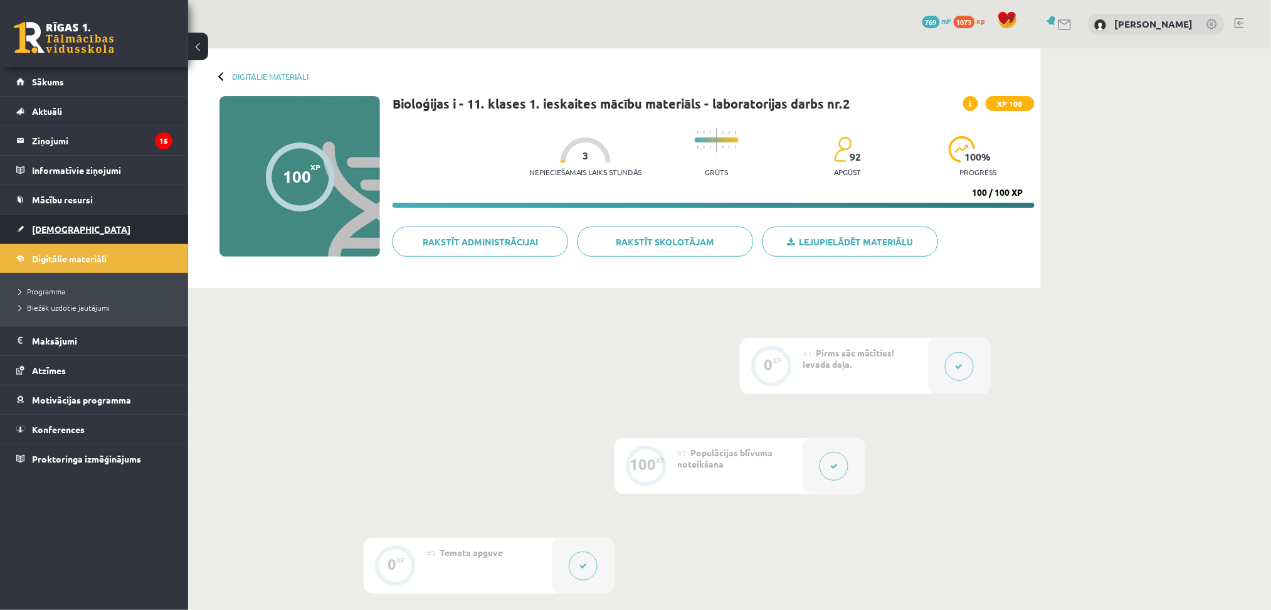
click at [77, 225] on link "[DEMOGRAPHIC_DATA]" at bounding box center [94, 228] width 156 height 29
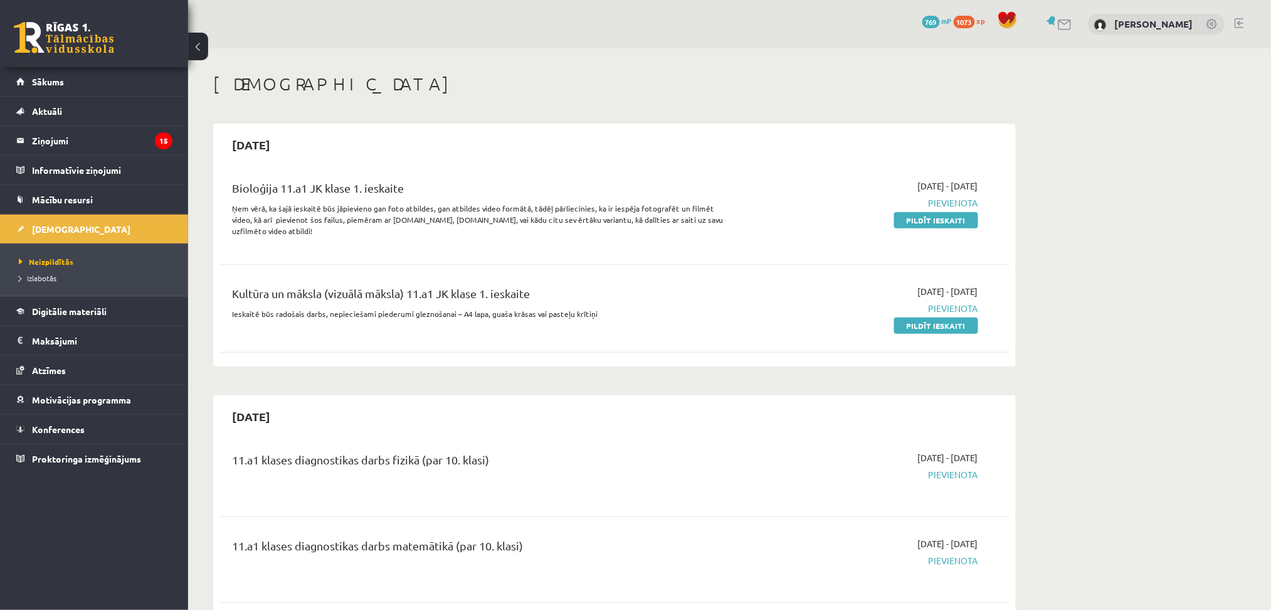
drag, startPoint x: 941, startPoint y: 225, endPoint x: 716, endPoint y: 85, distance: 264.7
click at [940, 225] on link "Pildīt ieskaiti" at bounding box center [936, 220] width 84 height 16
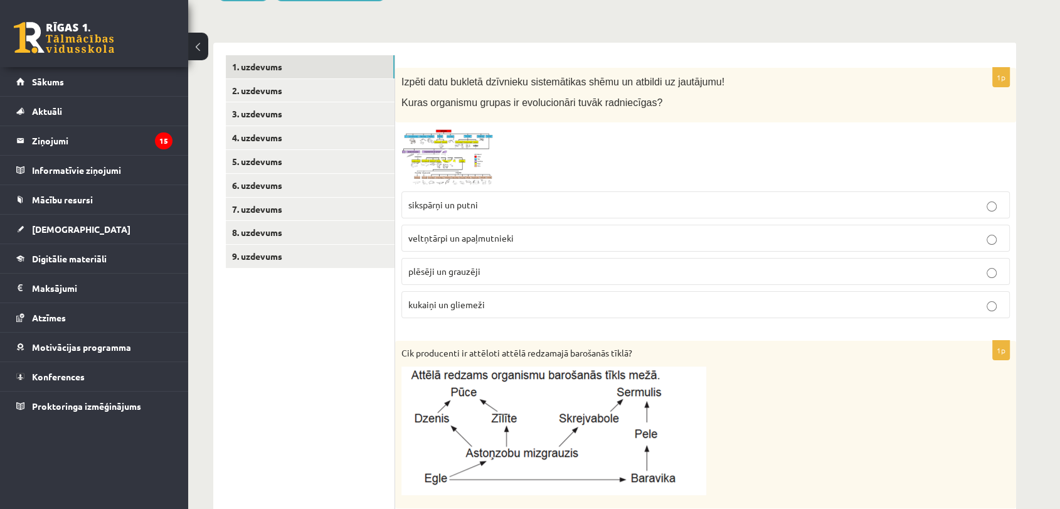
scroll to position [194, 0]
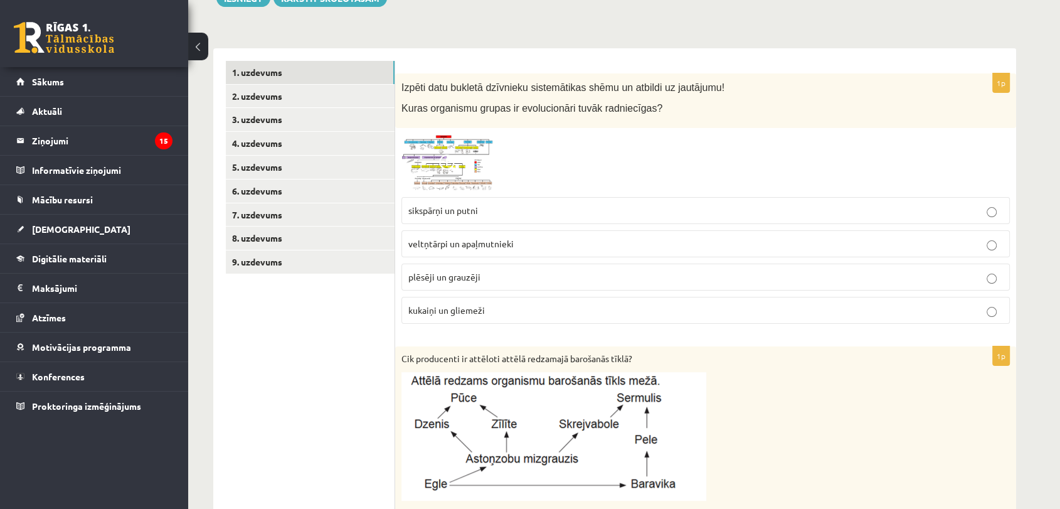
click at [492, 204] on p "sikspārņi un putni" at bounding box center [705, 210] width 595 height 13
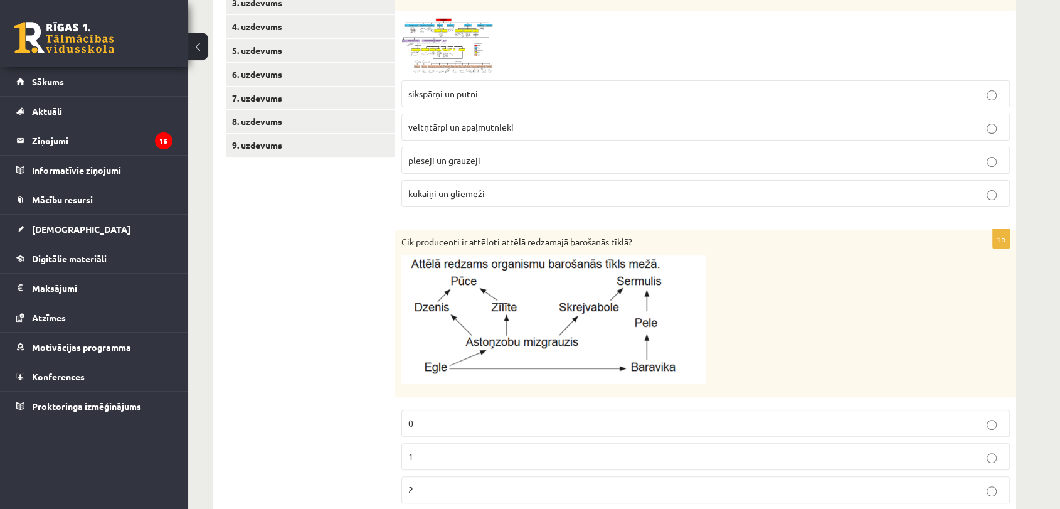
scroll to position [334, 0]
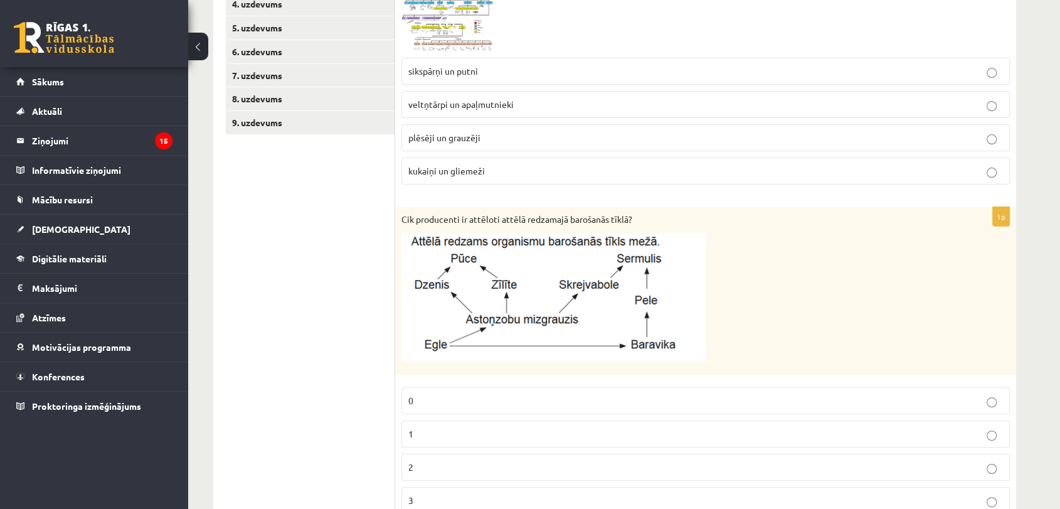
click at [419, 460] on p "2" at bounding box center [705, 466] width 595 height 13
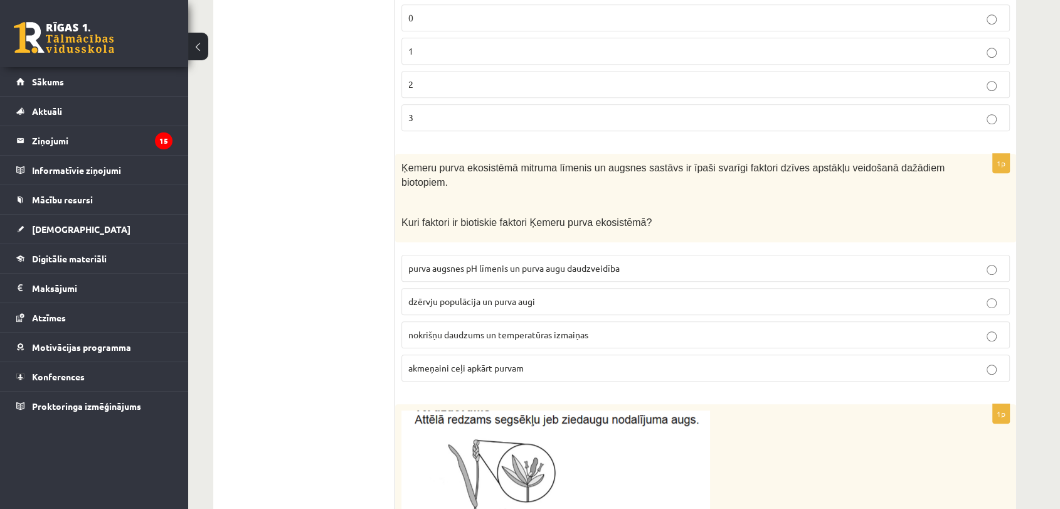
scroll to position [752, 0]
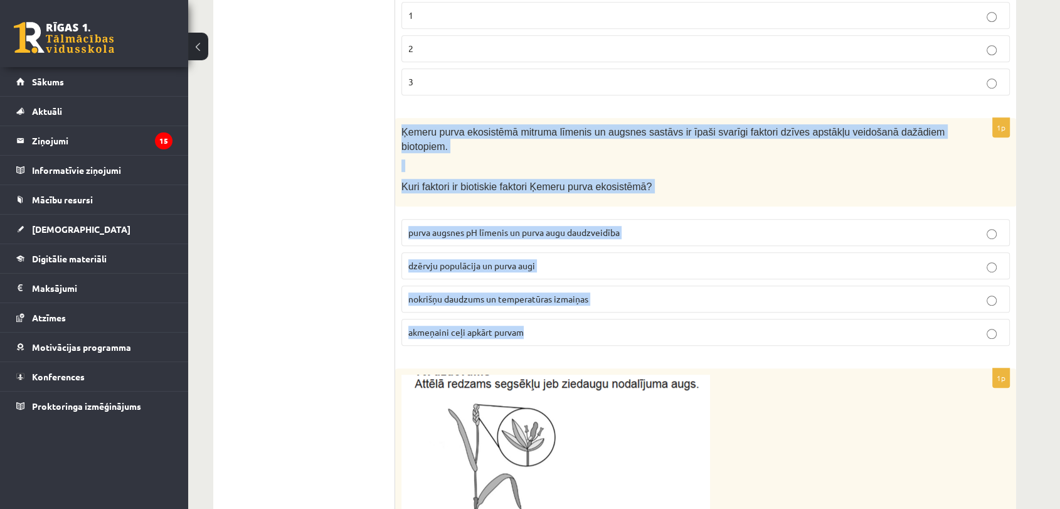
drag, startPoint x: 399, startPoint y: 122, endPoint x: 590, endPoint y: 319, distance: 274.5
click at [590, 319] on div "1p Ķemeru purva ekosistēmā mitruma līmenis un augsnes sastāvs ir īpaši svarīgi …" at bounding box center [705, 236] width 621 height 237
copy div "Ķemeru purva ekosistēmā mitruma līmenis un augsnes sastāvs ir īpaši svarīgi fak…"
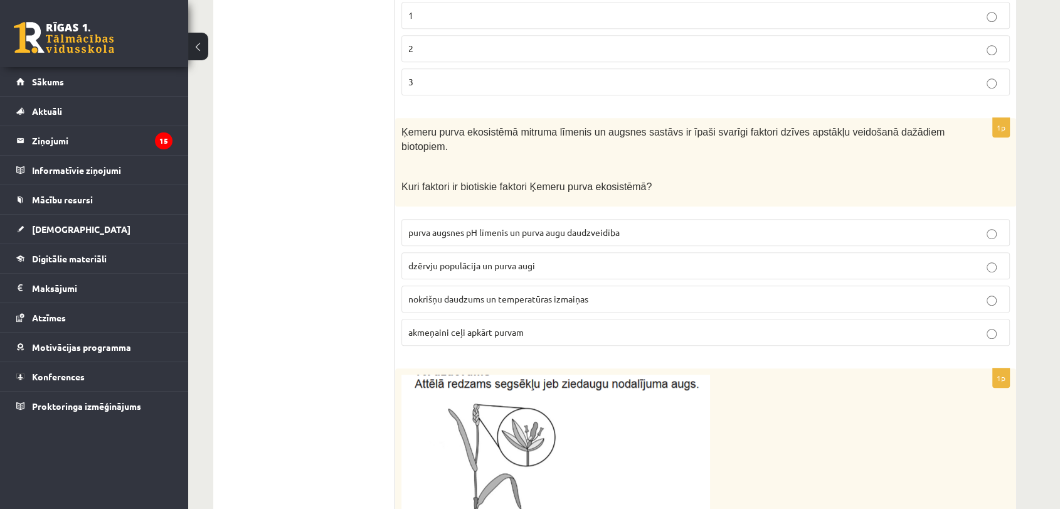
click at [356, 362] on ul "1. uzdevums 2. uzdevums 3. uzdevums 4. uzdevums 5. uzdevums 6. uzdevums 7. uzde…" at bounding box center [310, 512] width 169 height 2019
click at [507, 260] on span "dzērvju populācija un purva augi" at bounding box center [471, 265] width 127 height 11
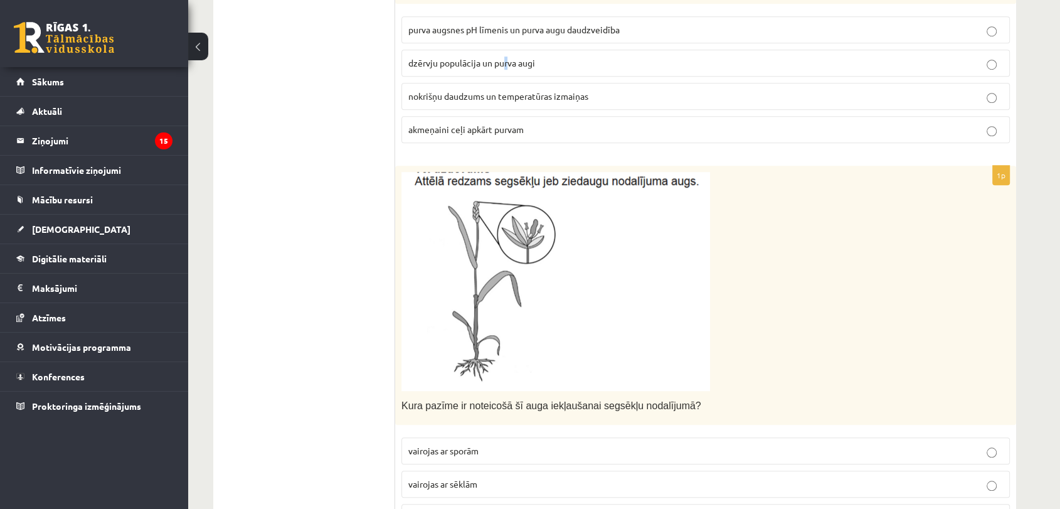
scroll to position [961, 0]
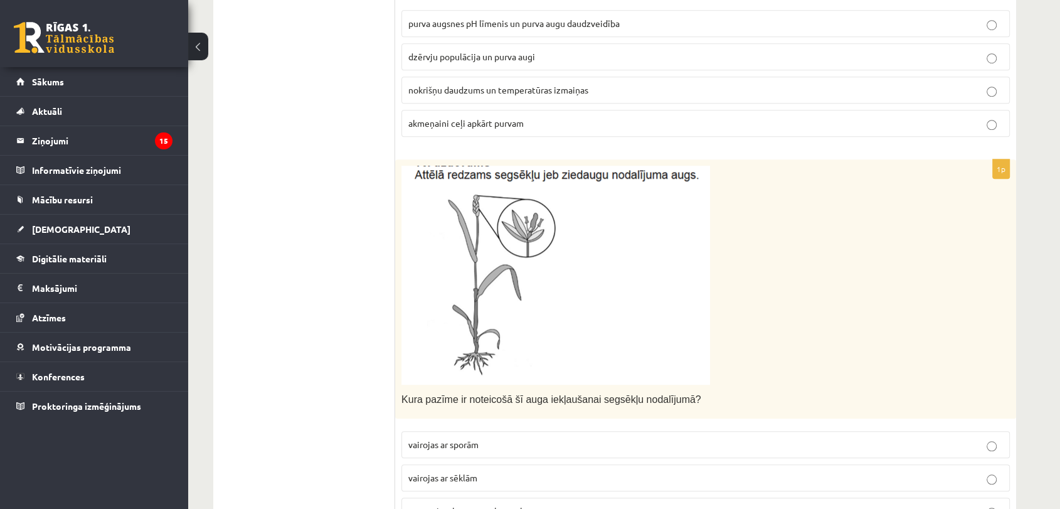
click at [534, 51] on span "dzērvju populācija un purva augi" at bounding box center [471, 56] width 127 height 11
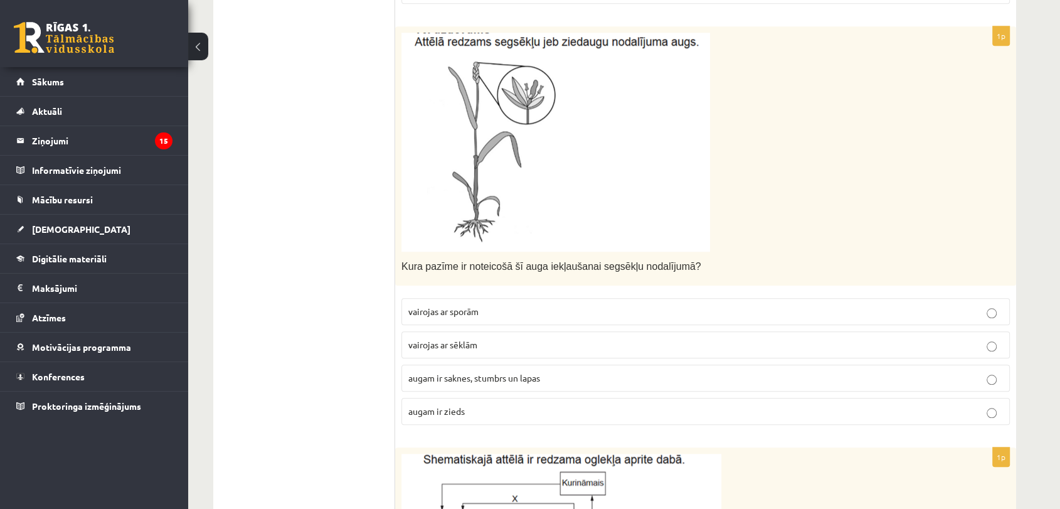
scroll to position [1100, 0]
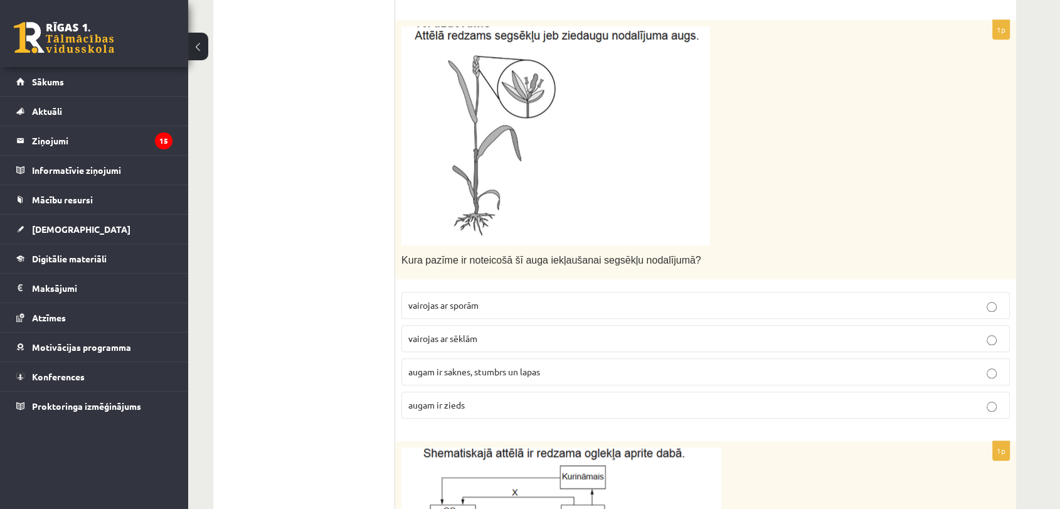
click at [812, 117] on p at bounding box center [674, 135] width 546 height 219
click at [468, 398] on p "augam ir zieds" at bounding box center [705, 404] width 595 height 13
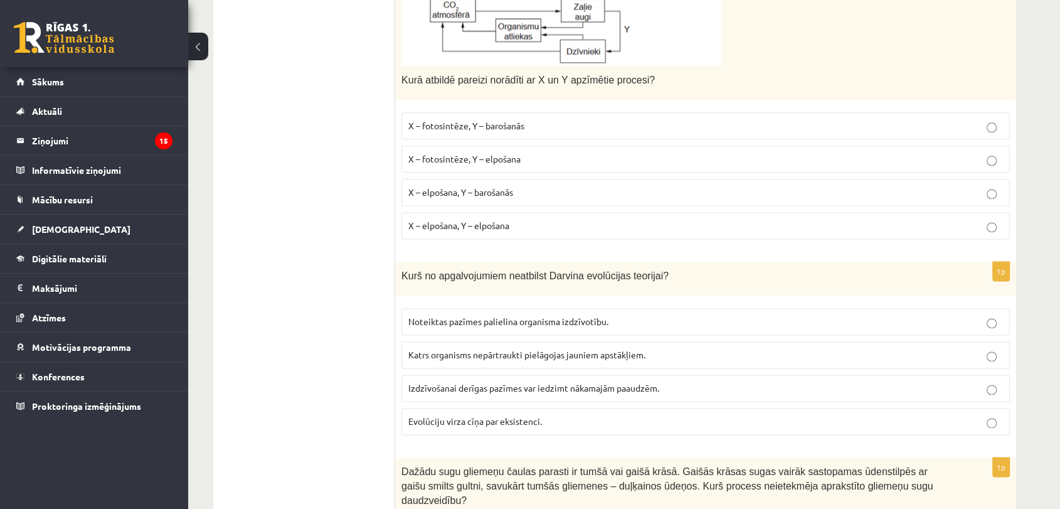
scroll to position [1658, 0]
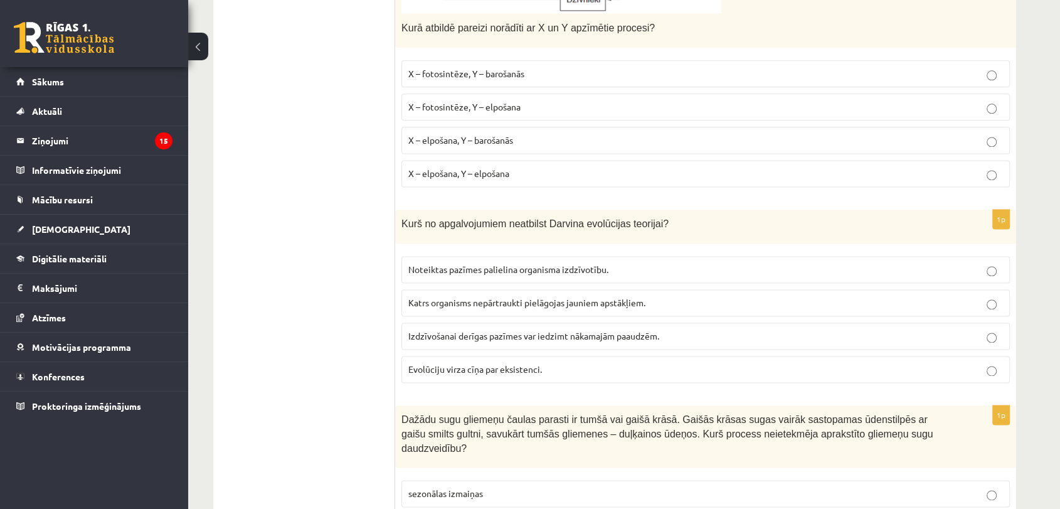
click at [526, 100] on p "X – fotosintēze, Y – elpošana" at bounding box center [705, 106] width 595 height 13
click at [509, 297] on span "Katrs organisms nepārtraukti pielāgojas jauniem apstākļiem." at bounding box center [526, 302] width 237 height 11
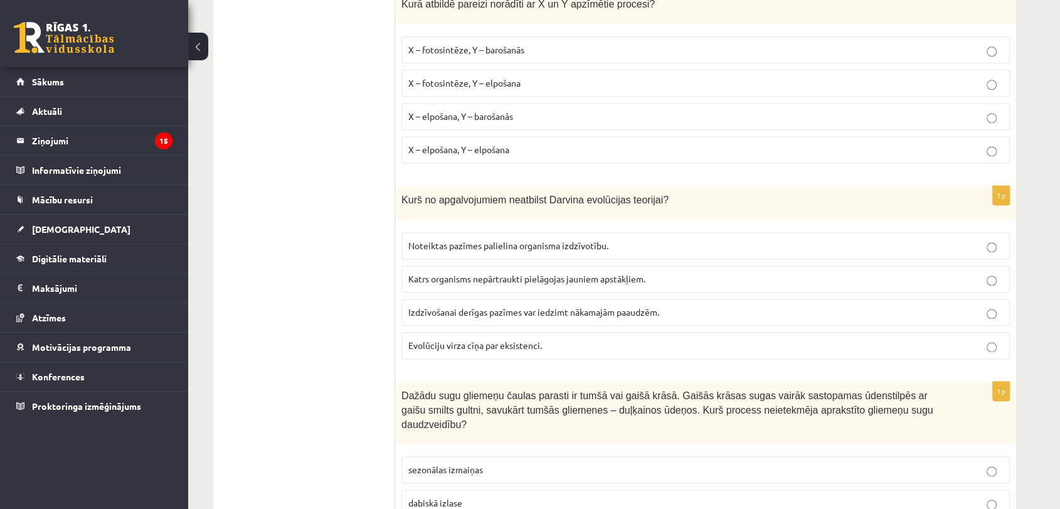
scroll to position [1771, 0]
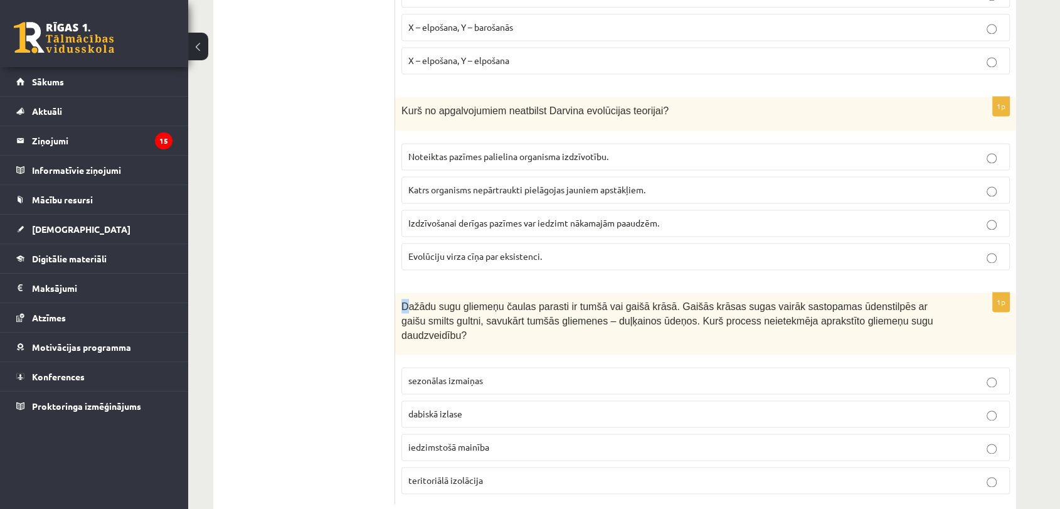
drag, startPoint x: 407, startPoint y: 262, endPoint x: 395, endPoint y: 283, distance: 24.7
click at [395, 292] on div "Dažādu sugu gliemeņu čaulas parasti ir tumšā vai gaišā krāsā. Gaišās krāsas sug…" at bounding box center [705, 323] width 621 height 62
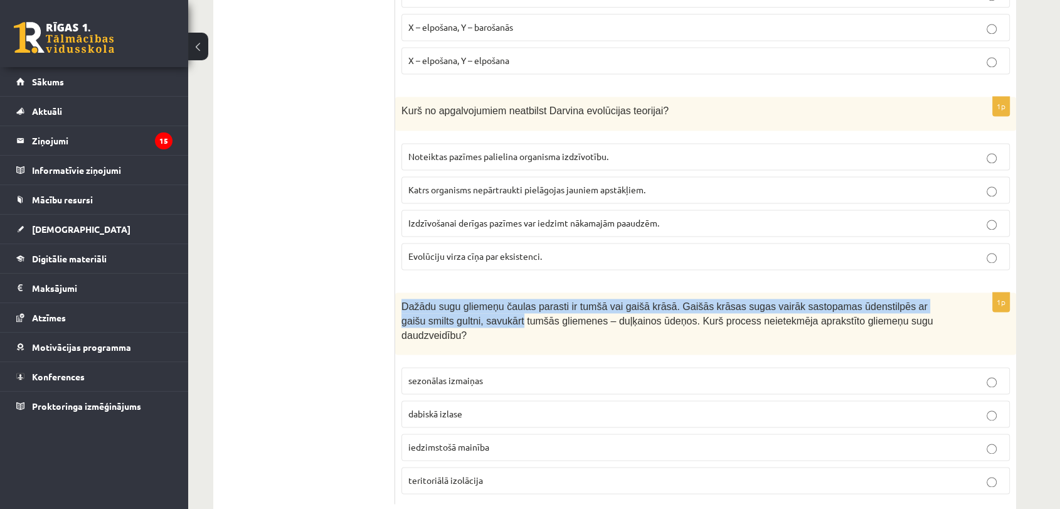
drag, startPoint x: 395, startPoint y: 283, endPoint x: 432, endPoint y: 298, distance: 40.3
click at [433, 305] on div "Dažādu sugu gliemeņu čaulas parasti ir tumšā vai gaišā krāsā. Gaišās krāsas sug…" at bounding box center [705, 323] width 621 height 62
click at [432, 301] on span "Dažādu sugu gliemeņu čaulas parasti ir tumšā vai gaišā krāsā. Gaišās krāsas sug…" at bounding box center [667, 320] width 532 height 39
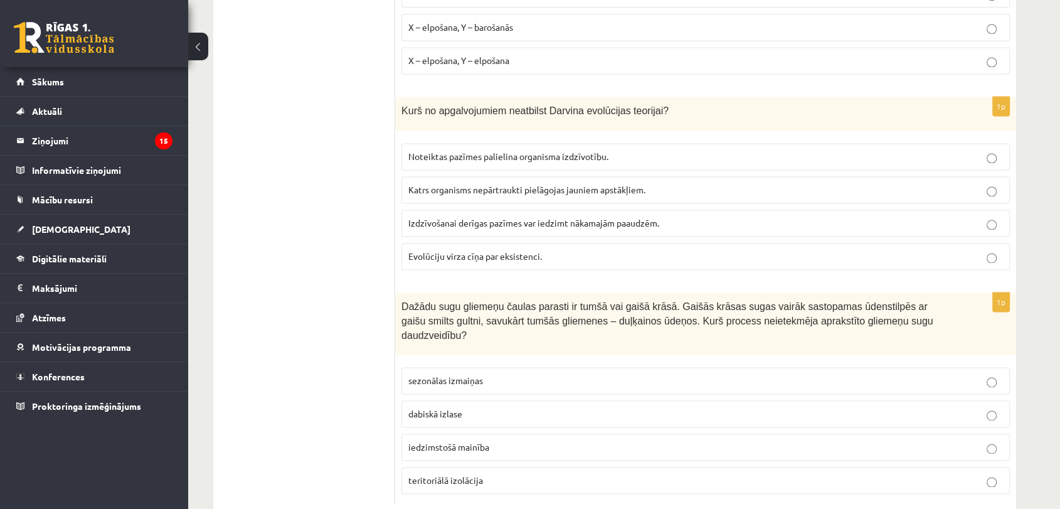
drag, startPoint x: 392, startPoint y: 284, endPoint x: 679, endPoint y: 427, distance: 320.3
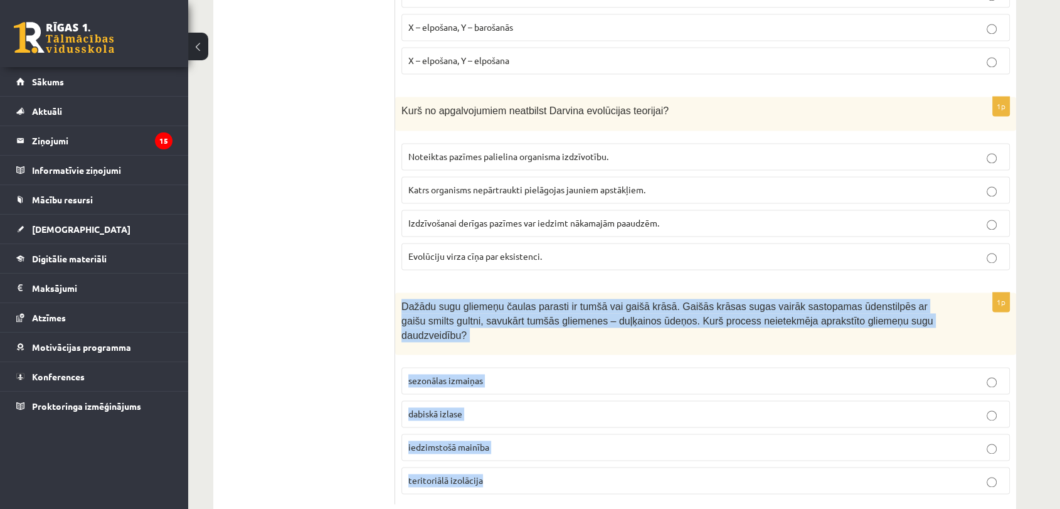
drag, startPoint x: 398, startPoint y: 286, endPoint x: 760, endPoint y: 448, distance: 397.0
click at [760, 448] on div "1p Dažādu sugu gliemeņu čaulas parasti ir tumšā vai gaišā krāsā. Gaišās krāsas …" at bounding box center [705, 397] width 621 height 211
copy div "Dažādu sugu gliemeņu čaulas parasti ir tumšā vai gaišā krāsā. Gaišās krāsas sug…"
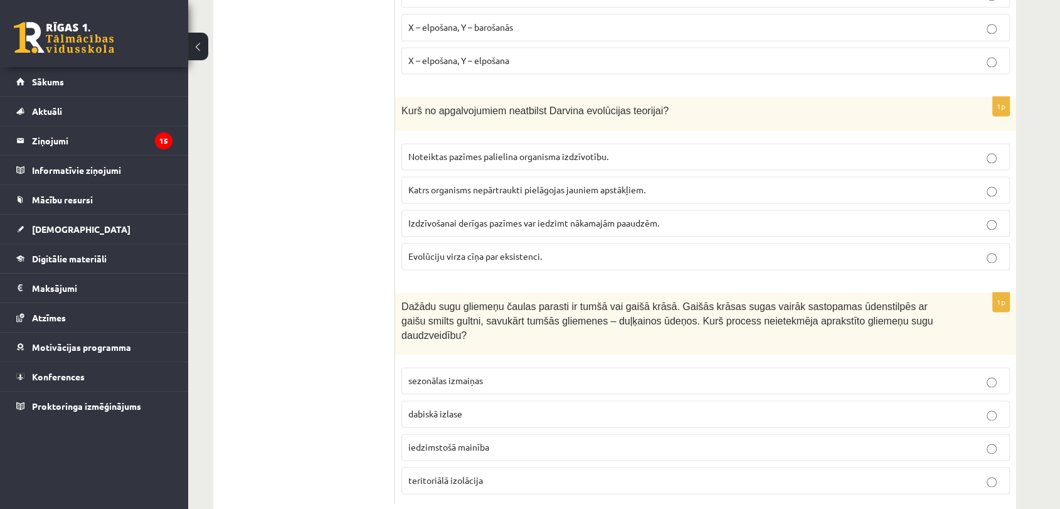
drag, startPoint x: 308, startPoint y: 294, endPoint x: 327, endPoint y: 288, distance: 20.4
click at [457, 374] on span "sezonālas izmaiņas" at bounding box center [445, 379] width 75 height 11
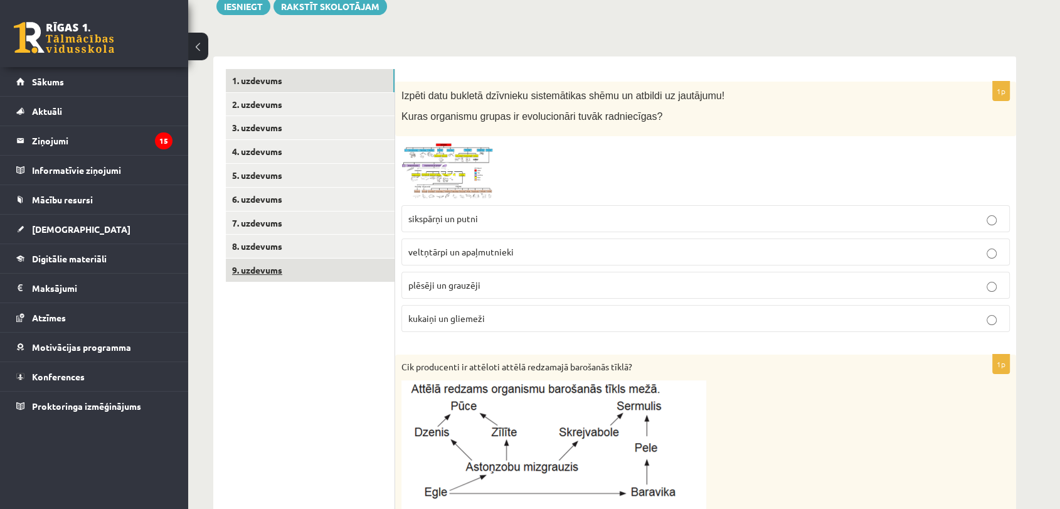
scroll to position [28, 0]
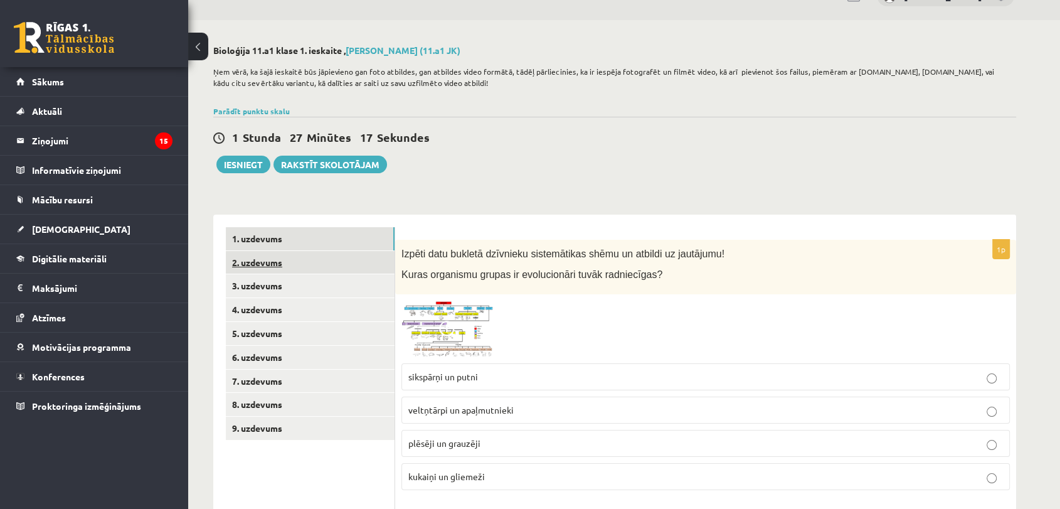
click at [331, 260] on link "2. uzdevums" at bounding box center [310, 262] width 169 height 23
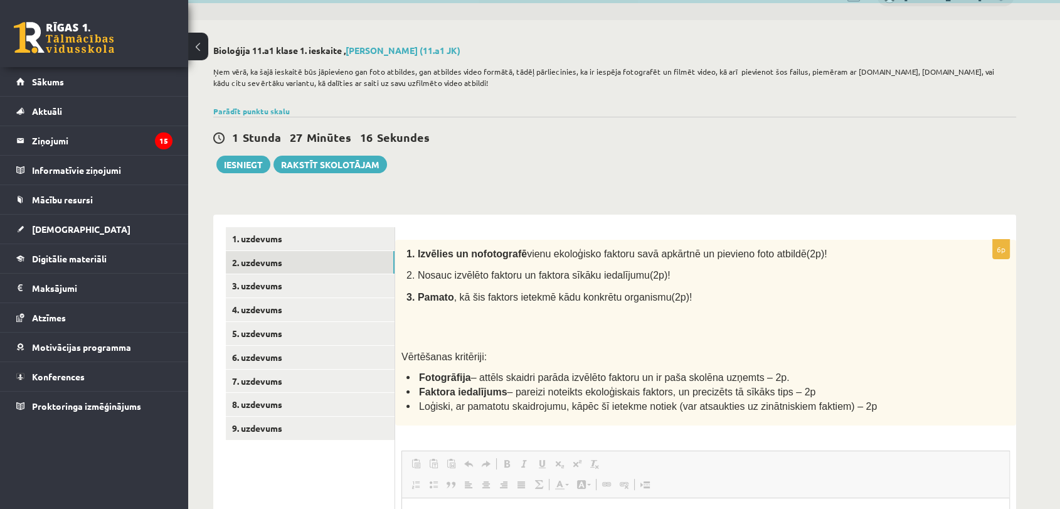
scroll to position [0, 0]
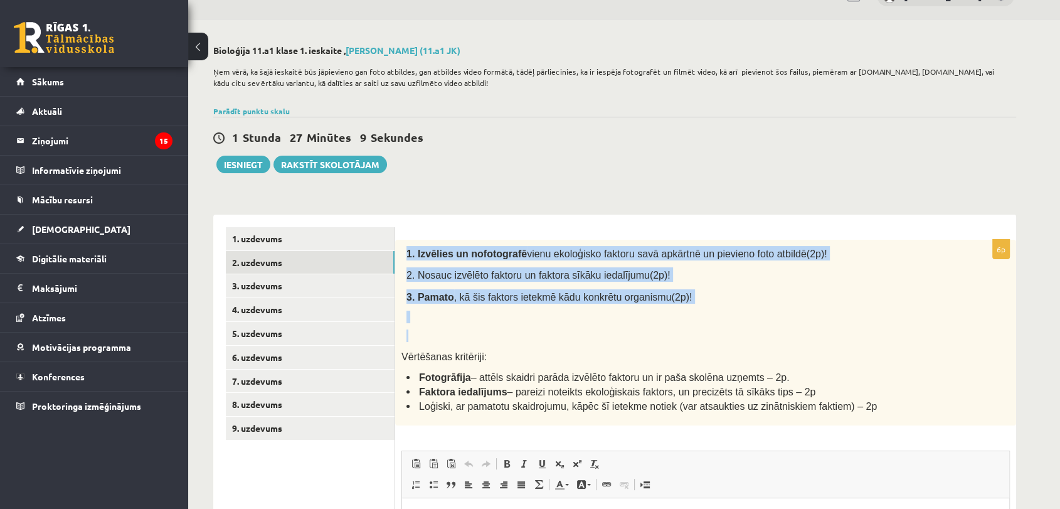
drag, startPoint x: 407, startPoint y: 253, endPoint x: 551, endPoint y: 331, distance: 163.6
click at [551, 331] on div "1. Izvēlies un nofotografē vienu ekoloģisko faktoru savā apkārtnē un pievieno f…" at bounding box center [705, 333] width 621 height 186
copy div "1. Izvēlies un nofotografē vienu ekoloģisko faktoru savā apkārtnē un pievieno f…"
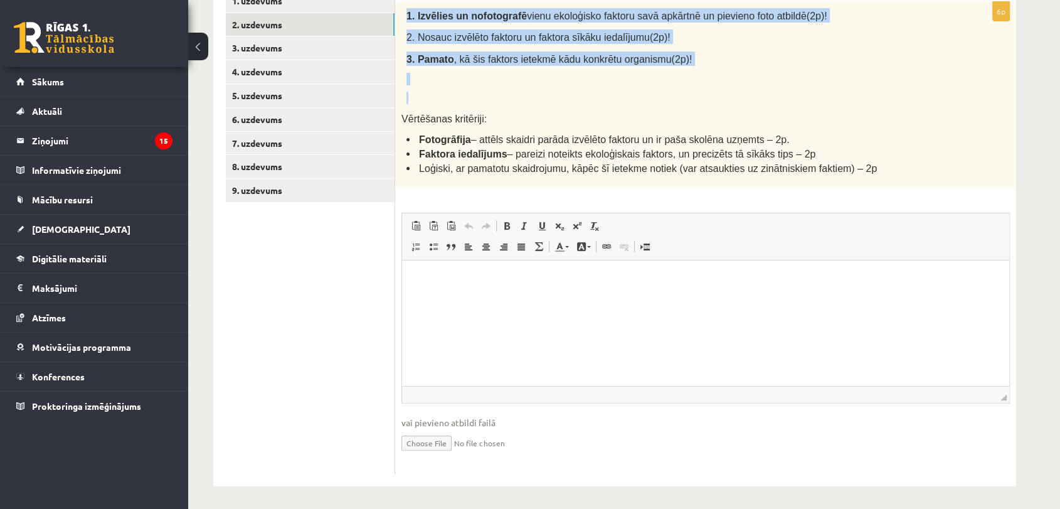
scroll to position [268, 0]
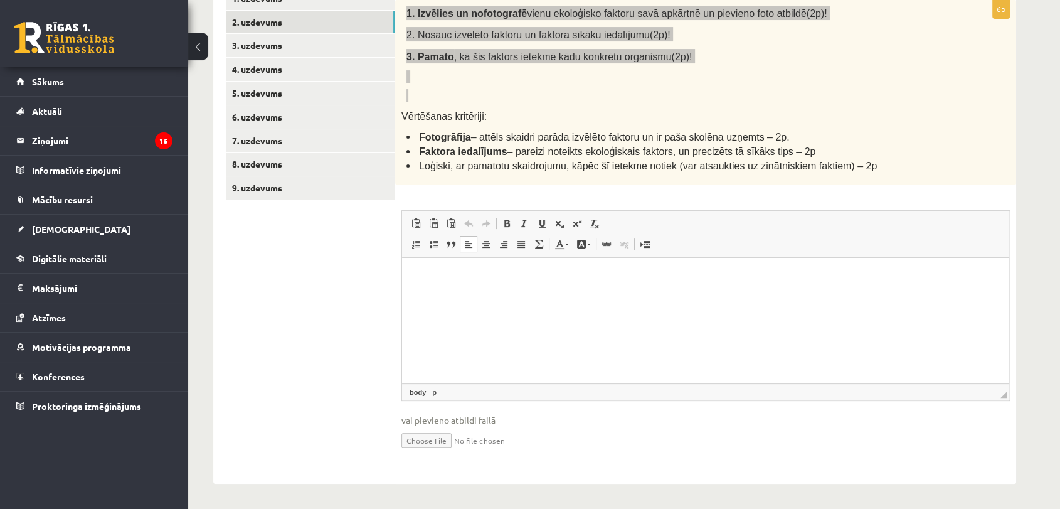
click at [583, 296] on html at bounding box center [705, 277] width 607 height 38
click at [415, 278] on p "**********" at bounding box center [706, 283] width 582 height 26
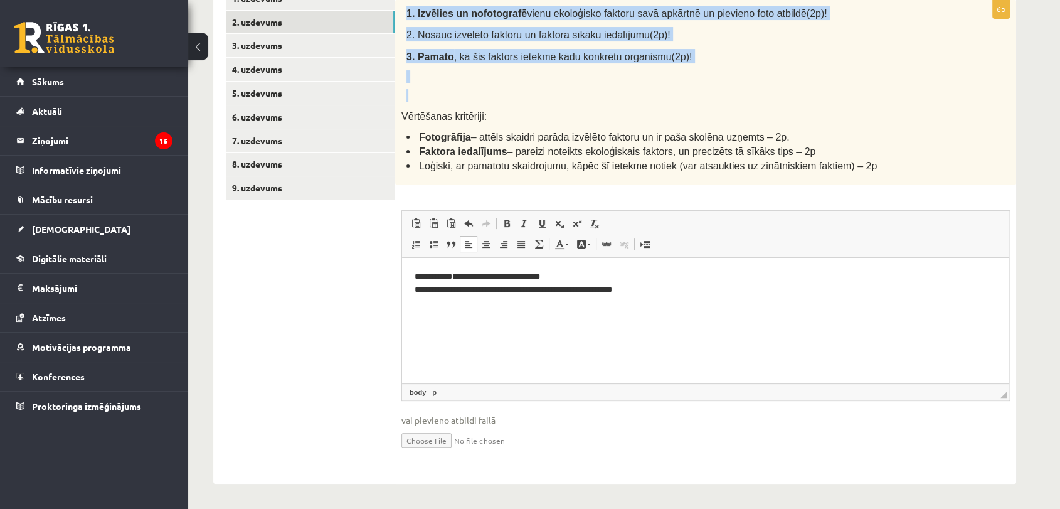
click at [440, 442] on input "file" at bounding box center [705, 439] width 608 height 26
type input "**********"
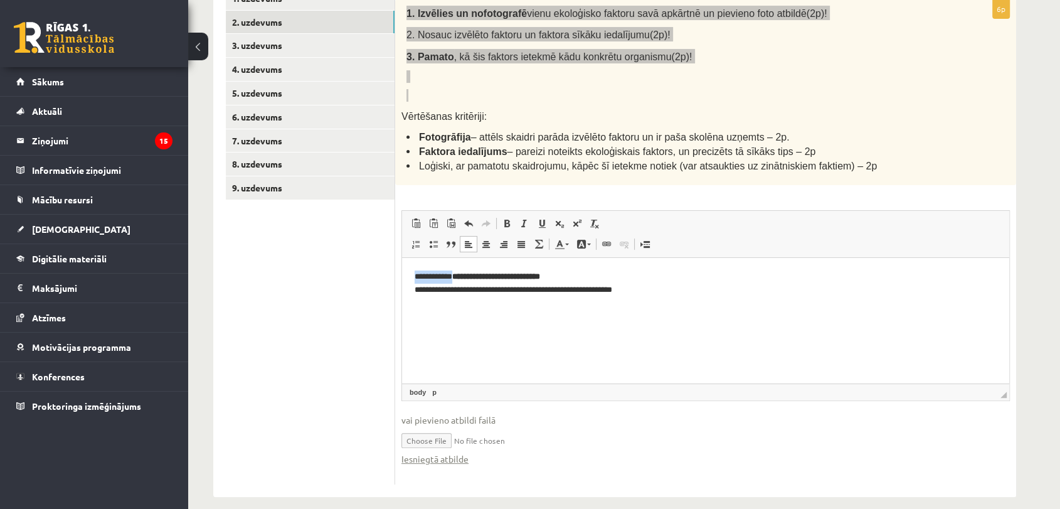
drag, startPoint x: 455, startPoint y: 275, endPoint x: 408, endPoint y: 277, distance: 46.5
click at [402, 275] on html "**********" at bounding box center [705, 283] width 607 height 51
drag, startPoint x: 536, startPoint y: 269, endPoint x: 398, endPoint y: 280, distance: 137.8
click at [402, 280] on html "**********" at bounding box center [705, 283] width 607 height 51
click at [506, 220] on span at bounding box center [507, 223] width 10 height 10
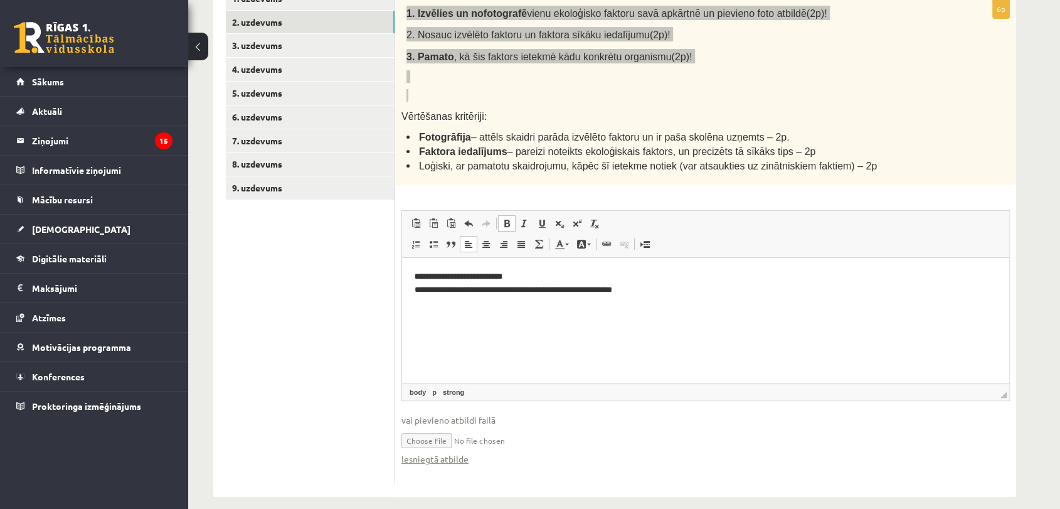
click at [506, 220] on span at bounding box center [507, 223] width 10 height 10
click at [527, 275] on p "**********" at bounding box center [706, 283] width 582 height 26
drag, startPoint x: 459, startPoint y: 288, endPoint x: 794, endPoint y: 548, distance: 424.2
click at [402, 291] on html "**********" at bounding box center [705, 283] width 607 height 51
drag, startPoint x: 413, startPoint y: 275, endPoint x: 628, endPoint y: 296, distance: 216.2
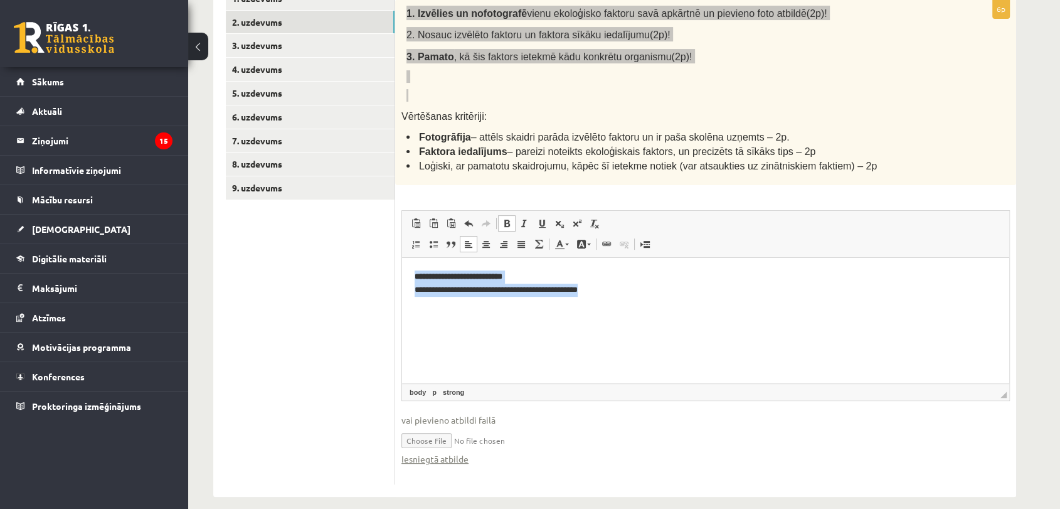
click at [628, 296] on html "**********" at bounding box center [705, 283] width 607 height 51
copy p "**********"
click at [487, 277] on p "**********" at bounding box center [706, 283] width 582 height 26
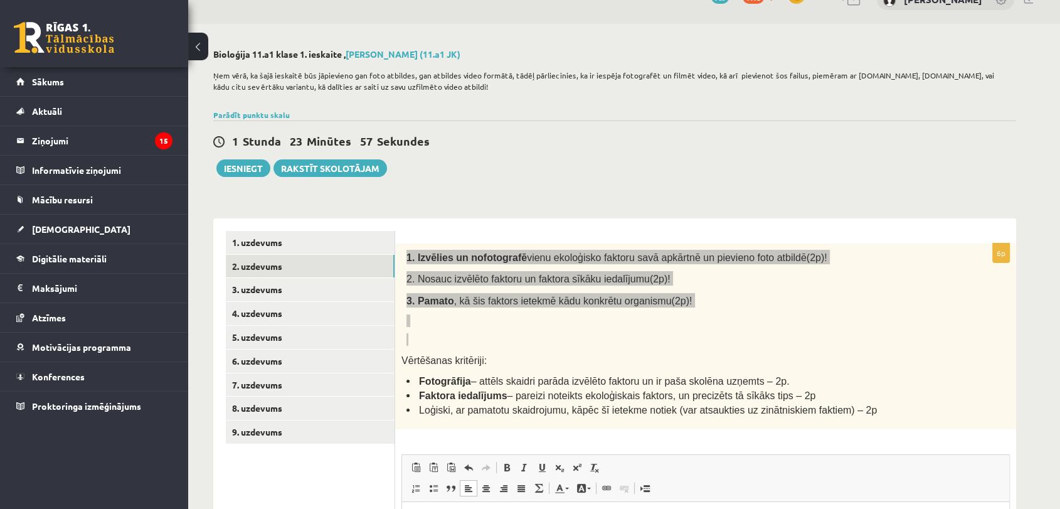
scroll to position [0, 0]
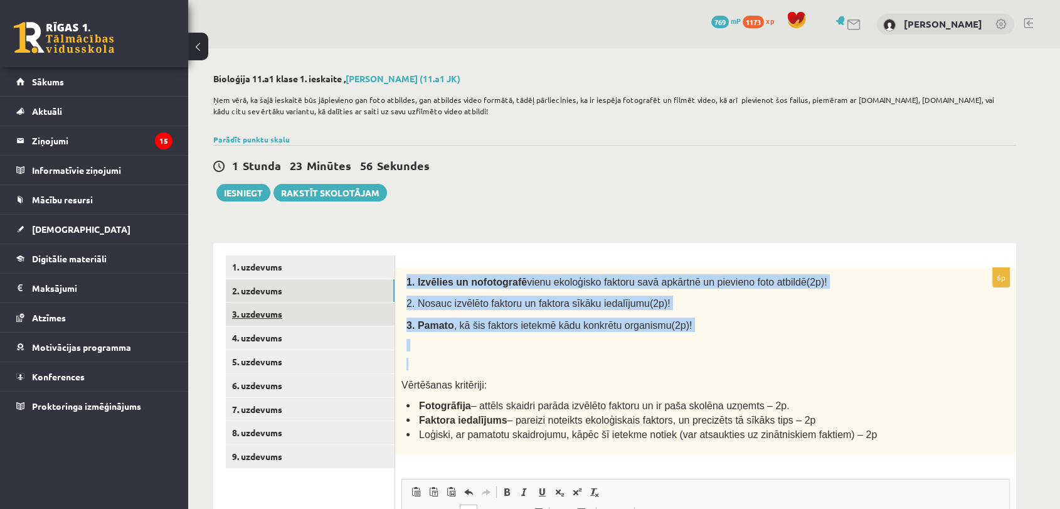
click at [309, 309] on link "3. uzdevums" at bounding box center [310, 313] width 169 height 23
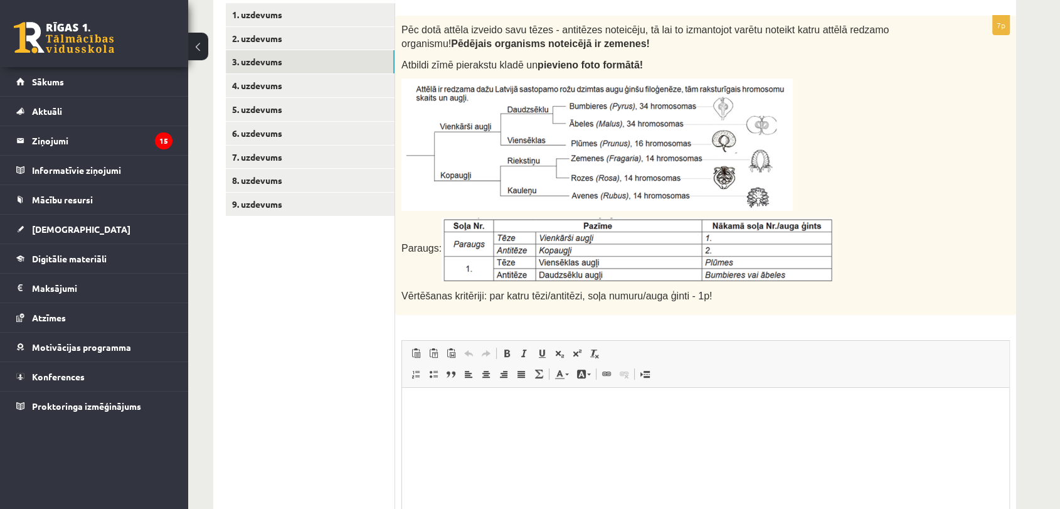
scroll to position [257, 0]
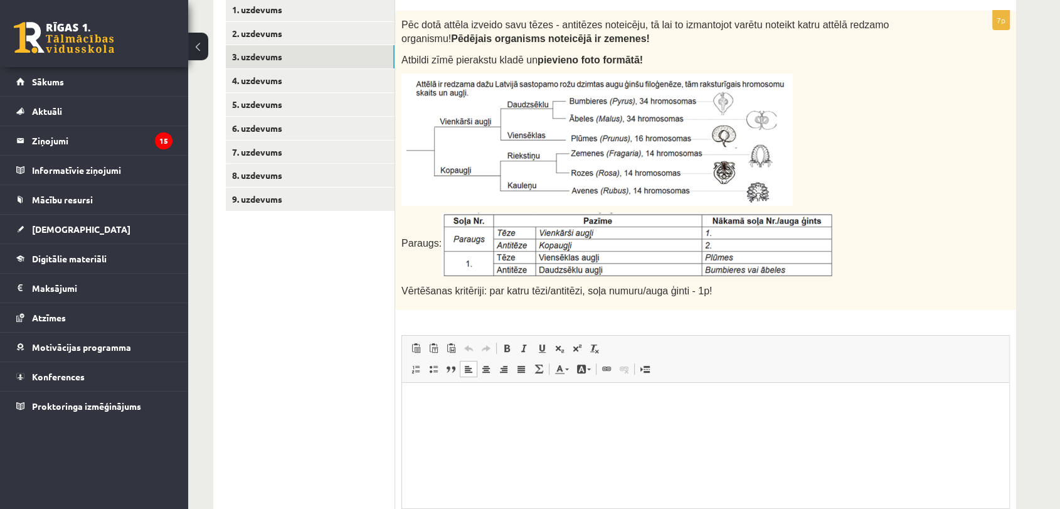
click at [489, 399] on p "Editor, wiswyg-editor-user-answer-47433878650720" at bounding box center [706, 401] width 582 height 13
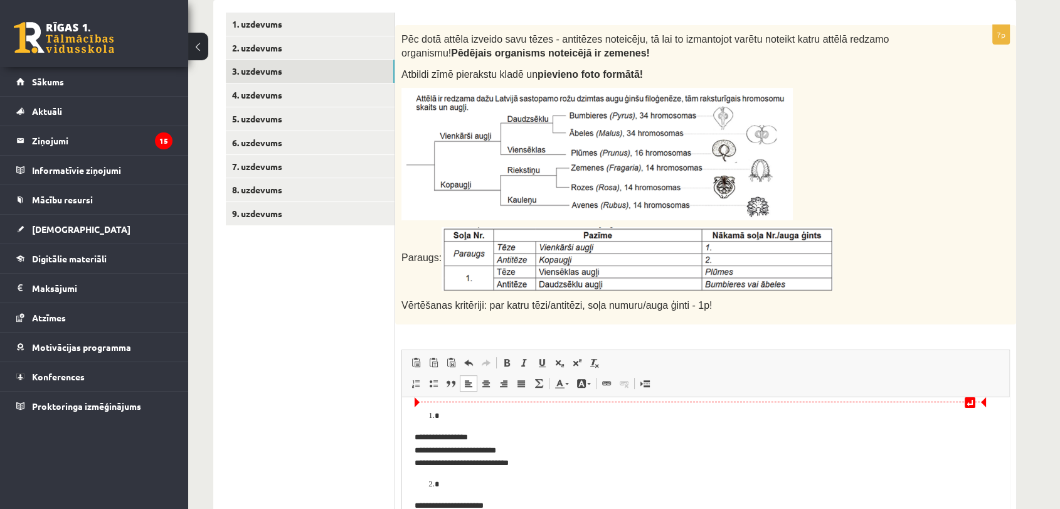
click at [440, 417] on li "Editor, wiswyg-editor-user-answer-47433878650720" at bounding box center [706, 416] width 532 height 13
click at [429, 413] on ol "Editor, wiswyg-editor-user-answer-47433878650720" at bounding box center [706, 416] width 582 height 13
click at [440, 417] on li "Editor, wiswyg-editor-user-answer-47433878650720" at bounding box center [706, 416] width 532 height 13
click at [443, 423] on article "**********" at bounding box center [706, 508] width 582 height 197
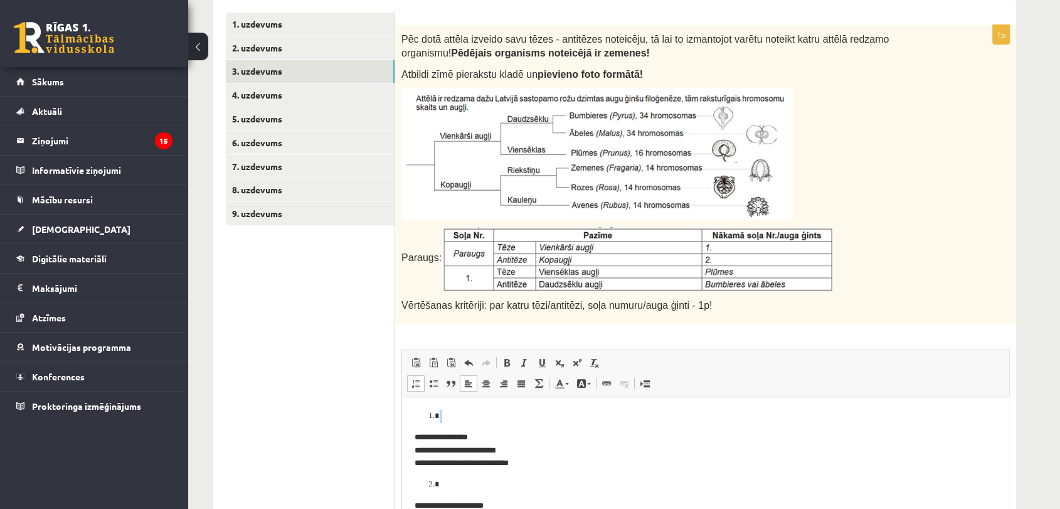
click at [482, 423] on article "**********" at bounding box center [706, 508] width 582 height 197
drag, startPoint x: 424, startPoint y: 416, endPoint x: 445, endPoint y: 412, distance: 21.0
click at [443, 416] on ol "Editor, wiswyg-editor-user-answer-47433878650720" at bounding box center [706, 416] width 582 height 13
click at [522, 447] on p "**********" at bounding box center [700, 429] width 571 height 39
click at [410, 430] on html "**********" at bounding box center [705, 508] width 607 height 223
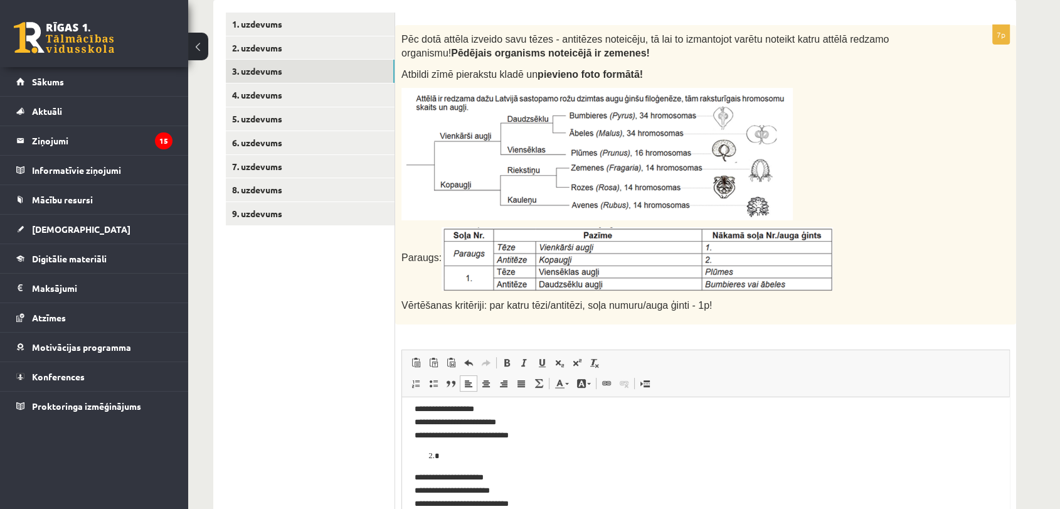
scroll to position [0, 0]
click at [521, 440] on p "**********" at bounding box center [700, 429] width 571 height 39
click at [446, 418] on p "**********" at bounding box center [700, 429] width 571 height 39
click at [632, 450] on article "**********" at bounding box center [700, 498] width 571 height 176
click at [454, 428] on p "**********" at bounding box center [700, 429] width 571 height 39
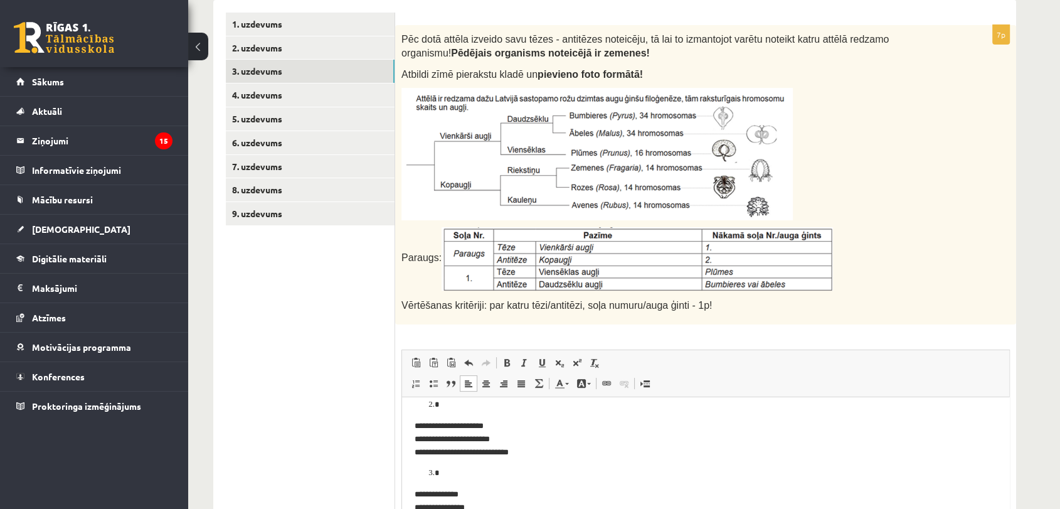
scroll to position [75, 0]
click at [415, 406] on p "**********" at bounding box center [700, 422] width 571 height 39
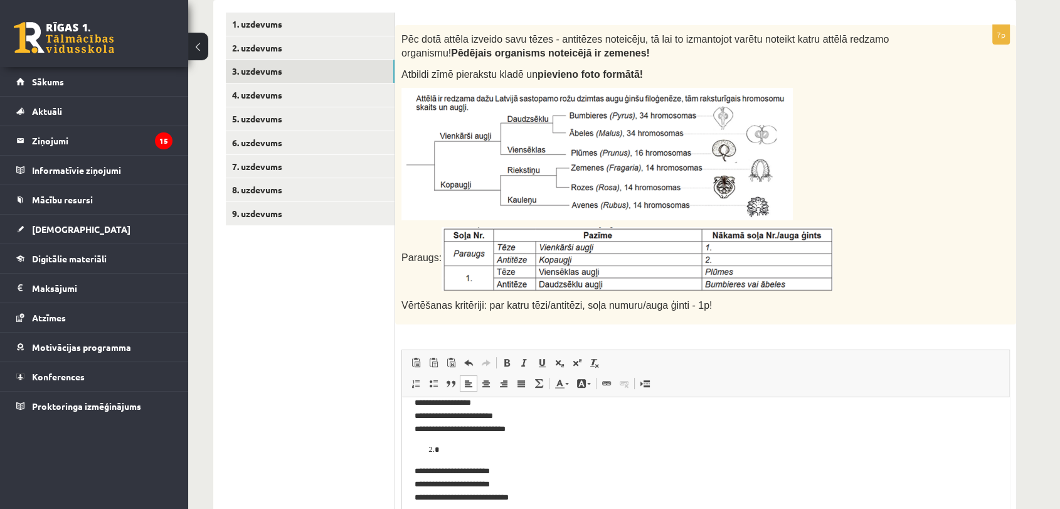
scroll to position [0, 0]
click at [440, 458] on li "Editor, wiswyg-editor-user-answer-47433878650720" at bounding box center [700, 463] width 521 height 13
click at [415, 480] on p "**********" at bounding box center [700, 497] width 571 height 39
click at [448, 407] on p "**********" at bounding box center [700, 421] width 571 height 39
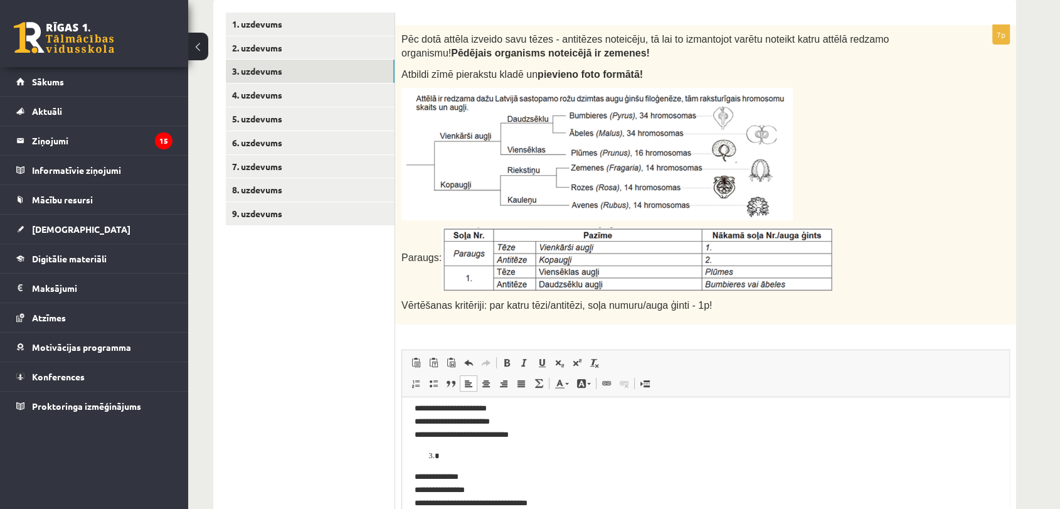
click at [454, 420] on p "**********" at bounding box center [700, 421] width 571 height 39
click at [446, 407] on p "**********" at bounding box center [700, 421] width 571 height 39
click at [528, 437] on p "**********" at bounding box center [700, 421] width 571 height 39
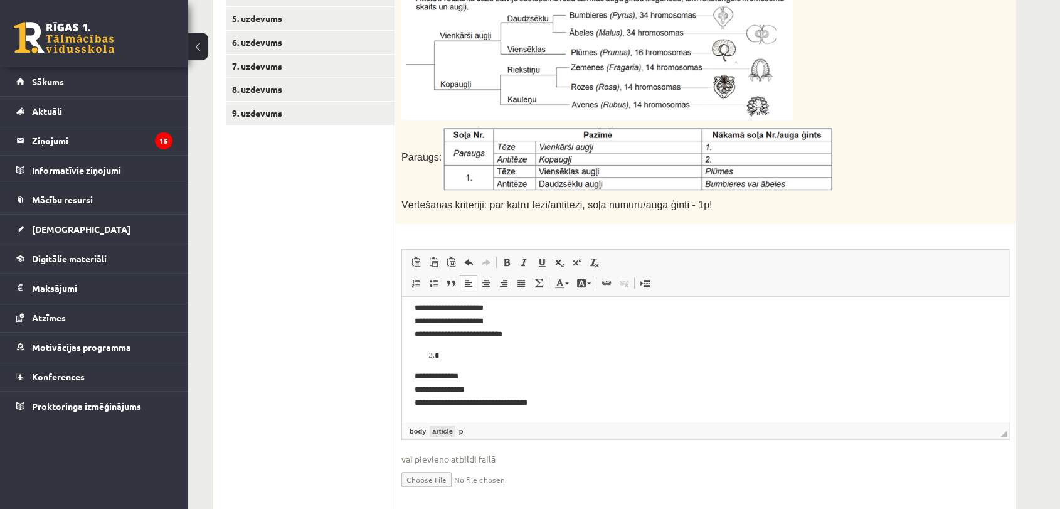
scroll to position [382, 0]
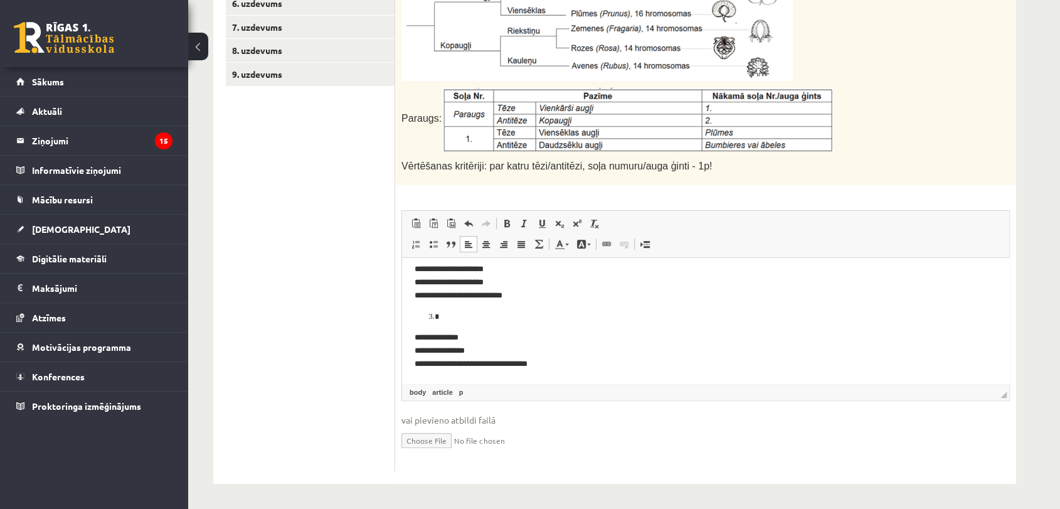
click at [413, 341] on html "**********" at bounding box center [705, 293] width 607 height 180
click at [456, 323] on li "Editor, wiswyg-editor-user-answer-47433878650720" at bounding box center [700, 316] width 521 height 13
click at [415, 338] on p "**********" at bounding box center [700, 350] width 571 height 39
click at [451, 338] on p "**********" at bounding box center [700, 351] width 571 height 39
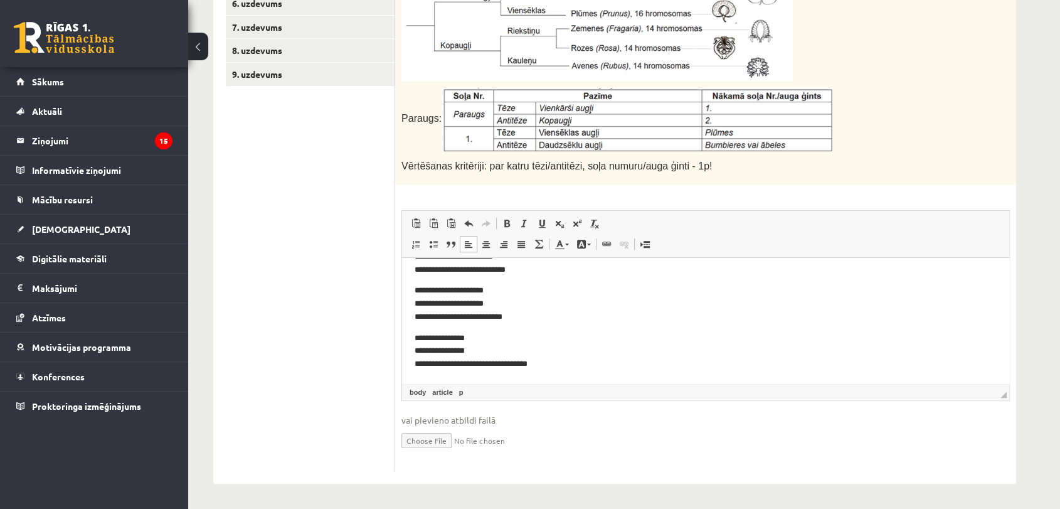
click at [442, 334] on p "**********" at bounding box center [700, 351] width 571 height 39
click at [447, 337] on p "**********" at bounding box center [700, 351] width 571 height 39
click at [453, 349] on p "**********" at bounding box center [700, 351] width 571 height 39
click at [527, 360] on p "**********" at bounding box center [700, 351] width 571 height 39
click at [524, 361] on p "**********" at bounding box center [700, 351] width 571 height 39
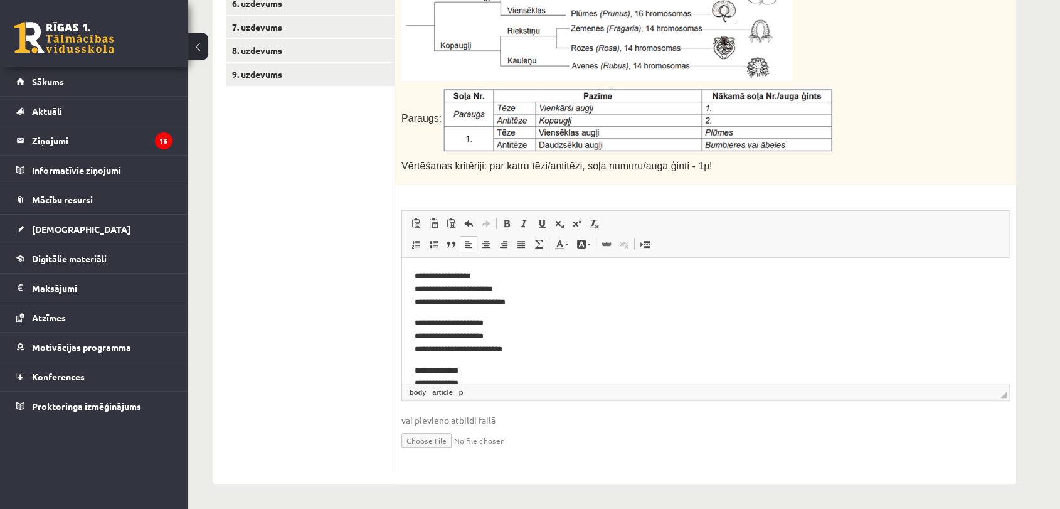
scroll to position [0, 0]
click at [451, 291] on p "**********" at bounding box center [700, 289] width 571 height 39
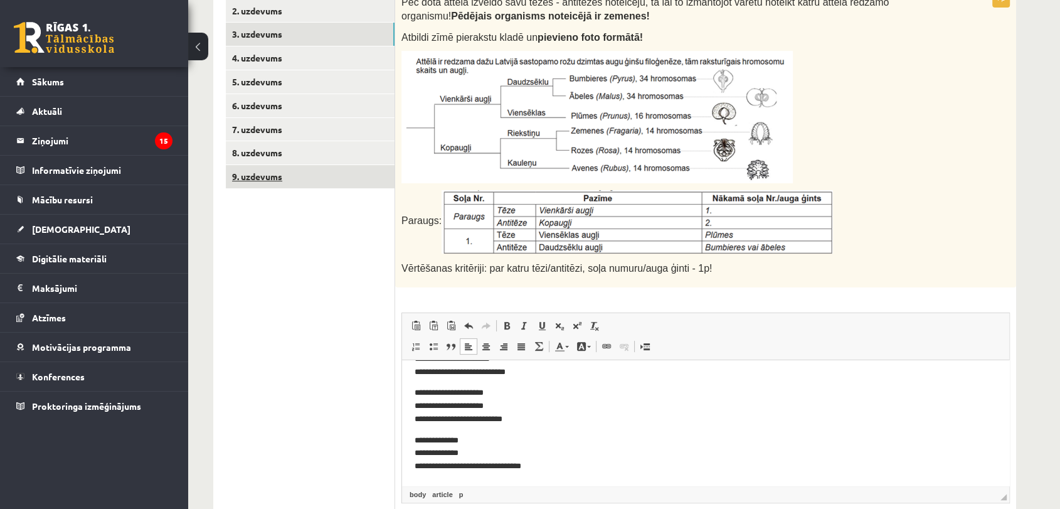
scroll to position [243, 0]
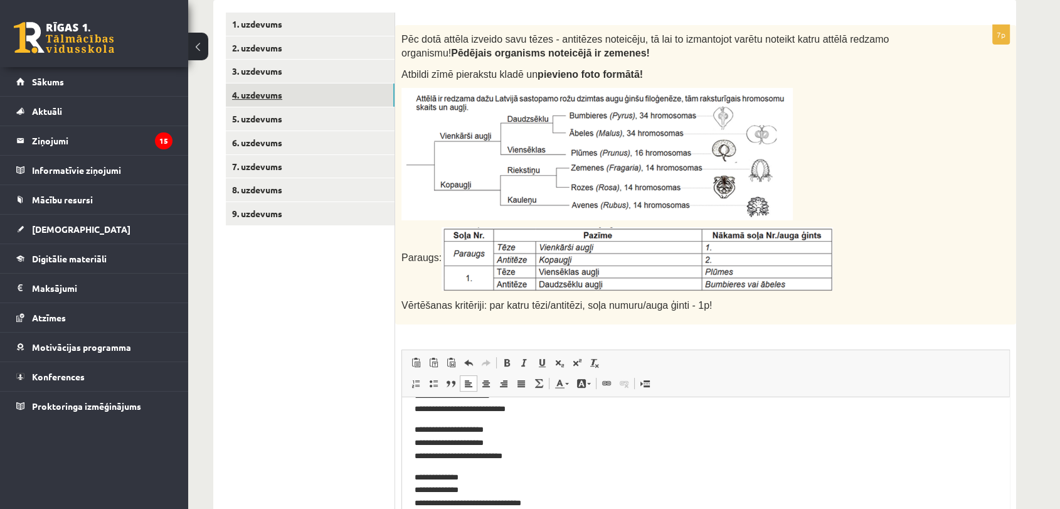
click at [274, 100] on link "4. uzdevums" at bounding box center [310, 94] width 169 height 23
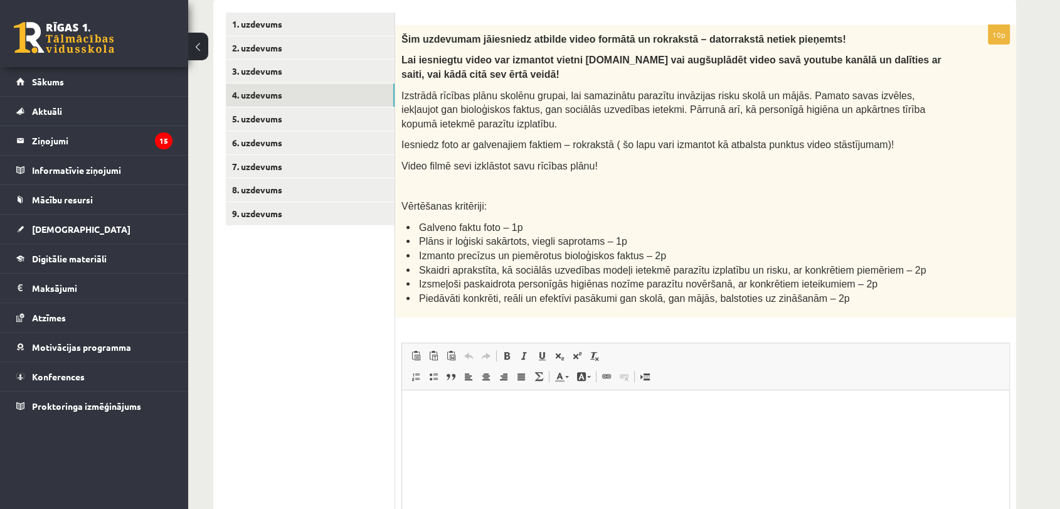
scroll to position [0, 0]
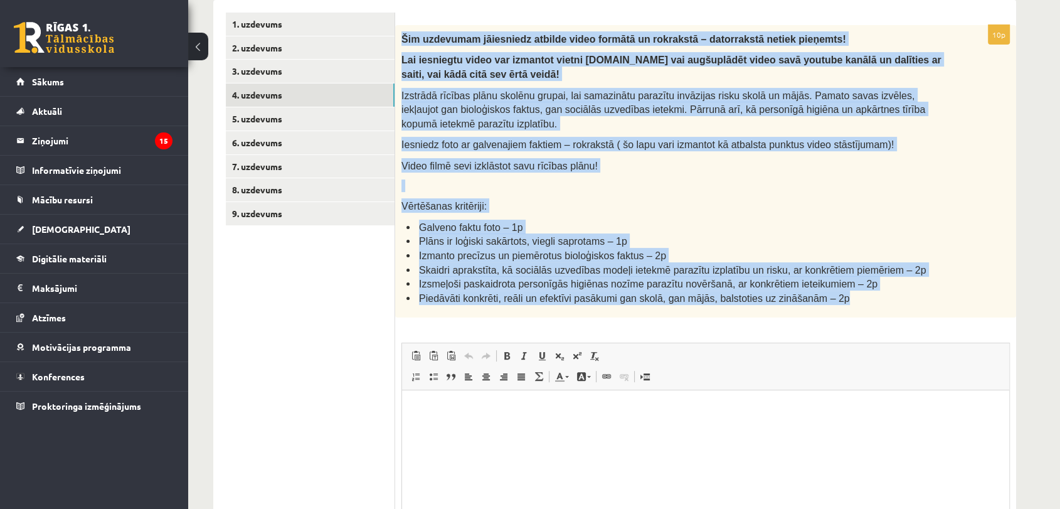
drag, startPoint x: 402, startPoint y: 31, endPoint x: 834, endPoint y: 308, distance: 513.1
click at [834, 308] on div "Šim uzdevumam jāiesniedz atbilde video formātā un rokrakstā – datorrakstā netie…" at bounding box center [705, 171] width 621 height 293
copy div "Lor ipsumdolo sitametcon adipisc elits doeiusm te incididun – utlaboreetd magna…"
click at [578, 221] on li "Galveno faktu foto – 1p" at bounding box center [676, 227] width 541 height 14
click at [563, 115] on p "Izstrādā rīcības plānu skolēnu grupai, lai samazinātu parazītu invāzijas risku …" at bounding box center [674, 109] width 546 height 43
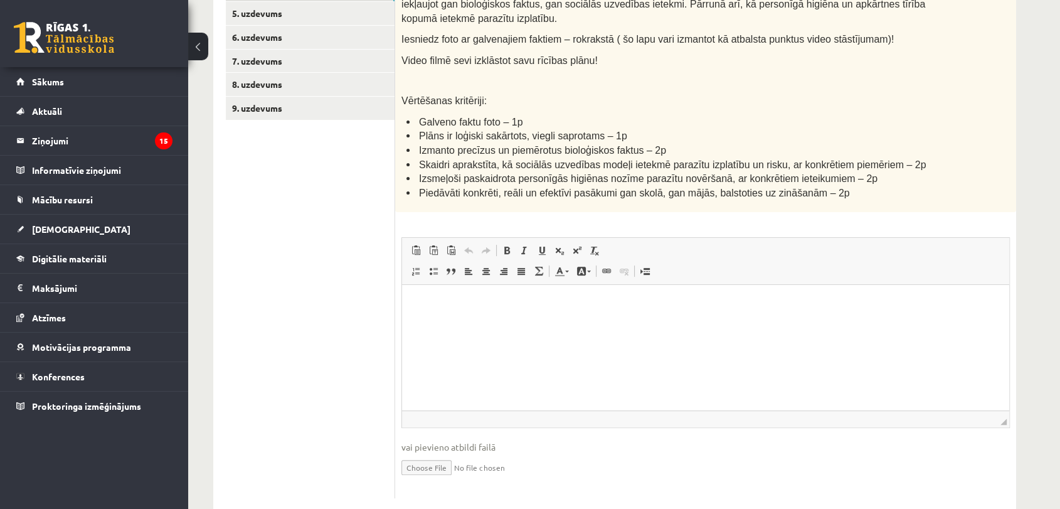
scroll to position [374, 0]
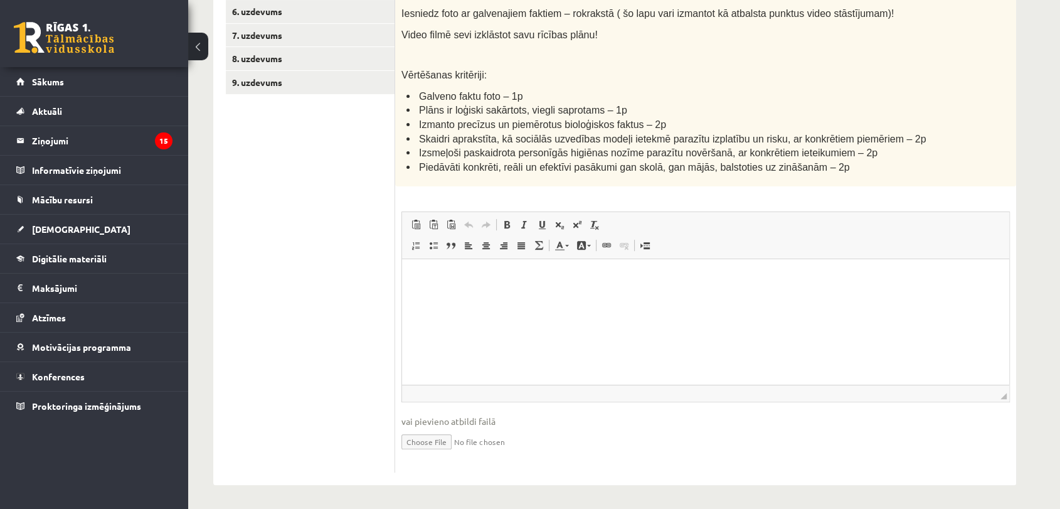
click at [423, 436] on input "file" at bounding box center [705, 441] width 608 height 26
type input "**********"
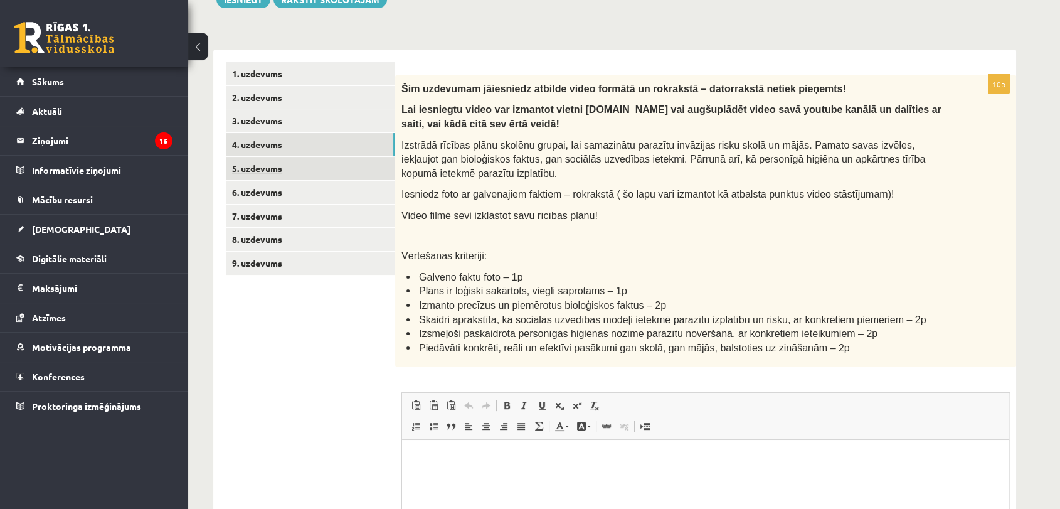
scroll to position [178, 0]
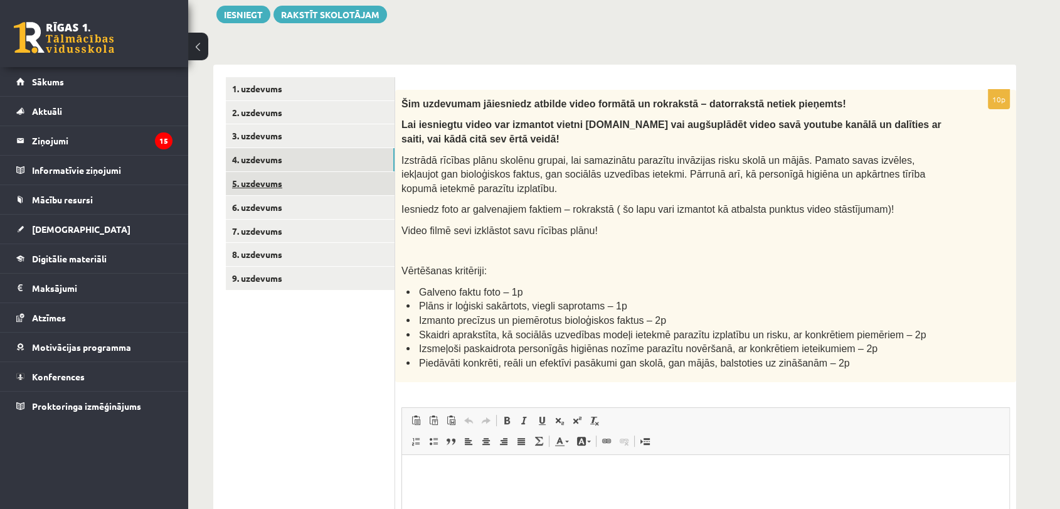
click at [344, 184] on link "5. uzdevums" at bounding box center [310, 183] width 169 height 23
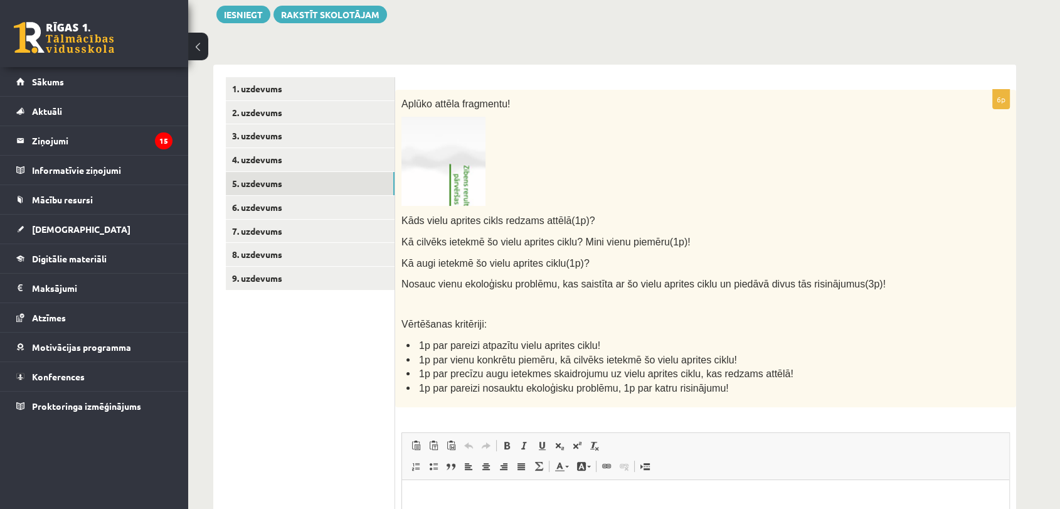
scroll to position [0, 0]
click at [260, 163] on link "4. uzdevums" at bounding box center [310, 159] width 169 height 23
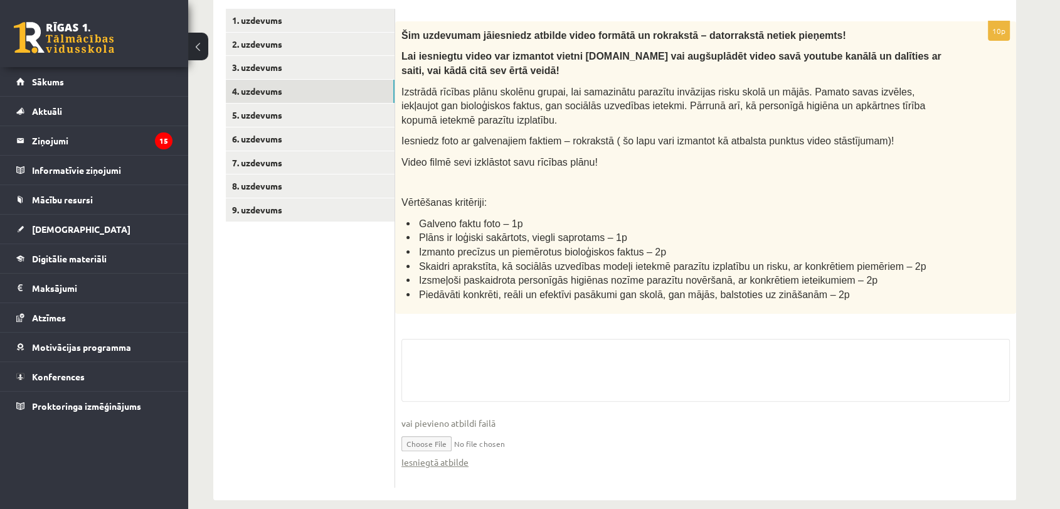
scroll to position [262, 0]
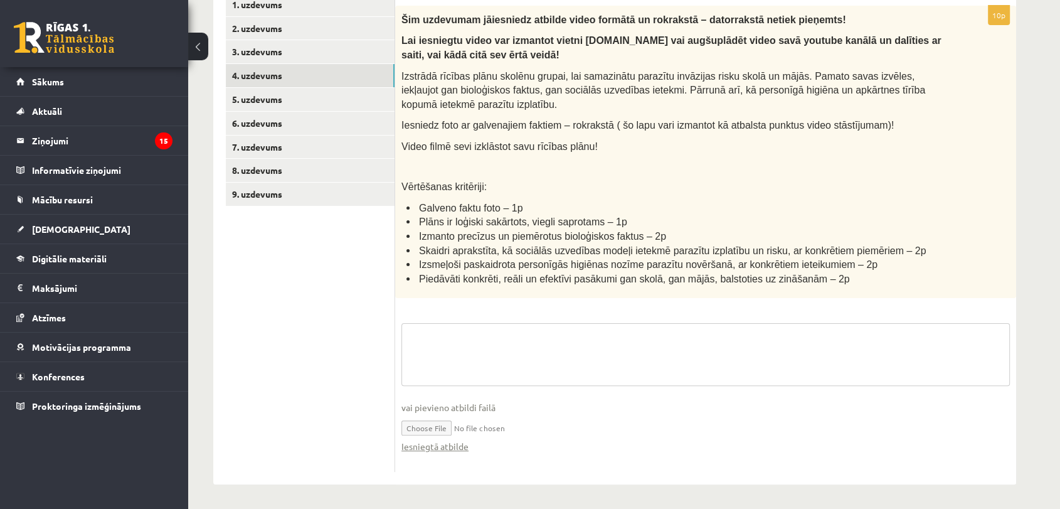
click at [467, 357] on textarea at bounding box center [705, 354] width 608 height 63
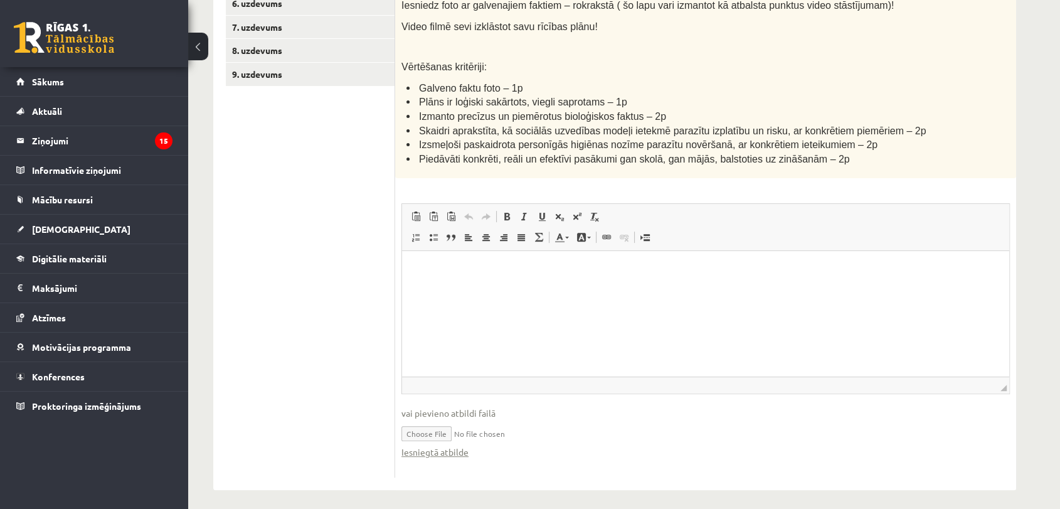
scroll to position [387, 0]
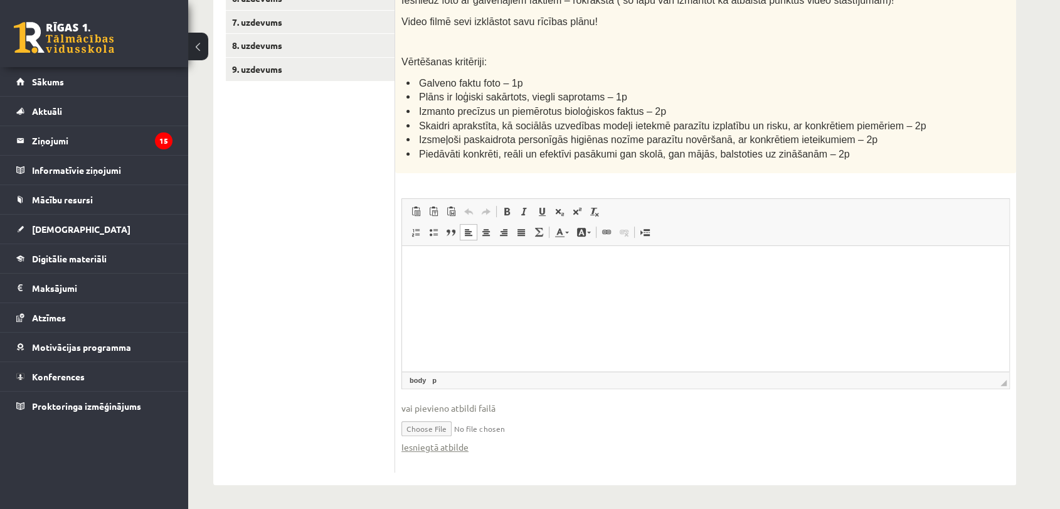
click at [457, 284] on html at bounding box center [705, 265] width 607 height 38
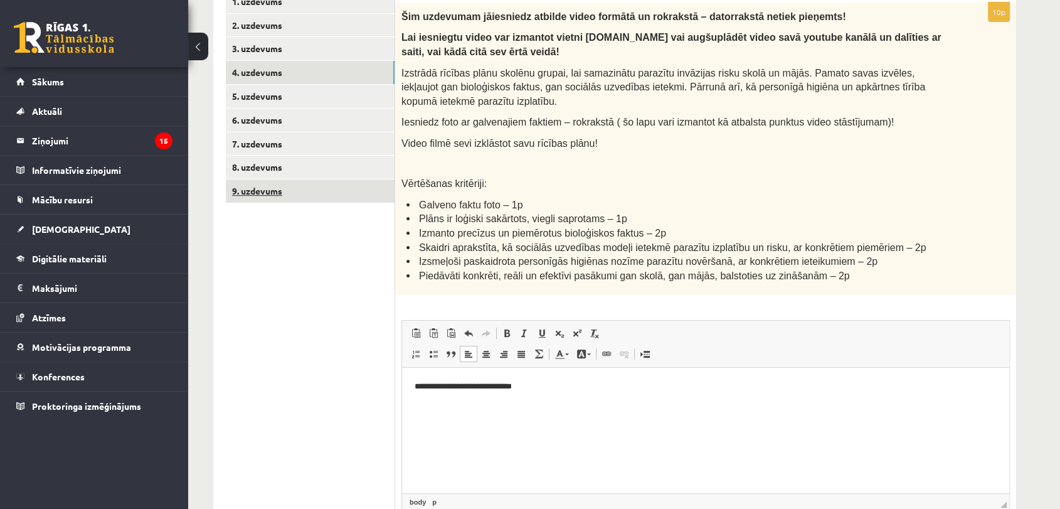
scroll to position [248, 0]
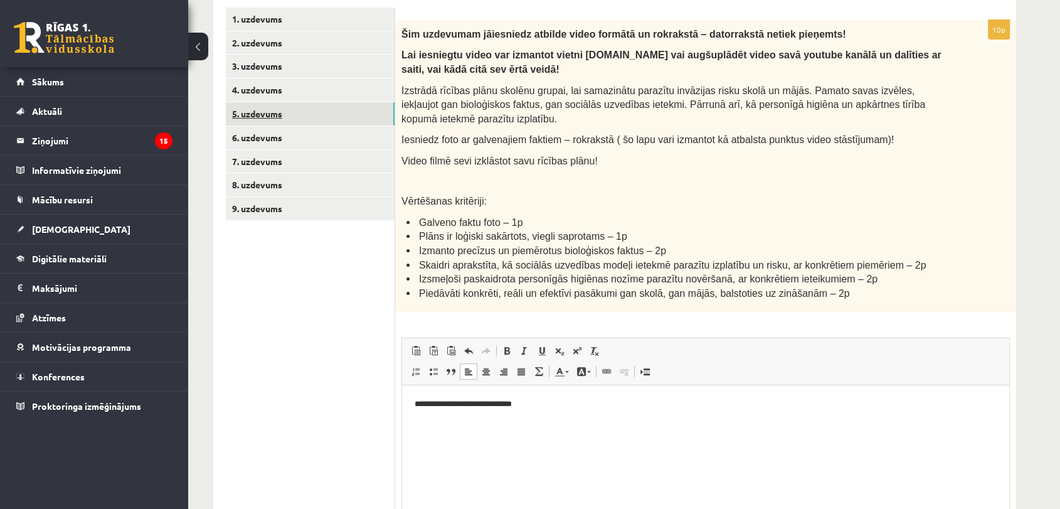
click at [296, 120] on link "5. uzdevums" at bounding box center [310, 113] width 169 height 23
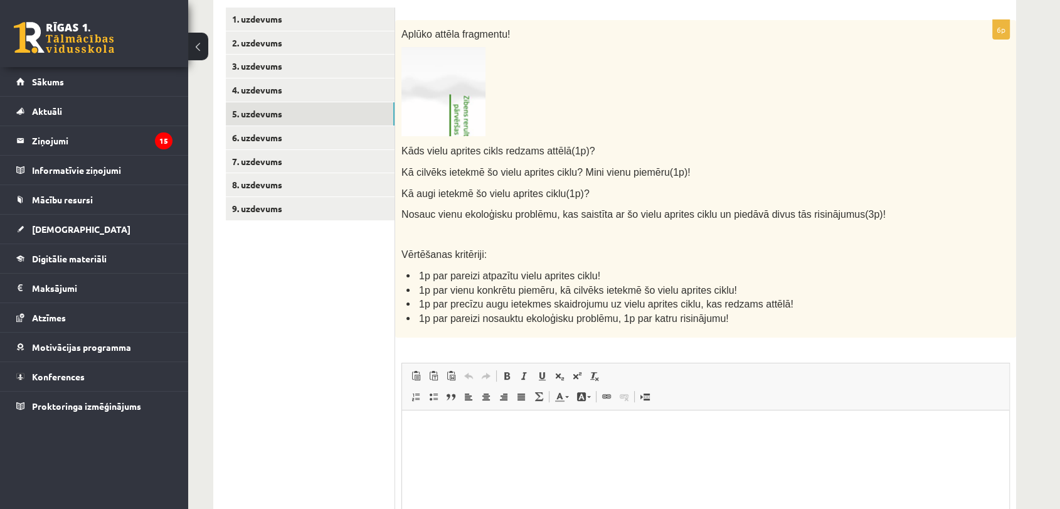
scroll to position [0, 0]
click at [490, 447] on html at bounding box center [705, 429] width 607 height 38
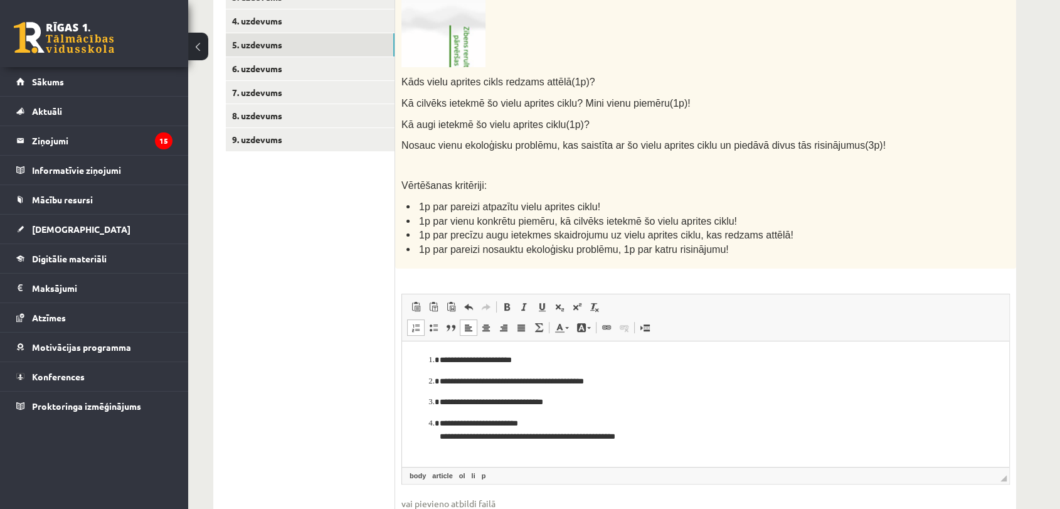
scroll to position [317, 0]
click at [440, 361] on li "**********" at bounding box center [706, 359] width 532 height 13
click at [440, 384] on li "**********" at bounding box center [706, 380] width 532 height 13
click at [440, 401] on li "**********" at bounding box center [706, 401] width 532 height 13
click at [440, 420] on li "**********" at bounding box center [706, 429] width 532 height 26
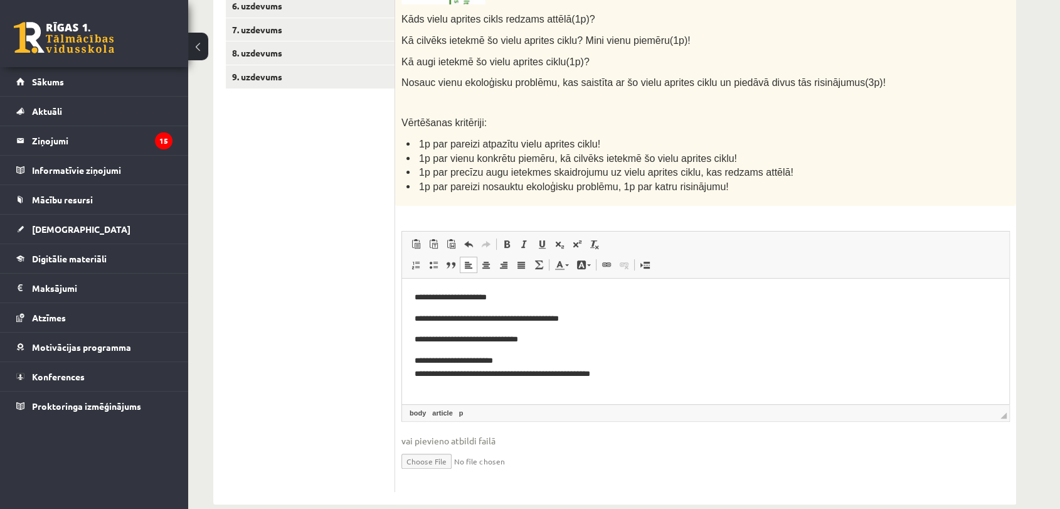
scroll to position [387, 0]
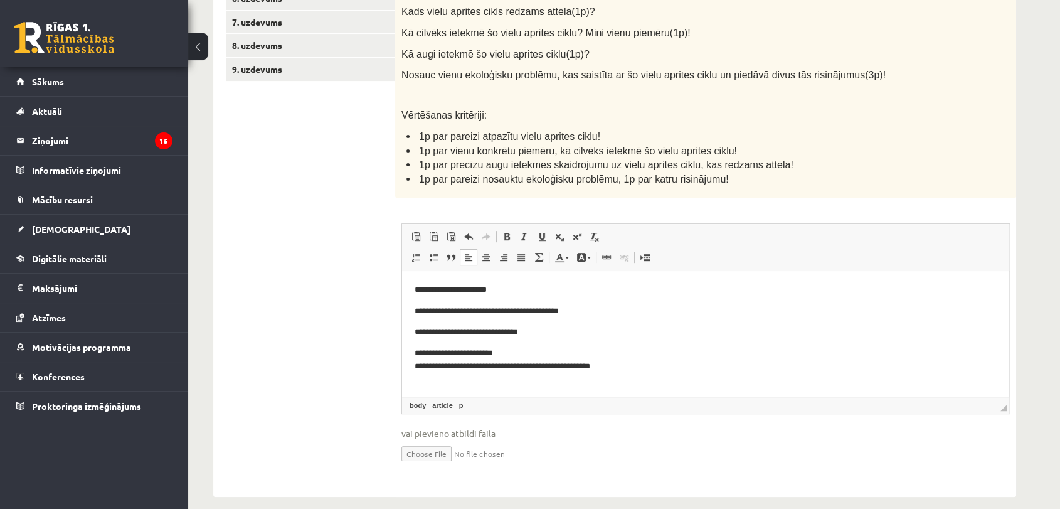
click at [448, 312] on p "**********" at bounding box center [706, 311] width 582 height 13
click at [440, 327] on p "**********" at bounding box center [706, 332] width 582 height 13
click at [457, 349] on p "**********" at bounding box center [706, 360] width 582 height 26
click at [454, 368] on p "**********" at bounding box center [706, 360] width 582 height 26
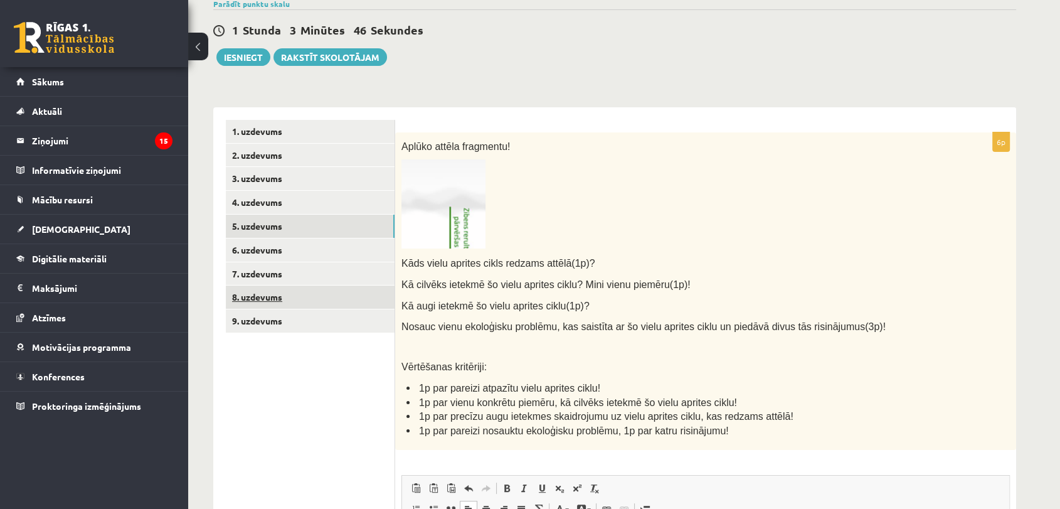
scroll to position [120, 0]
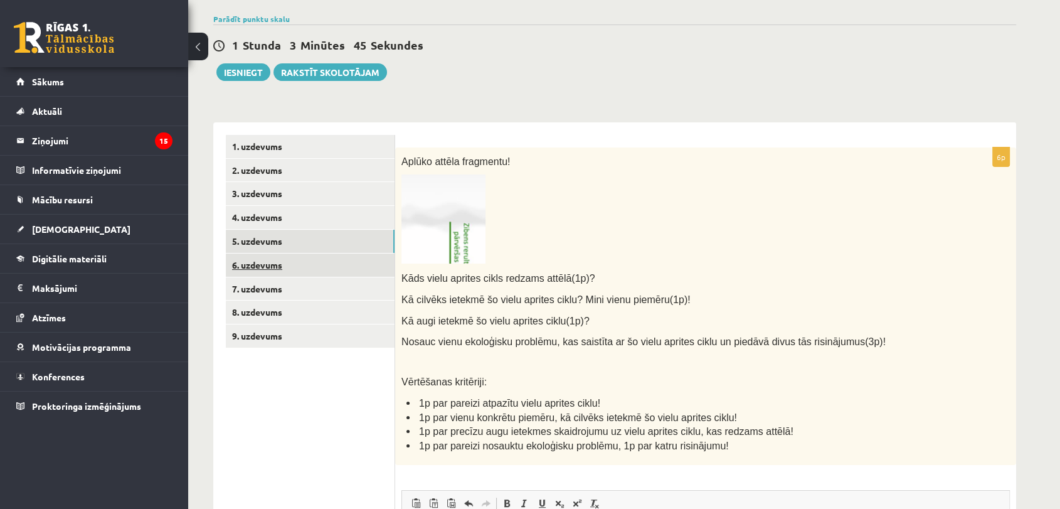
click at [277, 257] on link "6. uzdevums" at bounding box center [310, 264] width 169 height 23
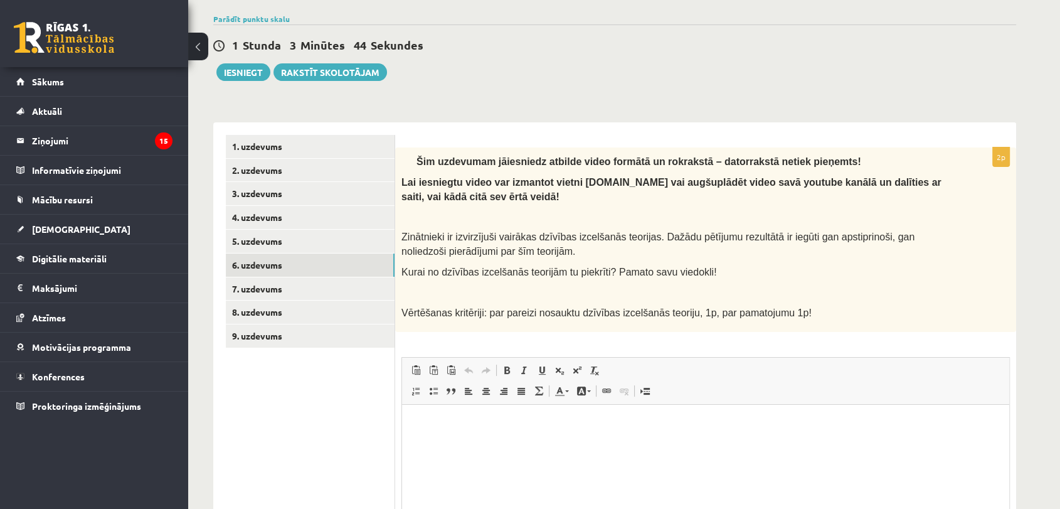
scroll to position [0, 0]
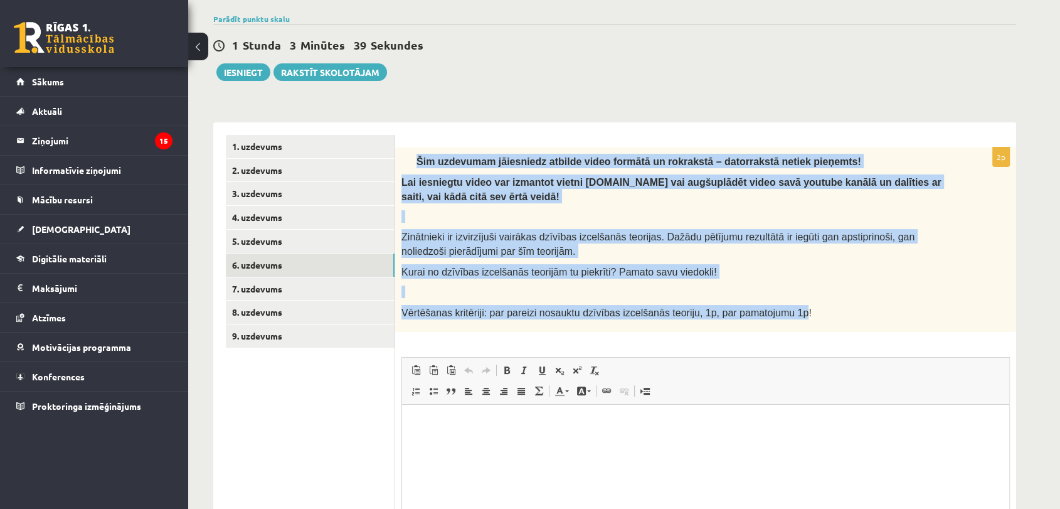
drag, startPoint x: 414, startPoint y: 156, endPoint x: 771, endPoint y: 308, distance: 388.6
click at [771, 308] on div "Šim uzdevumam jāiesniedz atbilde video formātā un rokrakstā – datorrakstā netie…" at bounding box center [705, 239] width 621 height 184
copy div "Šim uzdevumam jāiesniedz atbilde video formātā un rokrakstā – datorrakstā netie…"
click at [238, 288] on link "7. uzdevums" at bounding box center [310, 288] width 169 height 23
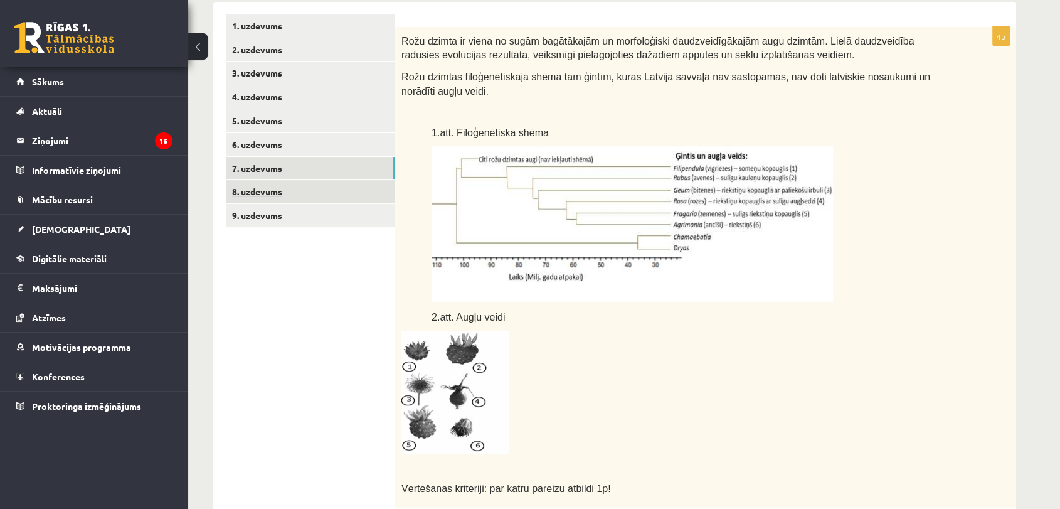
scroll to position [225, 0]
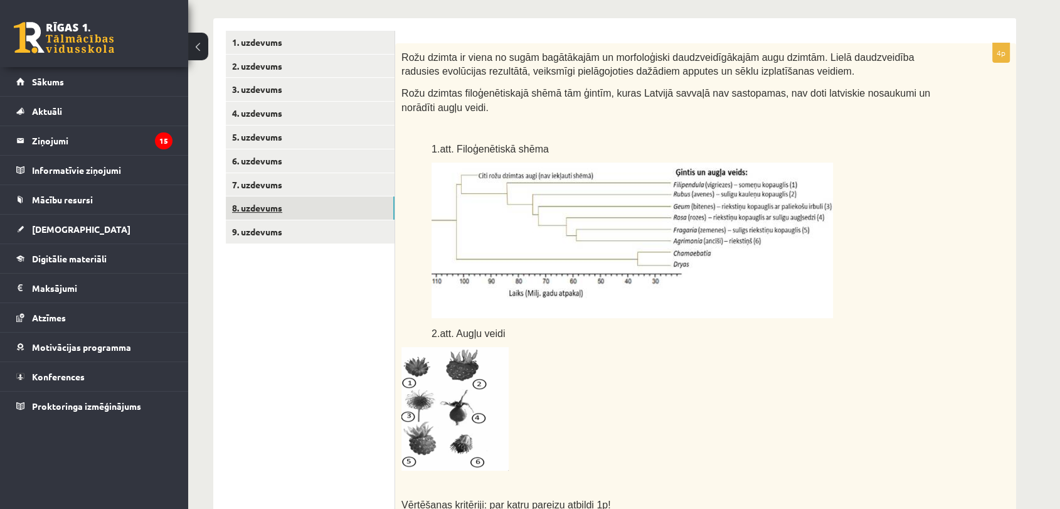
click at [278, 214] on link "8. uzdevums" at bounding box center [310, 207] width 169 height 23
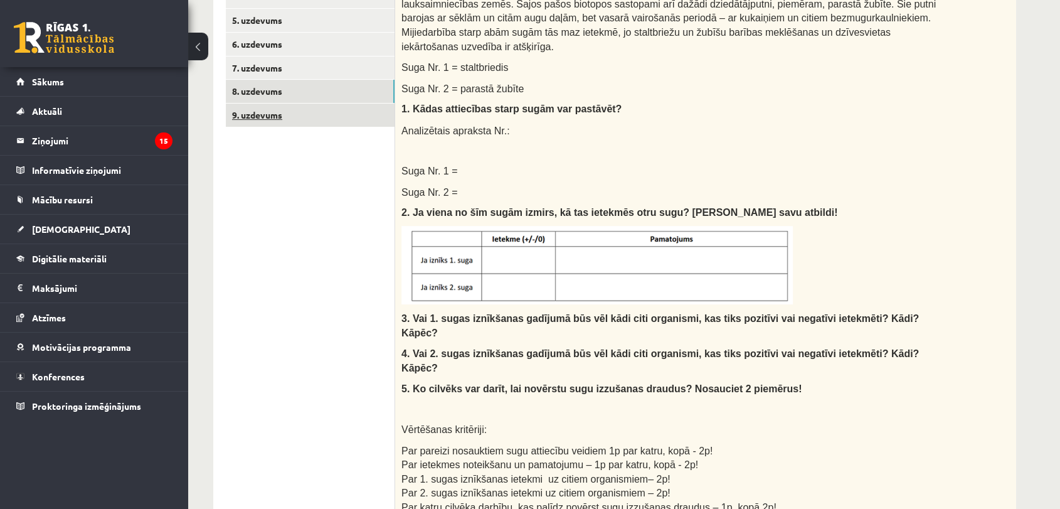
scroll to position [364, 0]
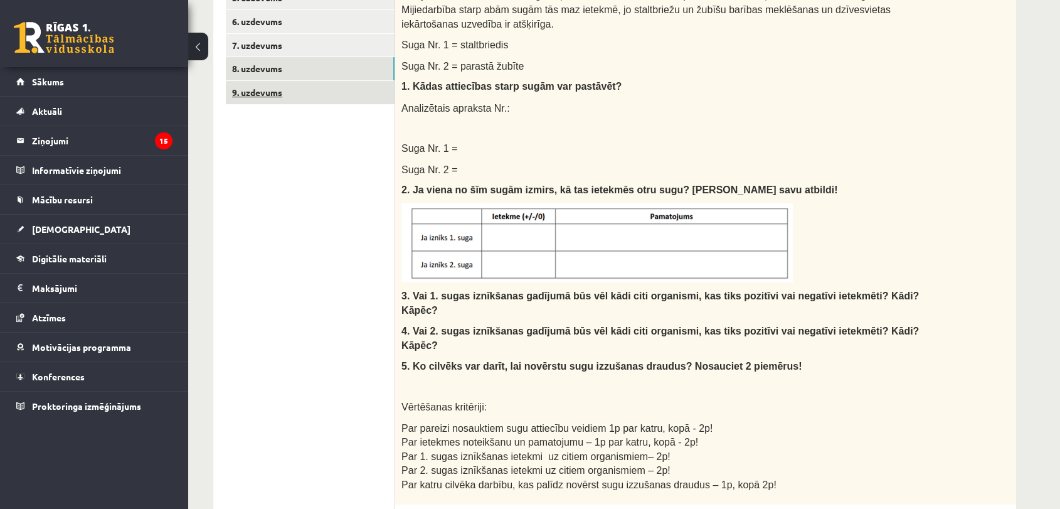
click at [331, 83] on link "9. uzdevums" at bounding box center [310, 92] width 169 height 23
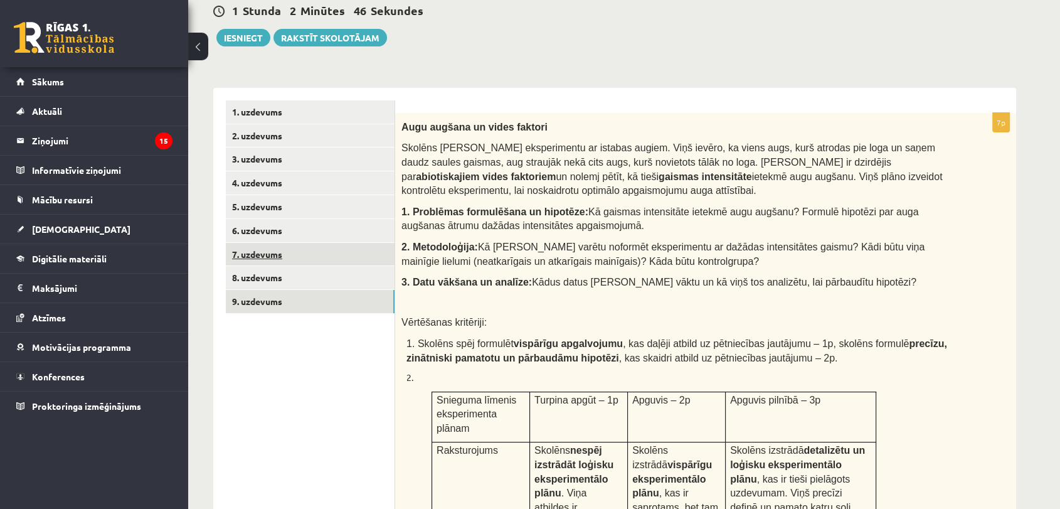
scroll to position [0, 0]
click at [275, 252] on link "7. uzdevums" at bounding box center [310, 254] width 169 height 23
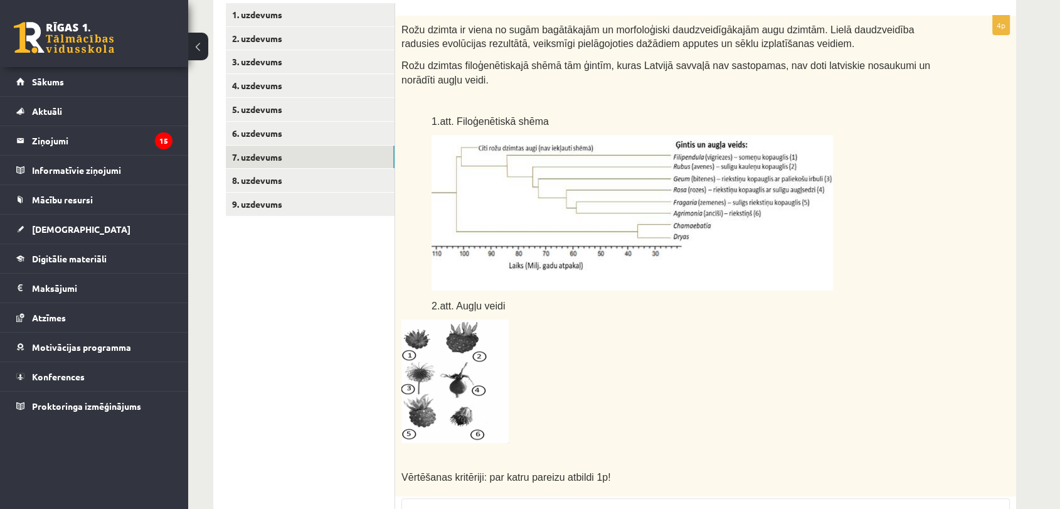
scroll to position [276, 0]
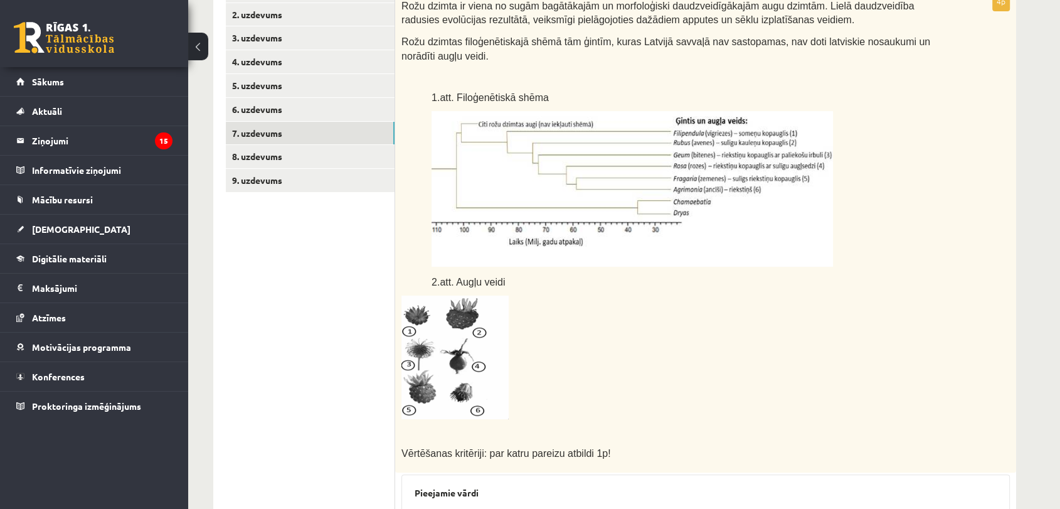
click at [921, 201] on p at bounding box center [690, 189] width 516 height 156
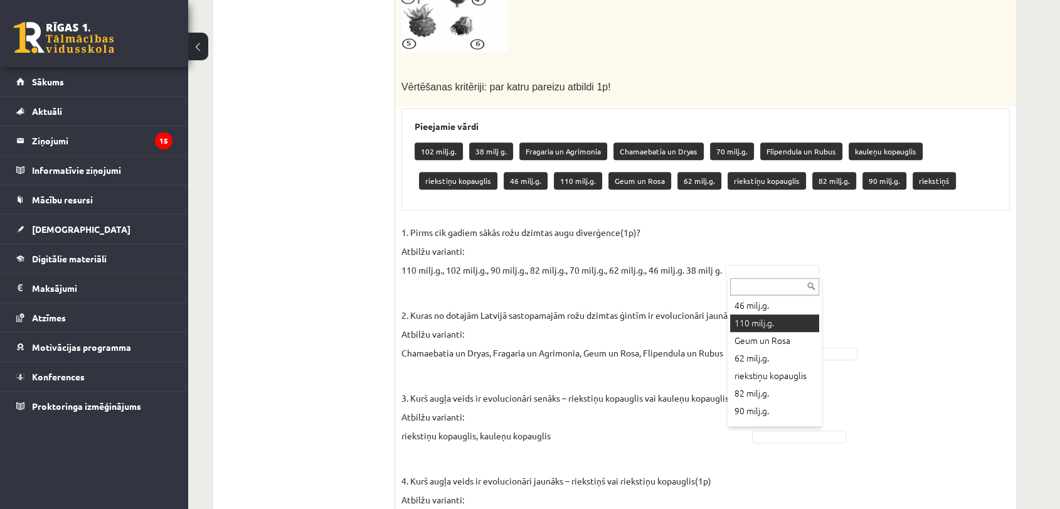
scroll to position [182, 0]
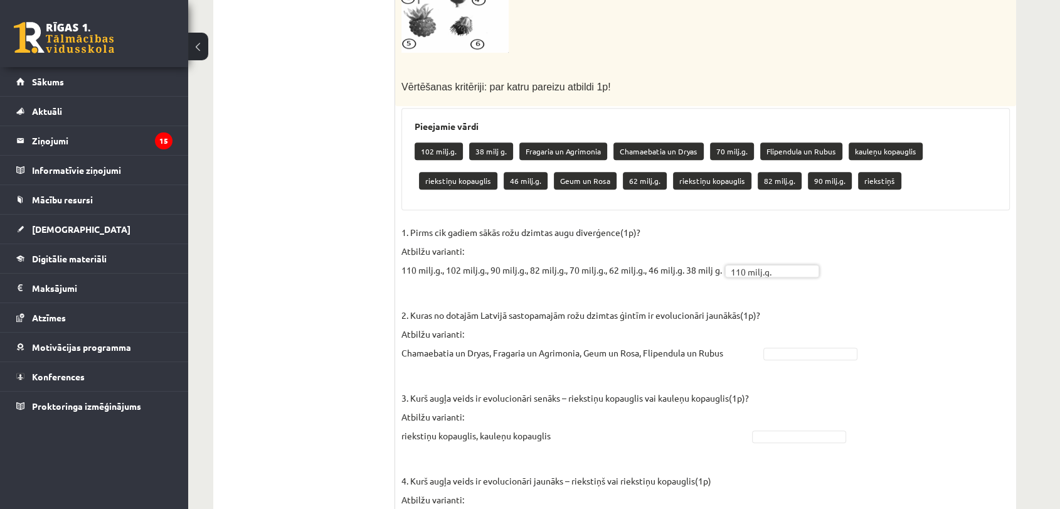
click at [788, 344] on fieldset "**********" at bounding box center [705, 379] width 608 height 312
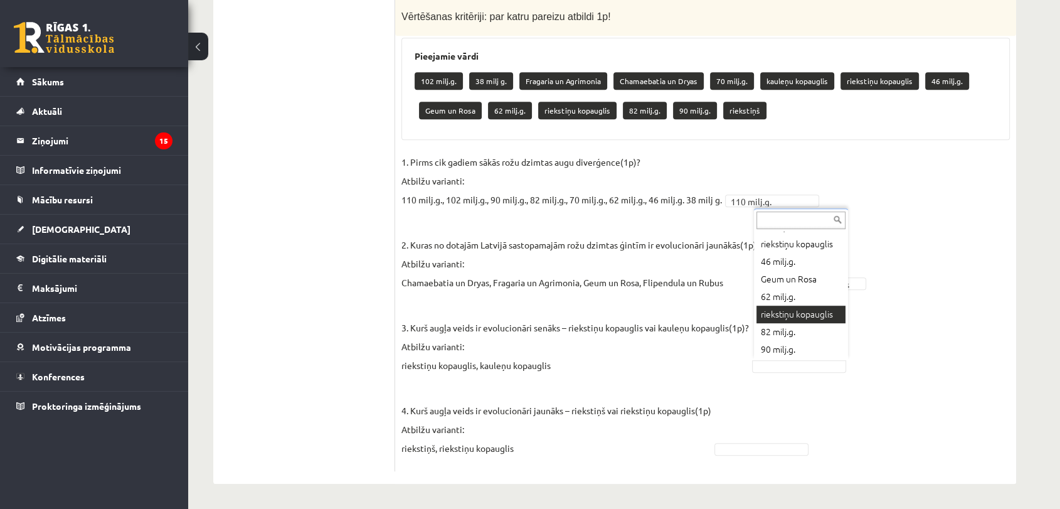
scroll to position [151, 0]
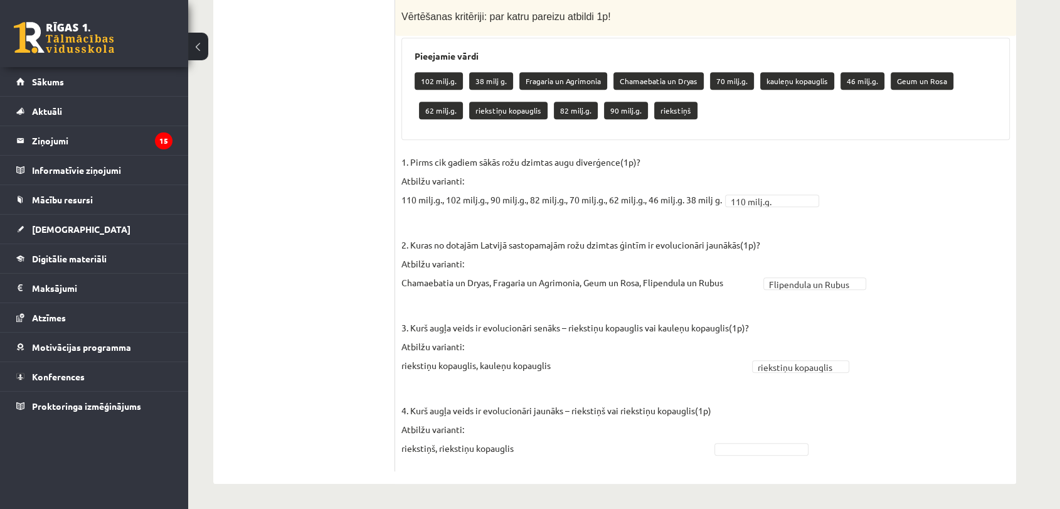
click at [770, 440] on fieldset "**********" at bounding box center [705, 308] width 608 height 312
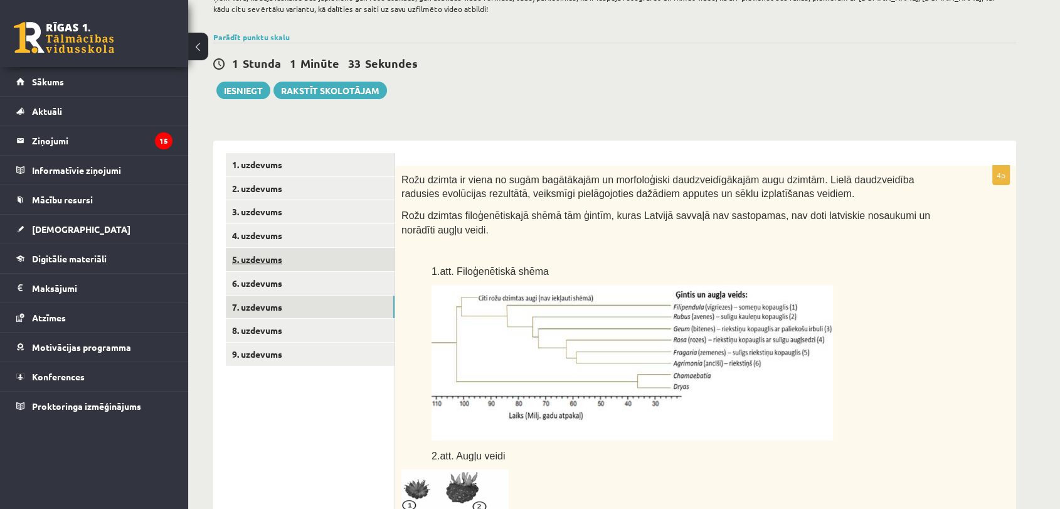
scroll to position [85, 0]
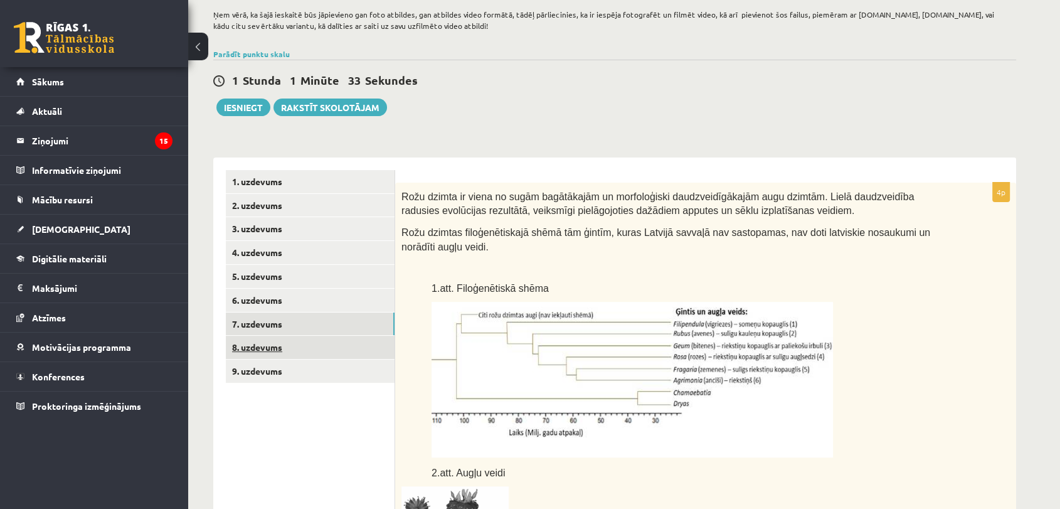
click at [275, 344] on link "8. uzdevums" at bounding box center [310, 347] width 169 height 23
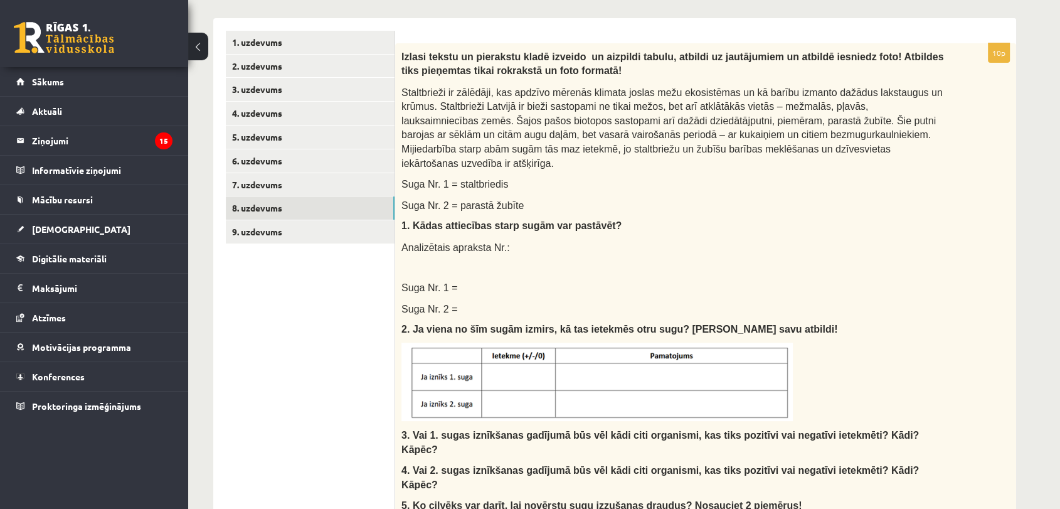
scroll to position [0, 0]
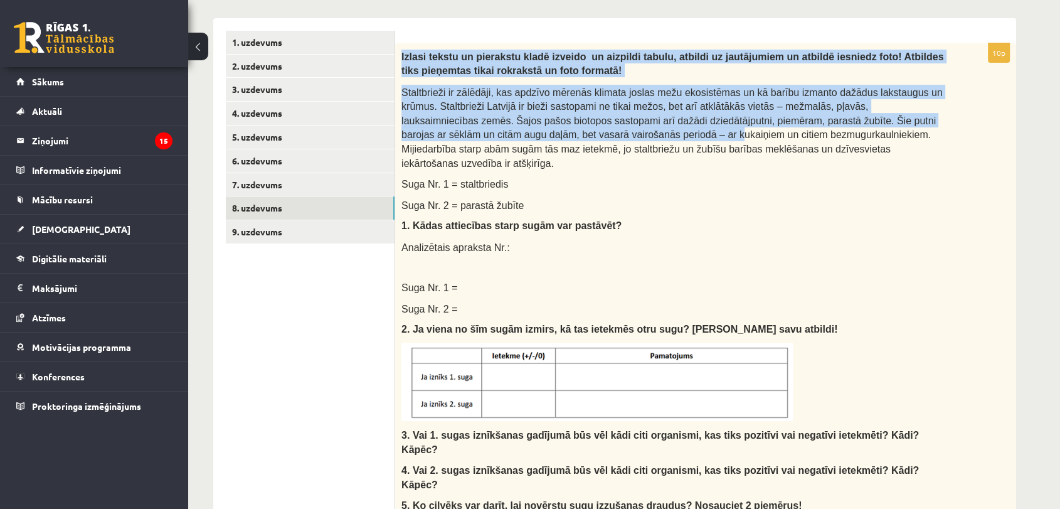
drag, startPoint x: 409, startPoint y: 66, endPoint x: 500, endPoint y: 136, distance: 115.4
click at [500, 136] on div "Izlasi tekstu un pierakstu kladē izveido un aizpildi tabulu, atbildi uz jautāju…" at bounding box center [705, 343] width 621 height 600
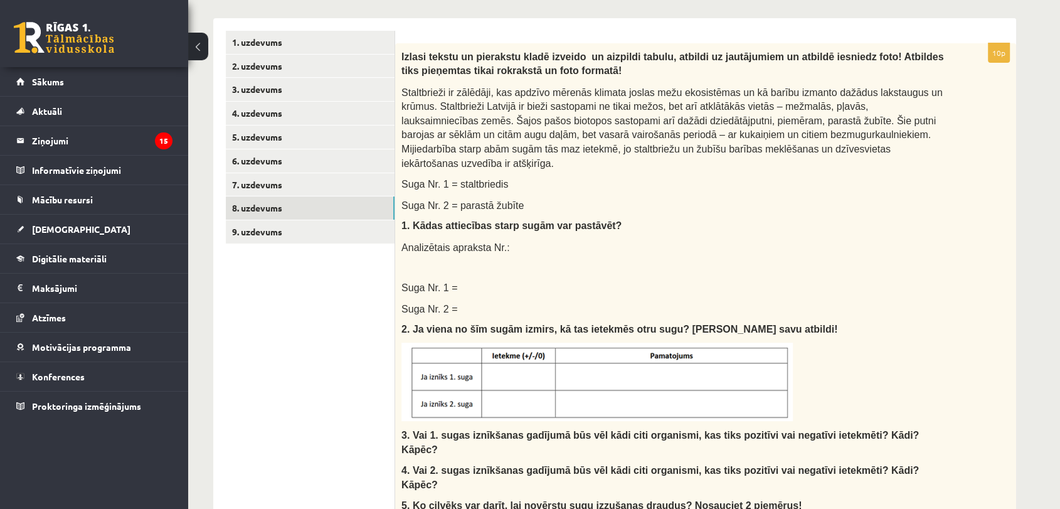
click at [529, 198] on p "Suga Nr. 2 = parastā žubīte" at bounding box center [674, 205] width 546 height 14
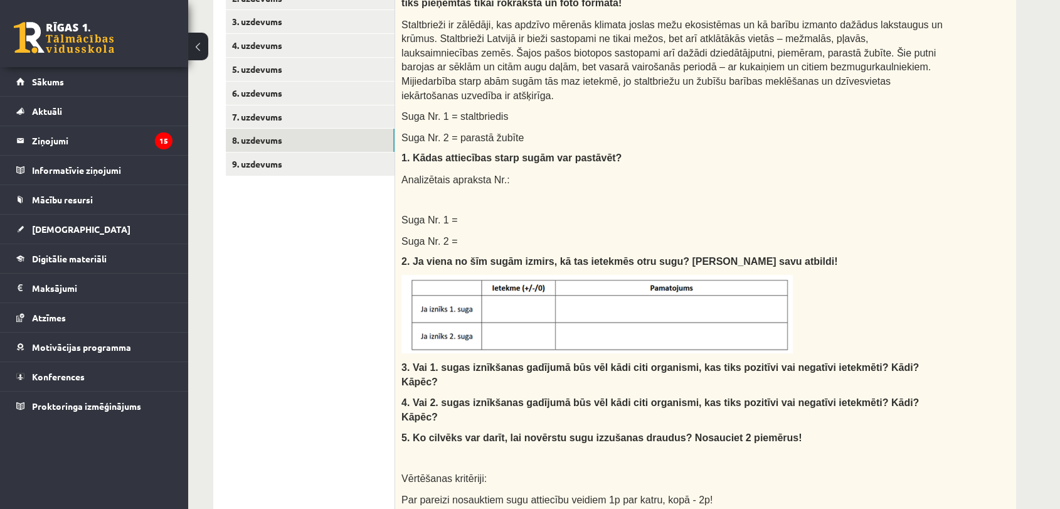
scroll to position [271, 0]
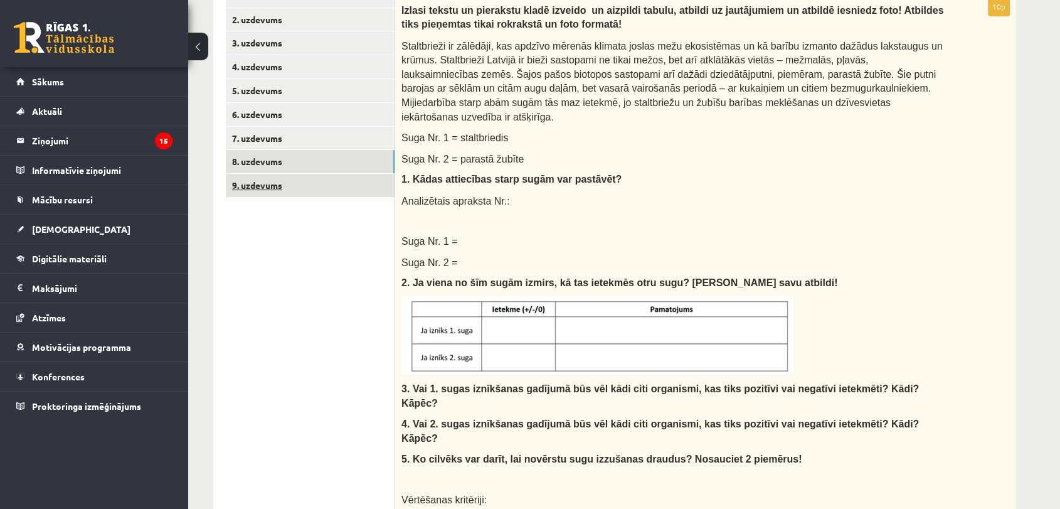
click at [320, 193] on link "9. uzdevums" at bounding box center [310, 185] width 169 height 23
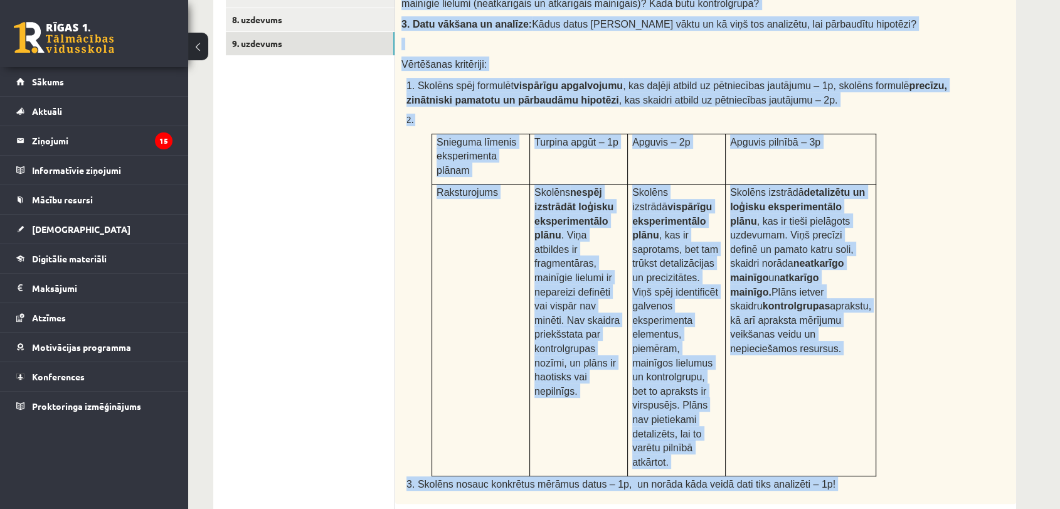
scroll to position [424, 0]
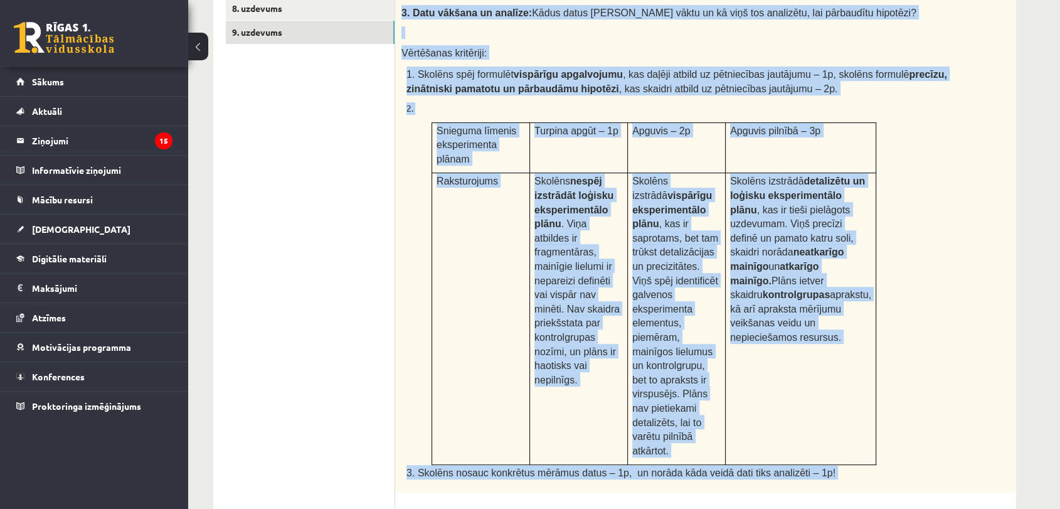
drag, startPoint x: 401, startPoint y: 218, endPoint x: 829, endPoint y: 447, distance: 485.4
click at [829, 447] on div "7p Augu augšana un vides faktori Skolēns [PERSON_NAME] veic eksperimentu ar ist…" at bounding box center [705, 311] width 621 height 935
copy div "Lore ipsumdo si ametc adipisc Elitsed Doeiu temp incididuntut la etdolor magnaa…"
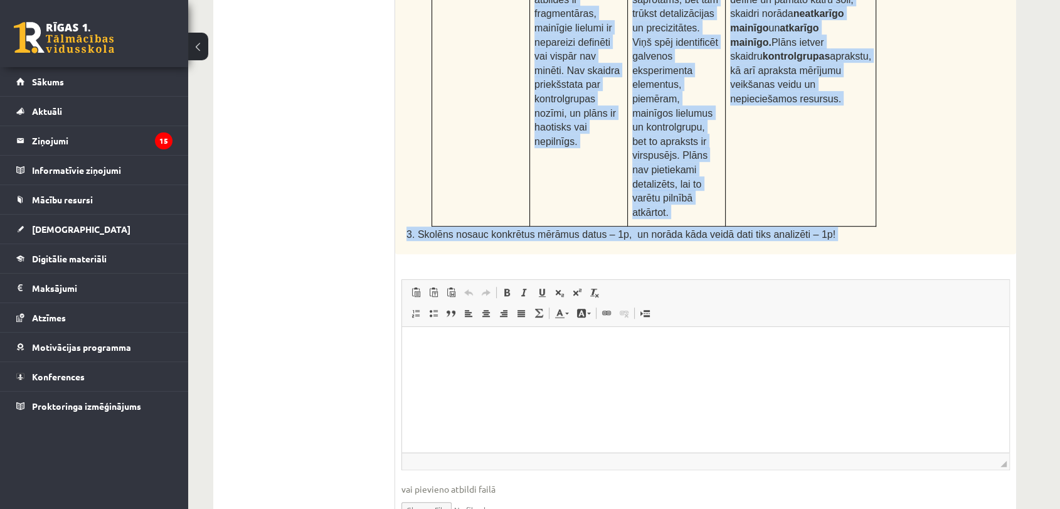
scroll to position [685, 0]
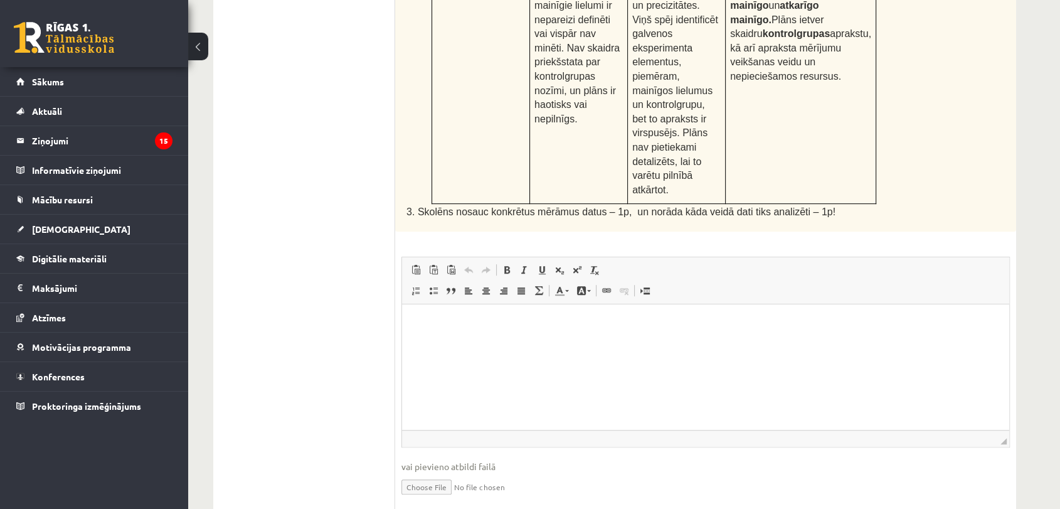
click at [490, 342] on html at bounding box center [705, 323] width 607 height 38
click at [600, 331] on html "**********" at bounding box center [705, 323] width 607 height 38
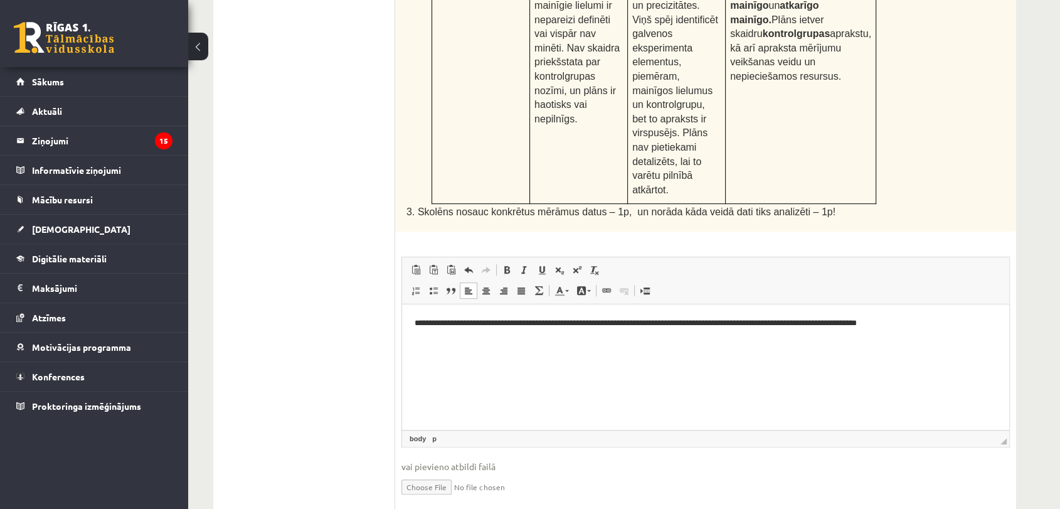
drag, startPoint x: 586, startPoint y: 320, endPoint x: 649, endPoint y: 324, distance: 62.9
click at [588, 319] on p "**********" at bounding box center [706, 323] width 582 height 13
click at [761, 342] on html "**********" at bounding box center [705, 323] width 607 height 38
click at [584, 320] on p "**********" at bounding box center [706, 323] width 582 height 13
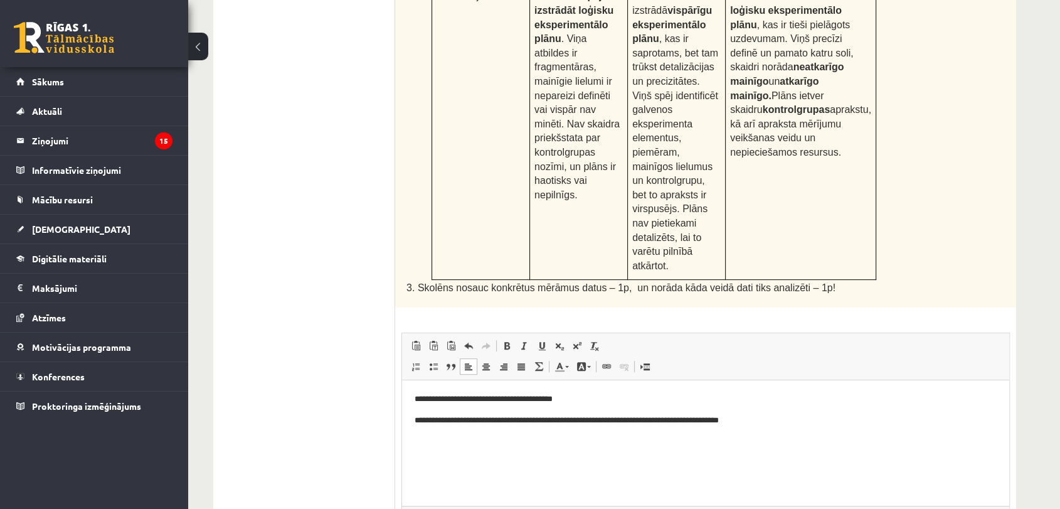
scroll to position [615, 0]
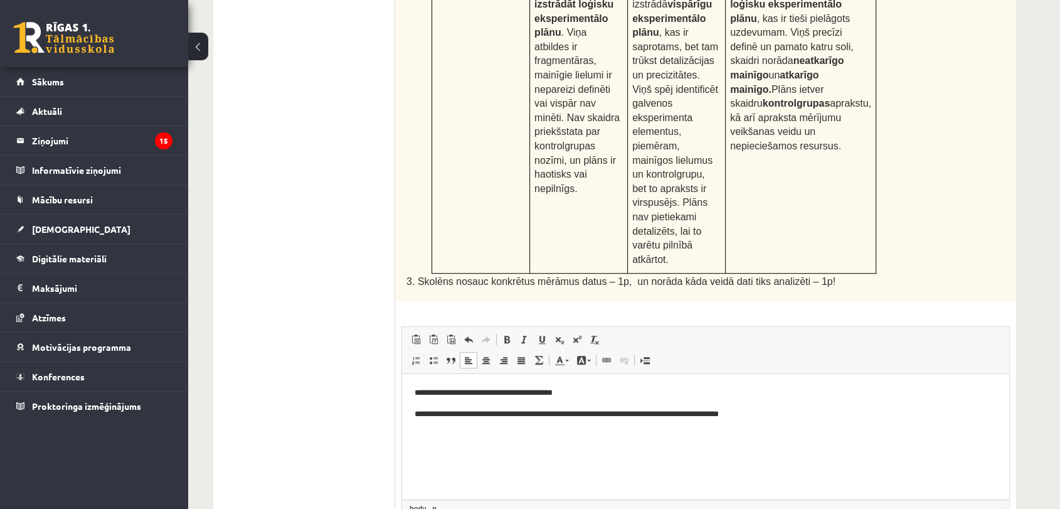
click at [421, 393] on p "**********" at bounding box center [706, 392] width 582 height 13
click at [412, 389] on html "**********" at bounding box center [705, 403] width 607 height 59
click at [793, 428] on html "**********" at bounding box center [705, 403] width 607 height 59
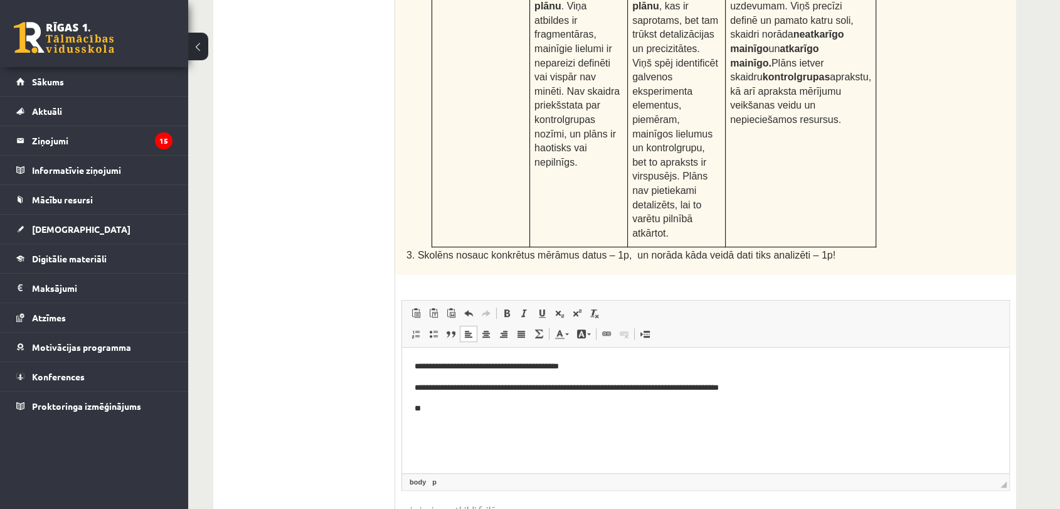
scroll to position [685, 0]
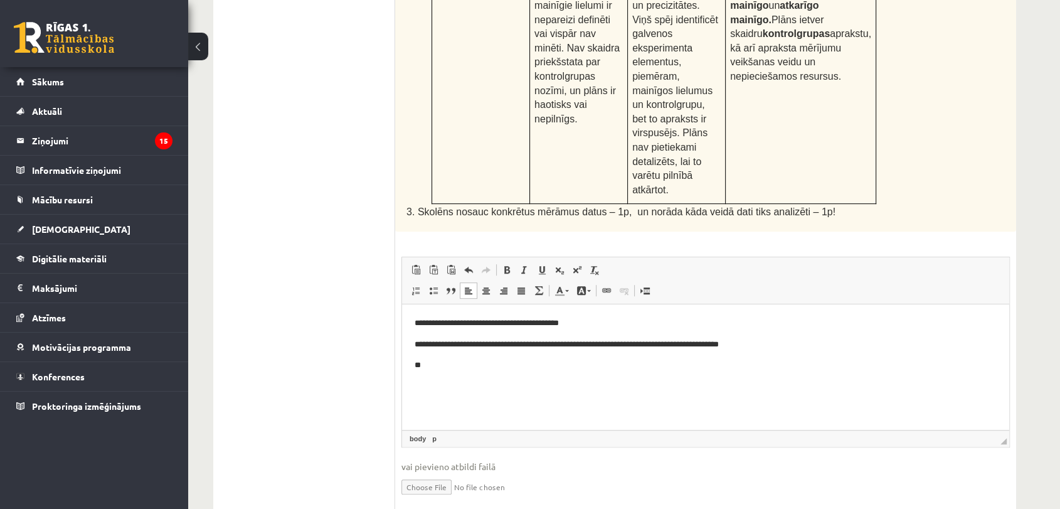
click at [452, 374] on html "**********" at bounding box center [705, 344] width 607 height 80
drag, startPoint x: 516, startPoint y: 373, endPoint x: 526, endPoint y: 373, distance: 10.7
click at [517, 373] on p "**********" at bounding box center [706, 372] width 582 height 26
click at [519, 389] on html "**********" at bounding box center [705, 350] width 607 height 93
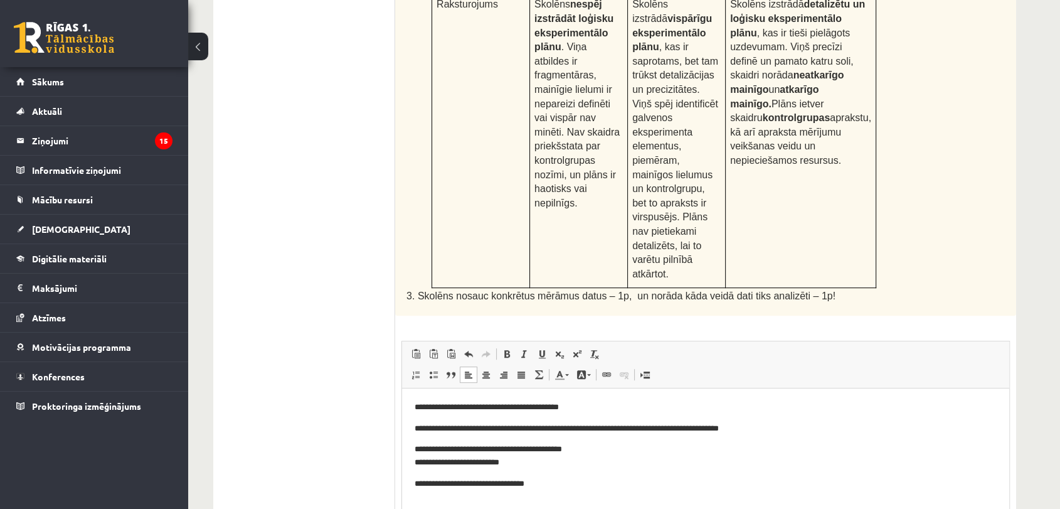
scroll to position [615, 0]
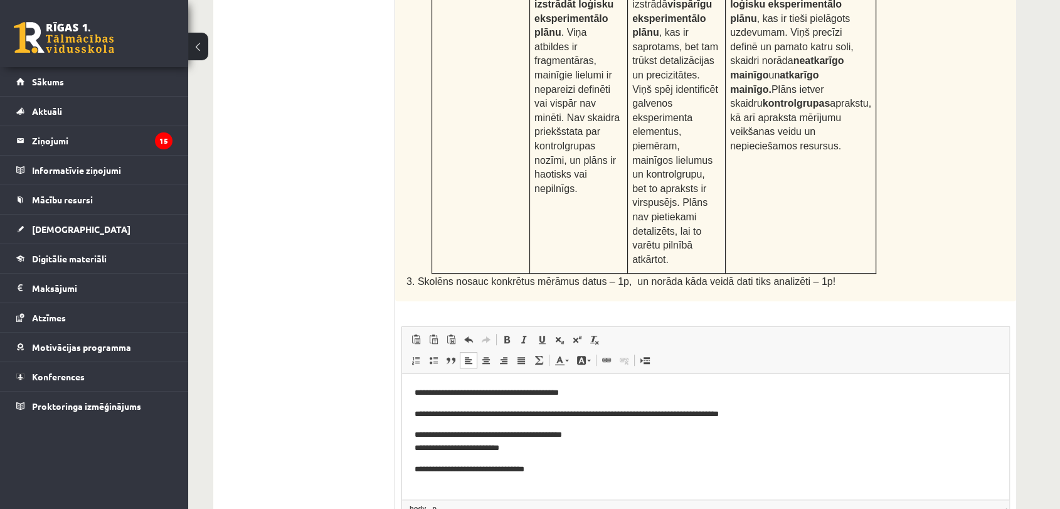
click at [586, 471] on p "**********" at bounding box center [706, 469] width 582 height 13
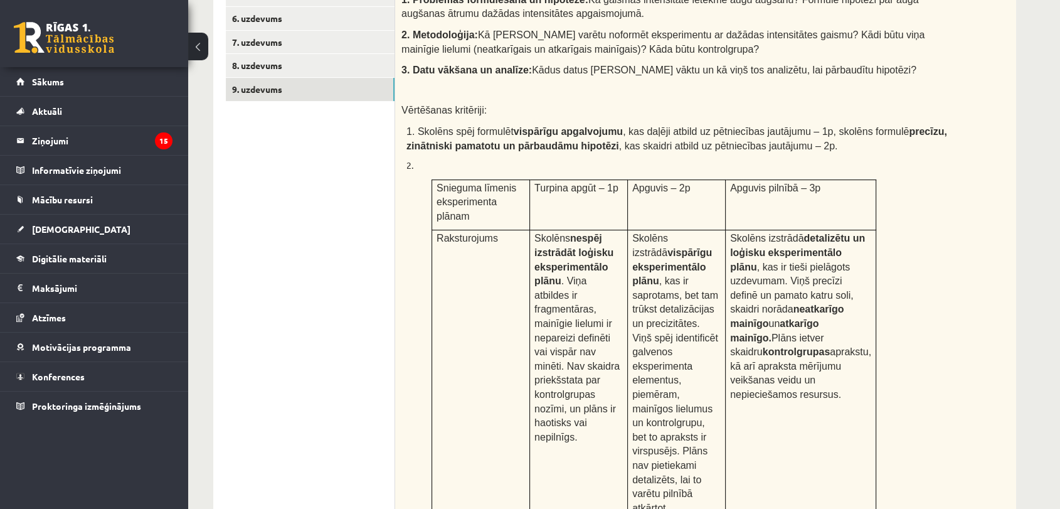
scroll to position [197, 0]
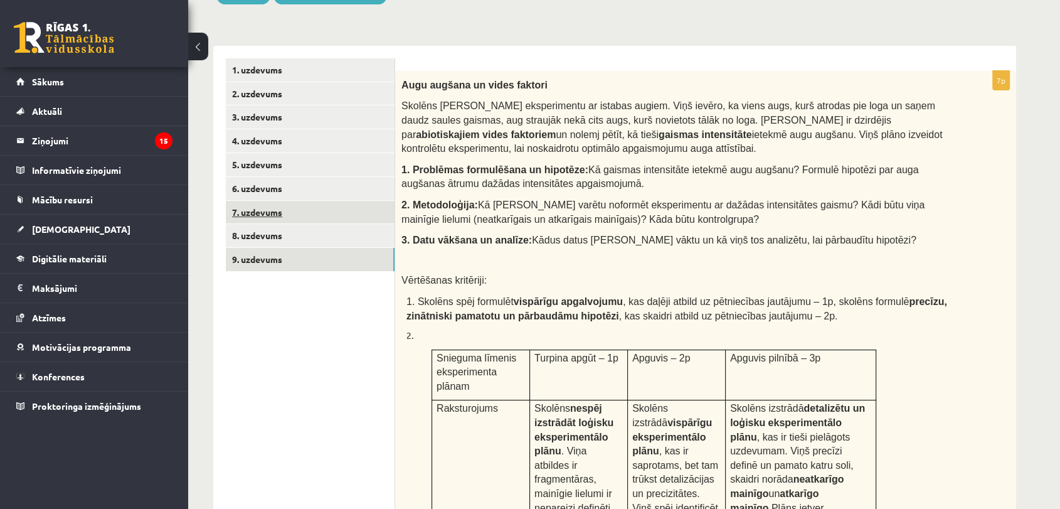
click at [262, 203] on link "7. uzdevums" at bounding box center [310, 212] width 169 height 23
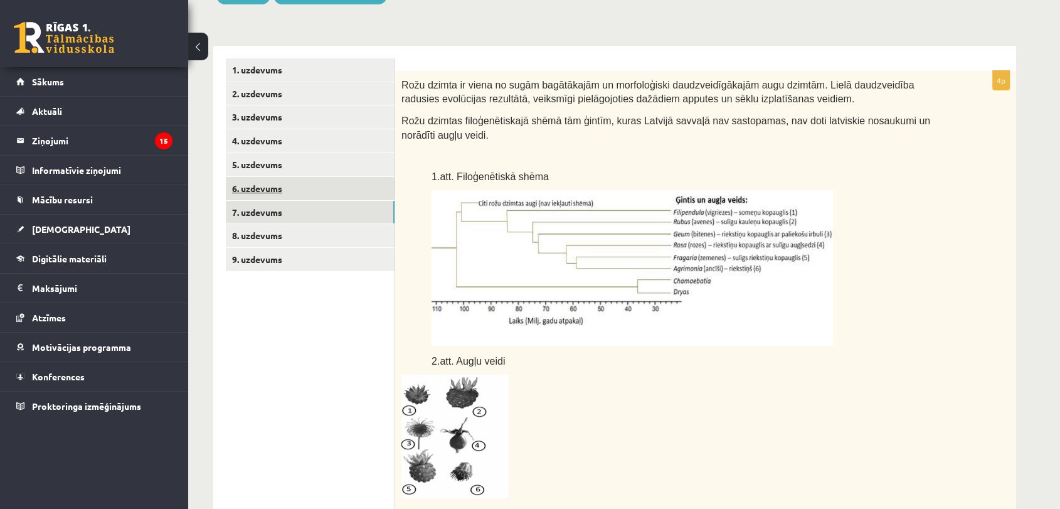
click at [291, 183] on link "6. uzdevums" at bounding box center [310, 188] width 169 height 23
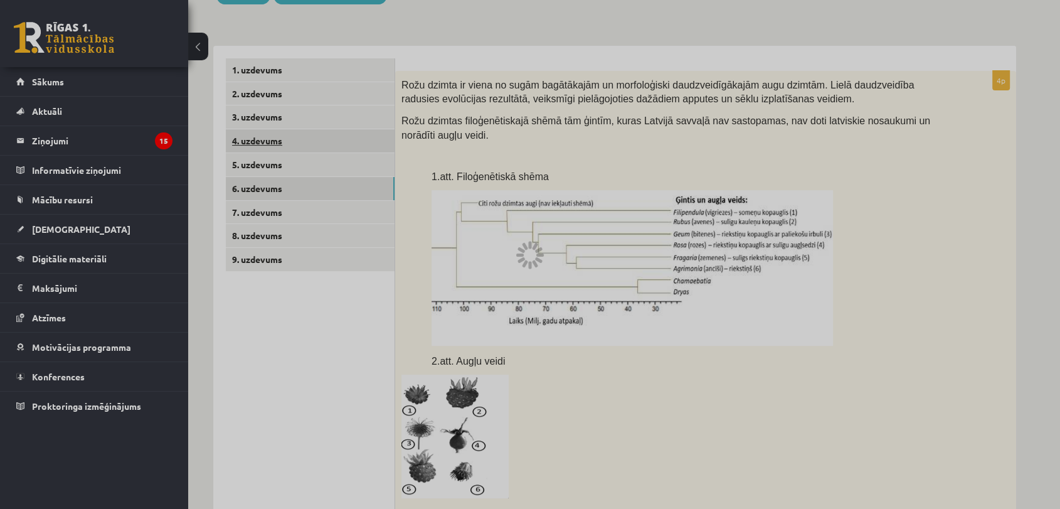
scroll to position [142, 0]
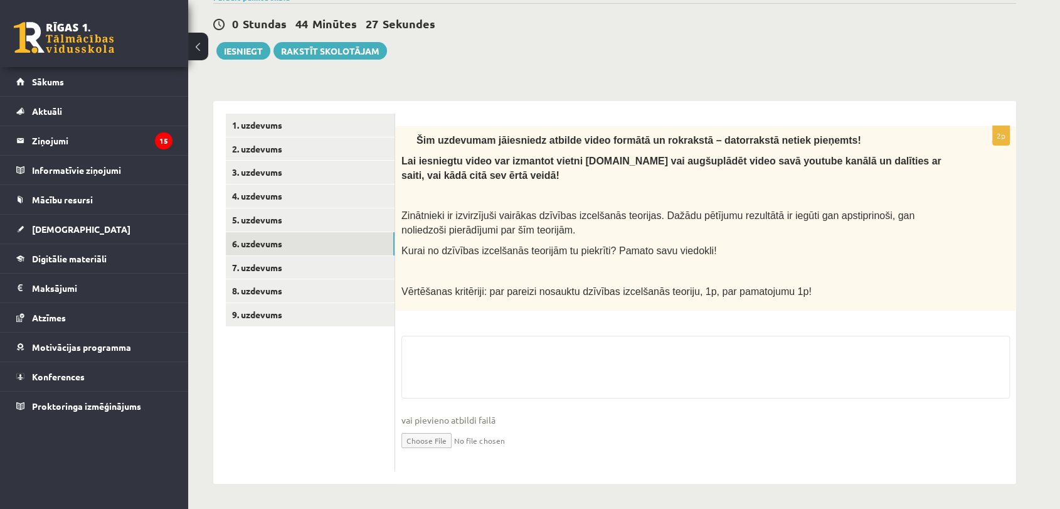
click at [502, 403] on fieldset "vai pievieno atbildi failā Iesniegtā atbilde" at bounding box center [705, 400] width 608 height 129
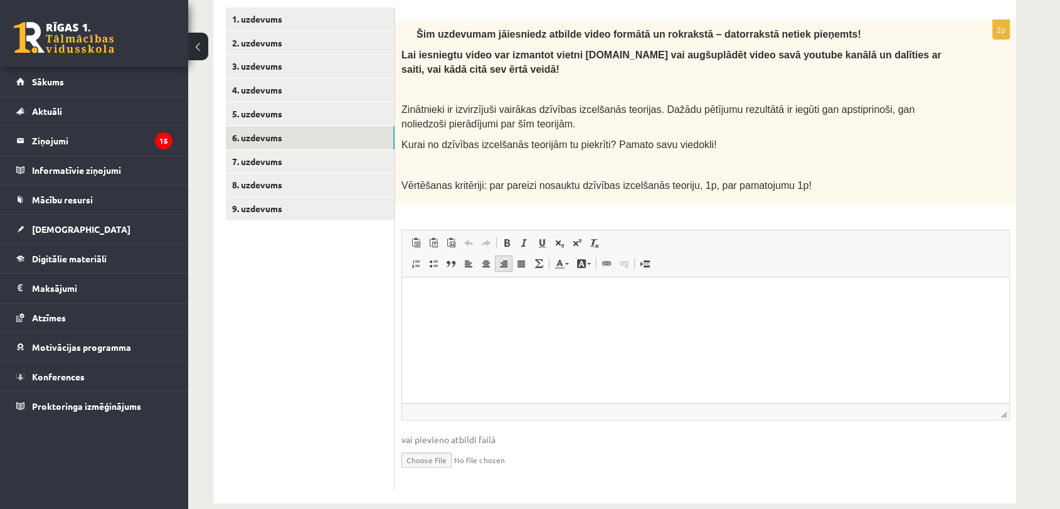
scroll to position [267, 0]
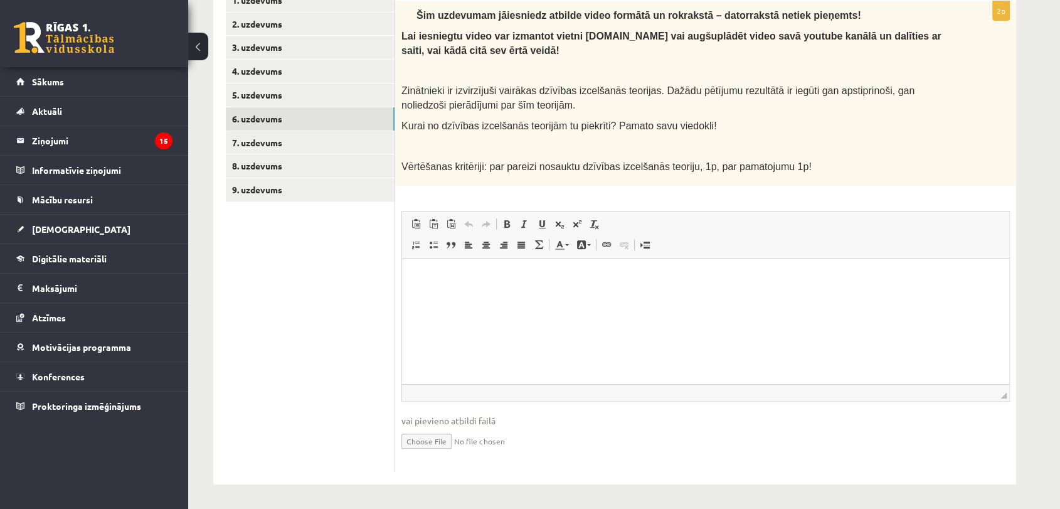
click at [437, 446] on input "file" at bounding box center [705, 440] width 608 height 26
click at [445, 441] on input "file" at bounding box center [705, 440] width 608 height 26
type input "**********"
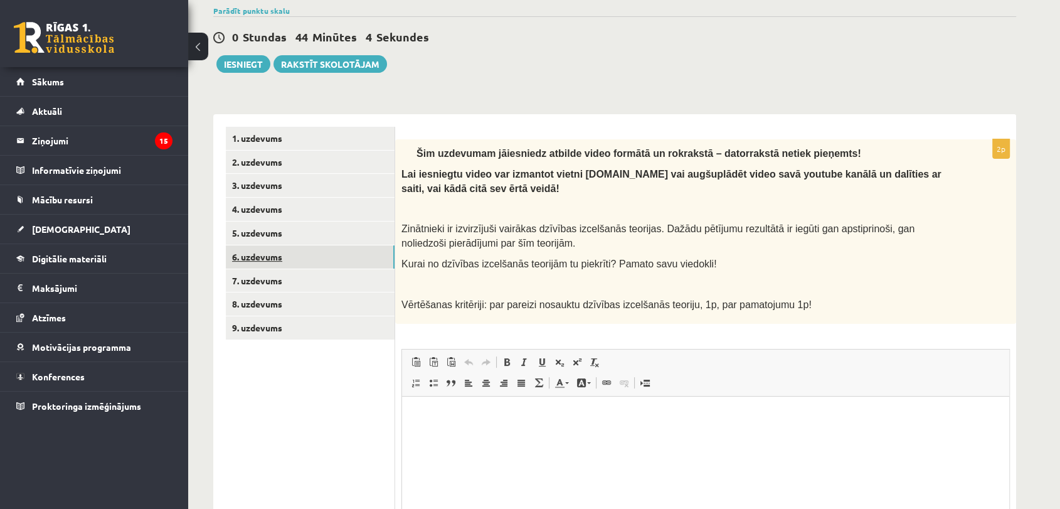
scroll to position [127, 0]
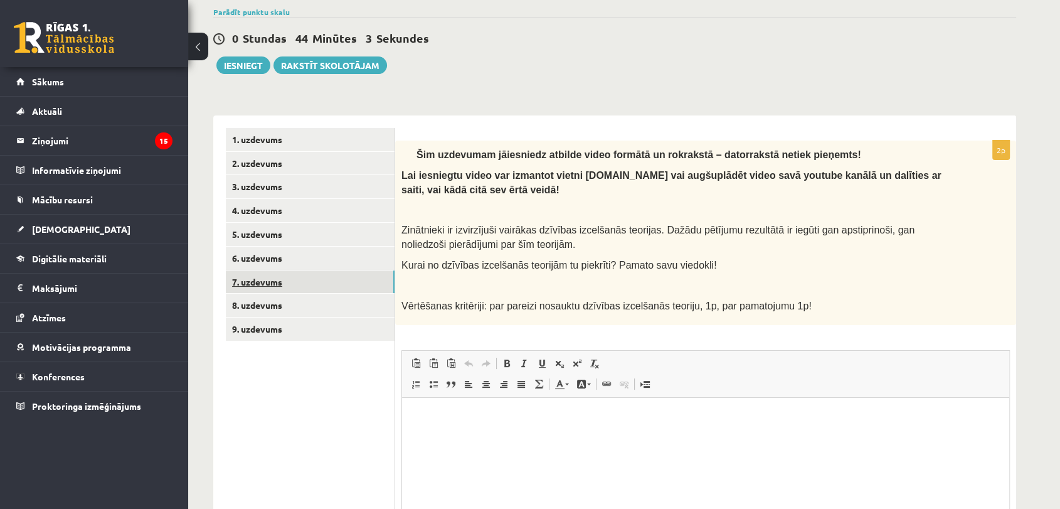
click at [343, 277] on link "7. uzdevums" at bounding box center [310, 281] width 169 height 23
click at [313, 307] on link "8. uzdevums" at bounding box center [310, 305] width 169 height 23
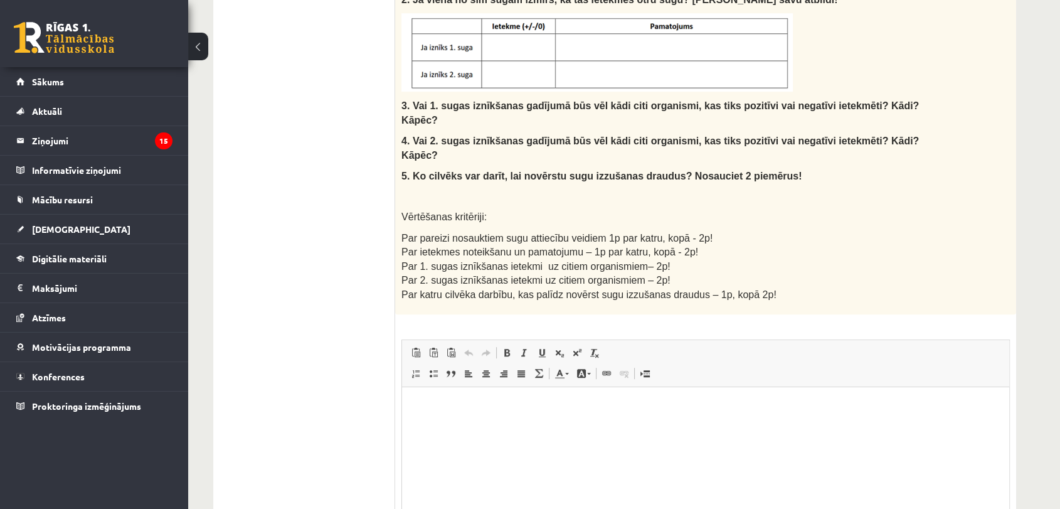
scroll to position [639, 0]
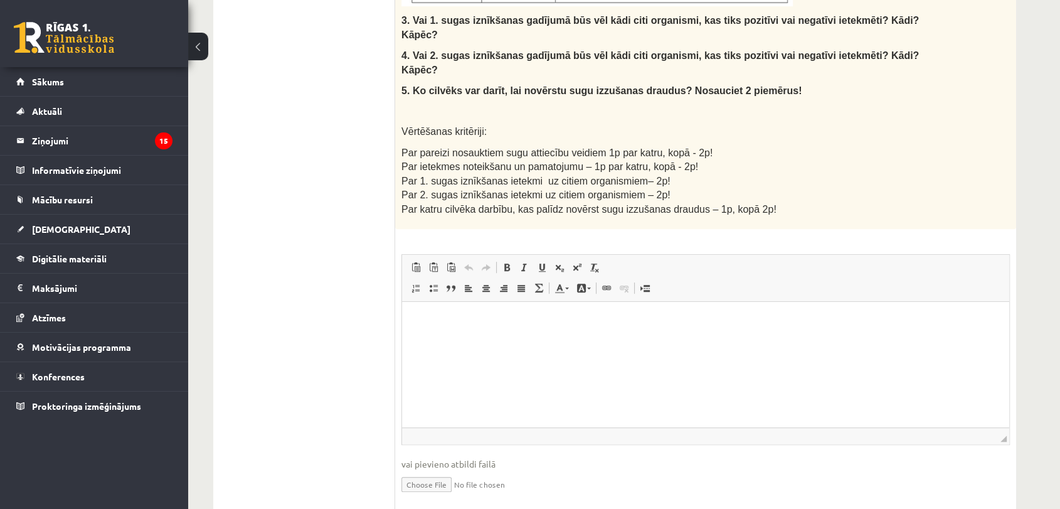
click at [415, 470] on input "file" at bounding box center [705, 483] width 608 height 26
type input "**********"
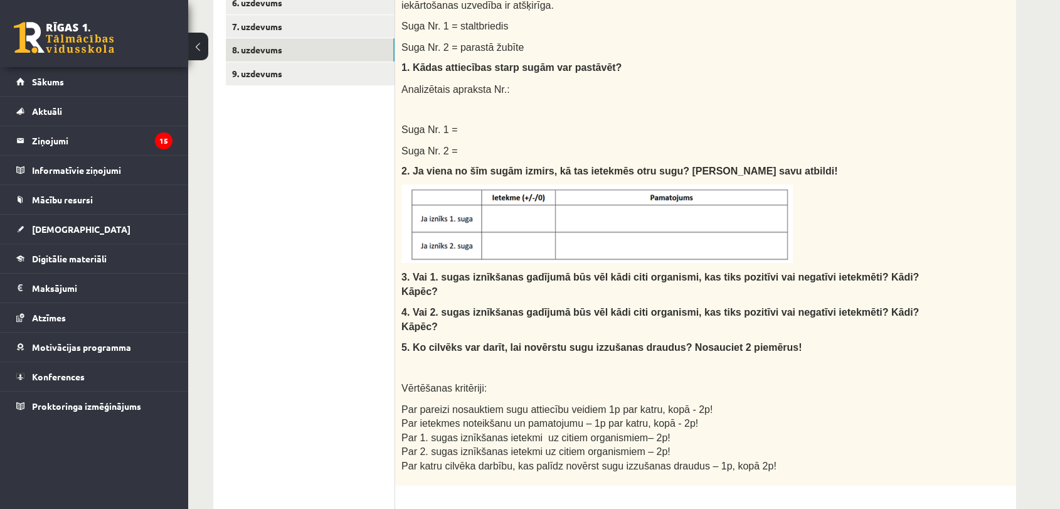
scroll to position [430, 0]
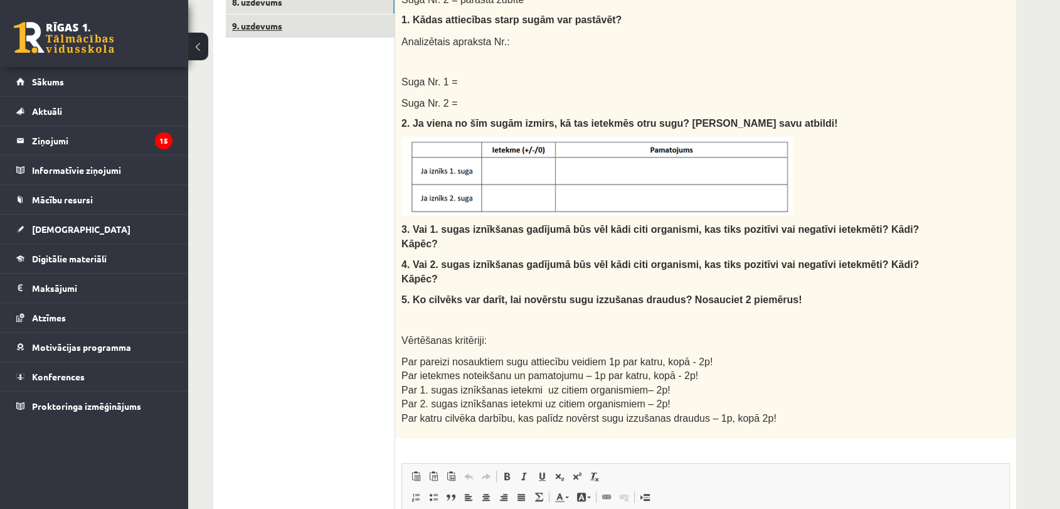
click at [297, 24] on link "9. uzdevums" at bounding box center [310, 25] width 169 height 23
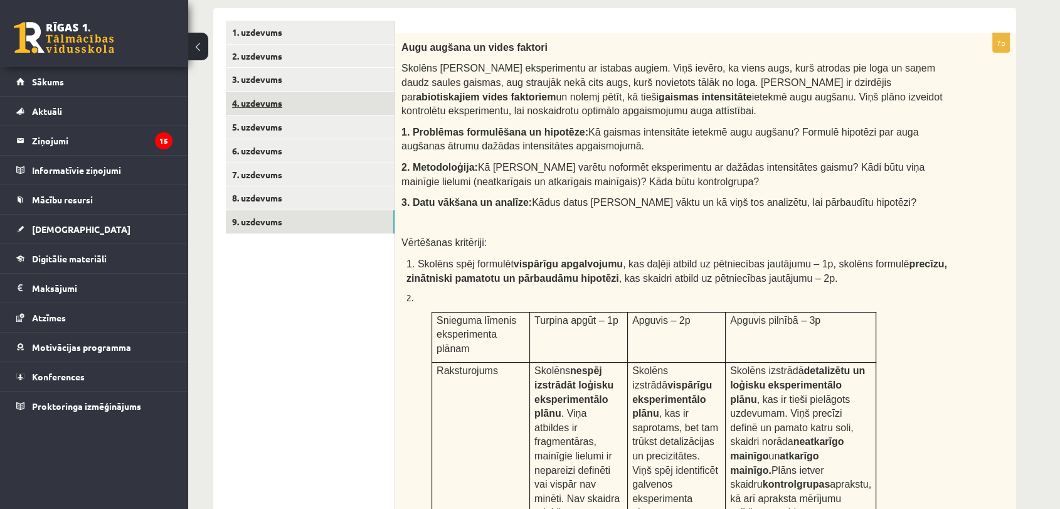
scroll to position [142, 0]
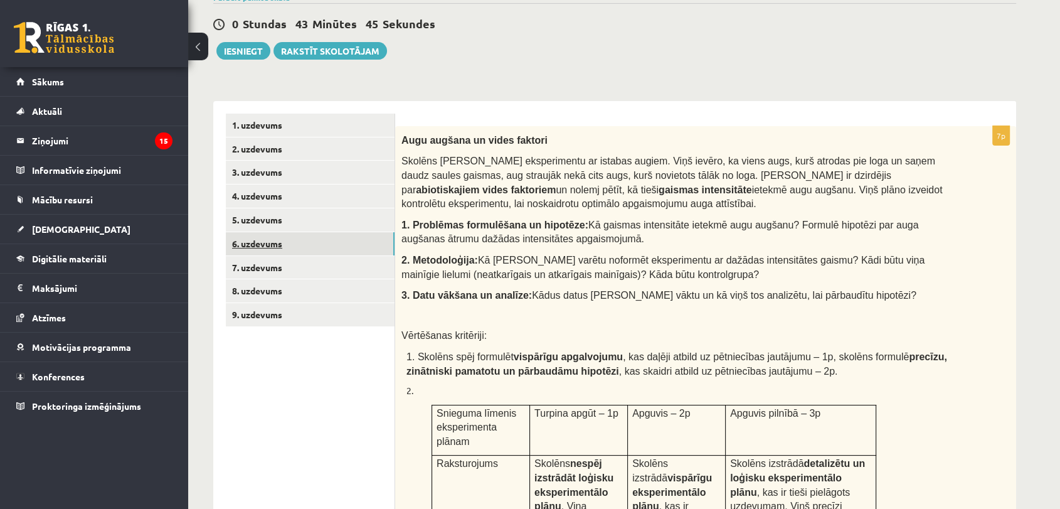
click at [289, 254] on link "6. uzdevums" at bounding box center [310, 243] width 169 height 23
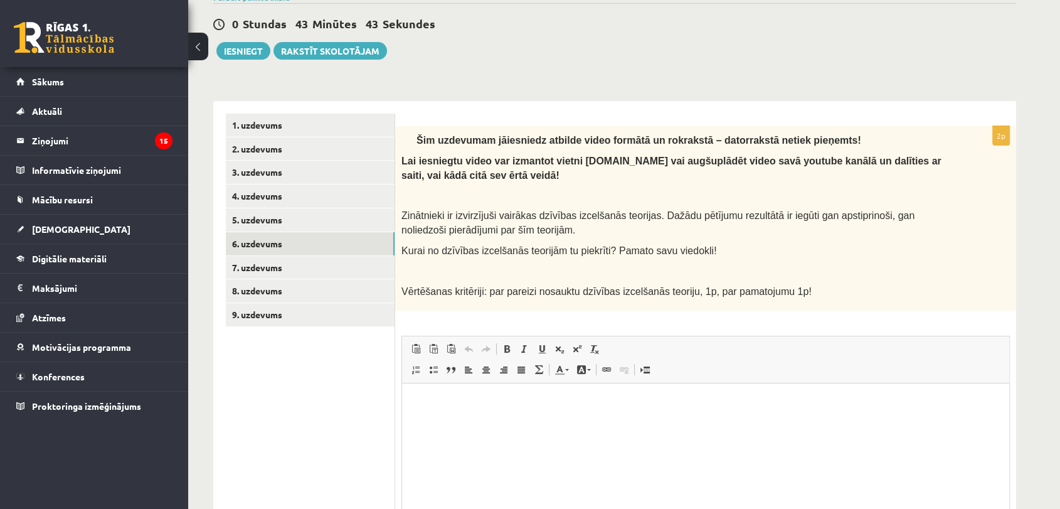
scroll to position [0, 0]
click at [508, 421] on html at bounding box center [705, 402] width 607 height 38
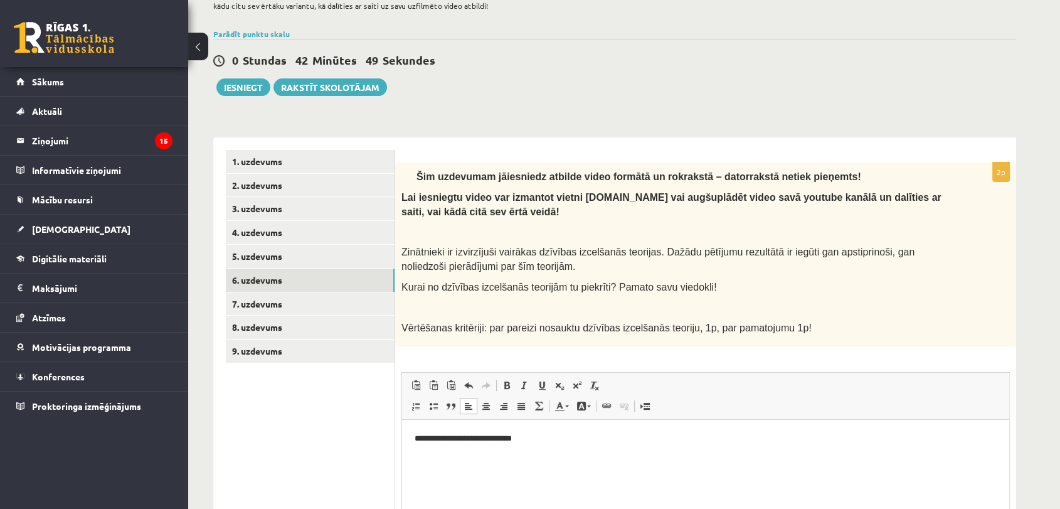
scroll to position [71, 0]
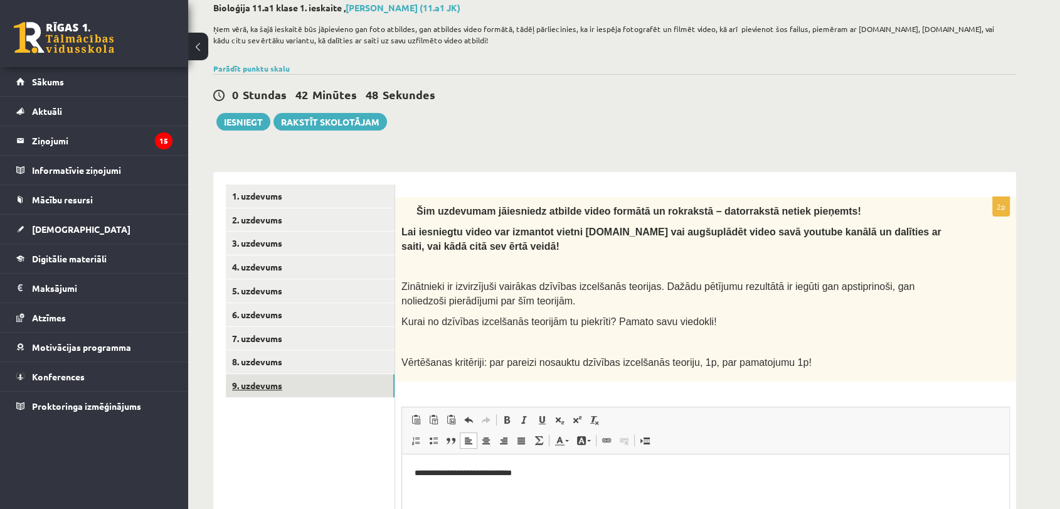
click at [298, 381] on link "9. uzdevums" at bounding box center [310, 385] width 169 height 23
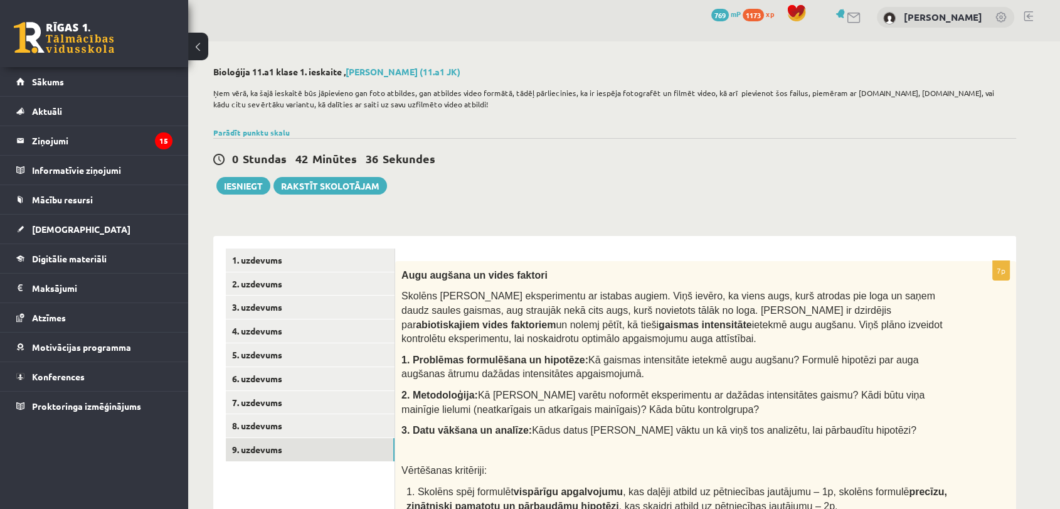
scroll to position [0, 0]
